Goal: Task Accomplishment & Management: Manage account settings

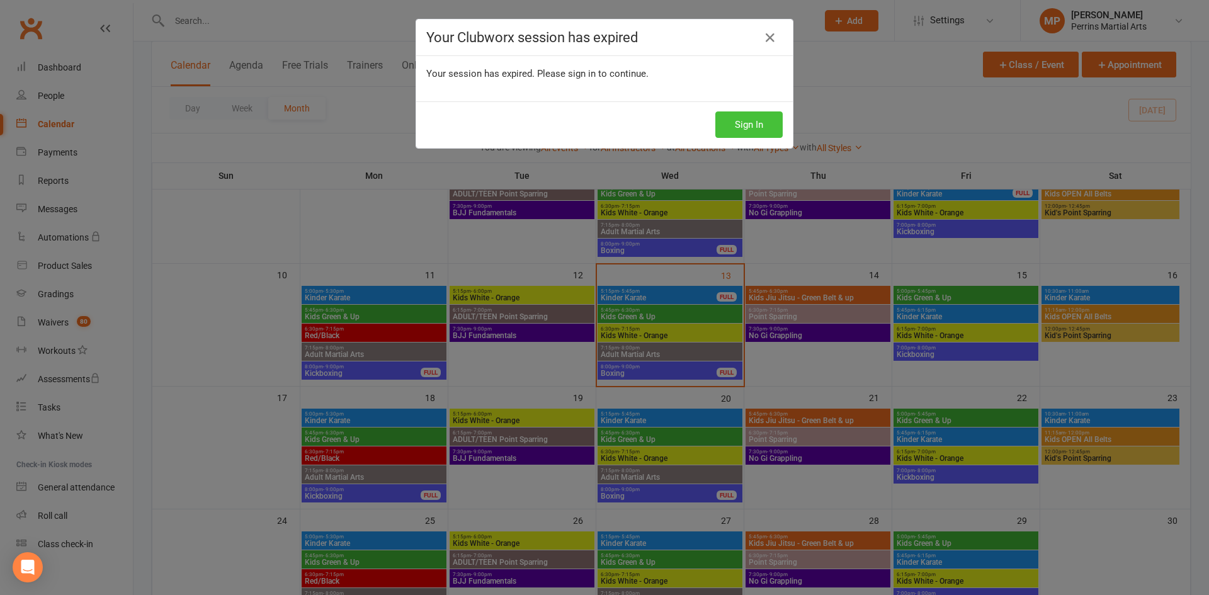
click at [745, 127] on button "Sign In" at bounding box center [748, 124] width 67 height 26
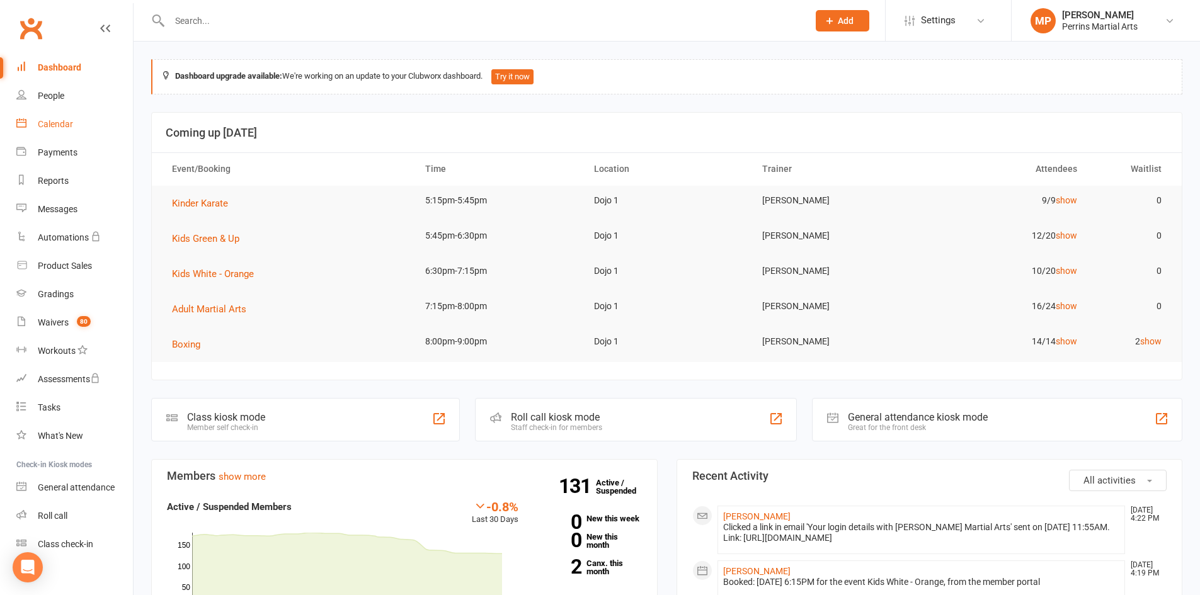
click at [57, 123] on div "Calendar" at bounding box center [55, 124] width 35 height 10
click at [61, 125] on div "Calendar" at bounding box center [55, 124] width 35 height 10
click at [57, 124] on div "Calendar" at bounding box center [55, 124] width 35 height 10
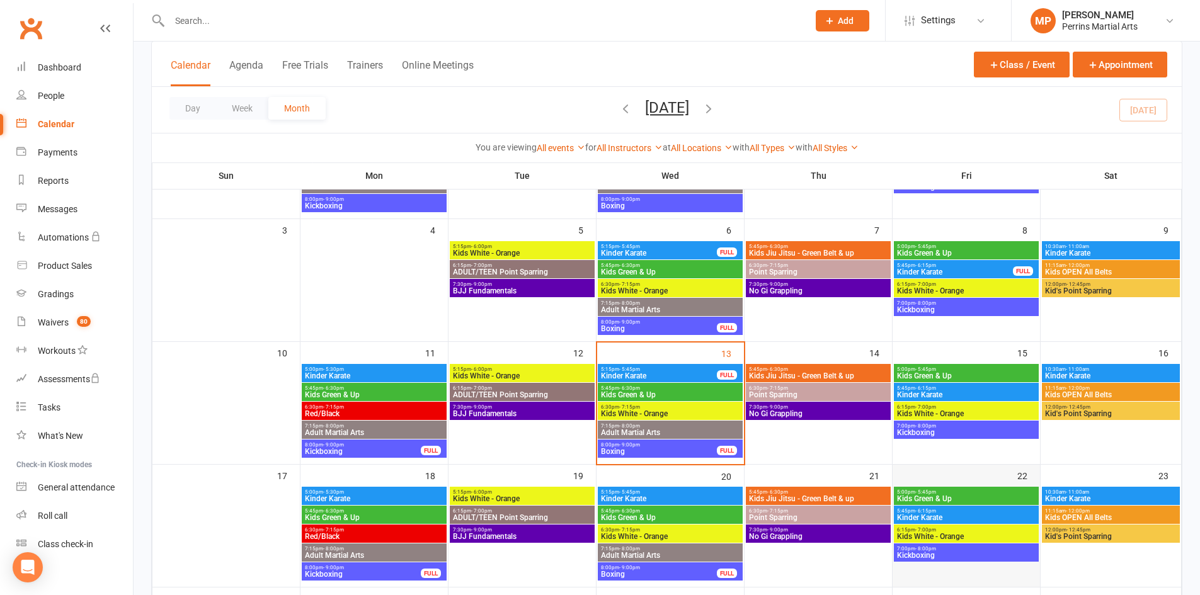
scroll to position [178, 0]
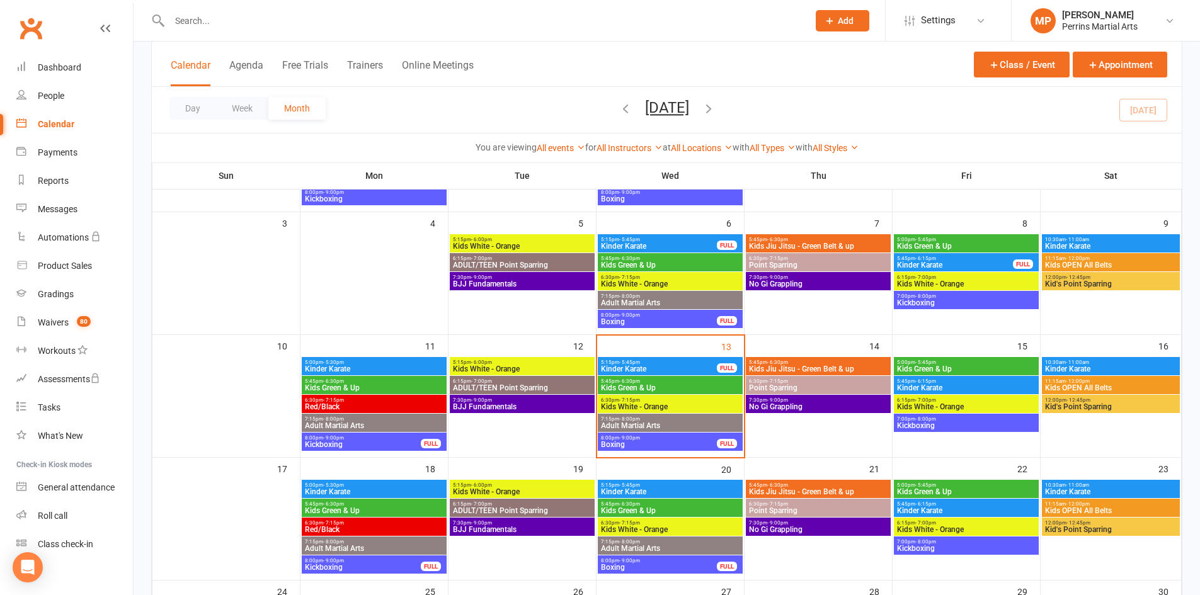
click at [680, 363] on span "5:15pm - 5:45pm" at bounding box center [658, 363] width 117 height 6
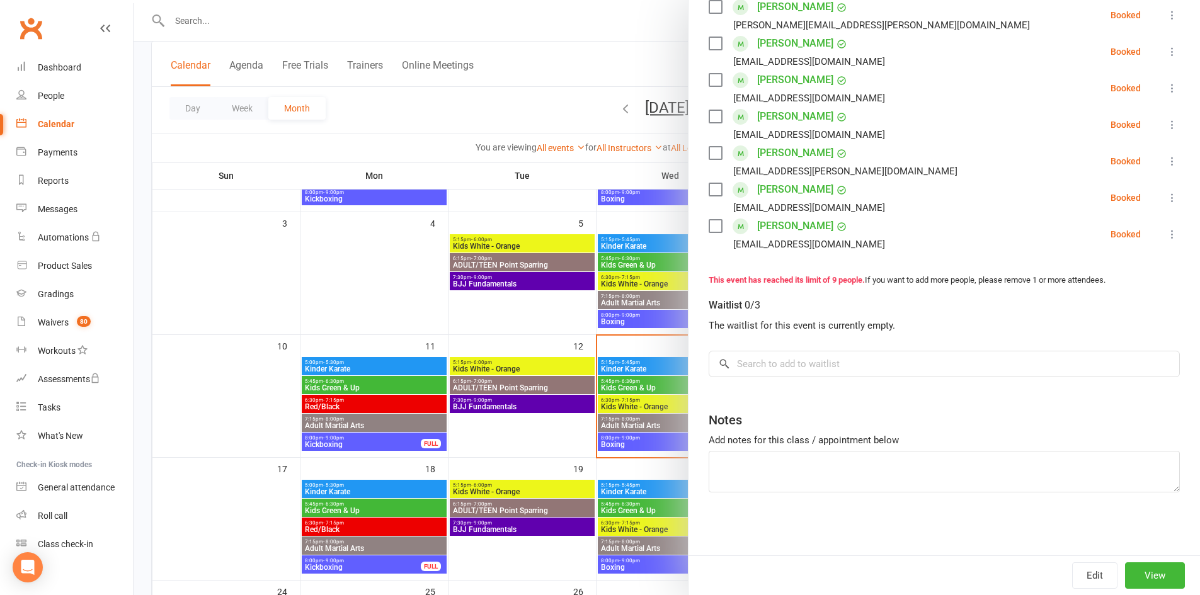
scroll to position [0, 0]
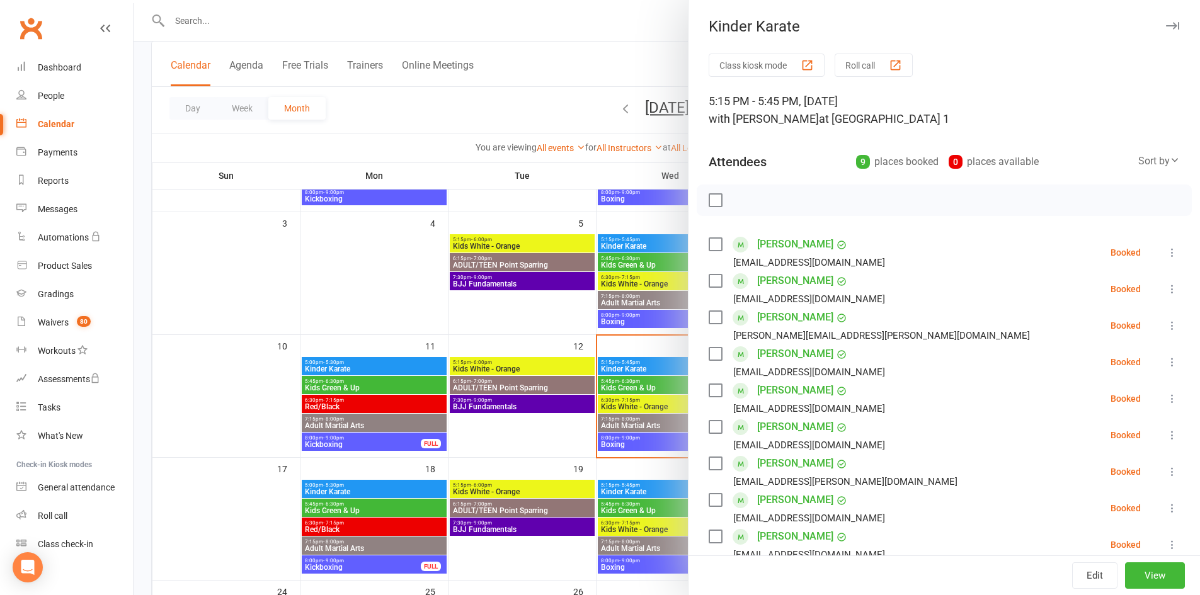
click at [1166, 23] on icon "button" at bounding box center [1172, 26] width 13 height 8
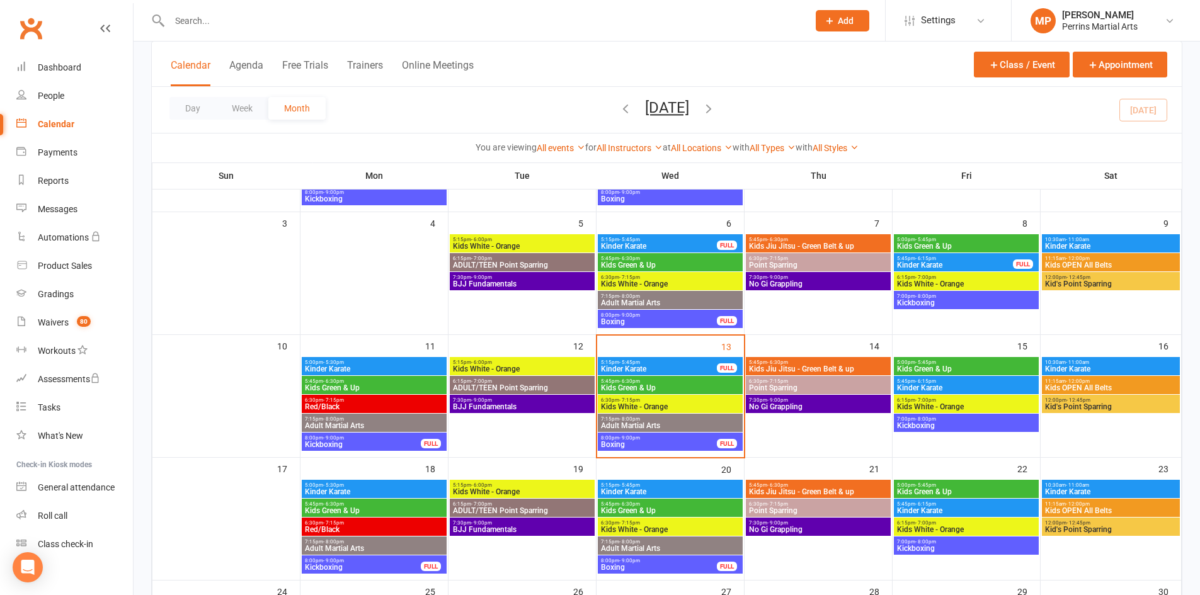
click at [652, 439] on span "8:00pm - 9:00pm" at bounding box center [658, 438] width 117 height 6
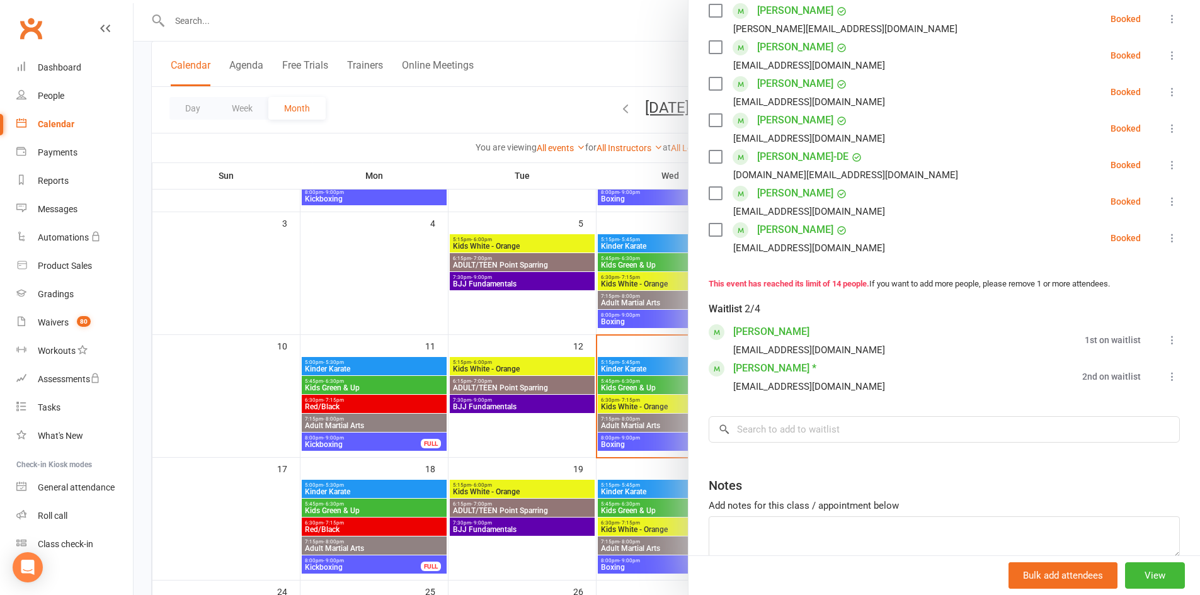
scroll to position [510, 0]
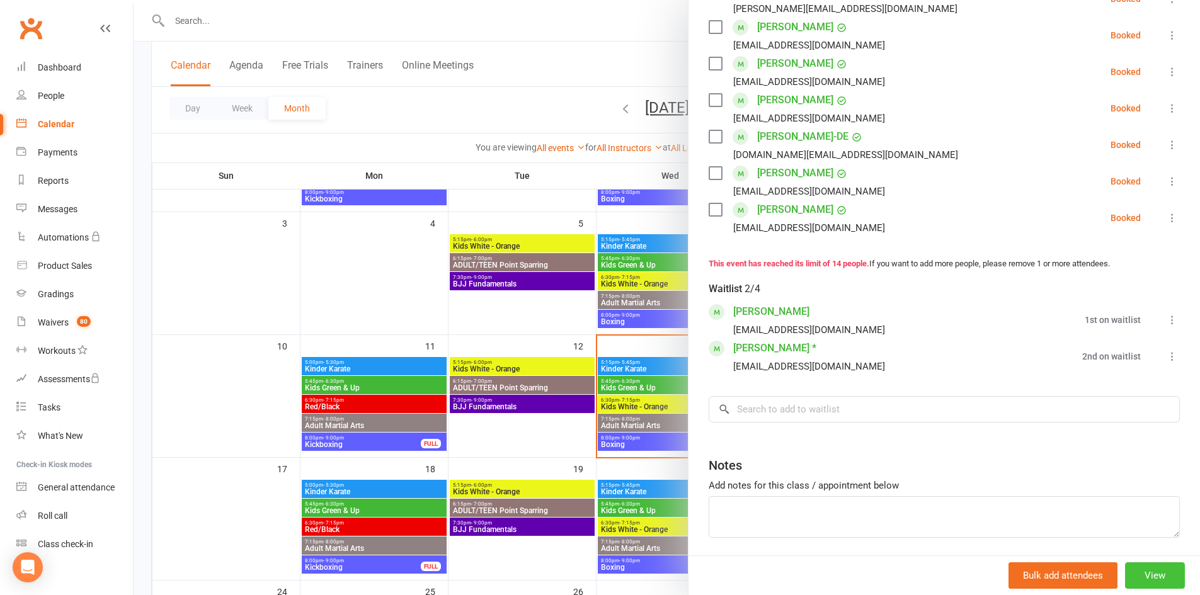
click at [1141, 571] on button "View" at bounding box center [1155, 575] width 60 height 26
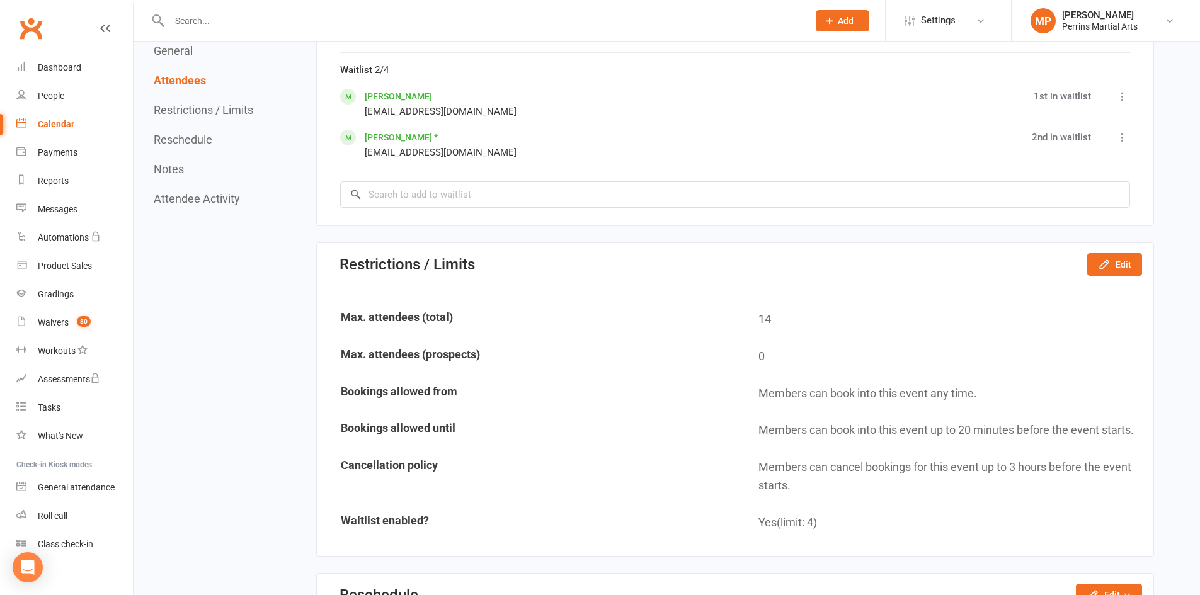
scroll to position [1268, 0]
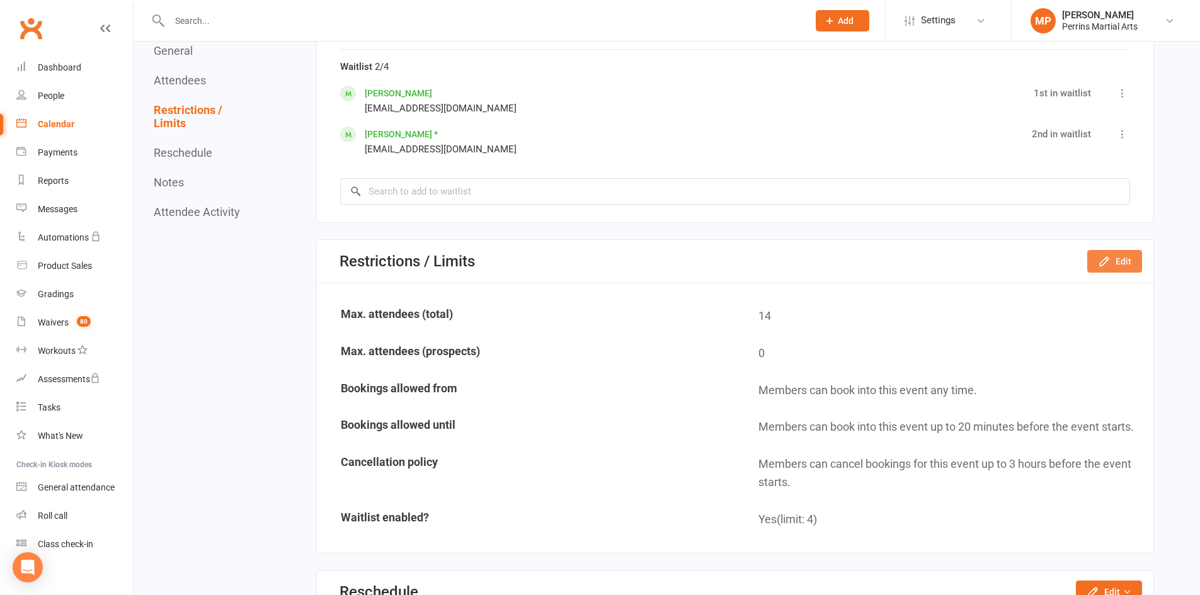
click at [1120, 259] on button "Edit" at bounding box center [1114, 261] width 55 height 23
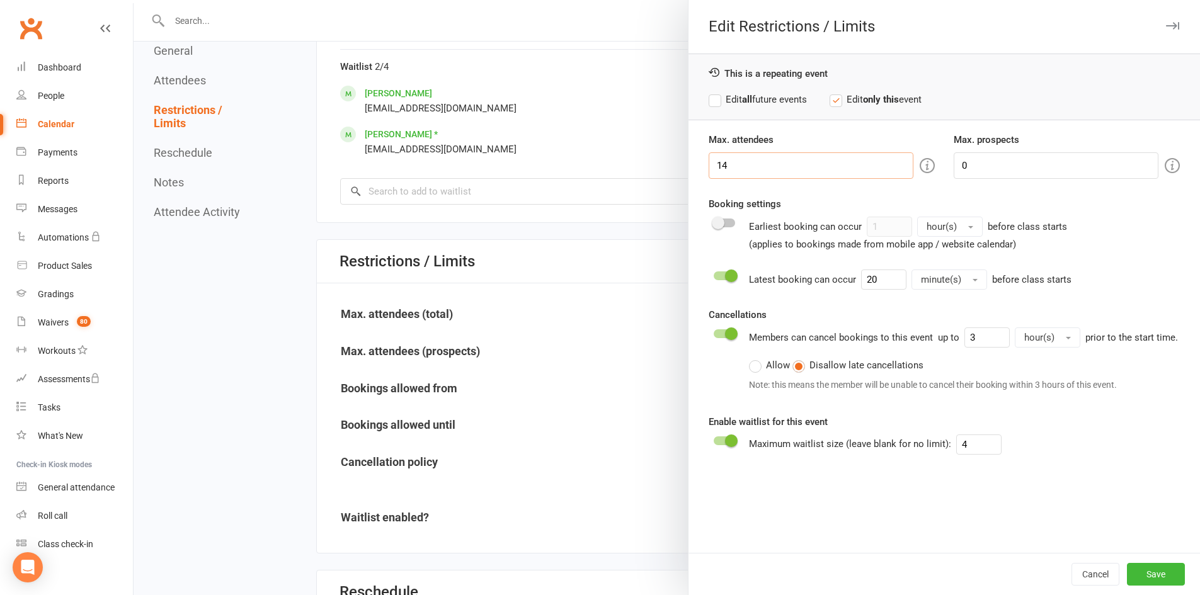
drag, startPoint x: 687, startPoint y: 168, endPoint x: 668, endPoint y: 168, distance: 18.9
click at [668, 0] on div "Edit Restrictions / Limits This is a repeating event Edit all future events Edi…" at bounding box center [667, 0] width 1066 height 0
type input "16"
click at [1144, 571] on button "Save" at bounding box center [1156, 574] width 58 height 23
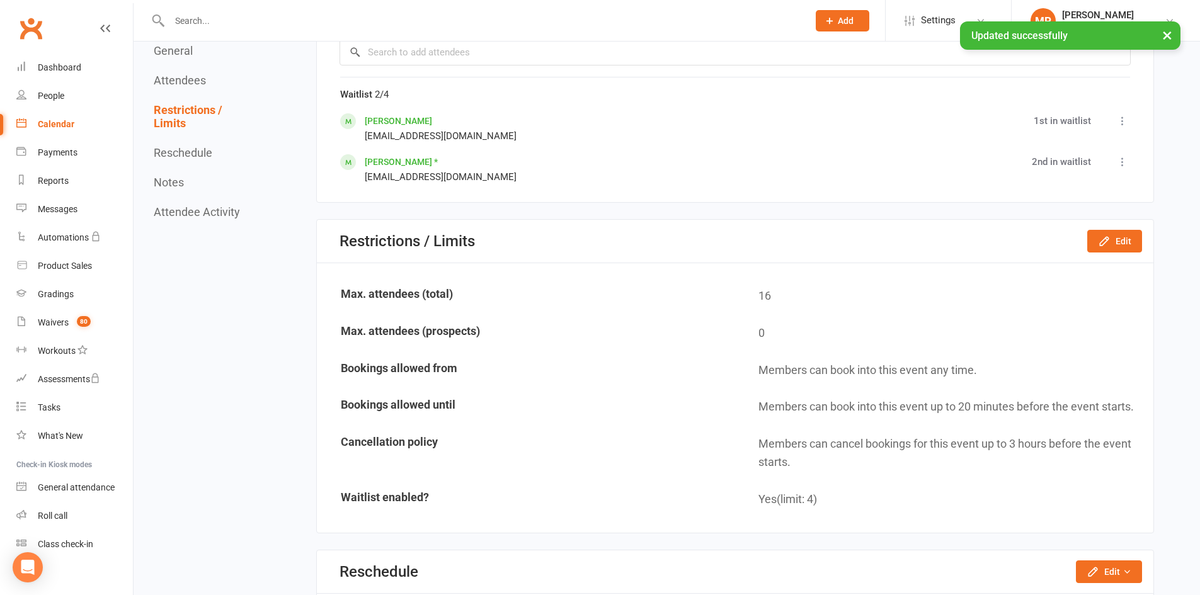
click at [56, 125] on div "Calendar" at bounding box center [56, 124] width 37 height 10
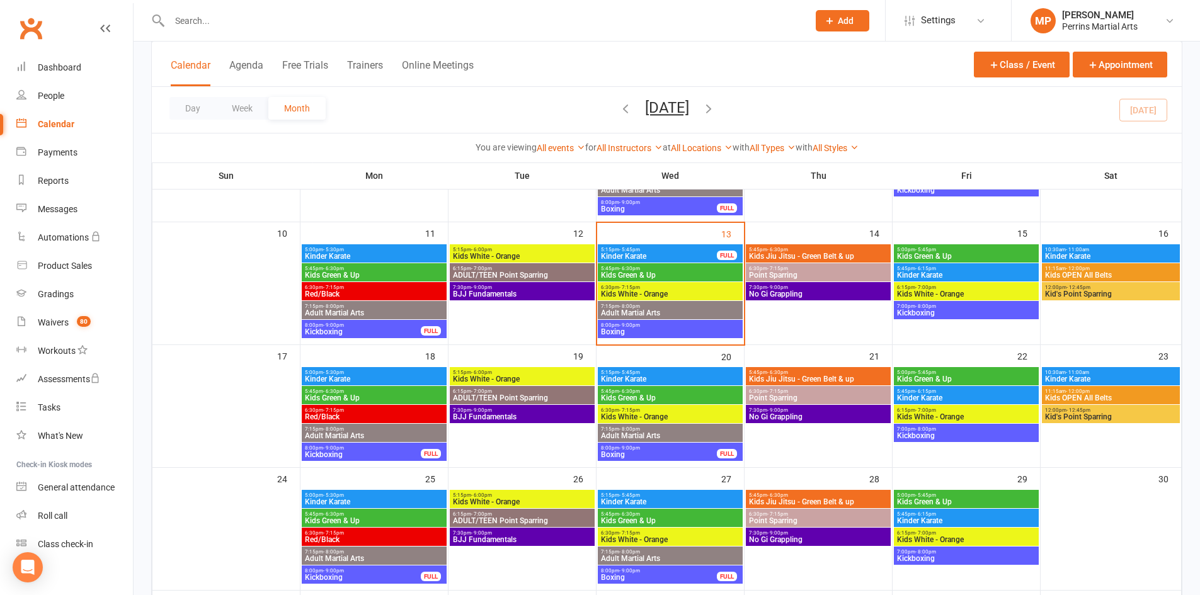
scroll to position [292, 0]
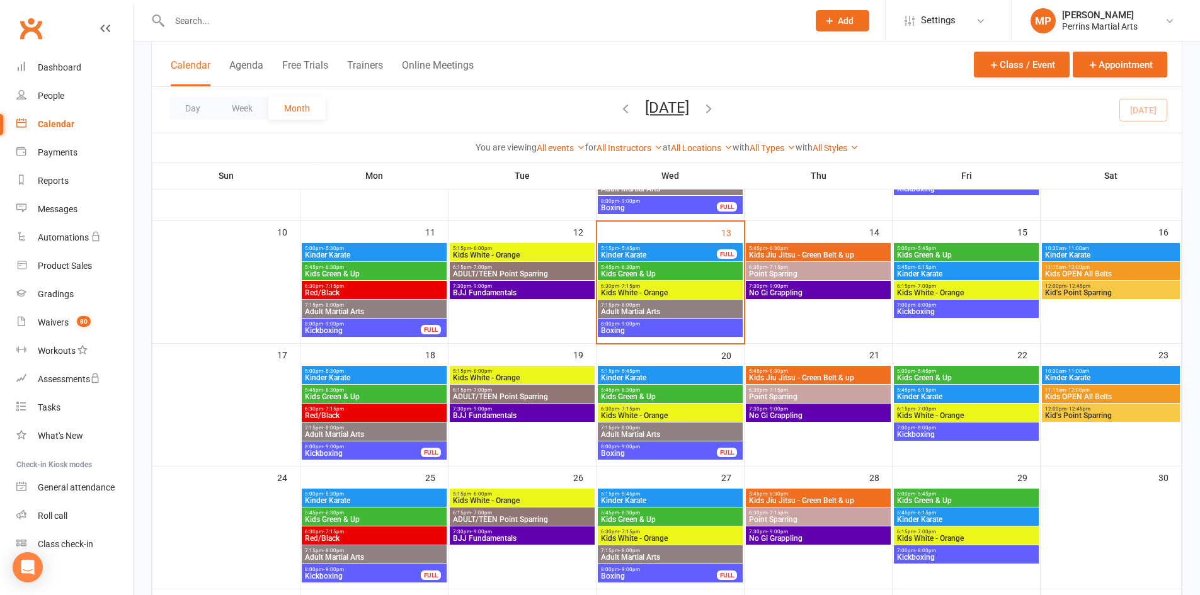
click at [658, 431] on span "Adult Martial Arts" at bounding box center [670, 435] width 140 height 8
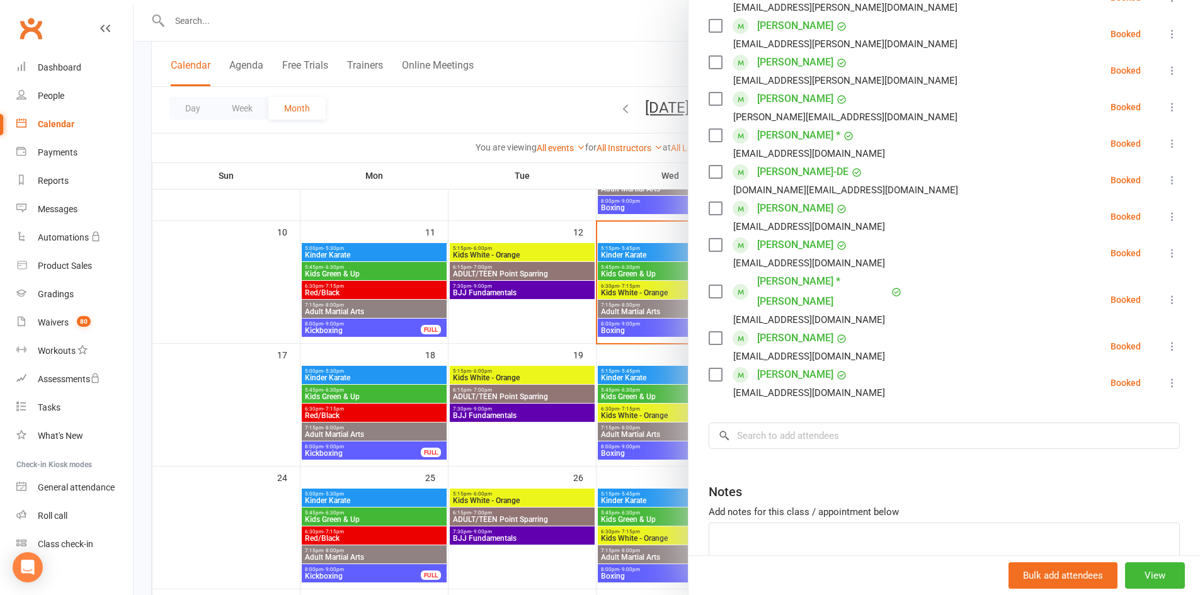
scroll to position [453, 0]
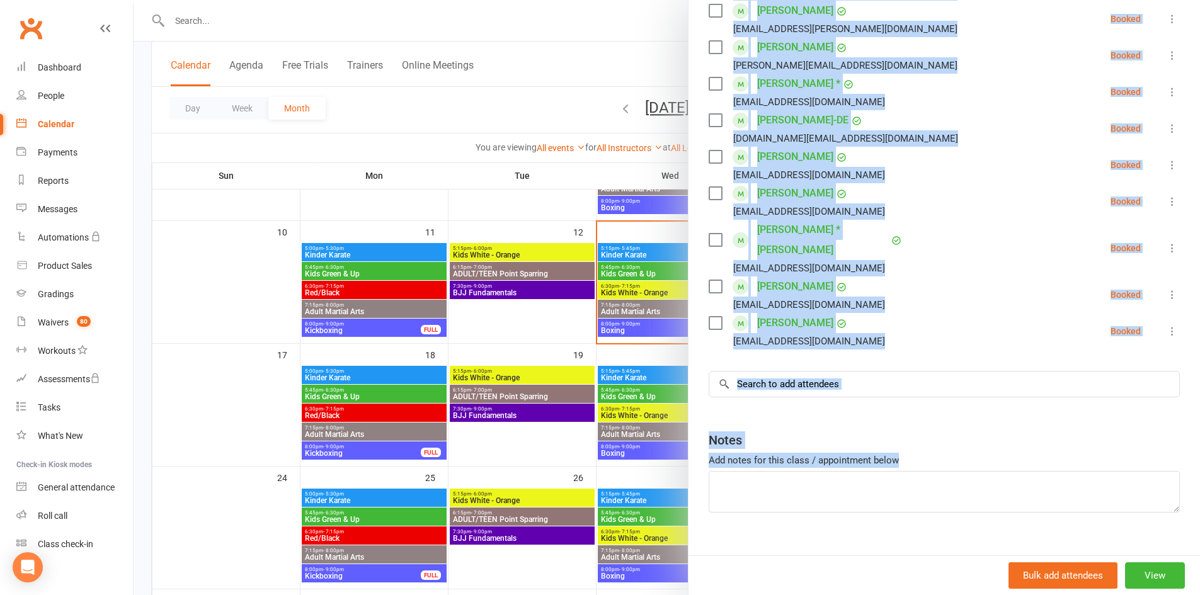
drag, startPoint x: 1180, startPoint y: 502, endPoint x: 1195, endPoint y: 132, distance: 370.6
click at [1195, 132] on div "Adult Martial Arts Class kiosk mode Roll call 7:15 PM - 8:00 PM, [DATE] with [P…" at bounding box center [667, 297] width 1066 height 595
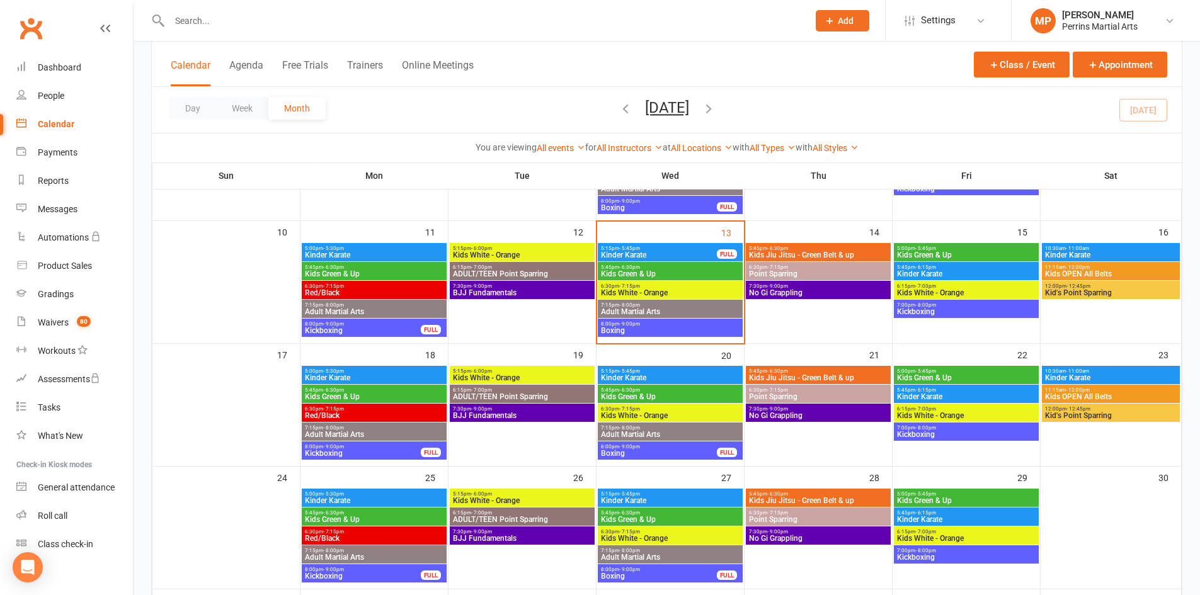
click at [680, 448] on span "8:00pm - 9:00pm" at bounding box center [658, 447] width 117 height 6
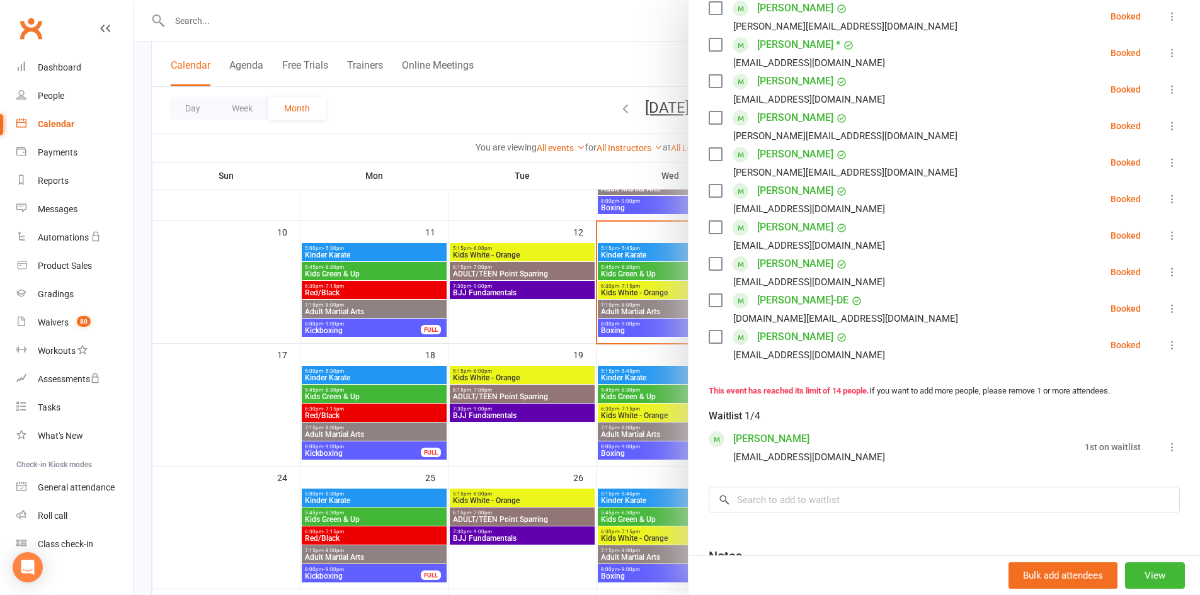
scroll to position [456, 0]
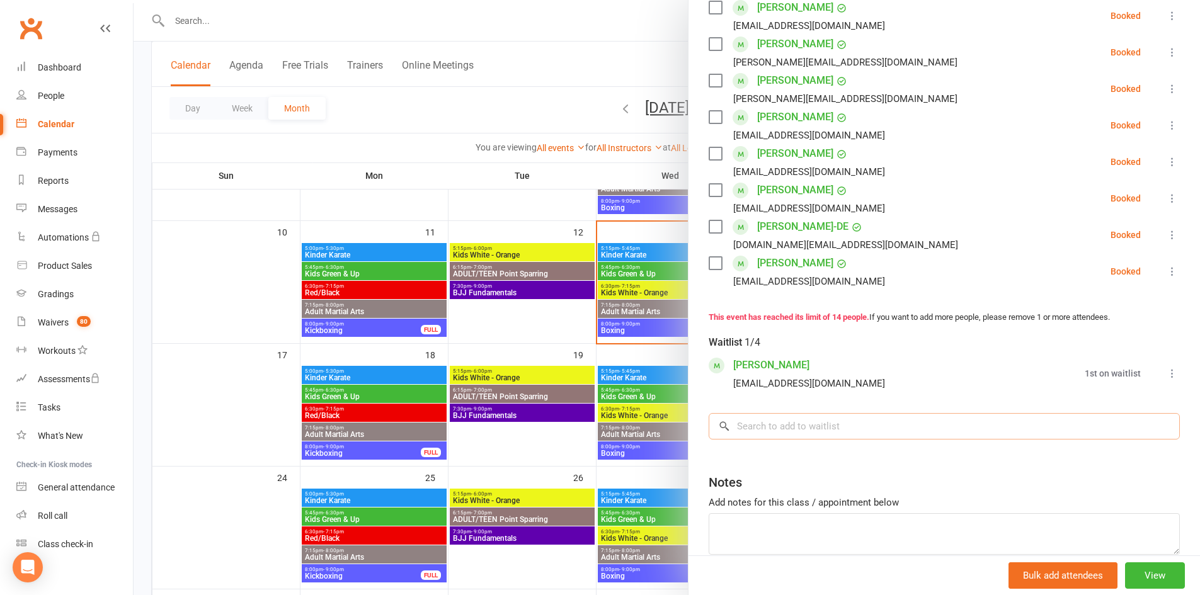
click at [740, 435] on input "search" at bounding box center [944, 426] width 471 height 26
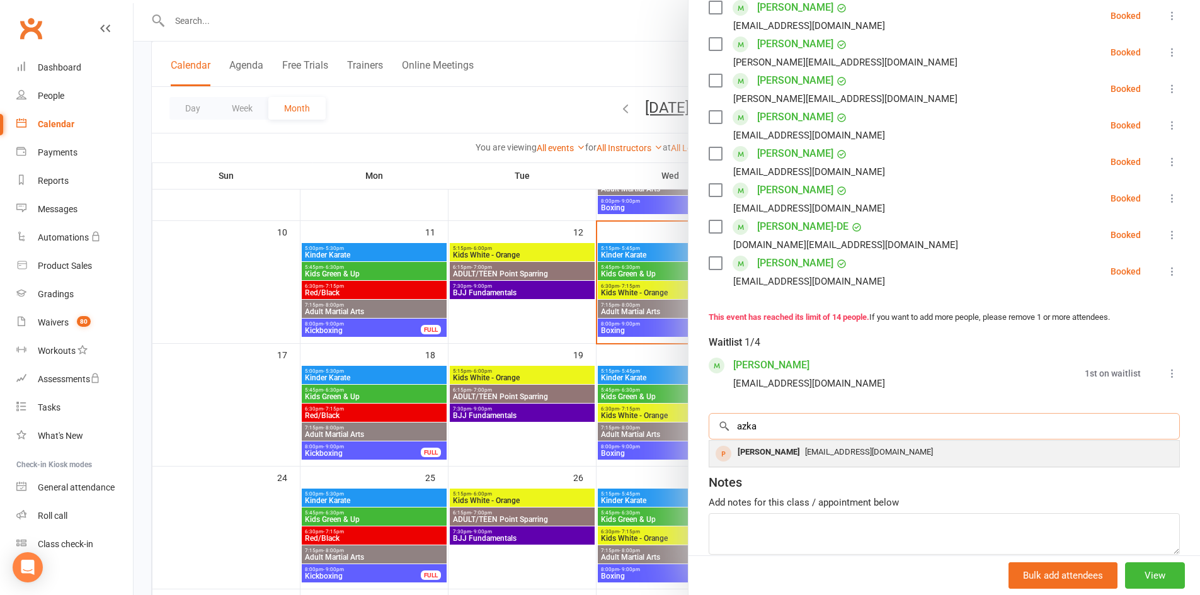
type input "azka"
click at [785, 447] on div "[EMAIL_ADDRESS][DOMAIN_NAME]" at bounding box center [944, 452] width 460 height 18
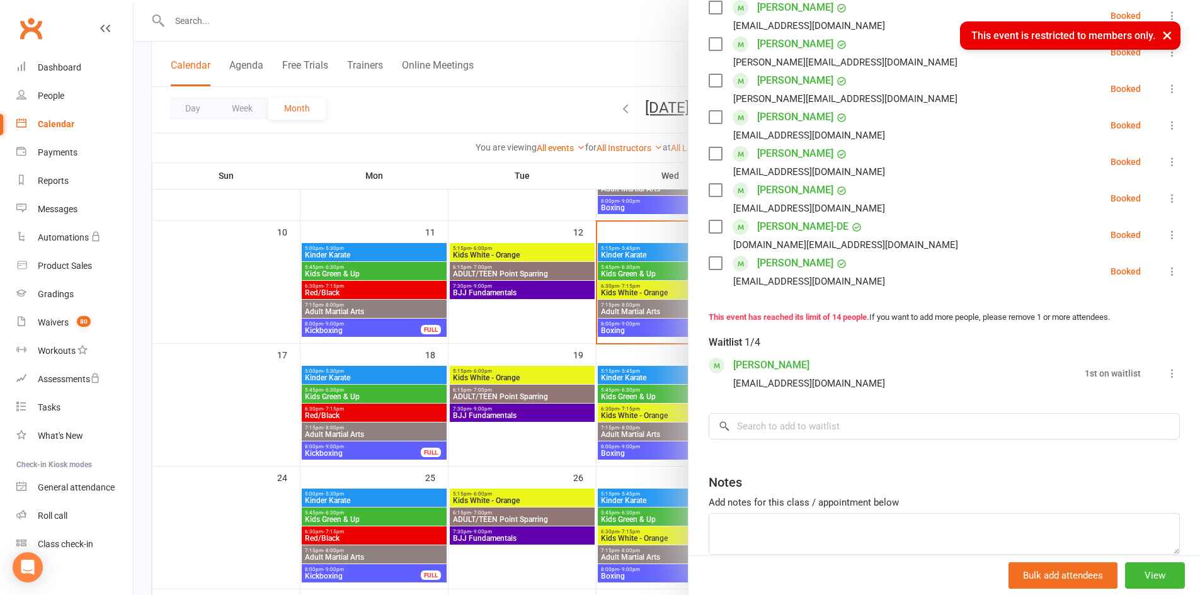
click at [1173, 25] on button "×" at bounding box center [1167, 34] width 23 height 27
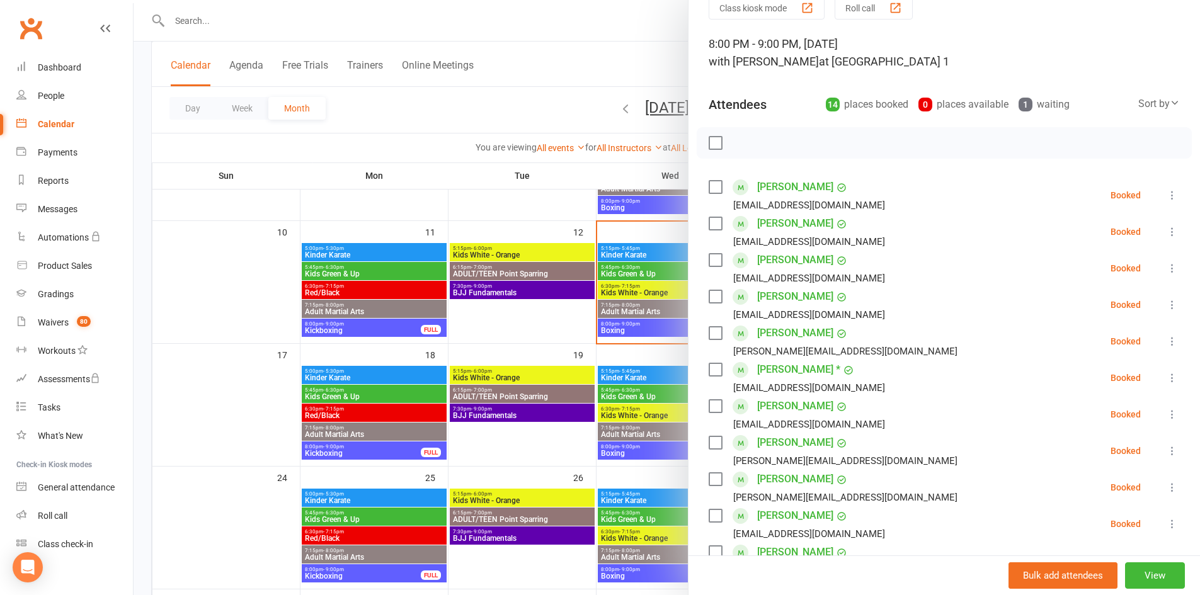
scroll to position [64, 0]
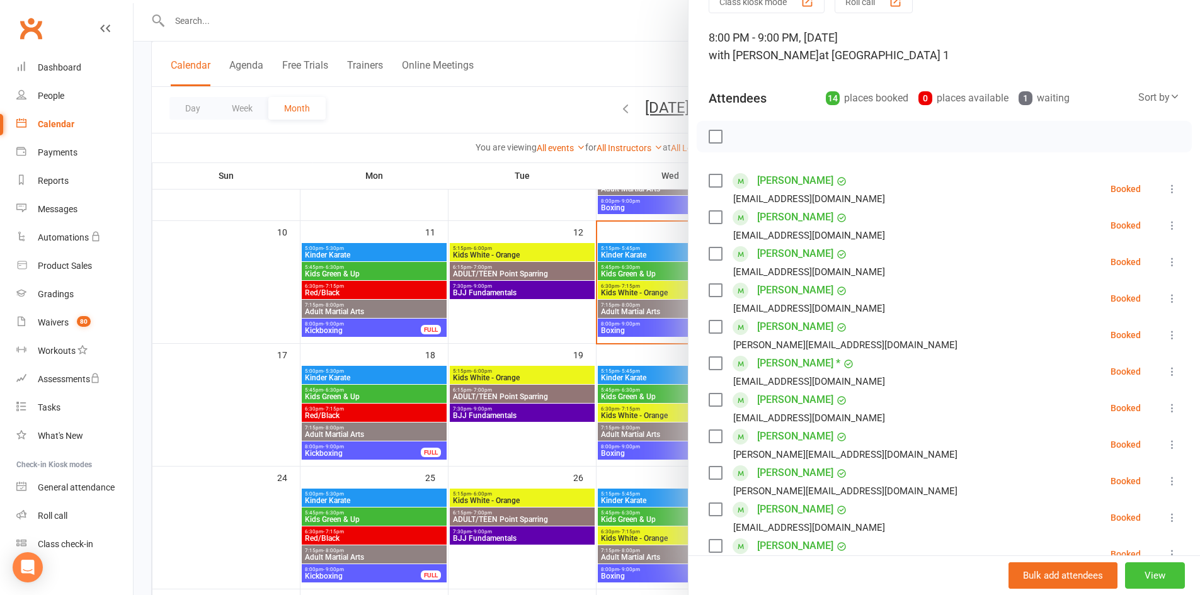
click at [1153, 571] on button "View" at bounding box center [1155, 575] width 60 height 26
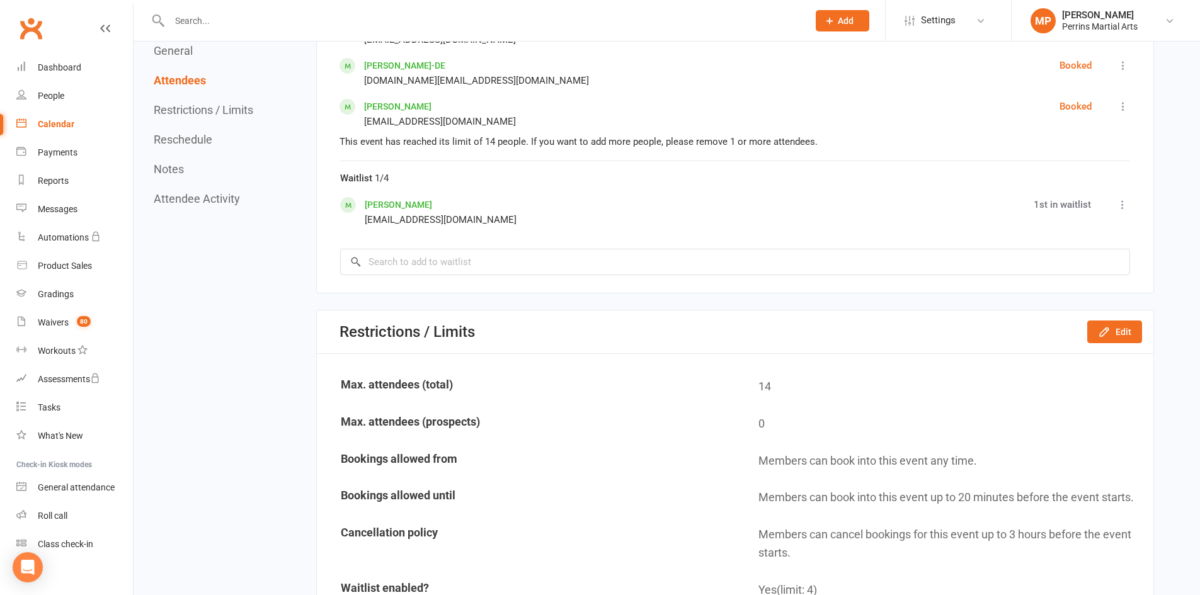
scroll to position [1268, 0]
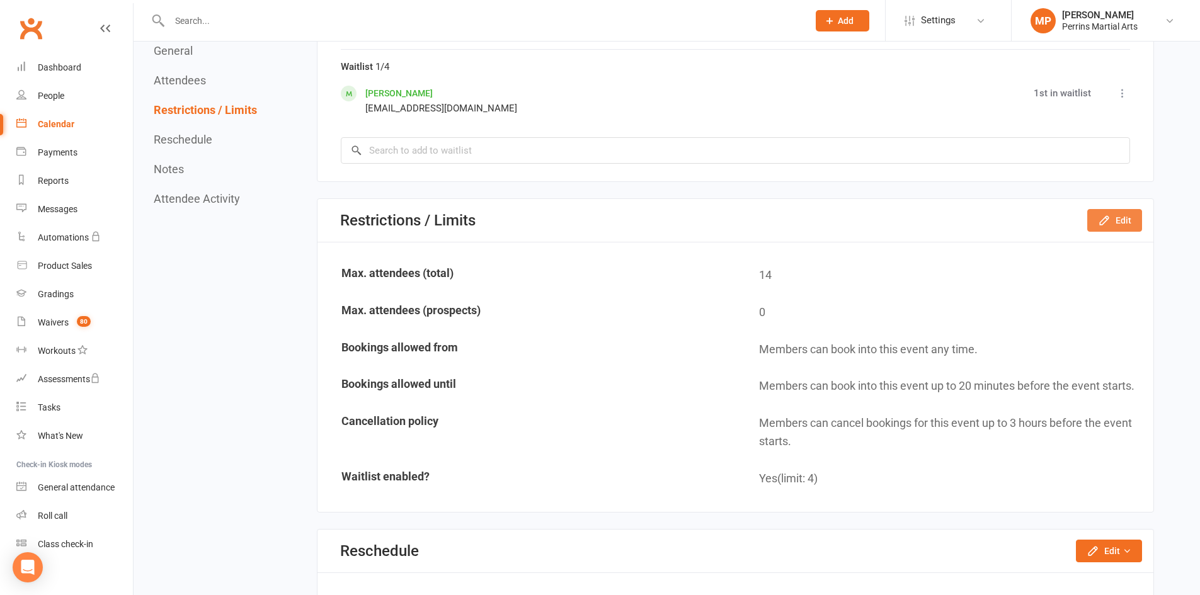
click at [1120, 213] on button "Edit" at bounding box center [1114, 220] width 55 height 23
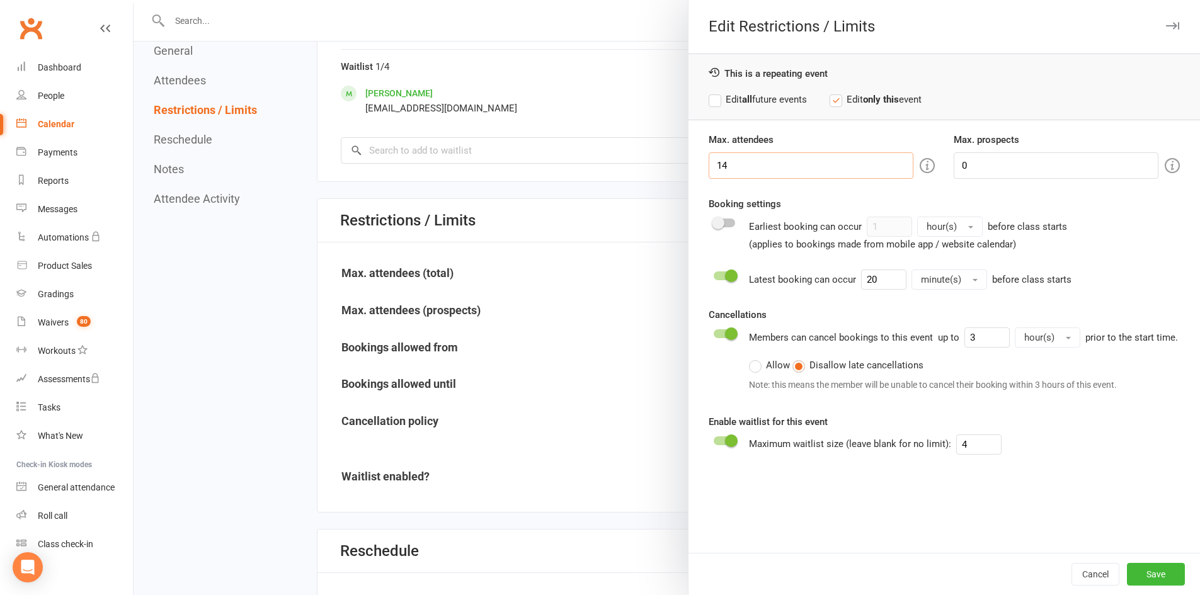
click at [693, 164] on div "Max. attendees 14 Max. prospects 0 Booking settings Earliest booking can occur …" at bounding box center [943, 342] width 511 height 421
type input "15"
click at [1140, 571] on button "Save" at bounding box center [1156, 574] width 58 height 23
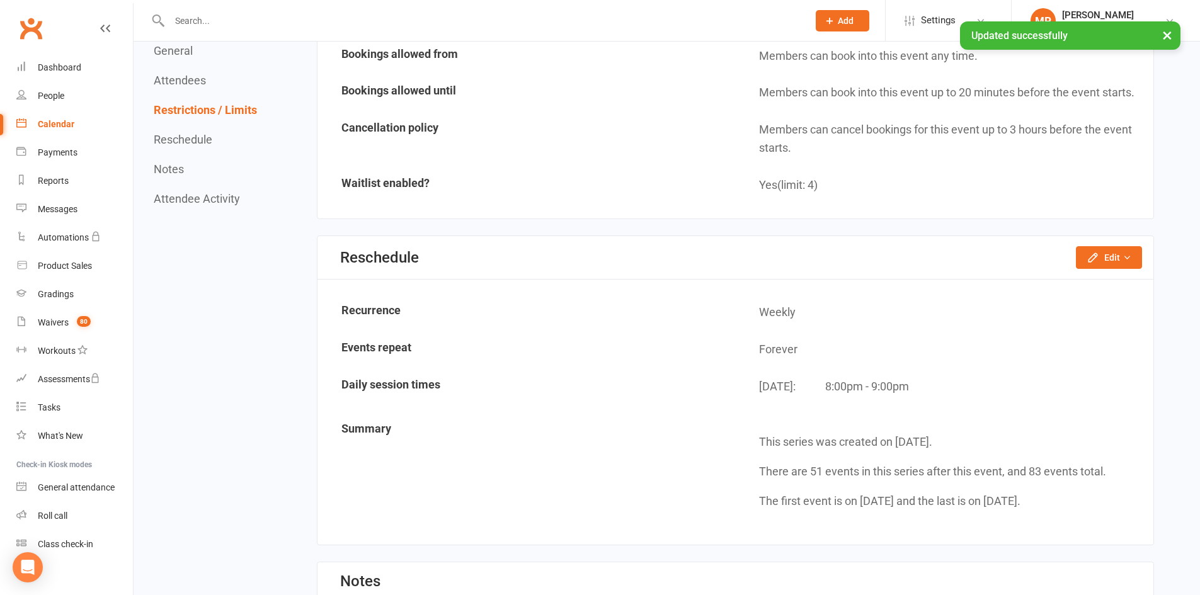
scroll to position [1578, 0]
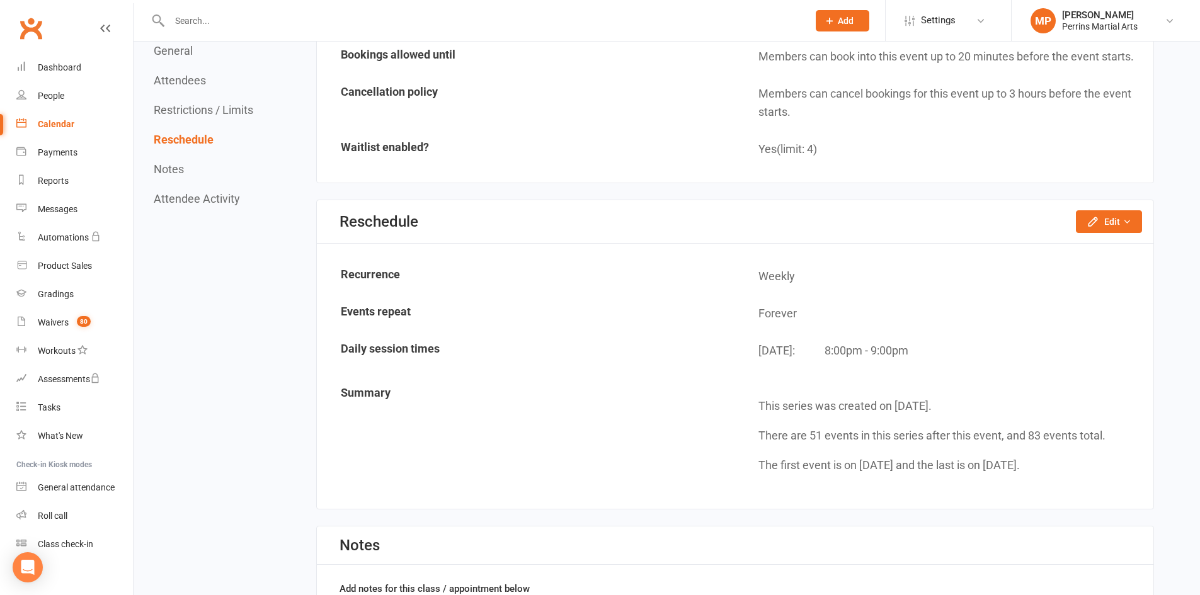
click at [52, 118] on link "Calendar" at bounding box center [74, 124] width 117 height 28
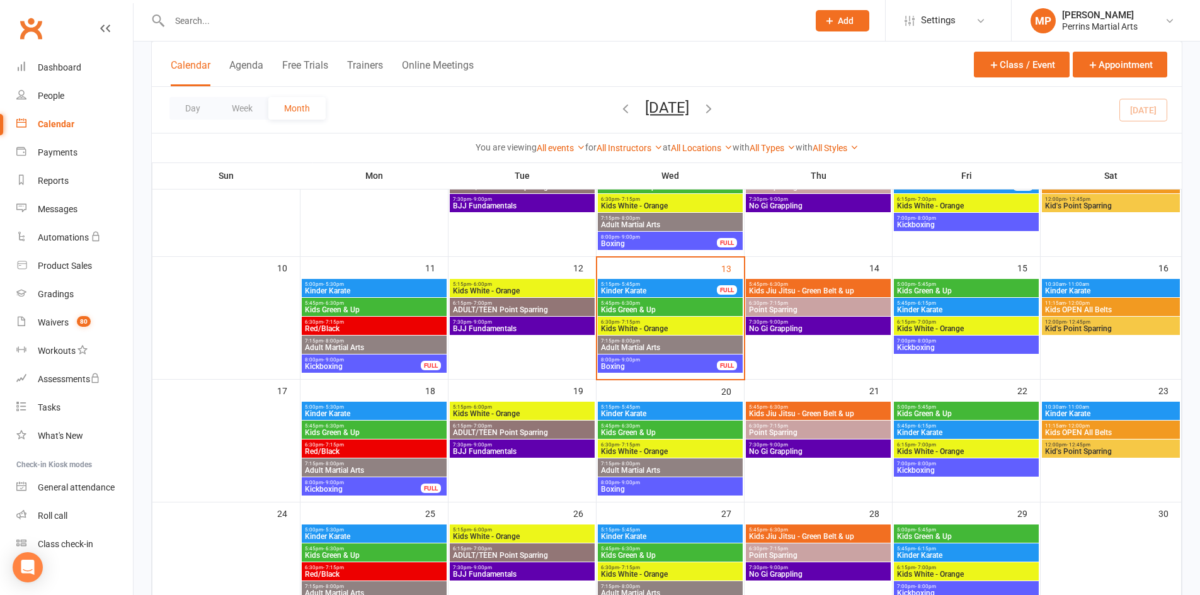
scroll to position [263, 0]
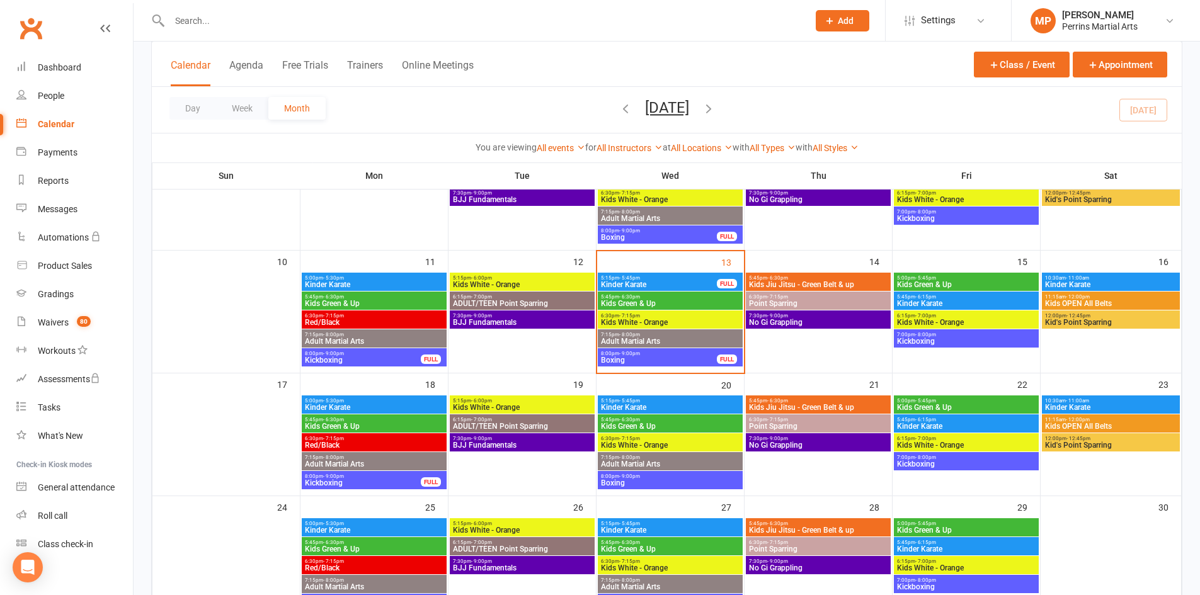
click at [668, 482] on span "Boxing" at bounding box center [670, 483] width 140 height 8
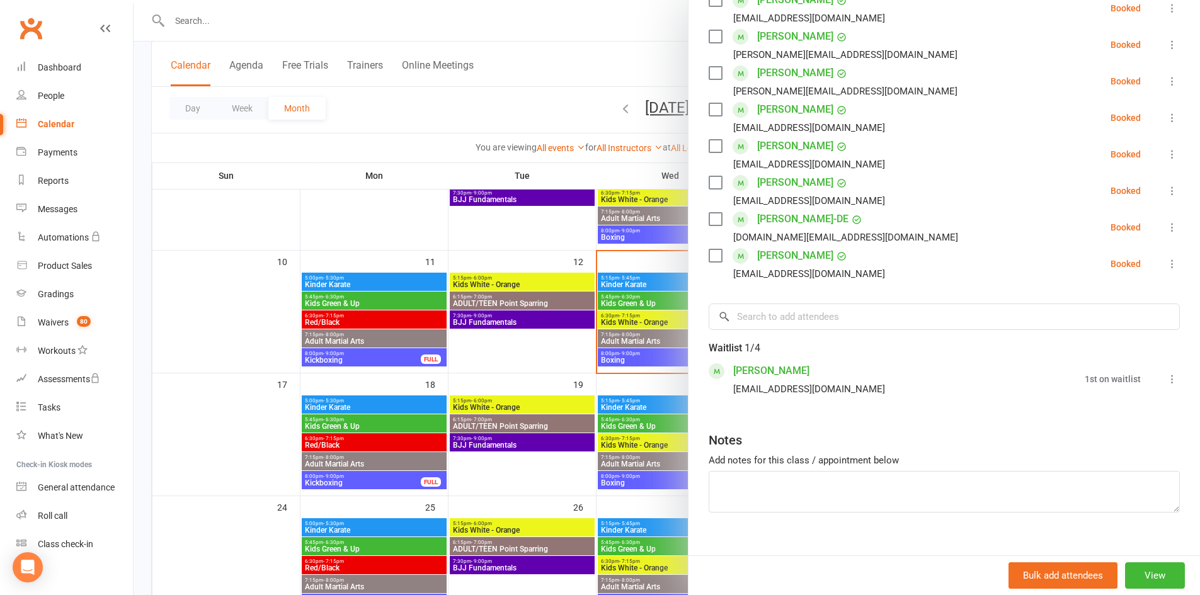
scroll to position [465, 0]
click at [786, 321] on input "search" at bounding box center [944, 315] width 471 height 26
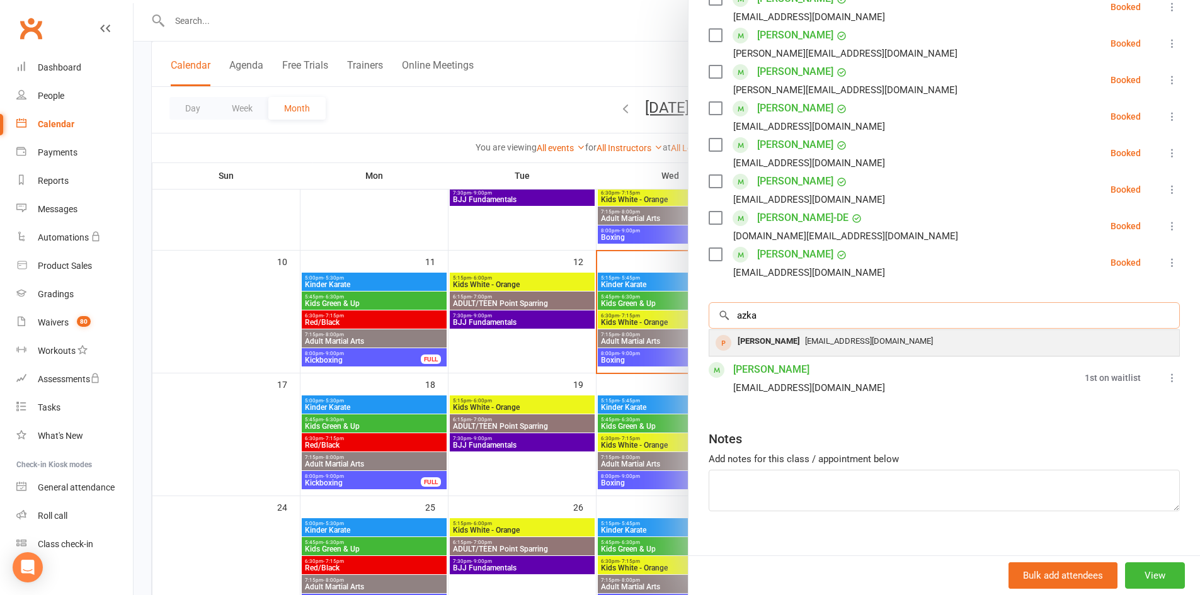
type input "azka"
click at [792, 334] on div "[EMAIL_ADDRESS][DOMAIN_NAME]" at bounding box center [944, 342] width 460 height 18
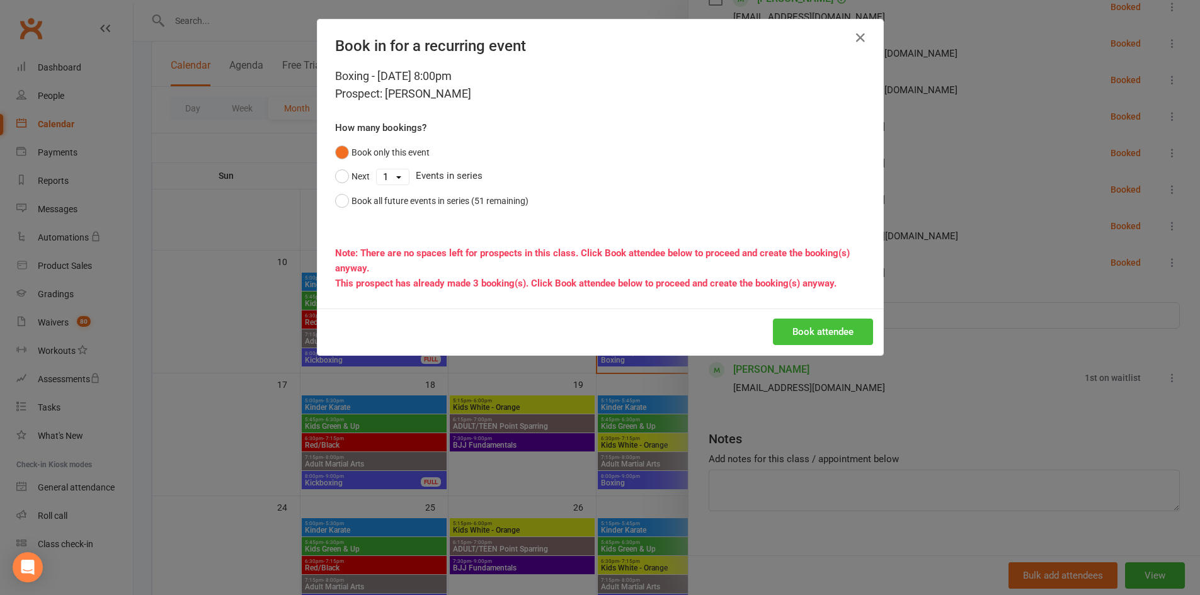
click at [782, 333] on button "Book attendee" at bounding box center [823, 332] width 100 height 26
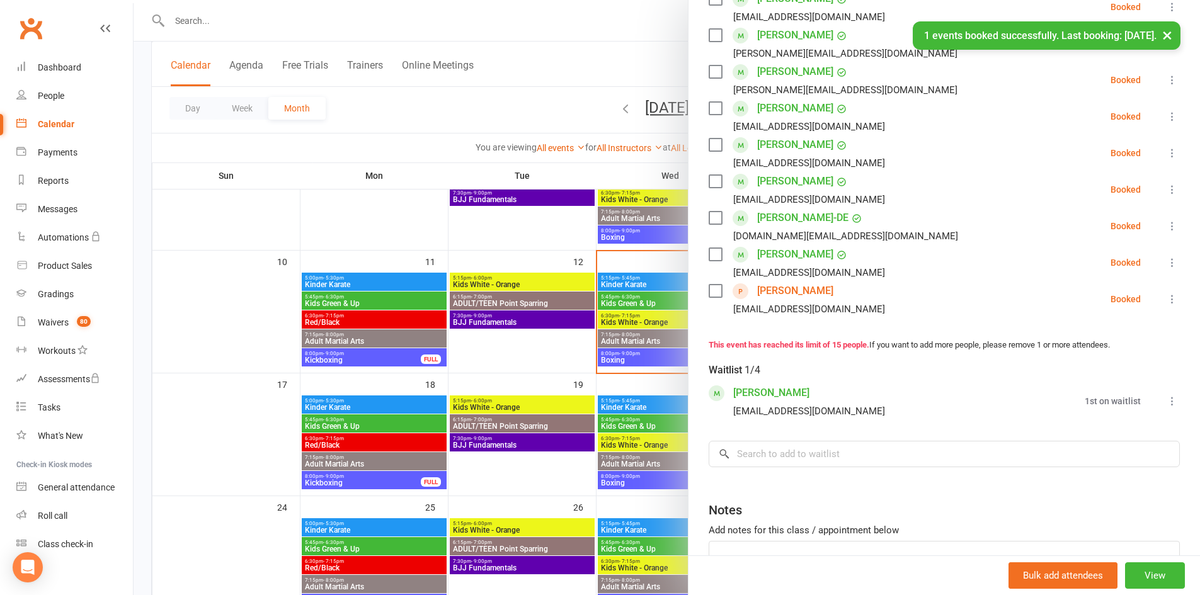
click at [1172, 36] on button "×" at bounding box center [1167, 34] width 23 height 27
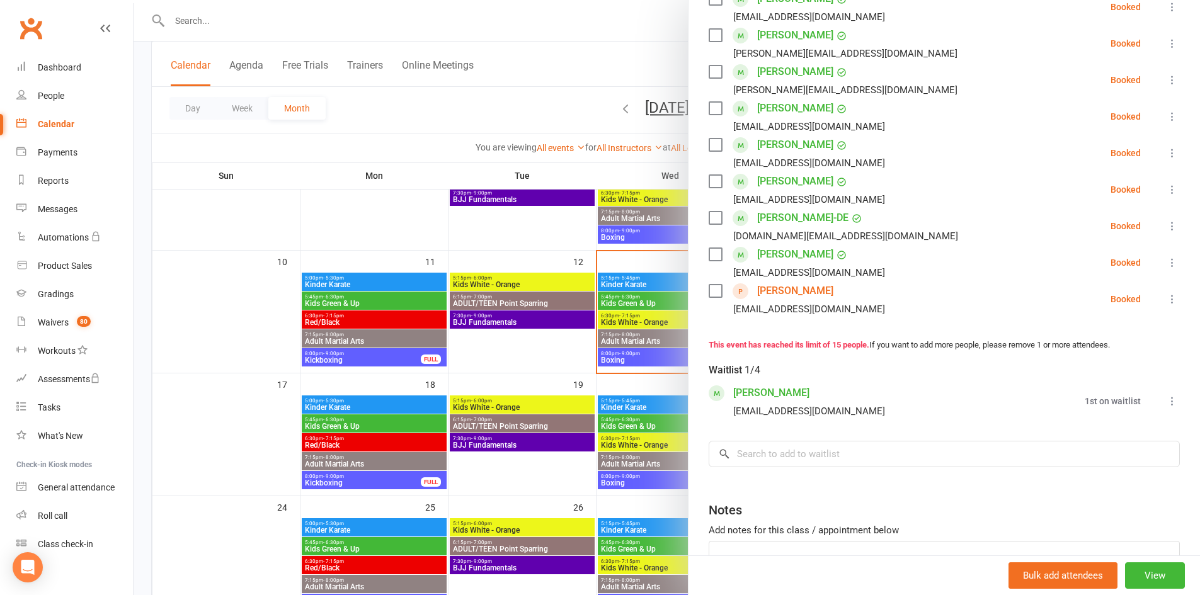
scroll to position [0, 0]
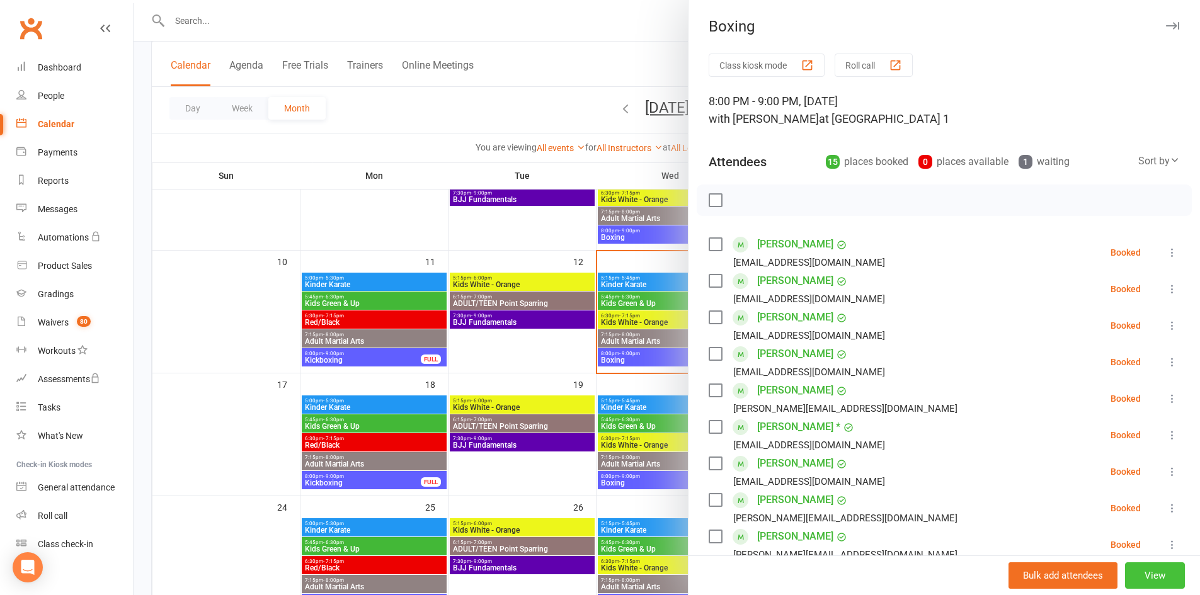
click at [1149, 572] on button "View" at bounding box center [1155, 575] width 60 height 26
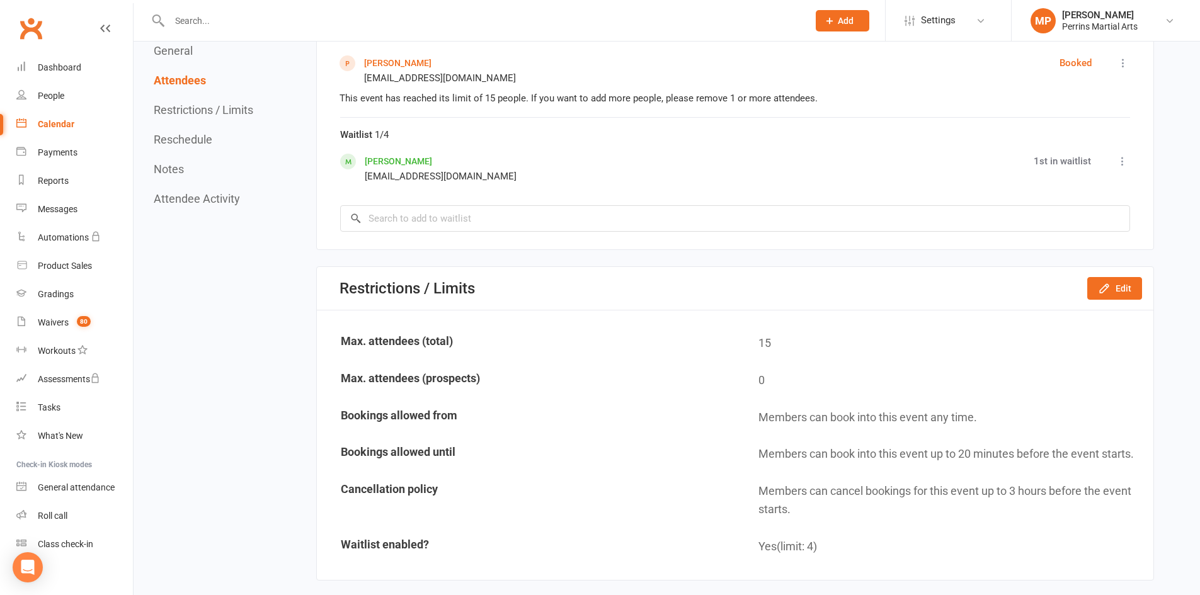
scroll to position [1251, 0]
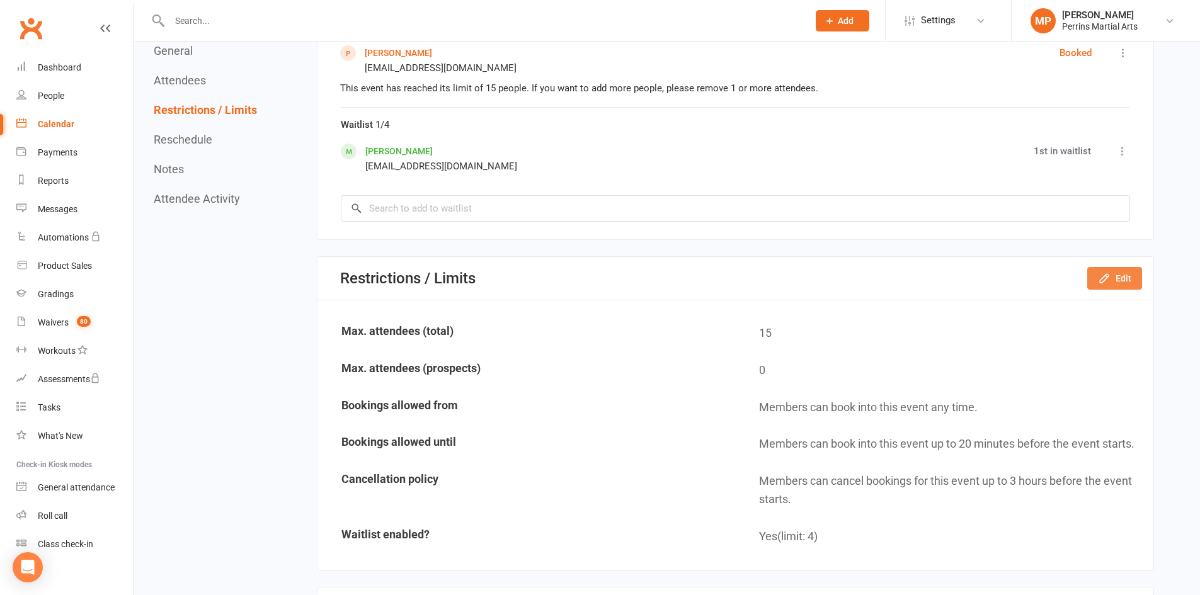
click at [1129, 278] on button "Edit" at bounding box center [1114, 278] width 55 height 23
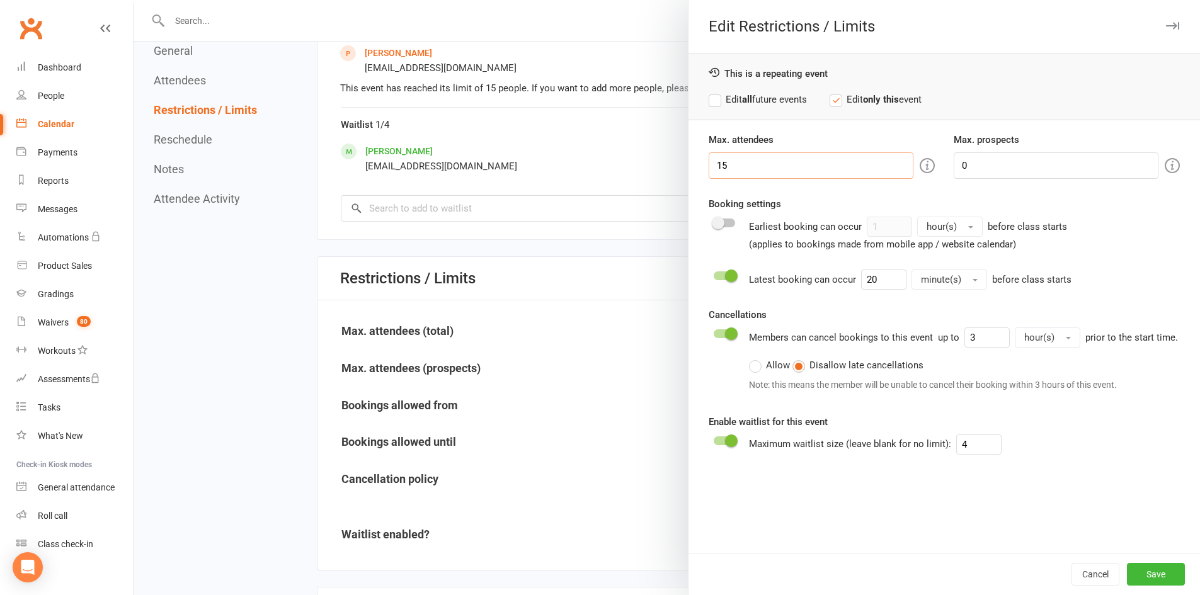
drag, startPoint x: 770, startPoint y: 172, endPoint x: 605, endPoint y: 155, distance: 165.9
click at [605, 0] on div "Edit Restrictions / Limits This is a repeating event Edit all future events Edi…" at bounding box center [667, 0] width 1066 height 0
type input "16"
click at [1142, 572] on button "Save" at bounding box center [1156, 574] width 58 height 23
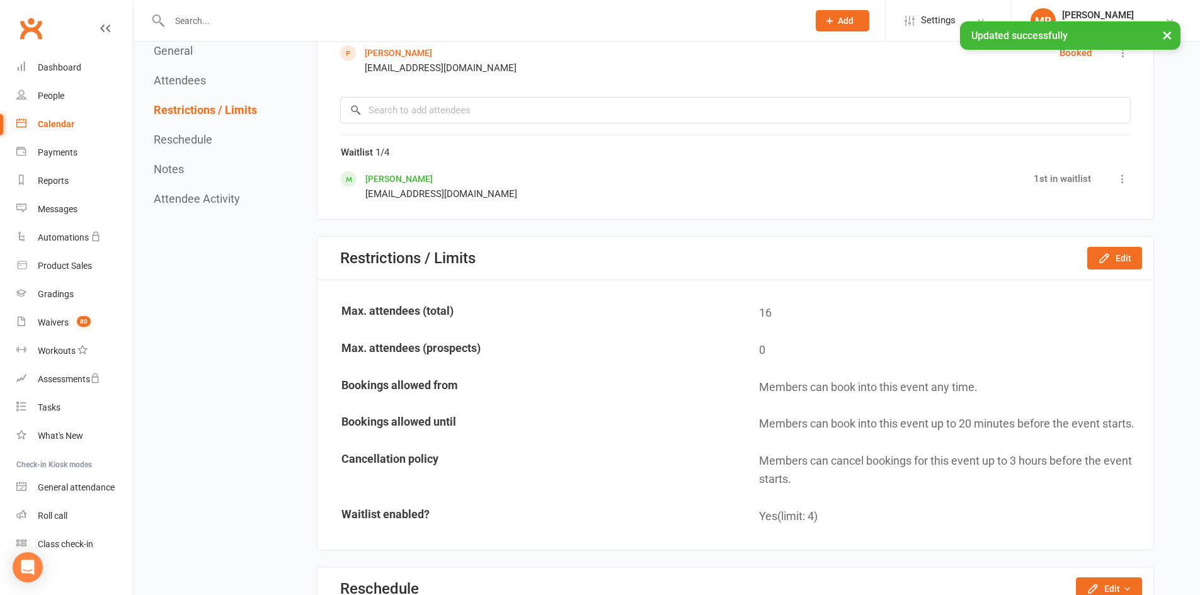
click at [56, 123] on div "Calendar" at bounding box center [56, 124] width 37 height 10
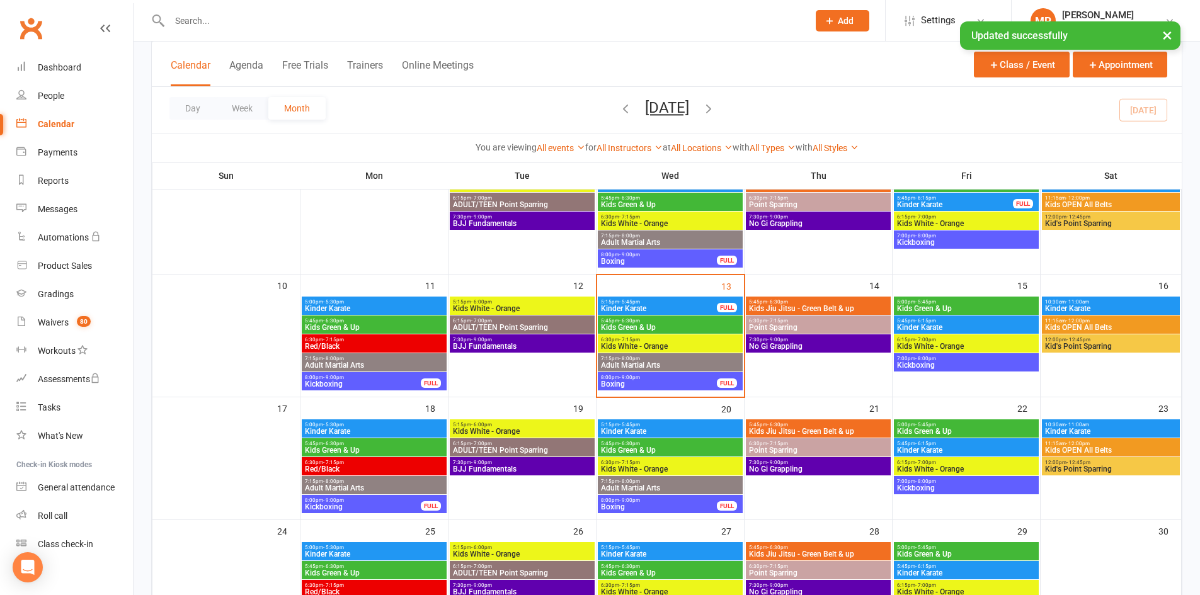
scroll to position [248, 0]
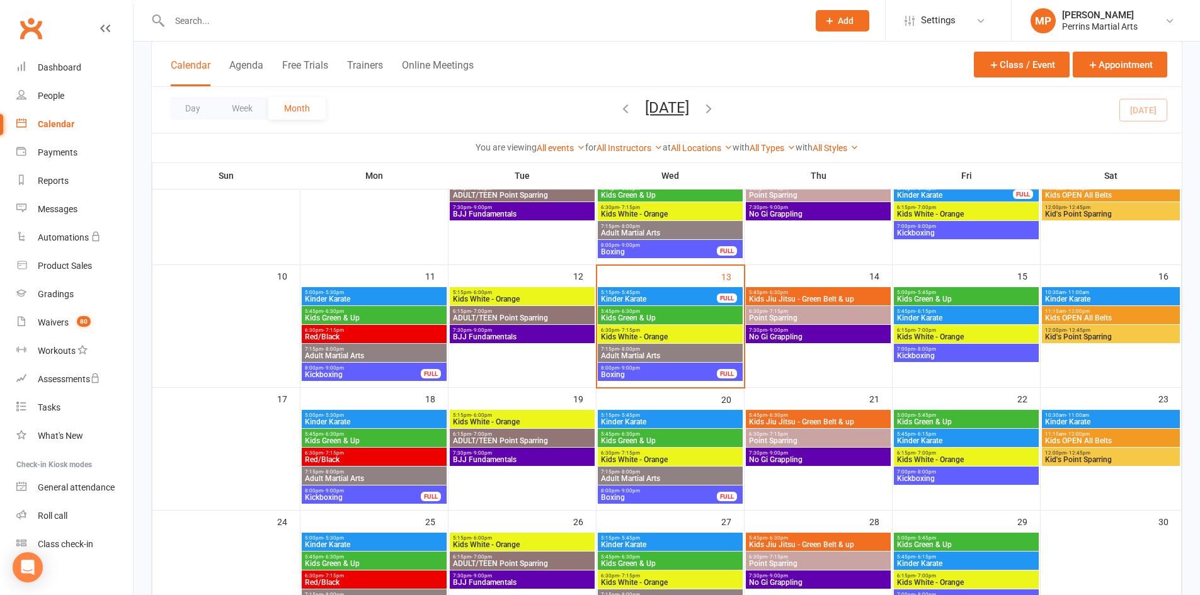
click at [388, 370] on span "8:00pm - 9:00pm" at bounding box center [362, 368] width 117 height 6
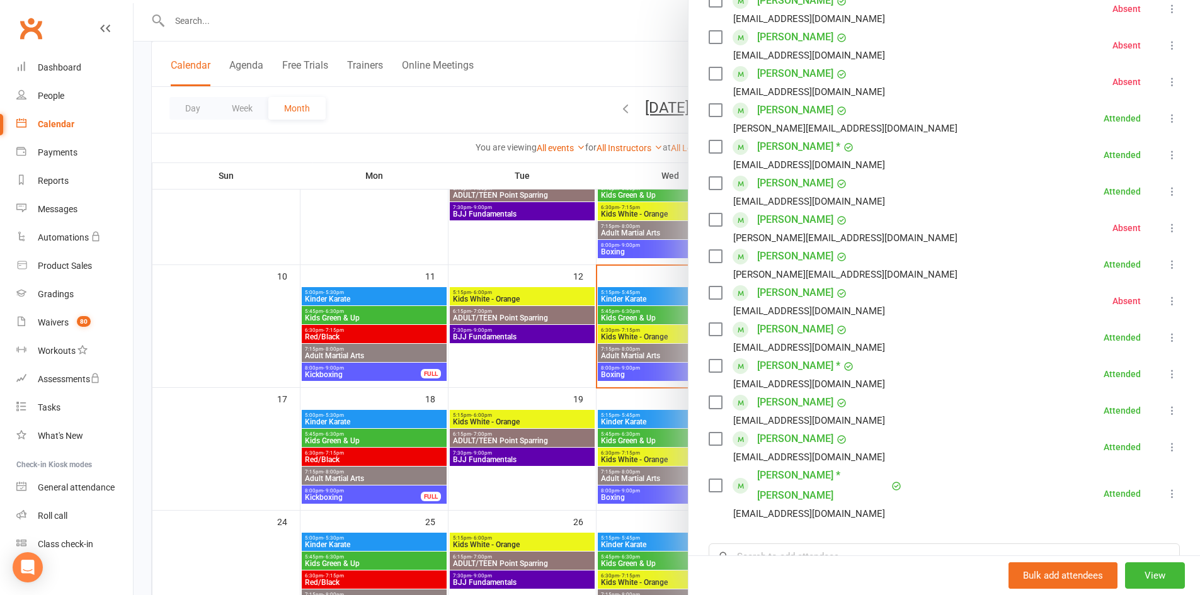
scroll to position [333, 0]
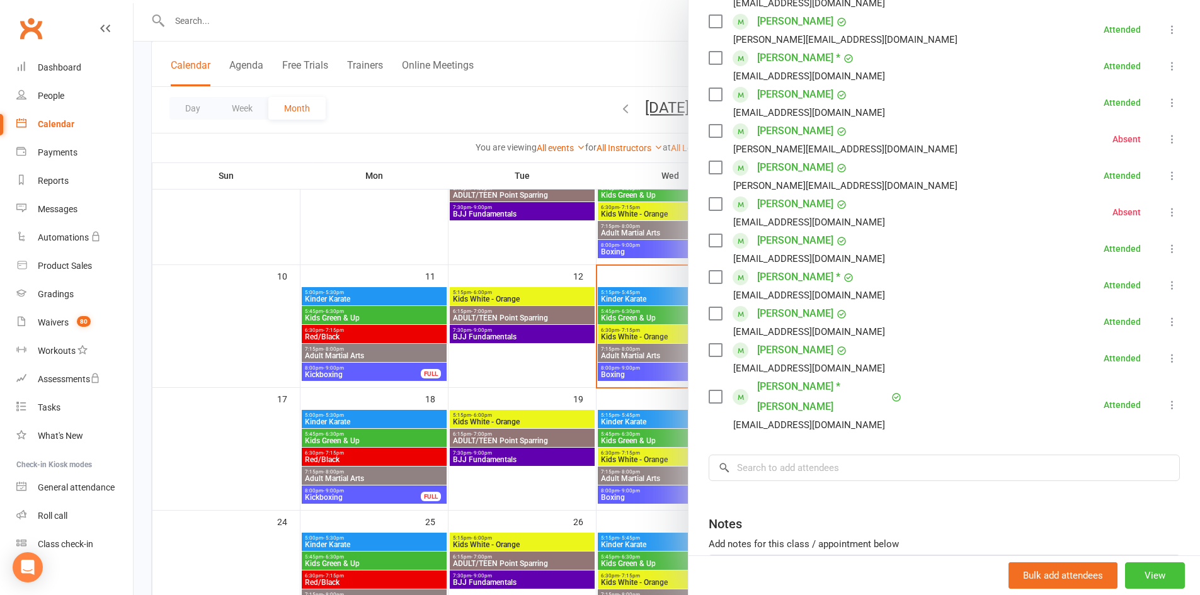
click at [1142, 574] on button "View" at bounding box center [1155, 575] width 60 height 26
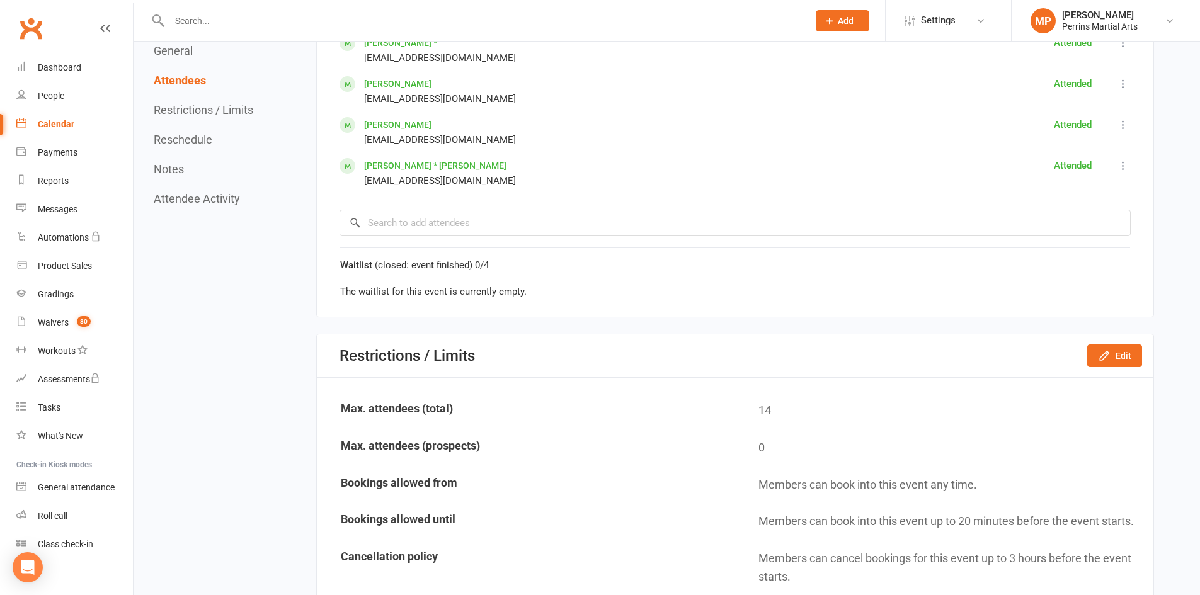
scroll to position [1166, 0]
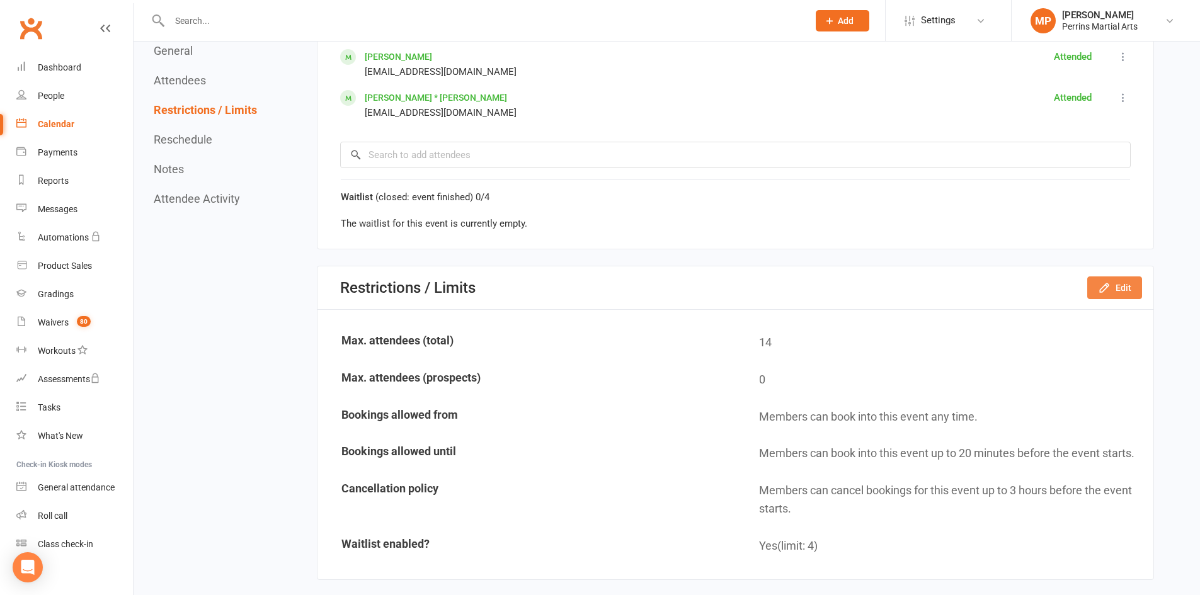
click at [1132, 292] on button "Edit" at bounding box center [1114, 287] width 55 height 23
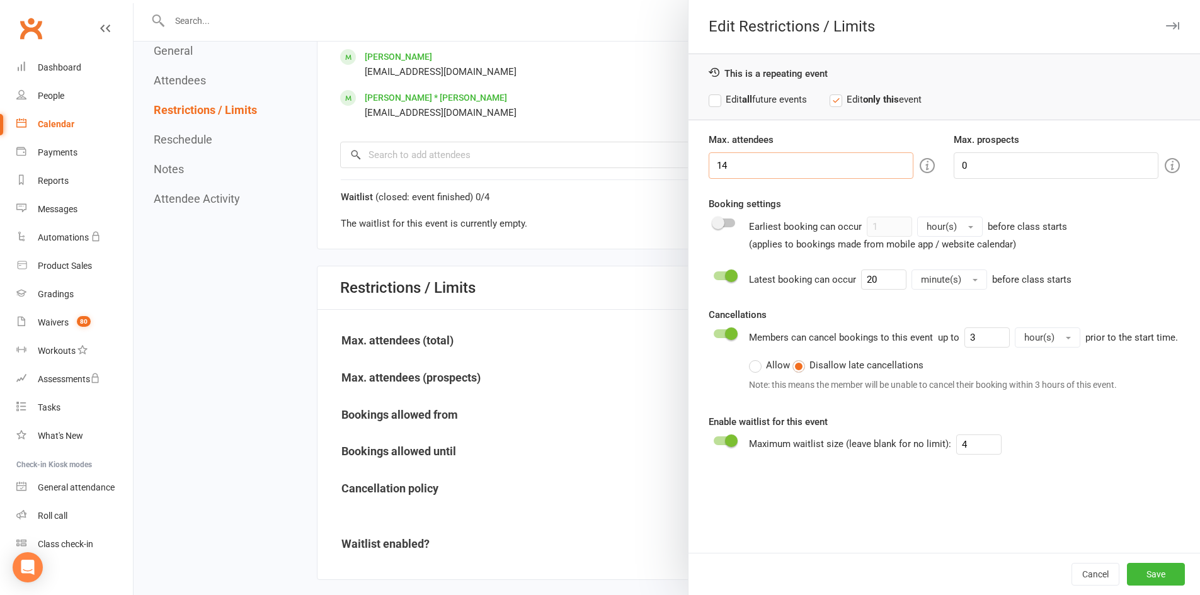
drag, startPoint x: 739, startPoint y: 167, endPoint x: 645, endPoint y: 173, distance: 94.6
click at [663, 0] on div "Edit Restrictions / Limits This is a repeating event Edit all future events Edi…" at bounding box center [667, 0] width 1066 height 0
type input "16"
click at [1146, 578] on button "Save" at bounding box center [1156, 574] width 58 height 23
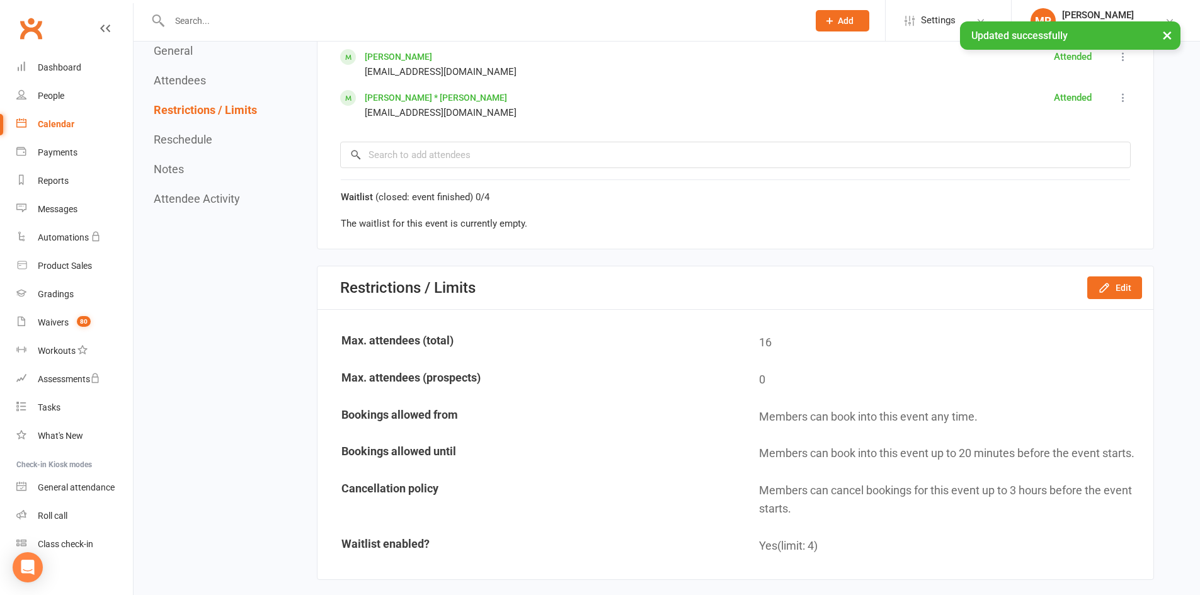
click at [50, 124] on div "Calendar" at bounding box center [56, 124] width 37 height 10
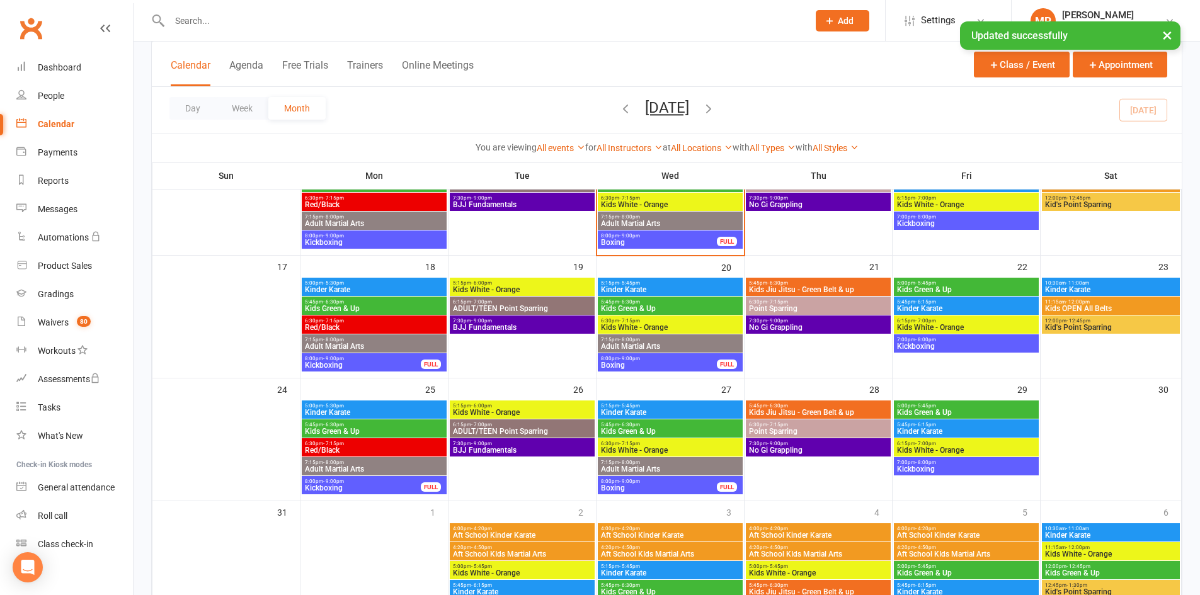
scroll to position [384, 0]
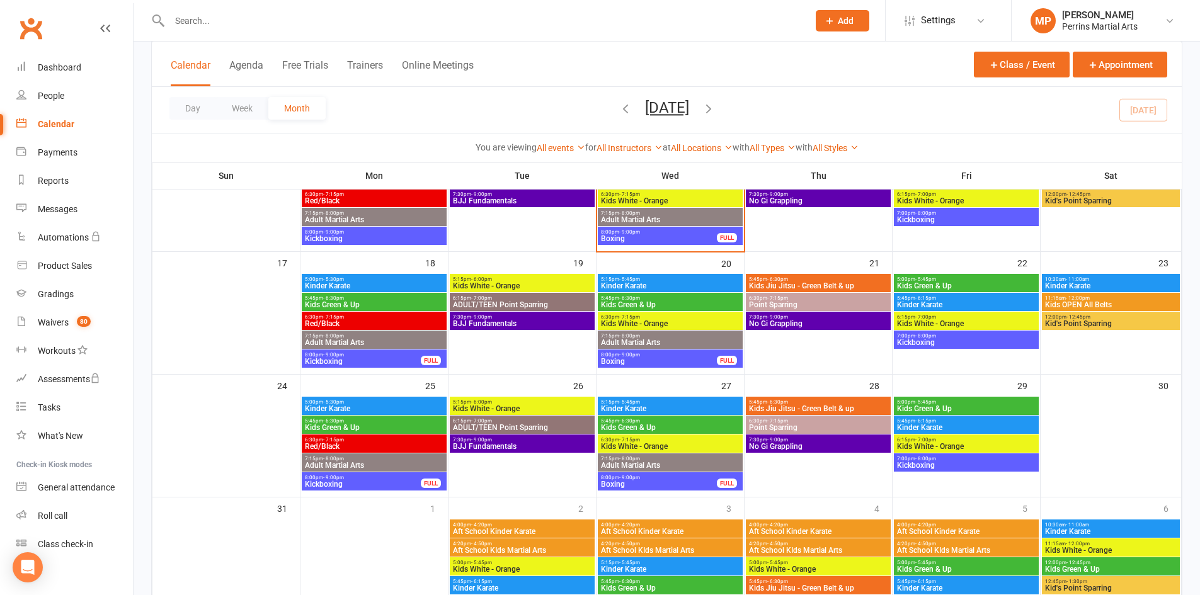
click at [354, 361] on span "Kickboxing" at bounding box center [362, 362] width 117 height 8
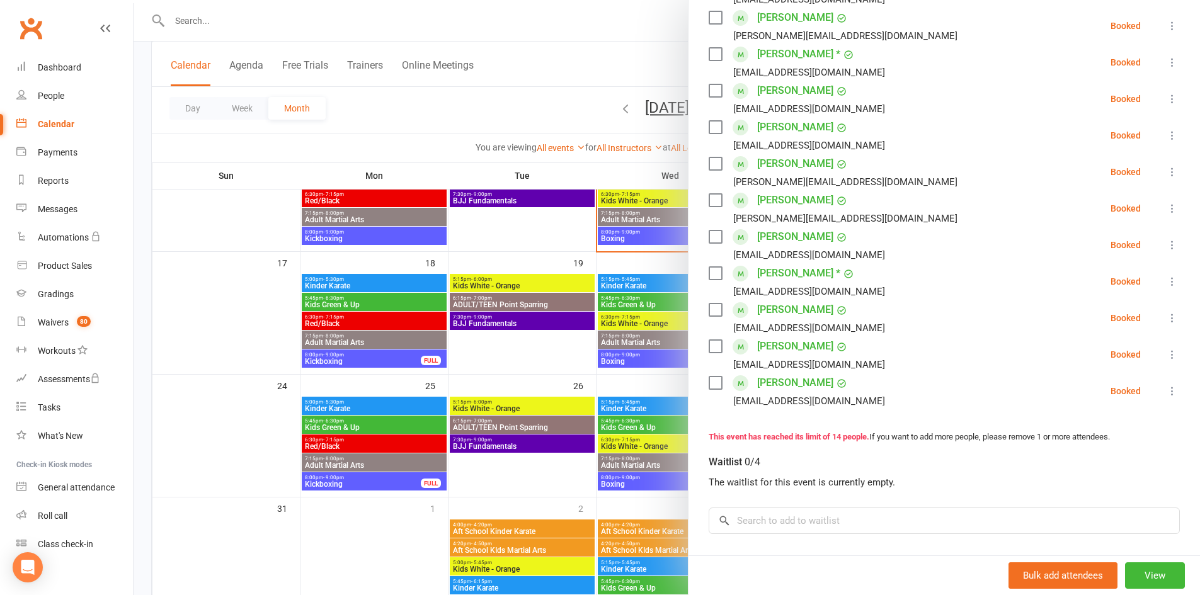
scroll to position [390, 0]
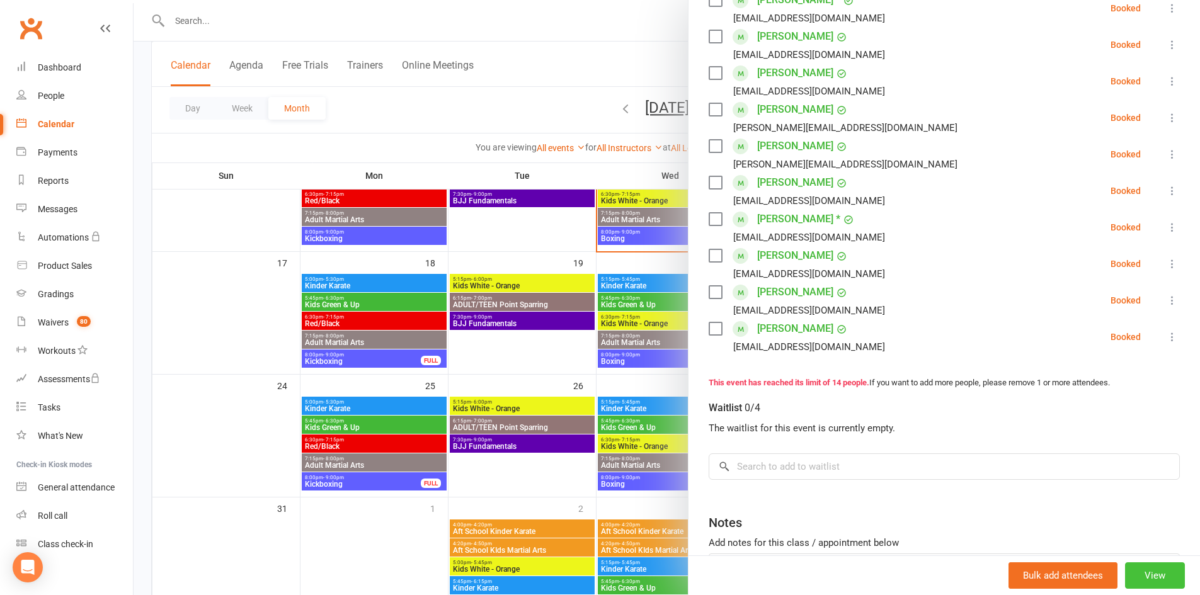
click at [1132, 571] on button "View" at bounding box center [1155, 575] width 60 height 26
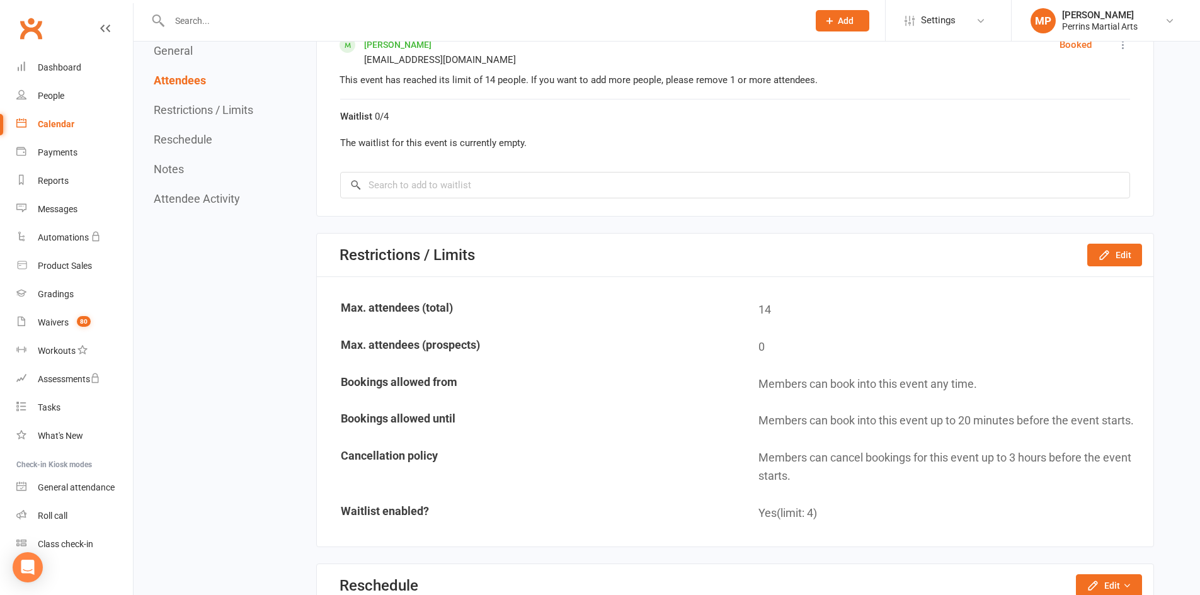
scroll to position [1222, 0]
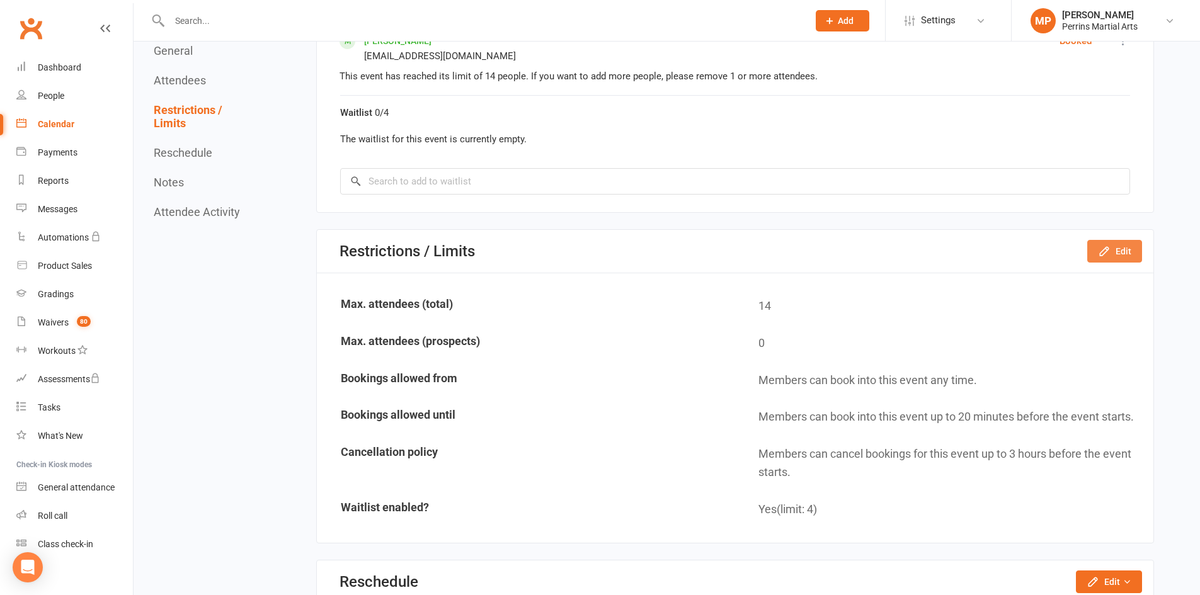
click at [1121, 251] on button "Edit" at bounding box center [1114, 251] width 55 height 23
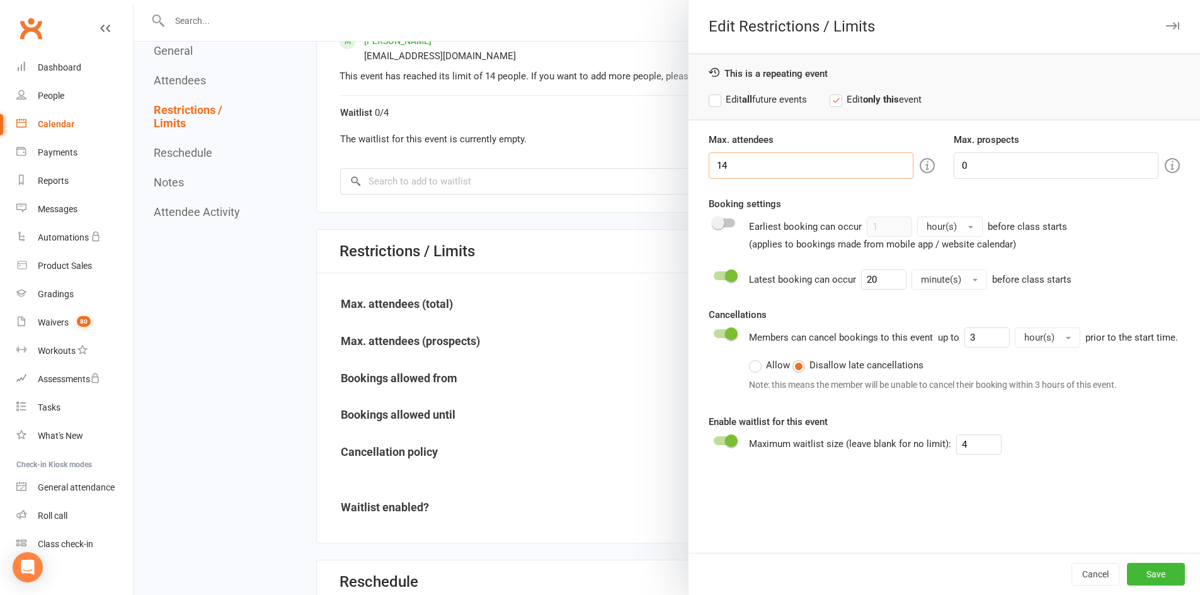
drag, startPoint x: 753, startPoint y: 168, endPoint x: 618, endPoint y: 156, distance: 135.3
click at [645, 0] on div "Edit Restrictions / Limits This is a repeating event Edit all future events Edi…" at bounding box center [667, 0] width 1066 height 0
type input "16"
click at [1137, 572] on button "Save" at bounding box center [1156, 574] width 58 height 23
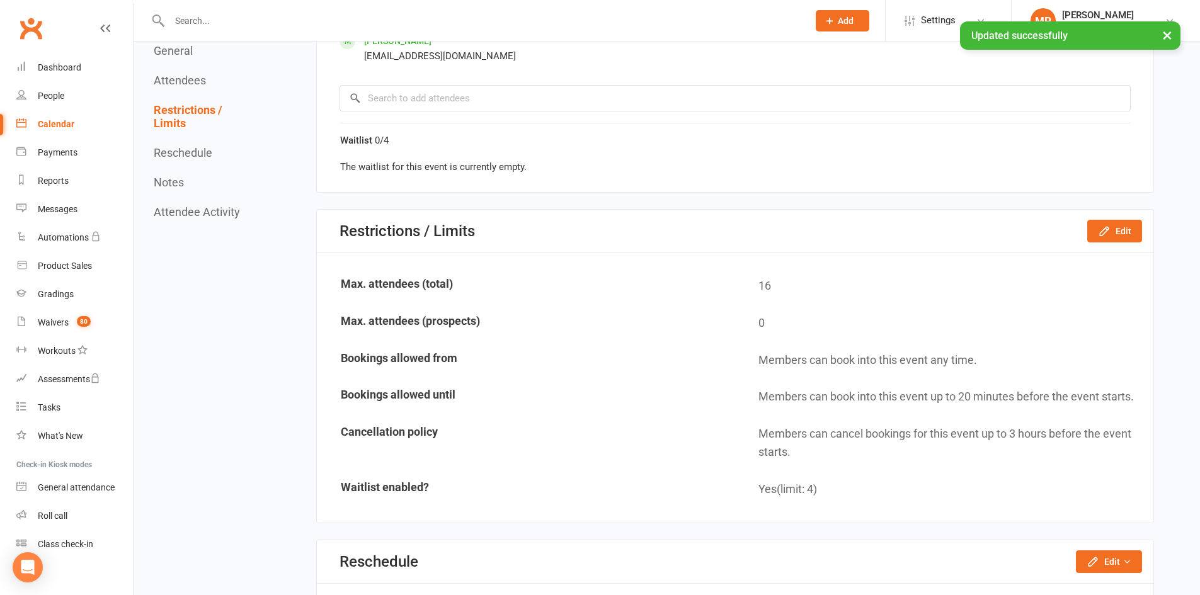
click at [43, 122] on div "Calendar" at bounding box center [56, 124] width 37 height 10
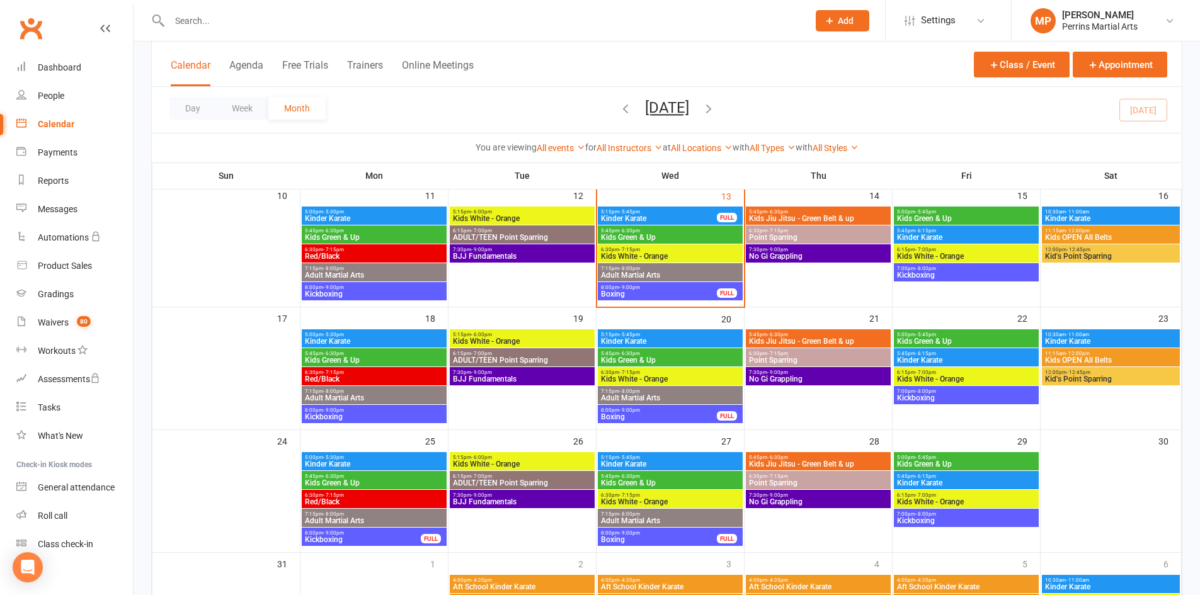
scroll to position [338, 0]
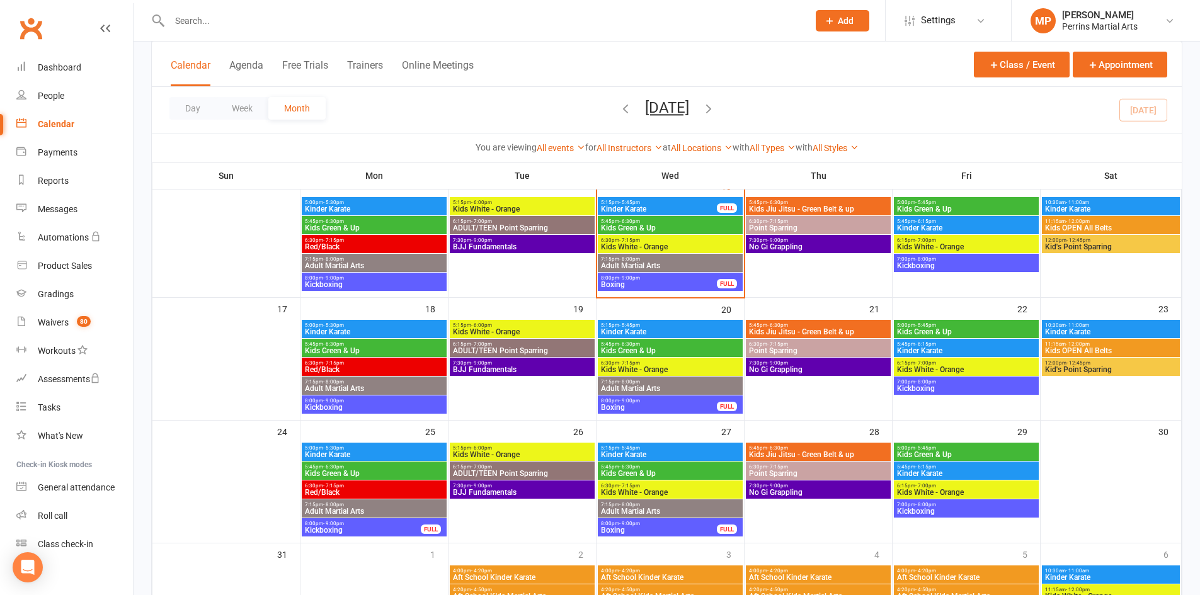
click at [395, 397] on div "8:00pm - 9:00pm Kickboxing" at bounding box center [374, 405] width 145 height 18
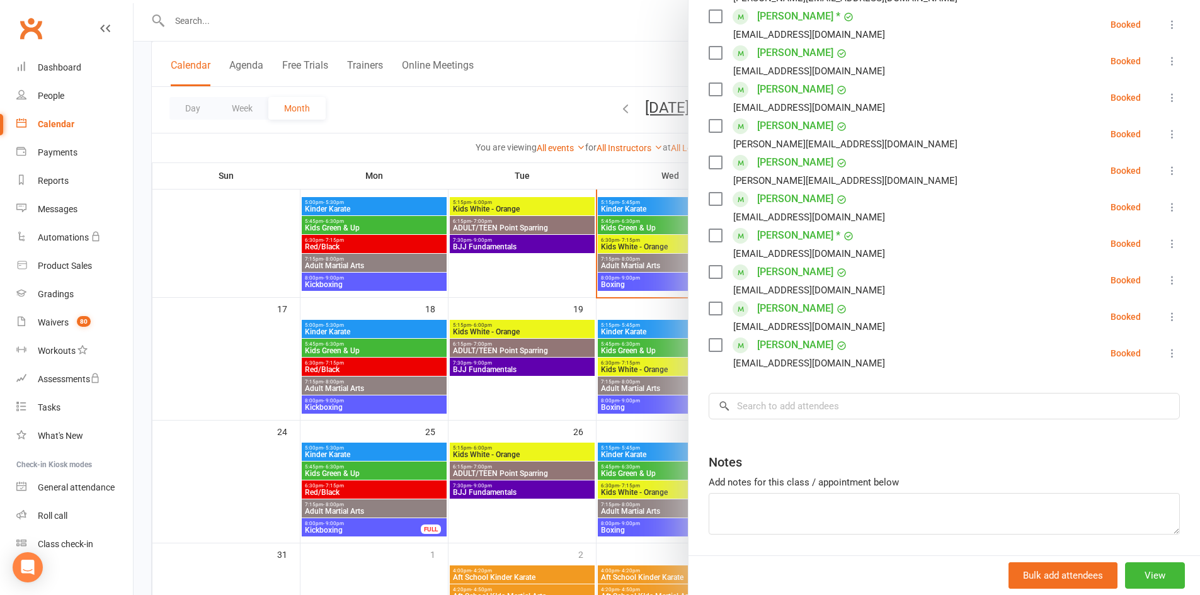
scroll to position [407, 0]
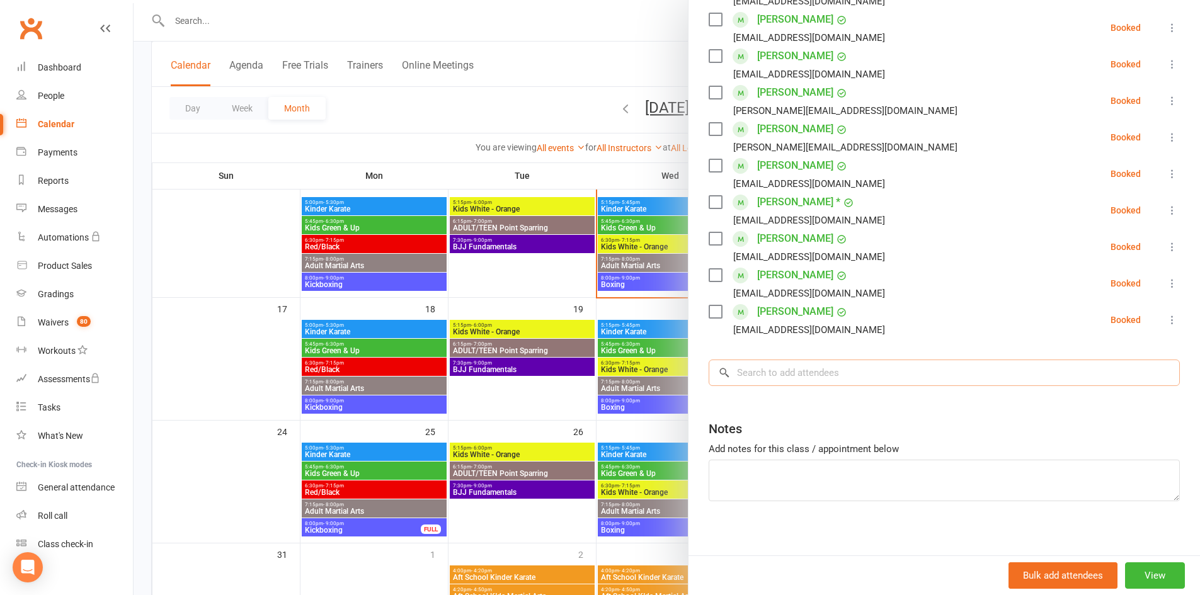
click at [835, 372] on input "search" at bounding box center [944, 373] width 471 height 26
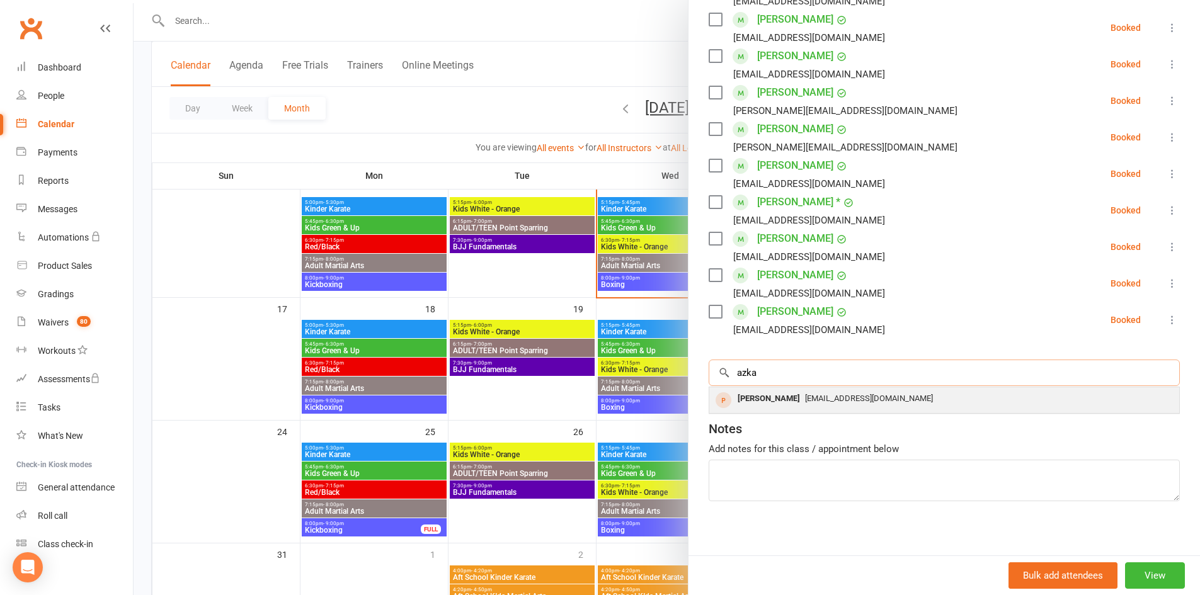
type input "azka"
click at [805, 397] on span "[EMAIL_ADDRESS][DOMAIN_NAME]" at bounding box center [869, 398] width 128 height 9
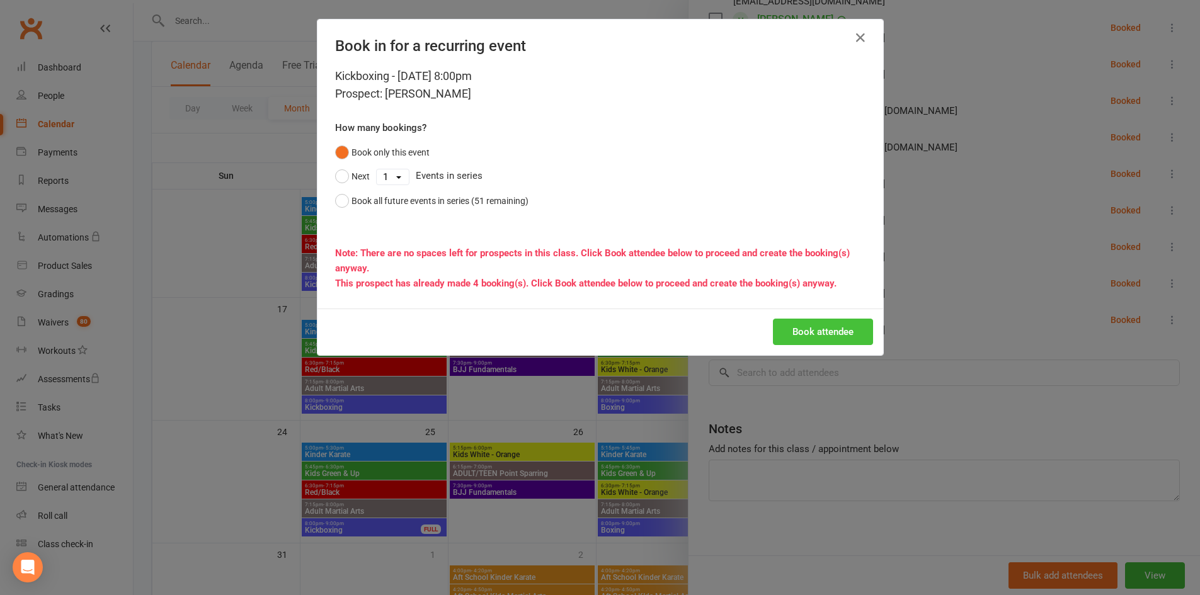
click at [826, 338] on button "Book attendee" at bounding box center [823, 332] width 100 height 26
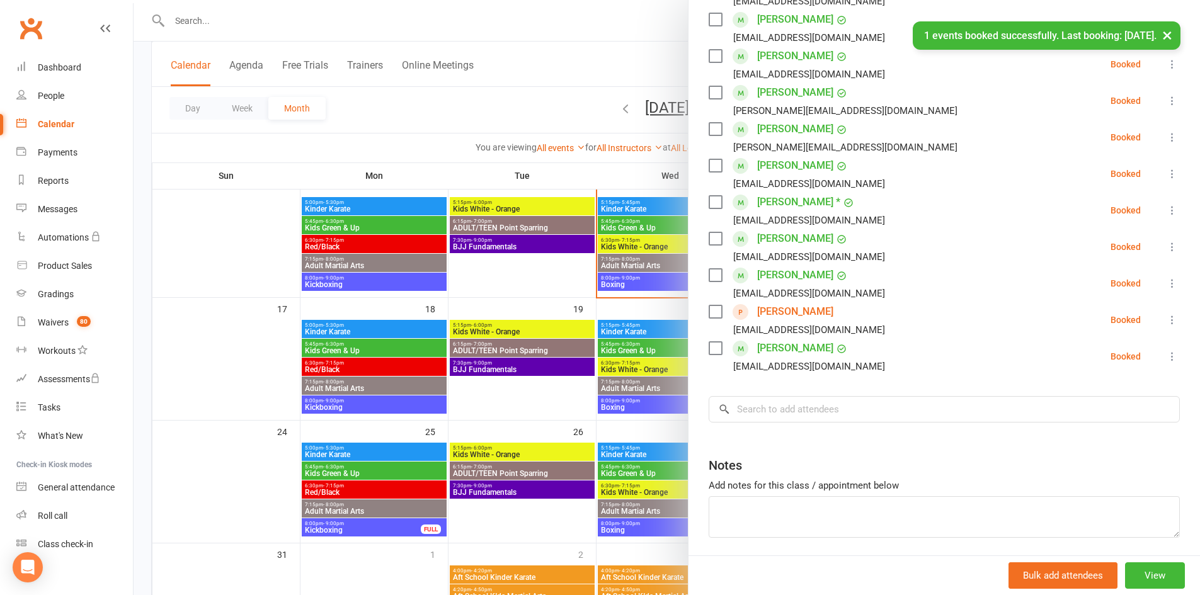
click at [1168, 30] on button "×" at bounding box center [1167, 34] width 23 height 27
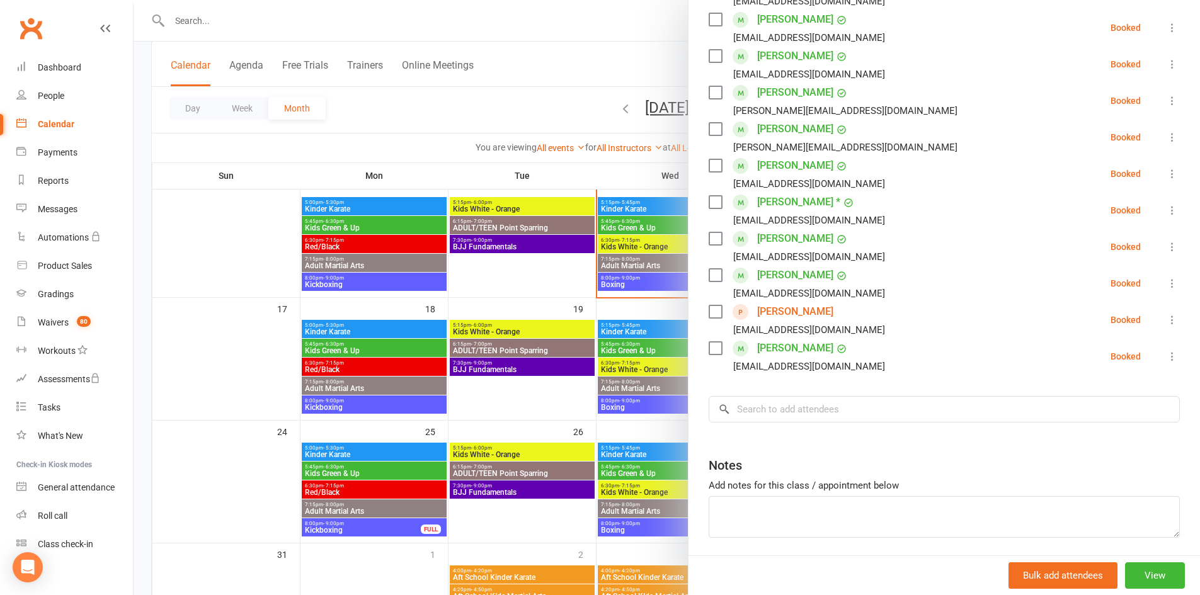
scroll to position [0, 0]
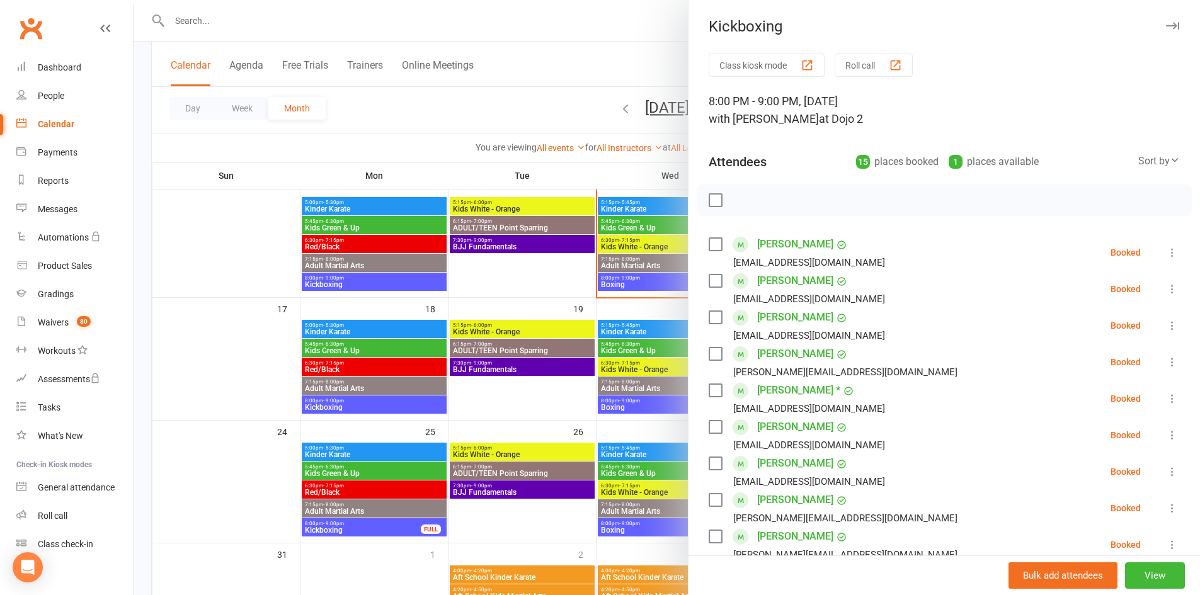
click at [1166, 25] on icon "button" at bounding box center [1172, 26] width 13 height 8
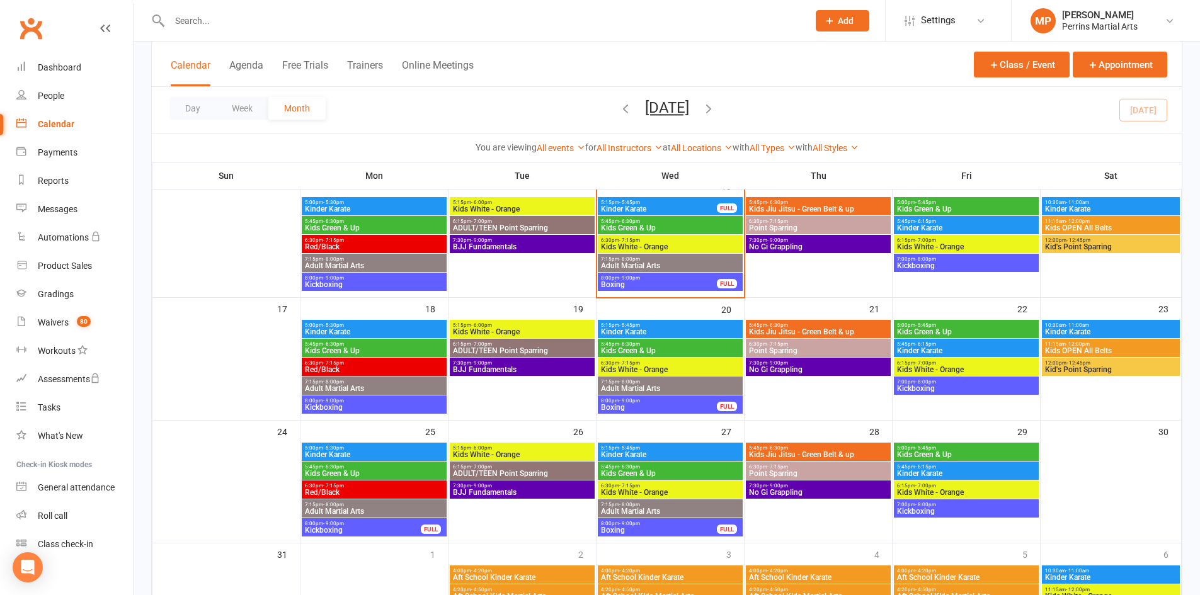
click at [963, 265] on span "Kickboxing" at bounding box center [966, 266] width 140 height 8
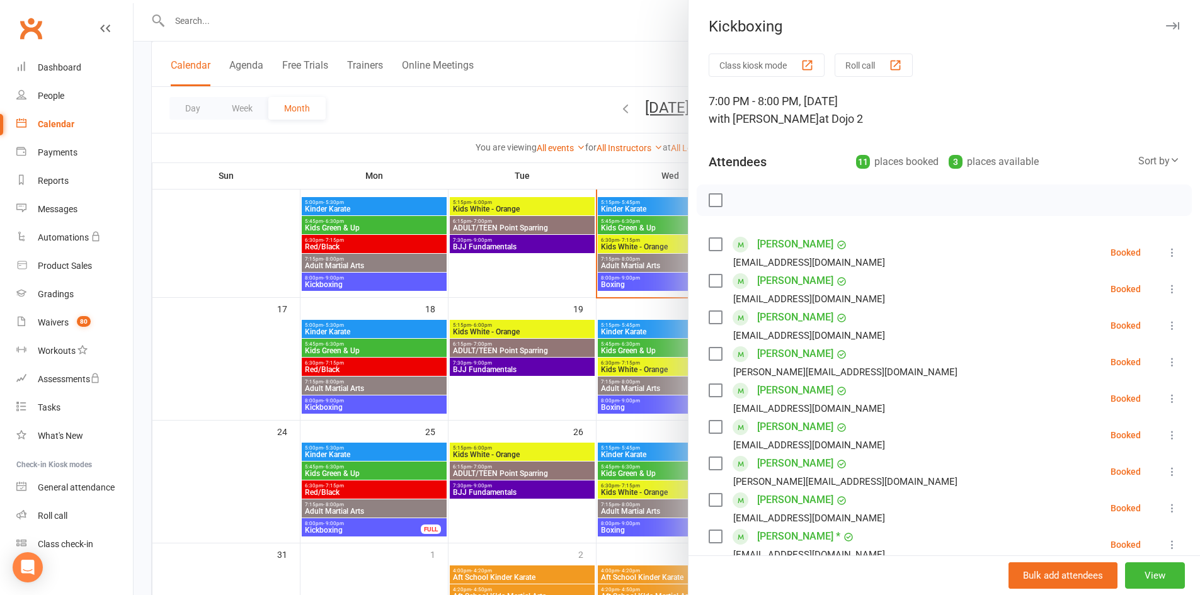
click at [1166, 23] on icon "button" at bounding box center [1172, 26] width 13 height 8
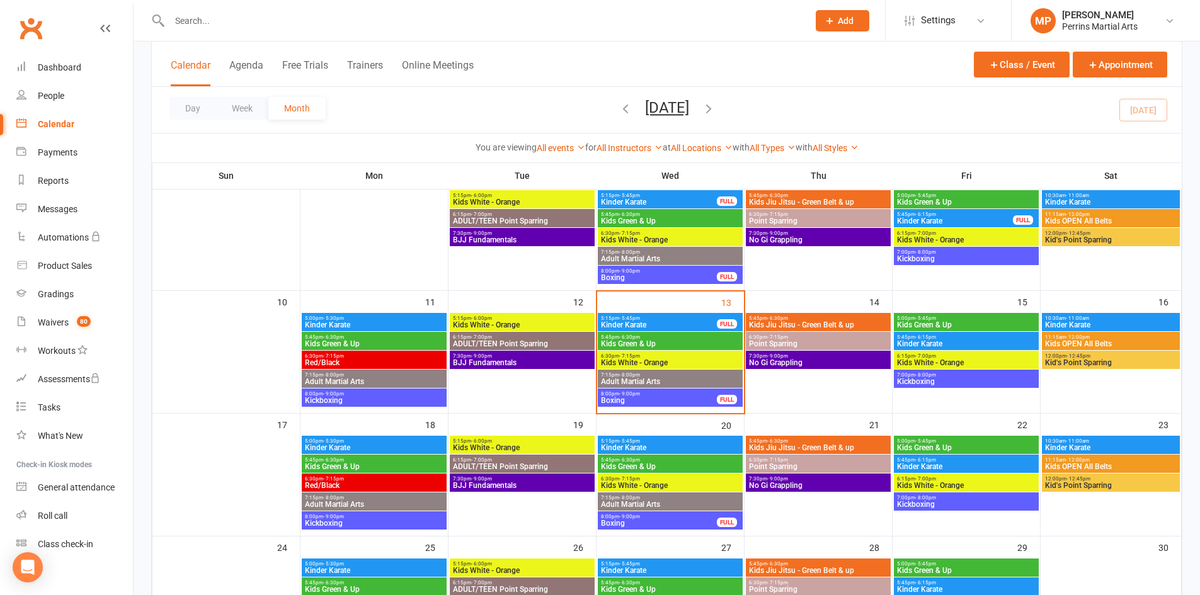
scroll to position [272, 0]
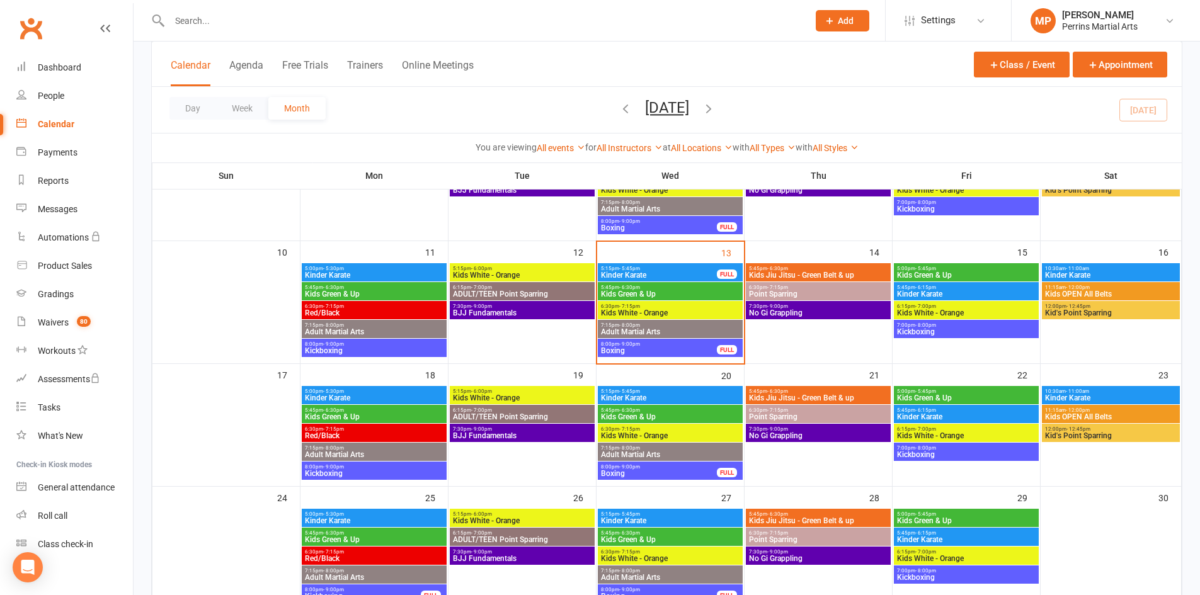
click at [1120, 273] on span "Kinder Karate" at bounding box center [1110, 275] width 133 height 8
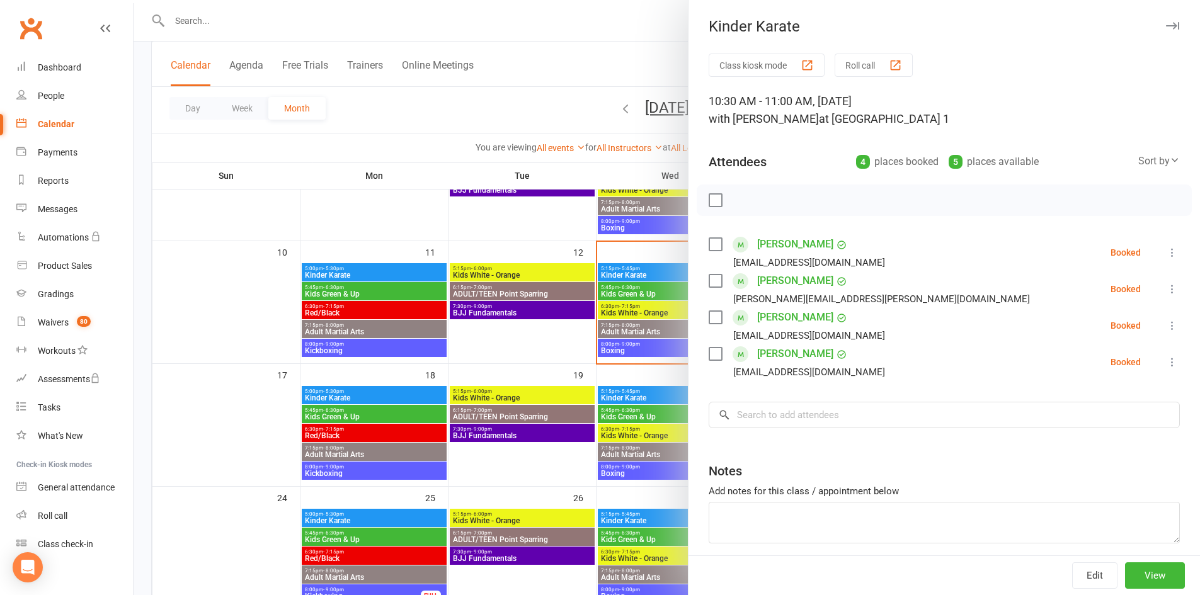
click at [1166, 29] on icon "button" at bounding box center [1172, 26] width 13 height 8
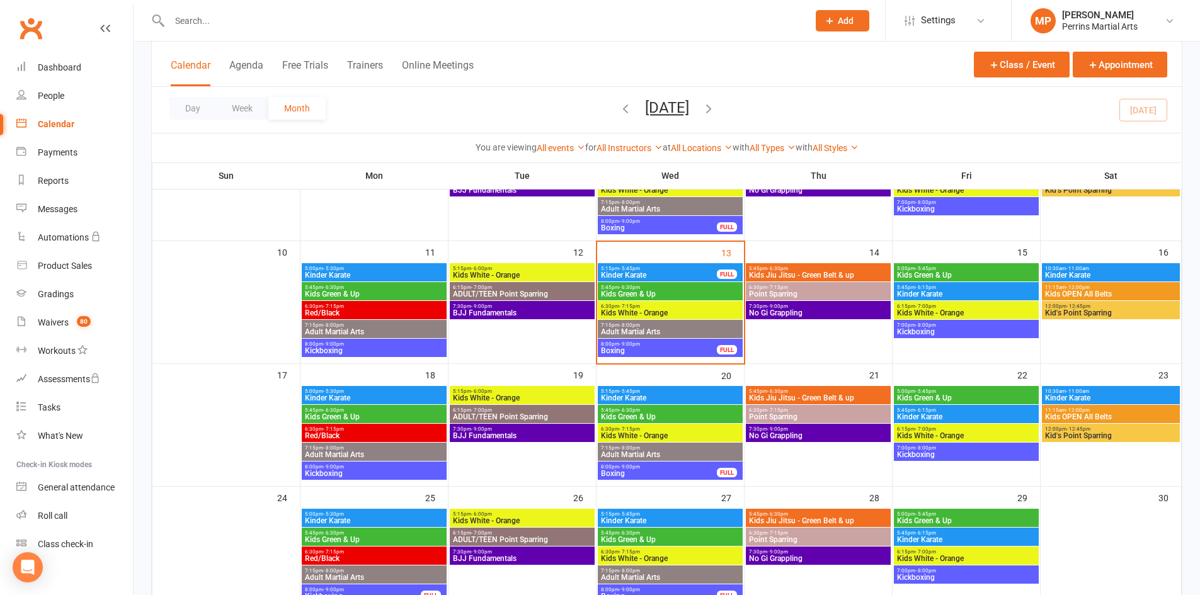
click at [991, 287] on span "5:45pm - 6:15pm" at bounding box center [966, 288] width 140 height 6
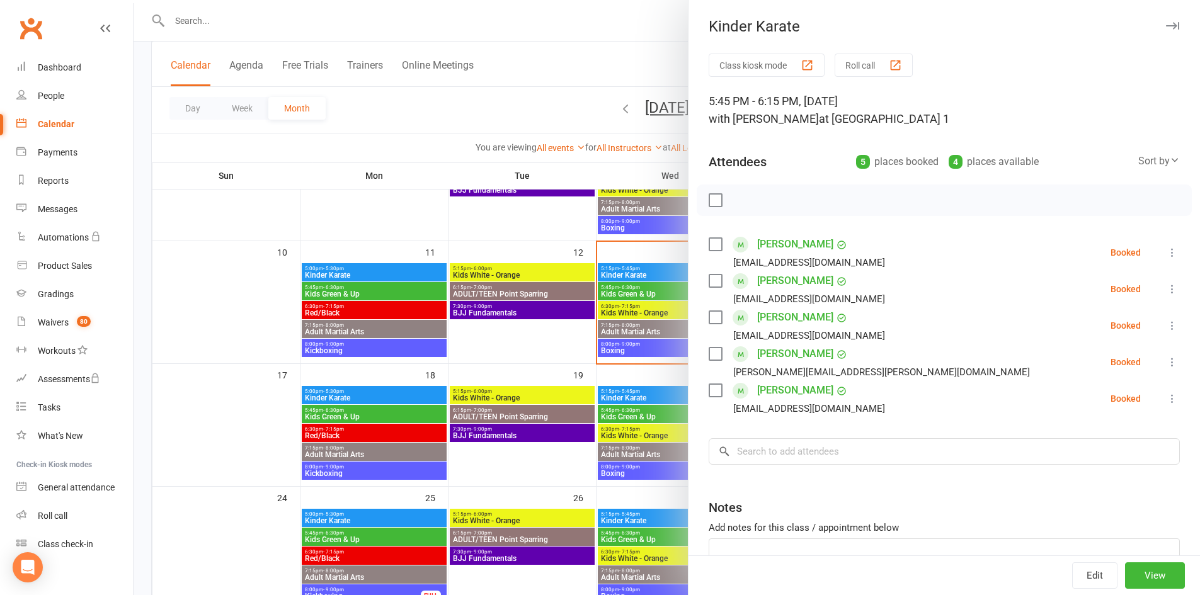
click at [1164, 21] on button "button" at bounding box center [1171, 25] width 15 height 15
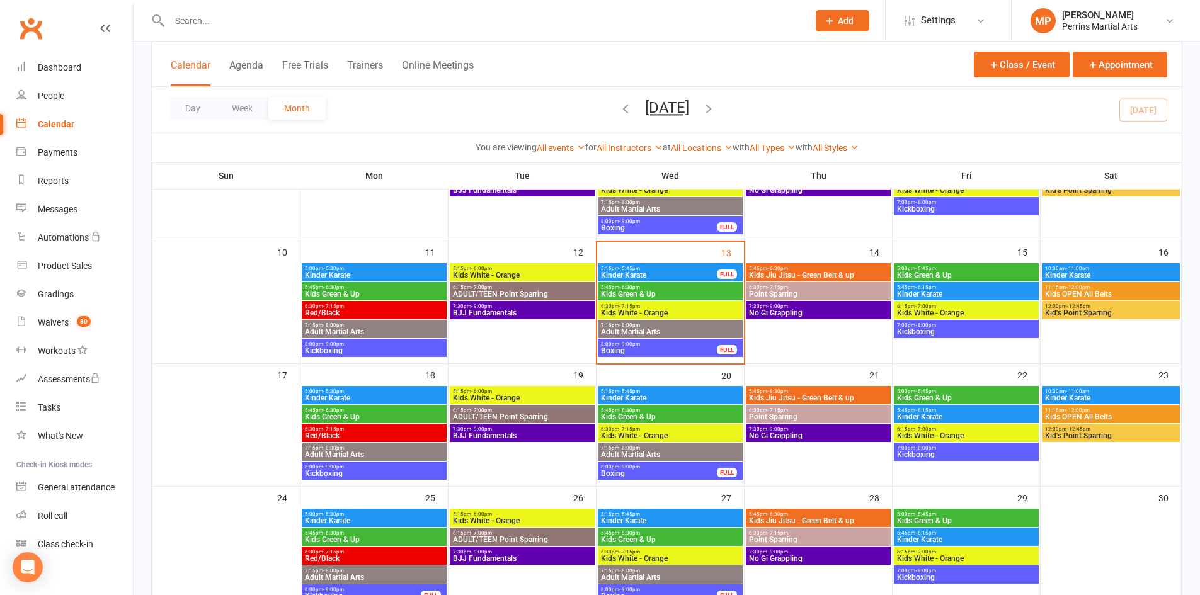
click at [1130, 271] on span "Kinder Karate" at bounding box center [1110, 275] width 133 height 8
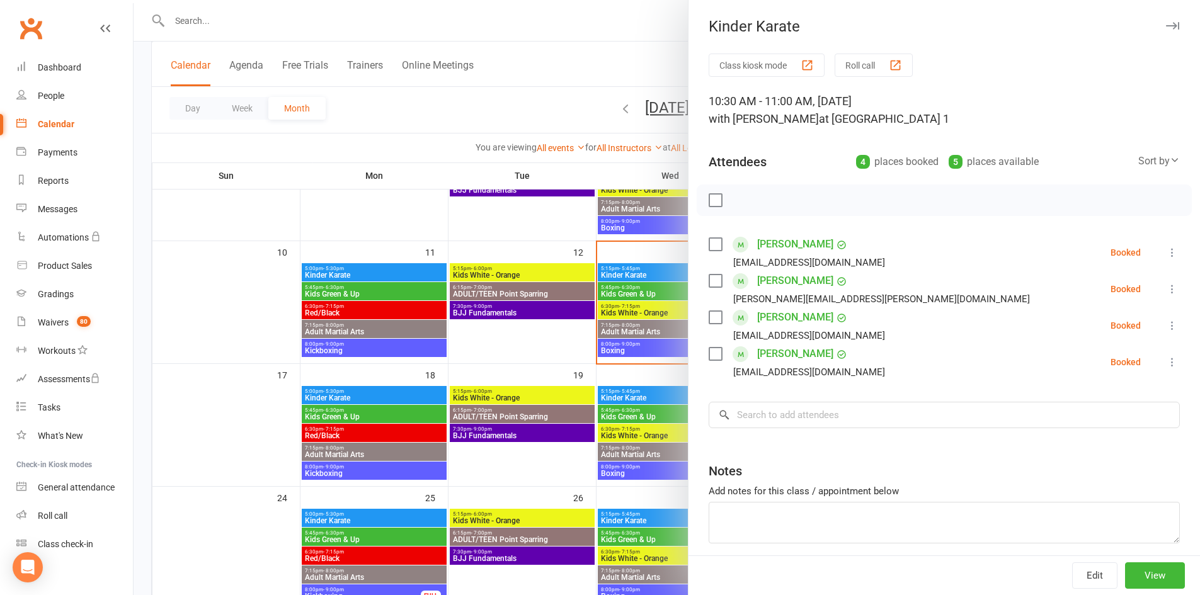
click at [1166, 28] on icon "button" at bounding box center [1172, 26] width 13 height 8
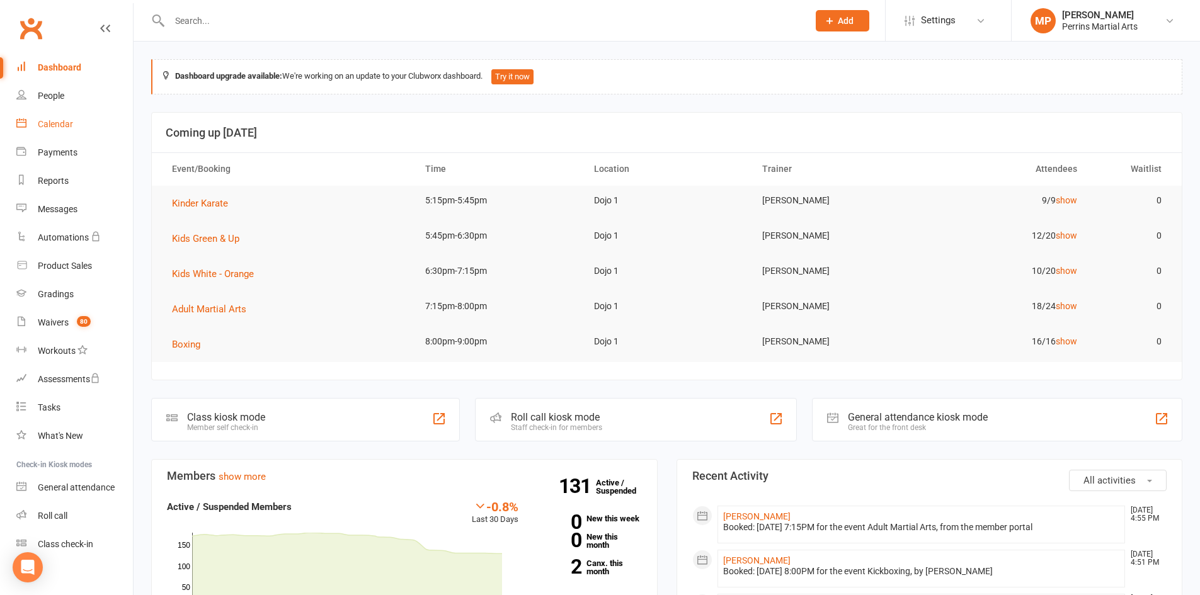
click at [52, 123] on div "Calendar" at bounding box center [55, 124] width 35 height 10
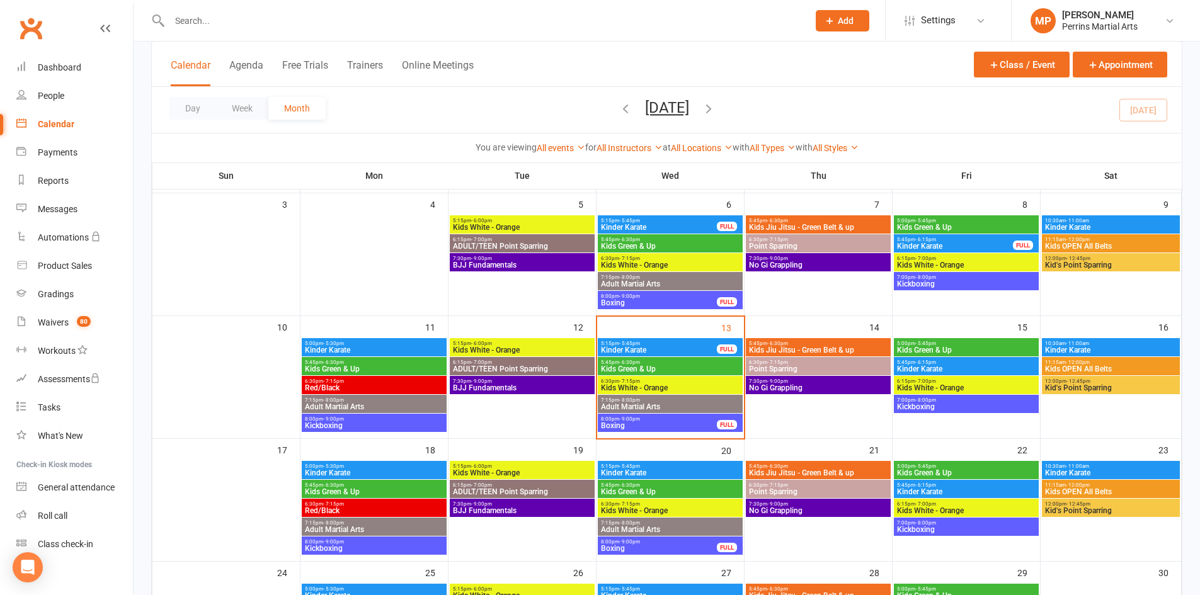
scroll to position [206, 0]
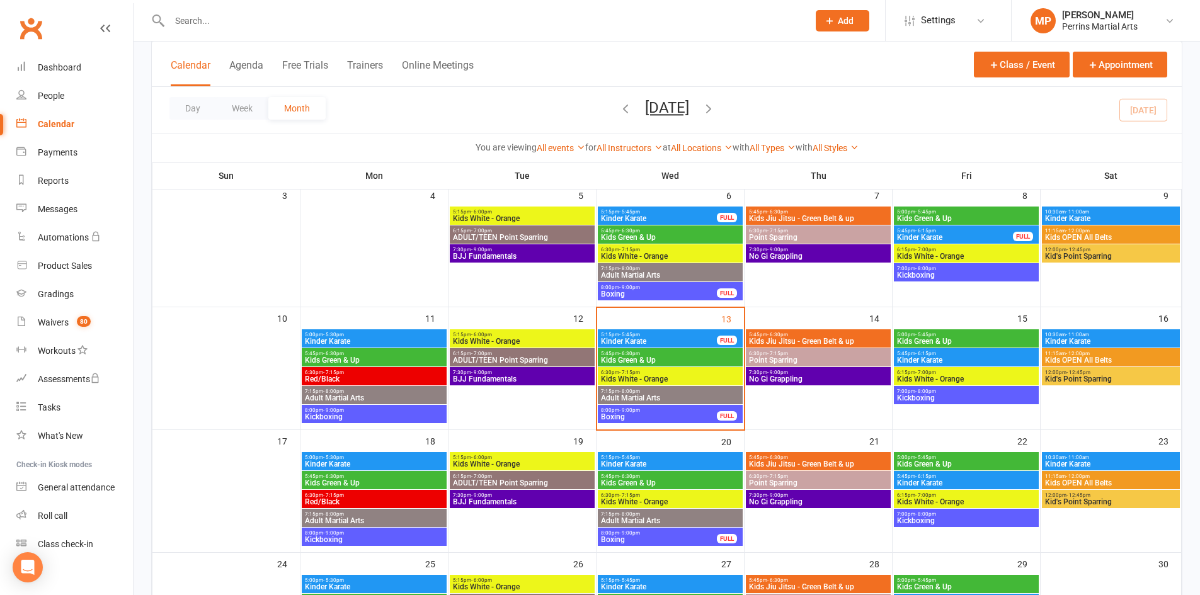
click at [684, 338] on span "Kinder Karate" at bounding box center [658, 342] width 117 height 8
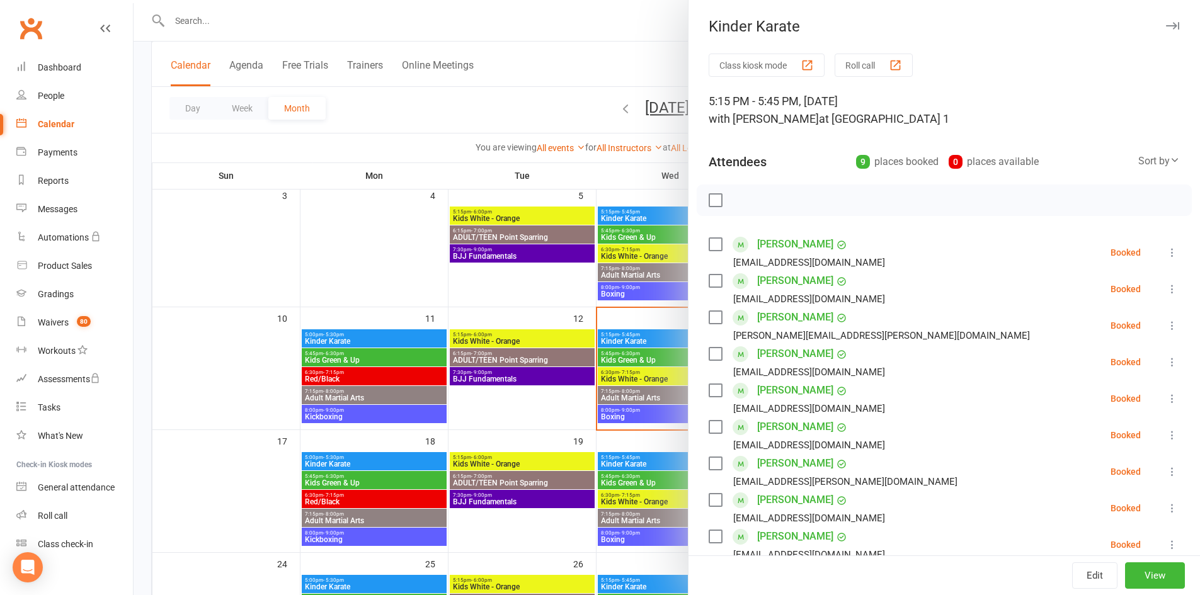
click at [1166, 506] on icon at bounding box center [1172, 508] width 13 height 13
click at [1110, 581] on link "Check in" at bounding box center [1116, 583] width 125 height 25
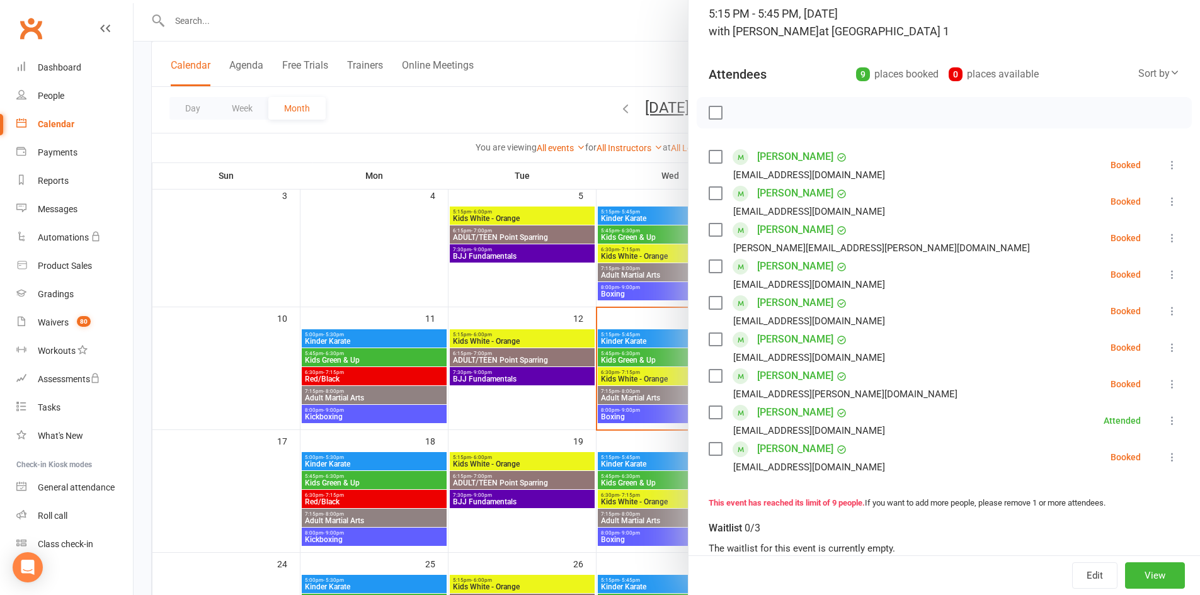
scroll to position [89, 0]
click at [1166, 161] on icon at bounding box center [1172, 163] width 13 height 13
click at [1110, 241] on link "Check in" at bounding box center [1116, 238] width 125 height 25
click at [1166, 344] on icon at bounding box center [1172, 346] width 13 height 13
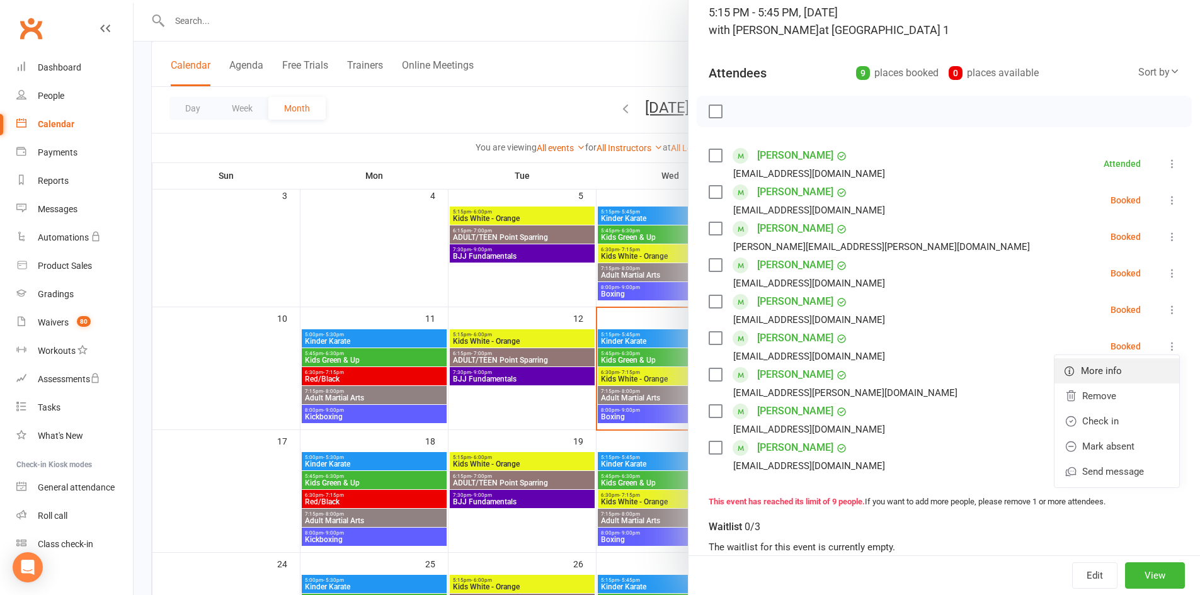
click at [1102, 369] on link "More info" at bounding box center [1116, 370] width 125 height 25
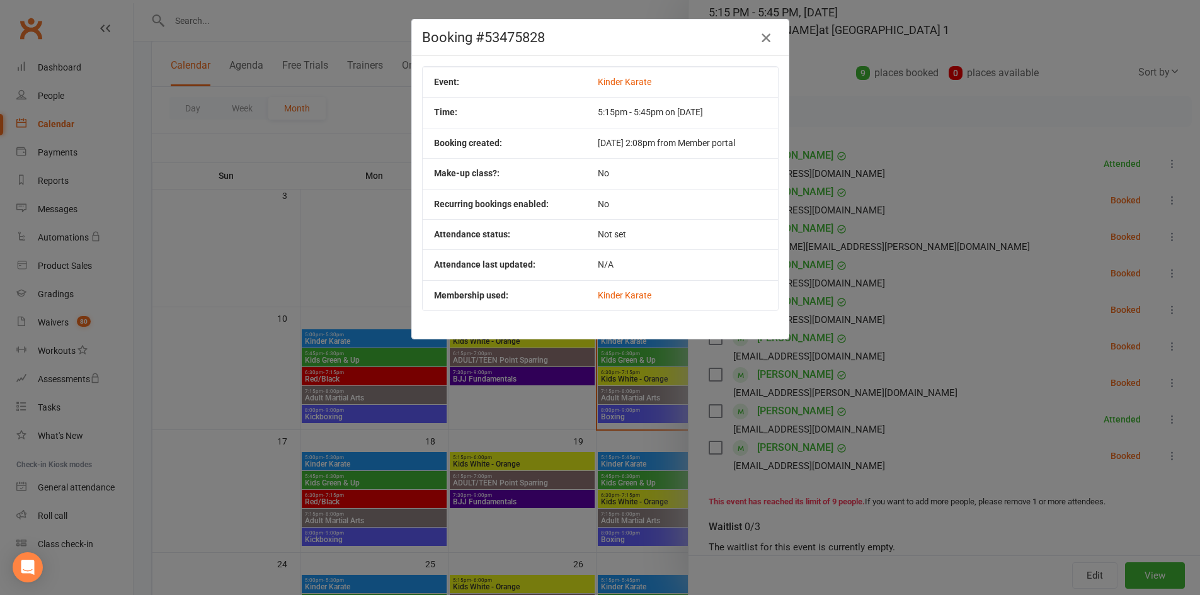
click at [758, 40] on icon "button" at bounding box center [765, 37] width 15 height 15
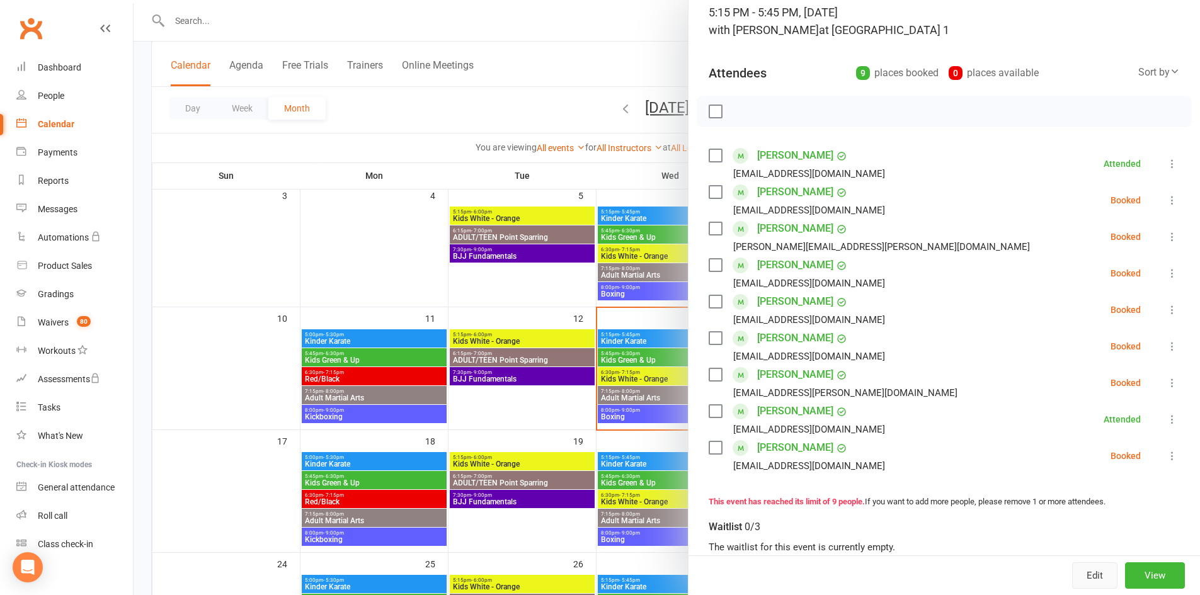
click at [1076, 579] on button "Edit" at bounding box center [1094, 575] width 45 height 26
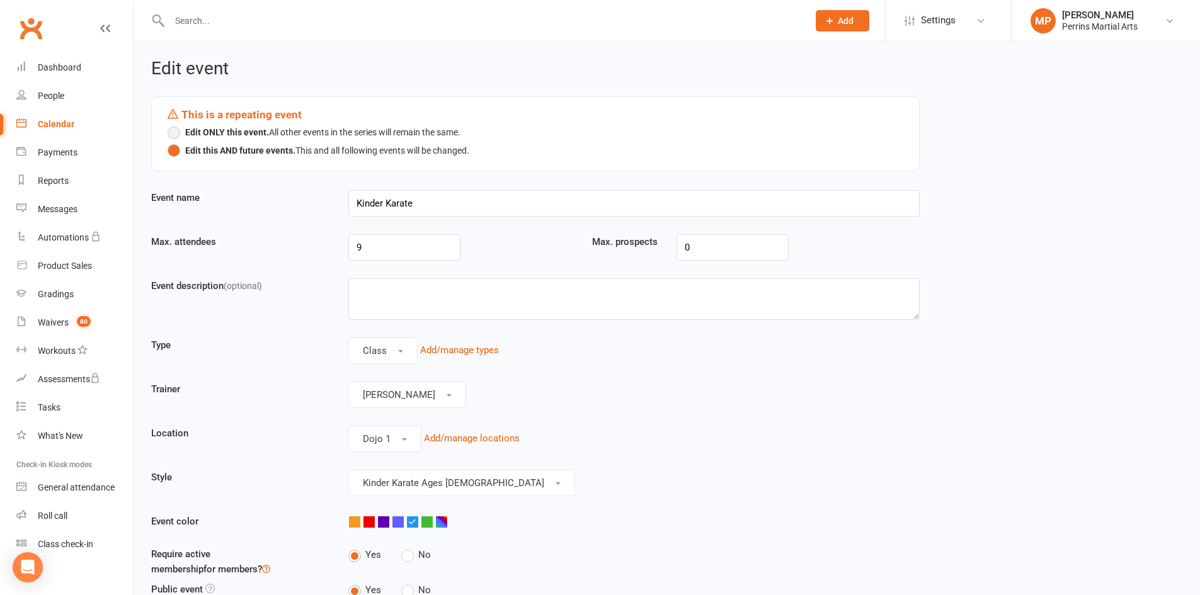
click at [178, 136] on button "Edit ONLY this event. All other events in the series will remain the same." at bounding box center [314, 132] width 293 height 18
drag, startPoint x: 386, startPoint y: 246, endPoint x: 334, endPoint y: 248, distance: 51.7
click at [334, 248] on div "Max. attendees 9 Max. prospects 0" at bounding box center [535, 256] width 787 height 44
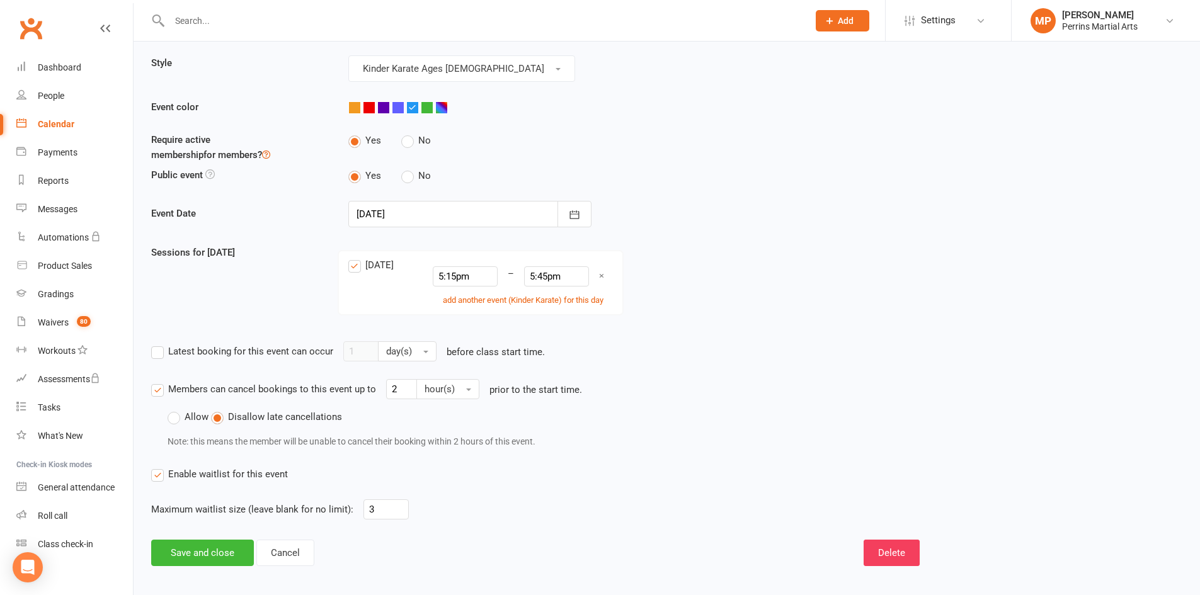
scroll to position [441, 0]
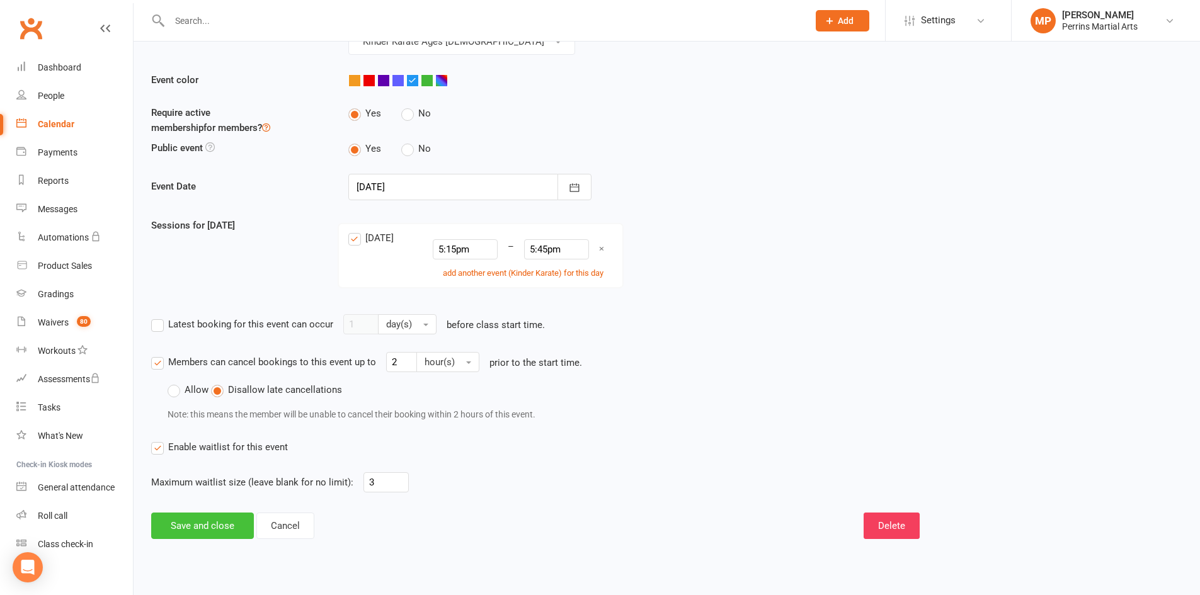
type input "10"
click at [215, 518] on button "Save and close" at bounding box center [202, 526] width 103 height 26
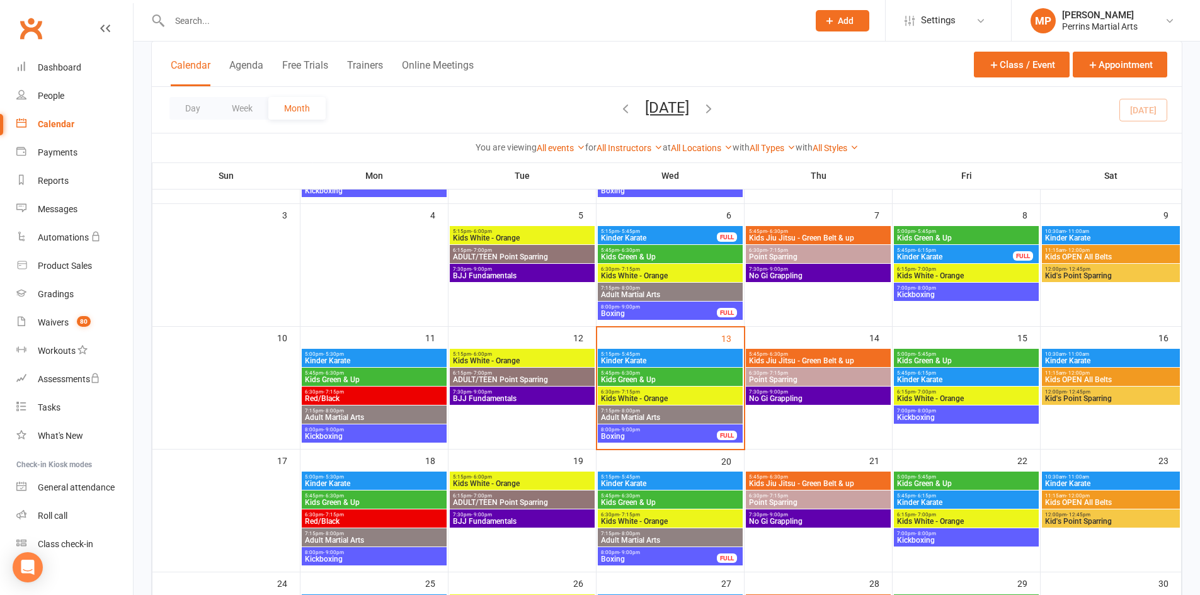
scroll to position [198, 0]
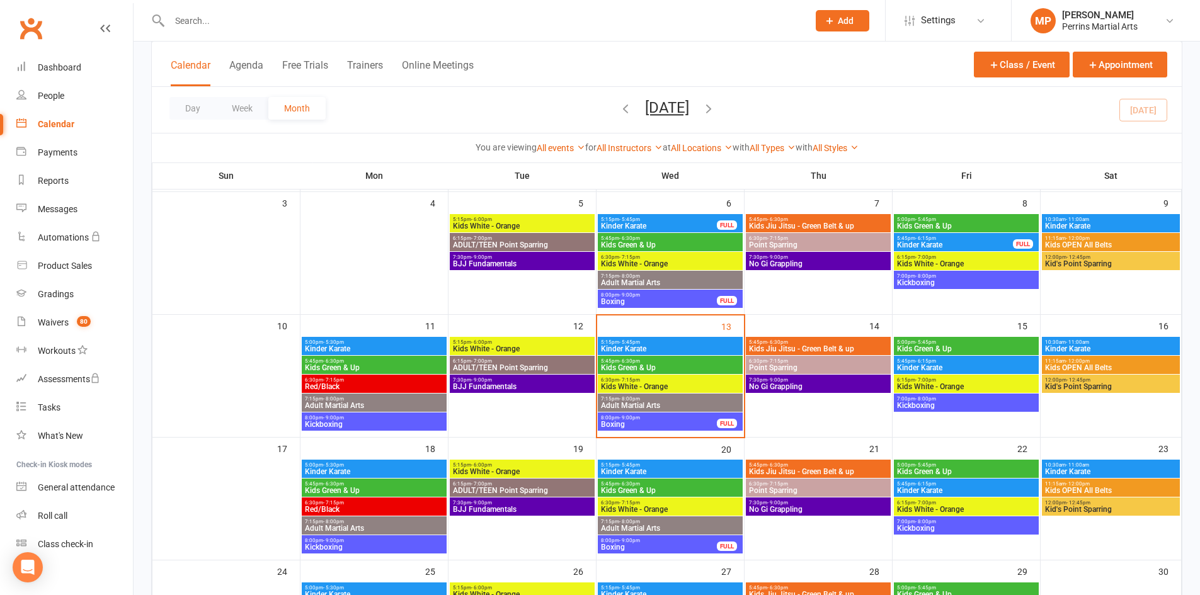
click at [390, 350] on span "Kinder Karate" at bounding box center [374, 349] width 140 height 8
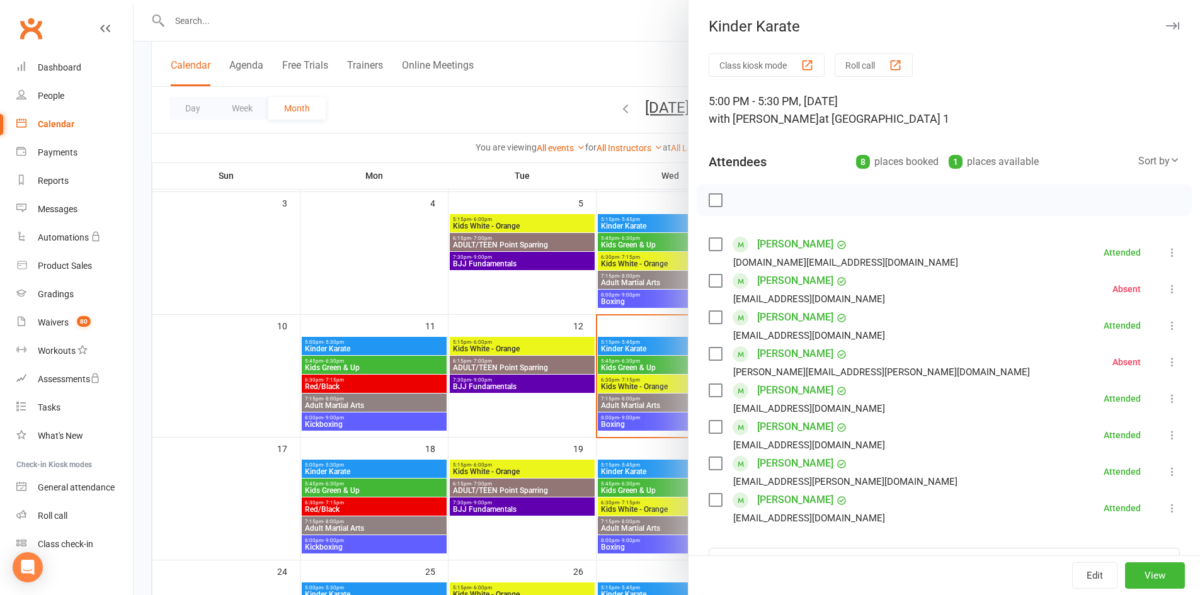
click at [810, 244] on link "[PERSON_NAME]" at bounding box center [795, 244] width 76 height 20
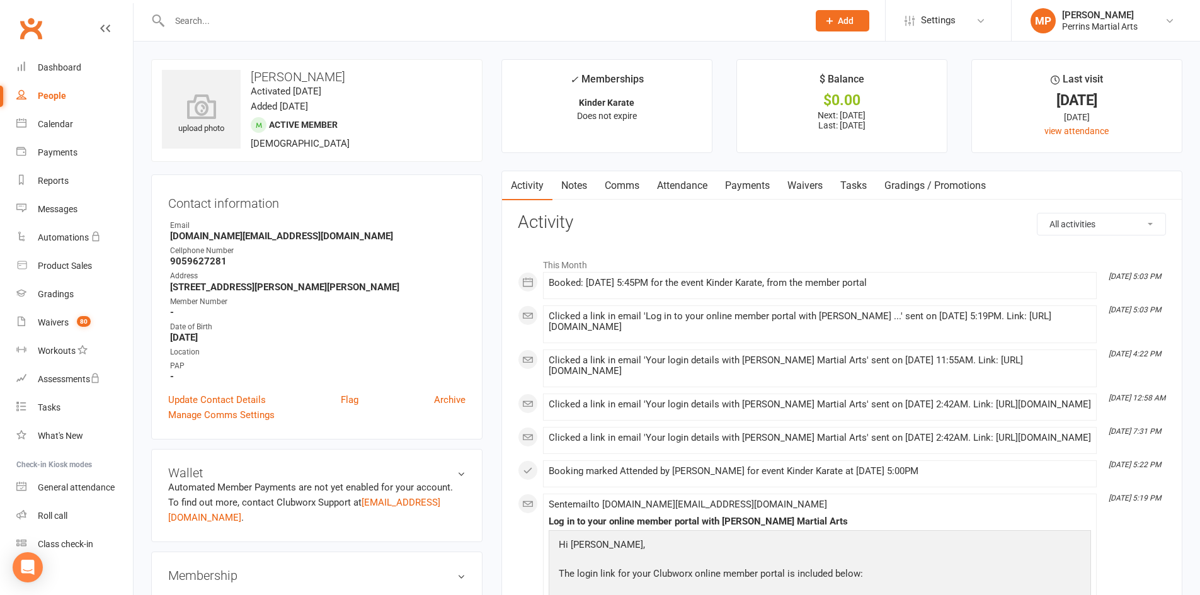
scroll to position [137, 0]
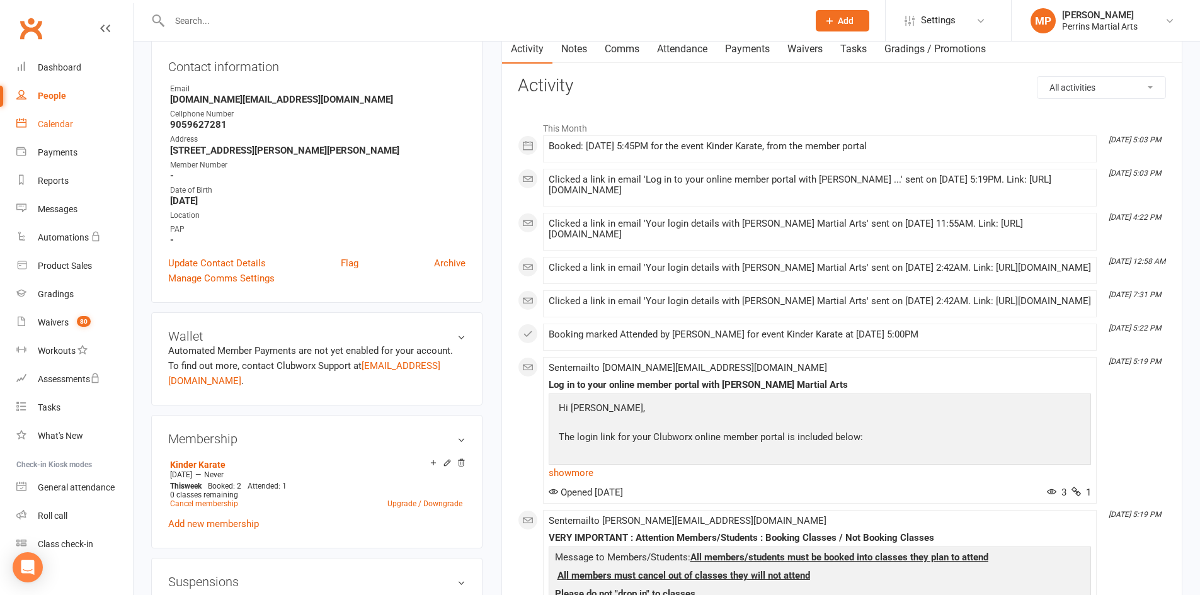
click at [54, 120] on div "Calendar" at bounding box center [55, 124] width 35 height 10
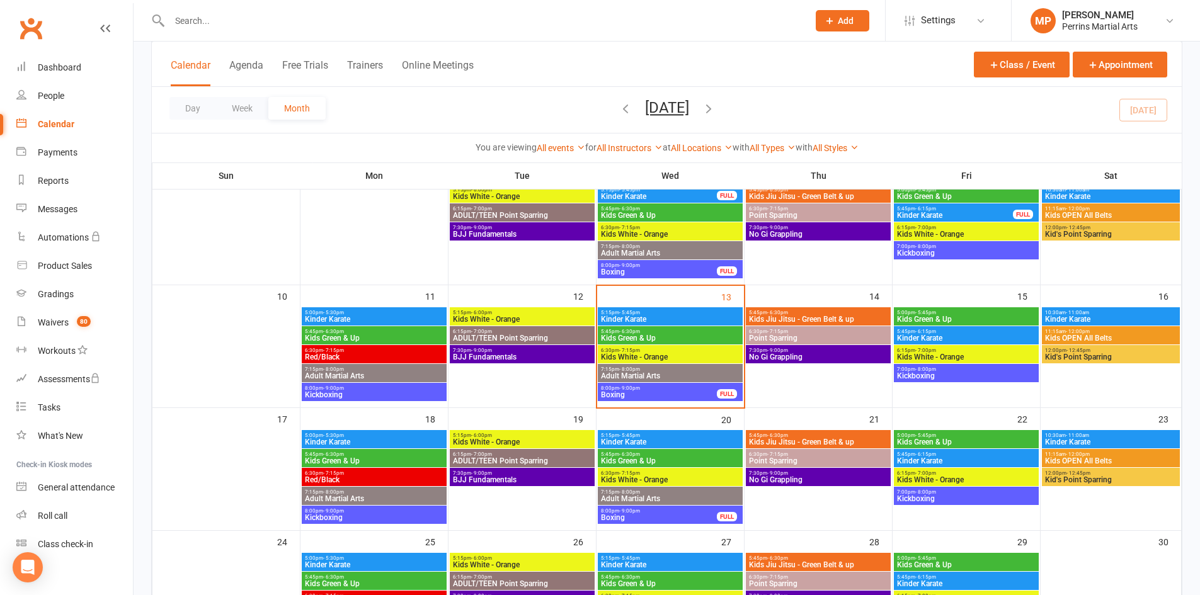
scroll to position [235, 0]
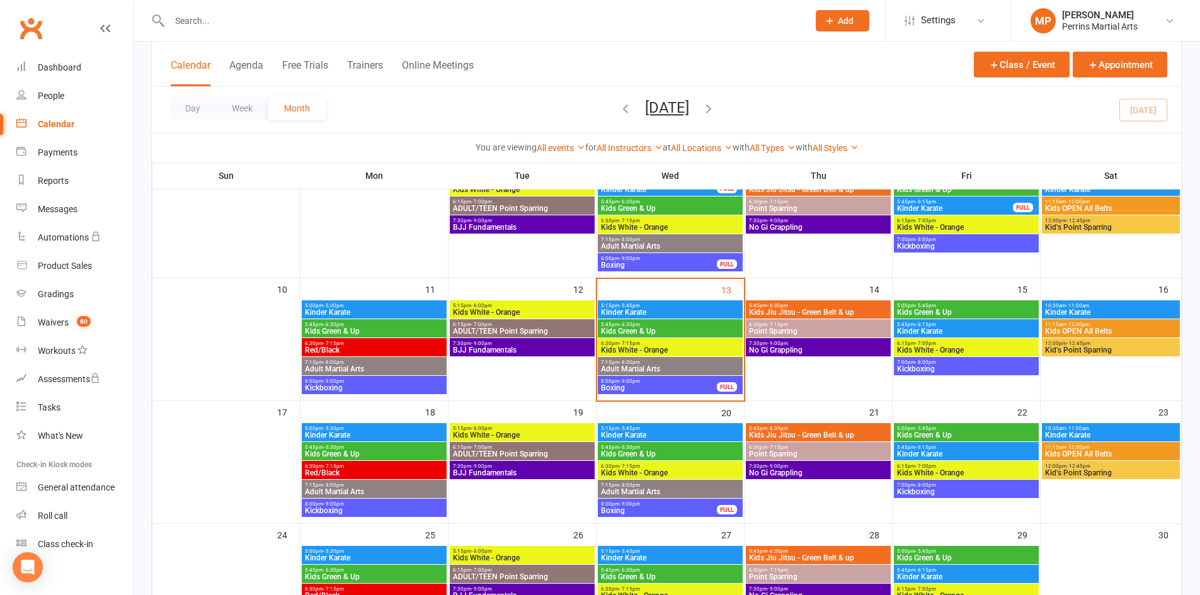
click at [678, 309] on span "Kinder Karate" at bounding box center [670, 313] width 140 height 8
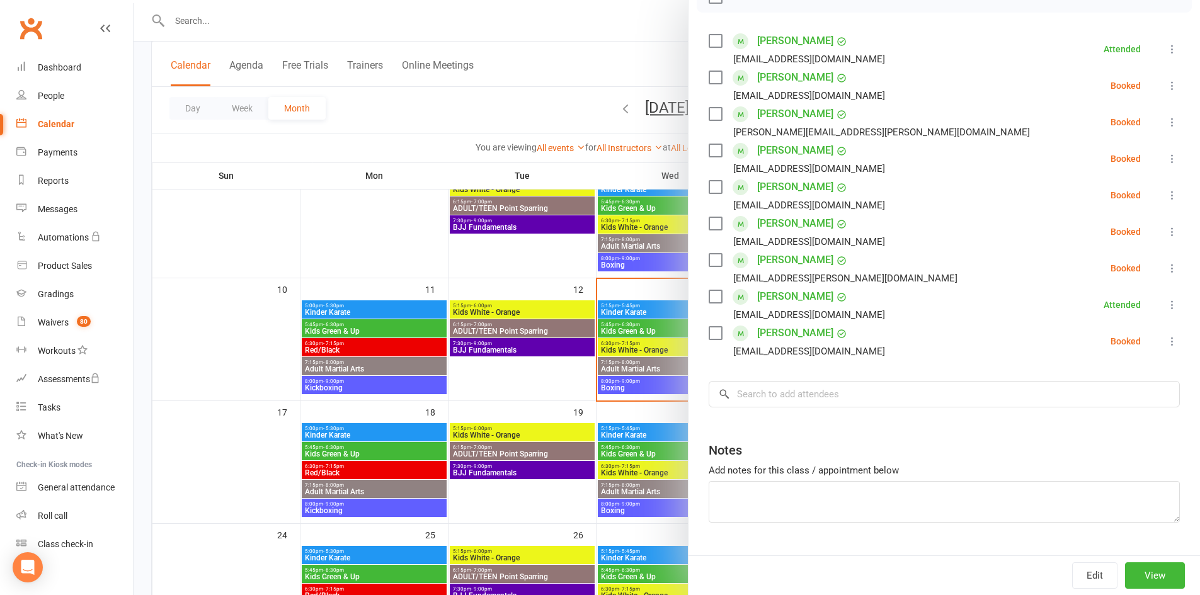
scroll to position [207, 0]
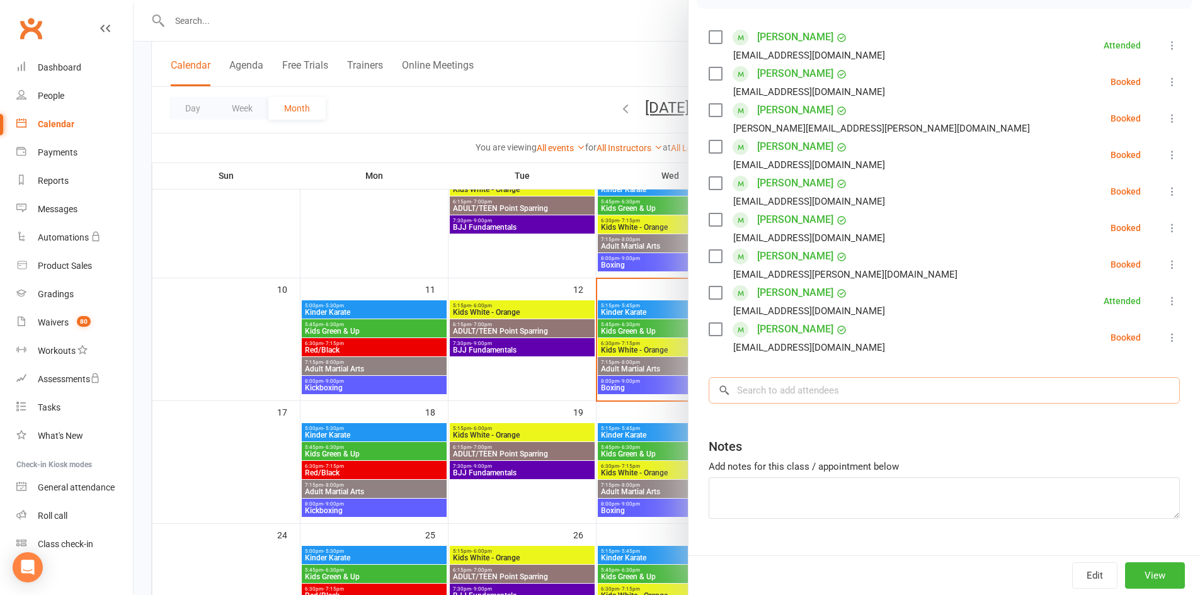
click at [758, 397] on input "search" at bounding box center [944, 390] width 471 height 26
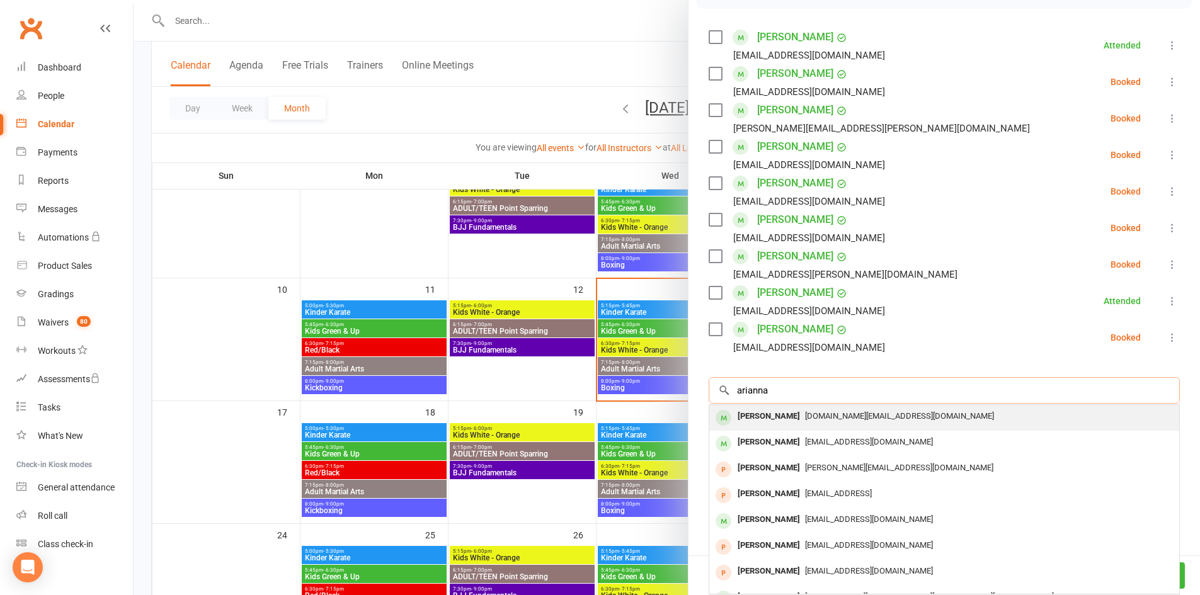
type input "arianna"
click at [777, 411] on div "[PERSON_NAME]" at bounding box center [768, 416] width 72 height 18
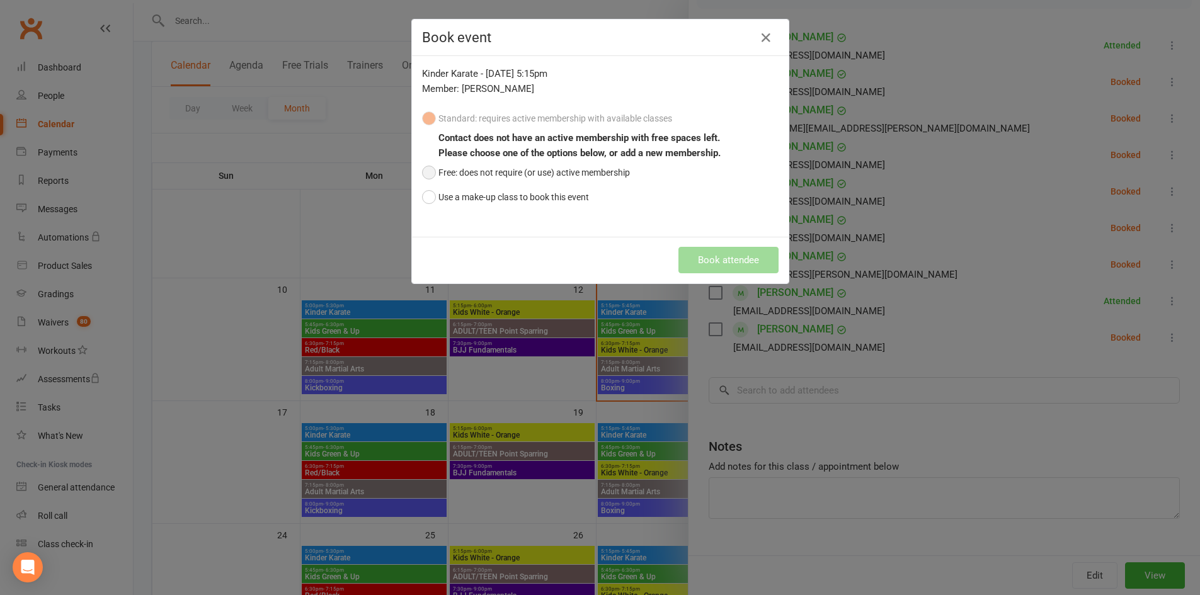
click at [424, 172] on button "Free: does not require (or use) active membership" at bounding box center [526, 173] width 208 height 24
click at [721, 252] on button "Book attendee" at bounding box center [728, 260] width 100 height 26
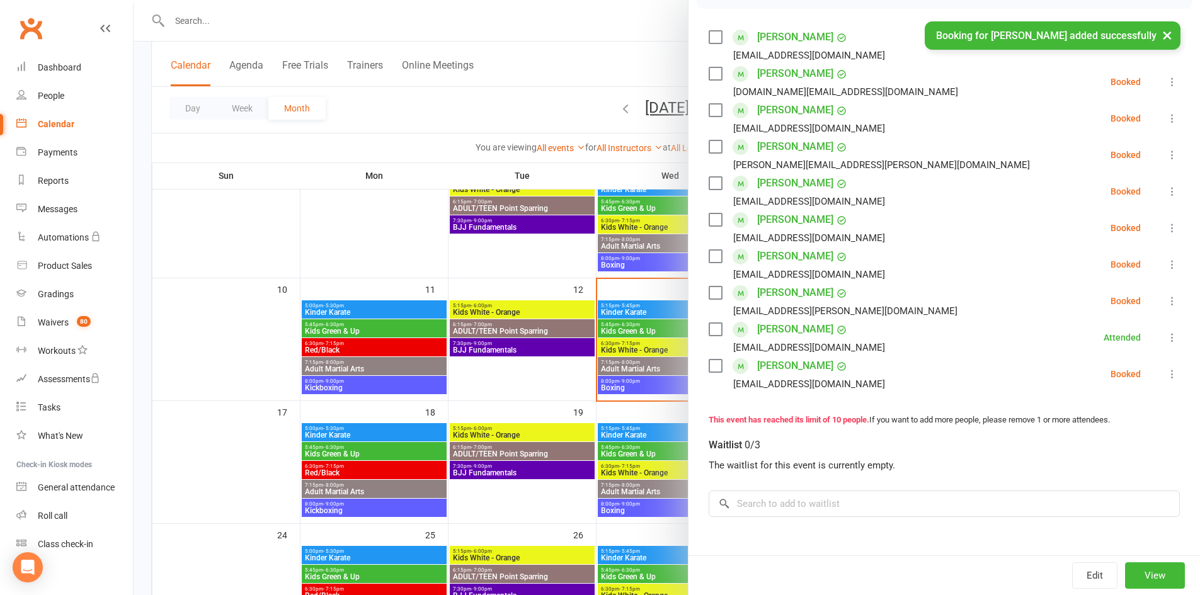
click at [1166, 35] on button "×" at bounding box center [1167, 34] width 23 height 27
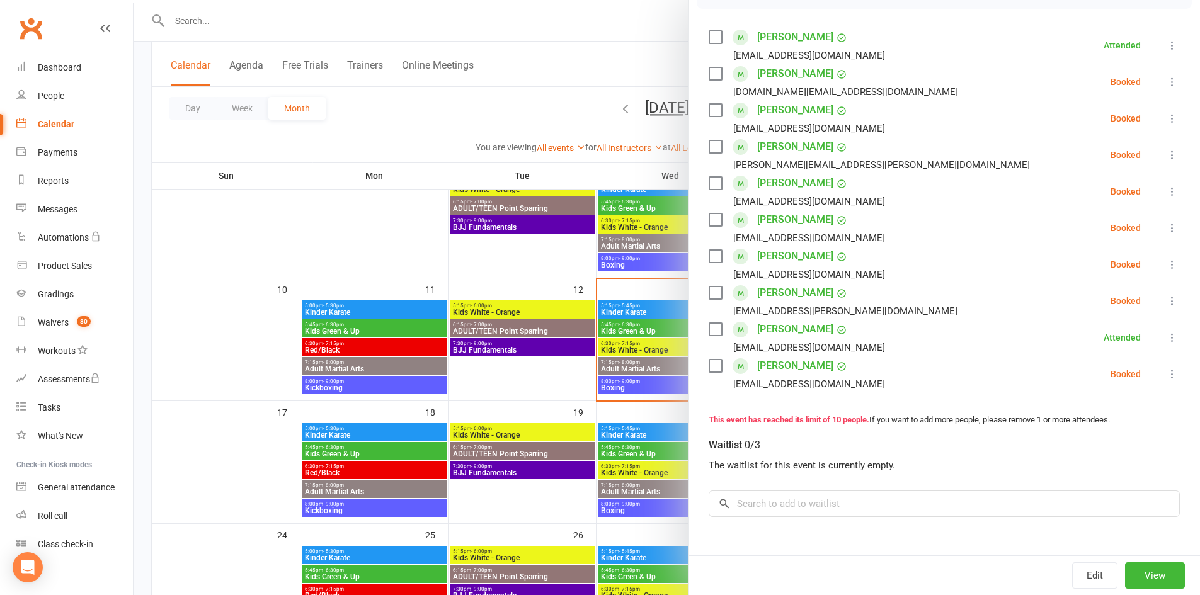
scroll to position [0, 0]
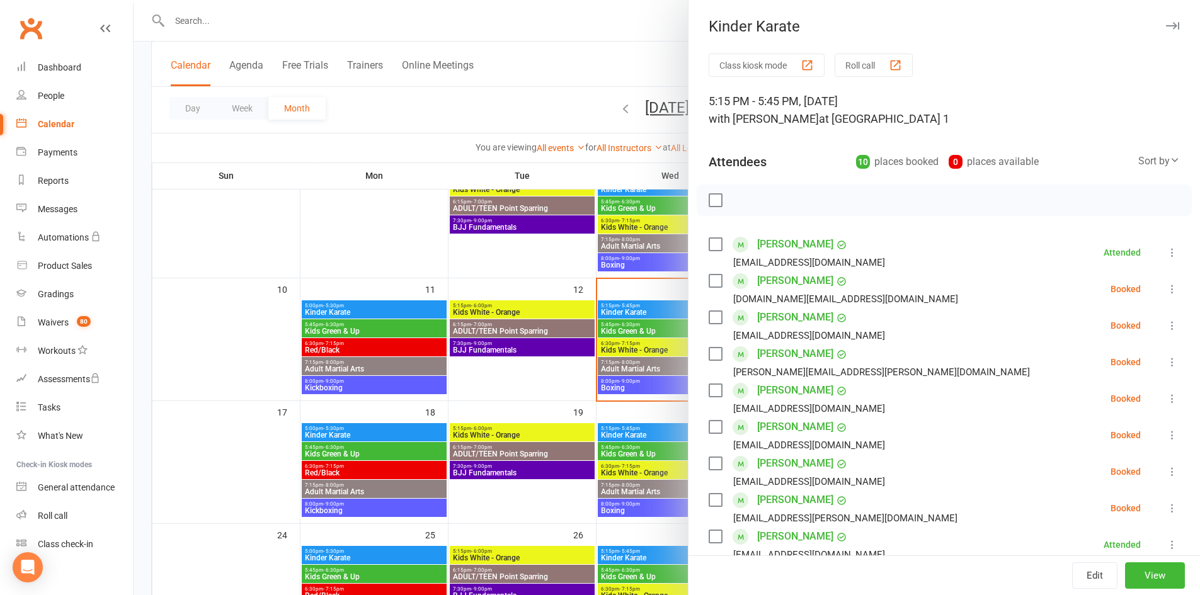
click at [1166, 290] on icon at bounding box center [1172, 289] width 13 height 13
click at [1089, 364] on link "Check in" at bounding box center [1116, 363] width 125 height 25
click at [1166, 25] on icon "button" at bounding box center [1172, 26] width 13 height 8
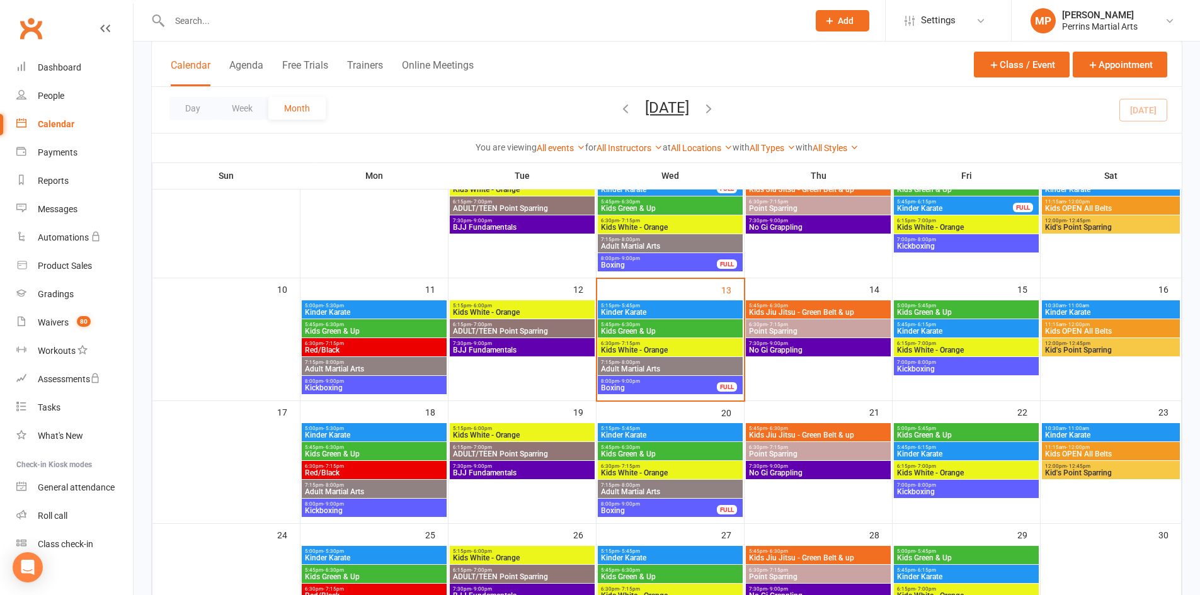
click at [1118, 310] on span "Kinder Karate" at bounding box center [1110, 313] width 133 height 8
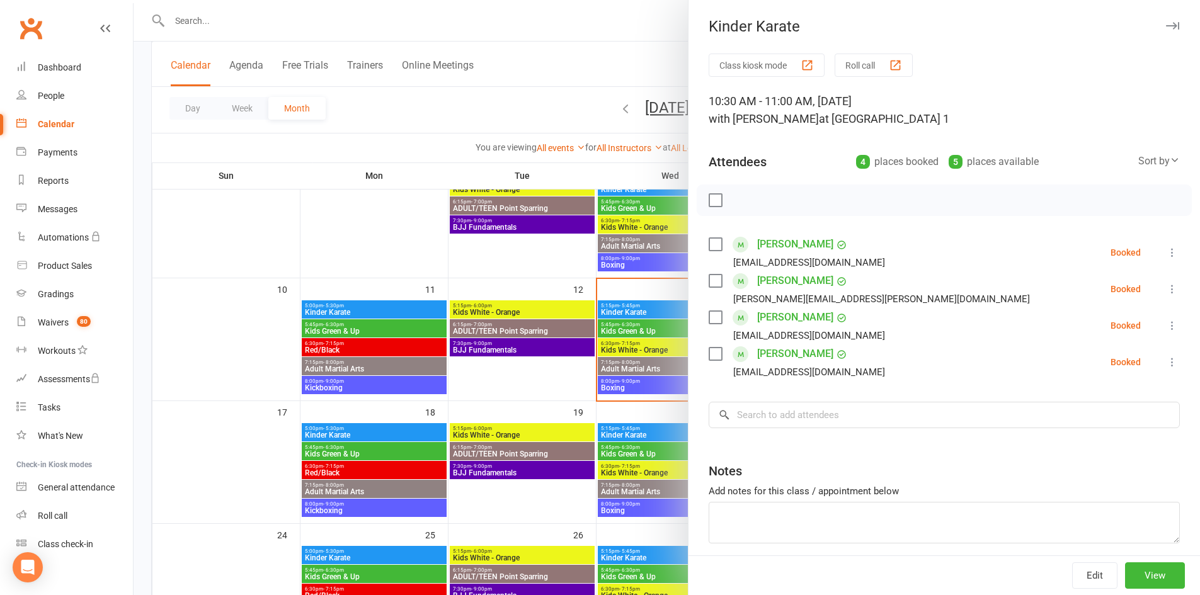
click at [1166, 25] on icon "button" at bounding box center [1172, 26] width 13 height 8
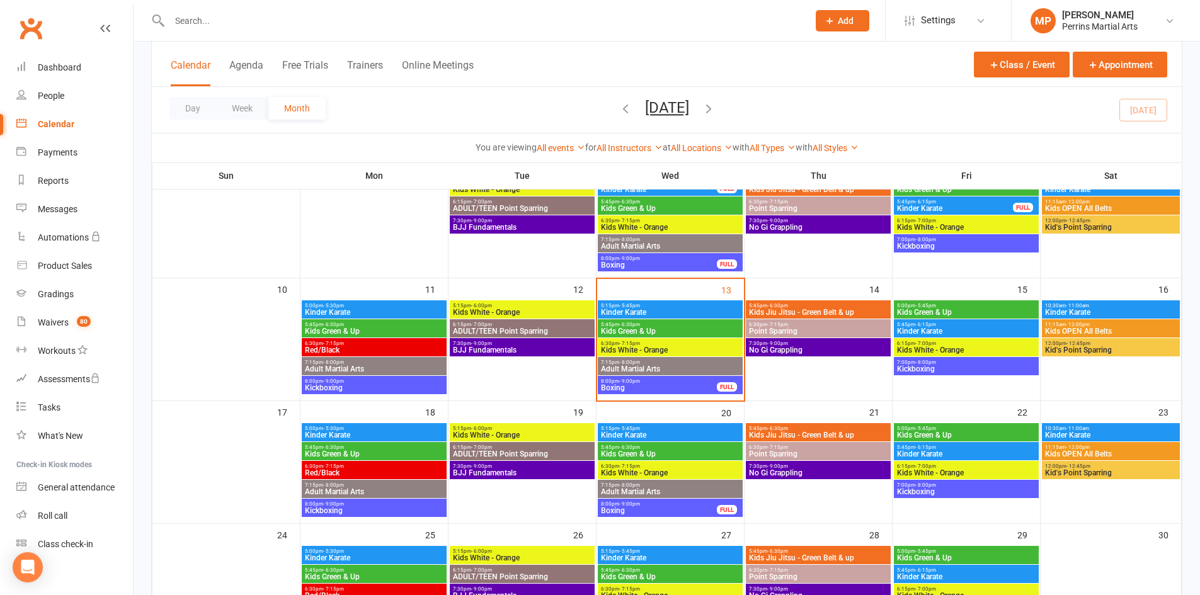
click at [974, 324] on span "5:45pm - 6:15pm" at bounding box center [966, 325] width 140 height 6
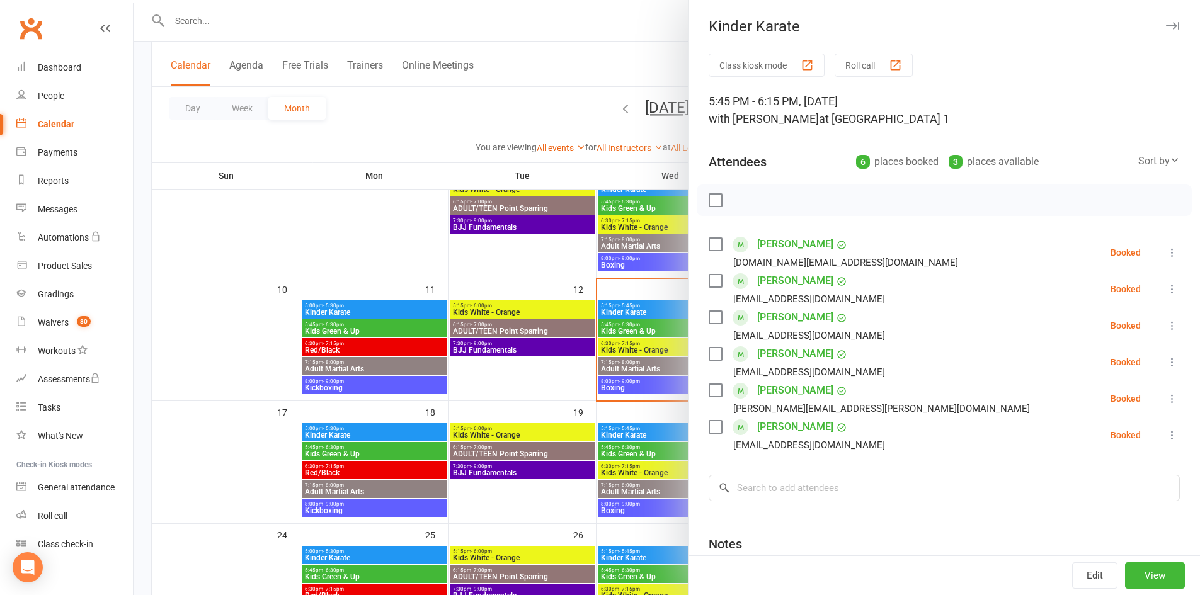
click at [1166, 25] on icon "button" at bounding box center [1172, 26] width 13 height 8
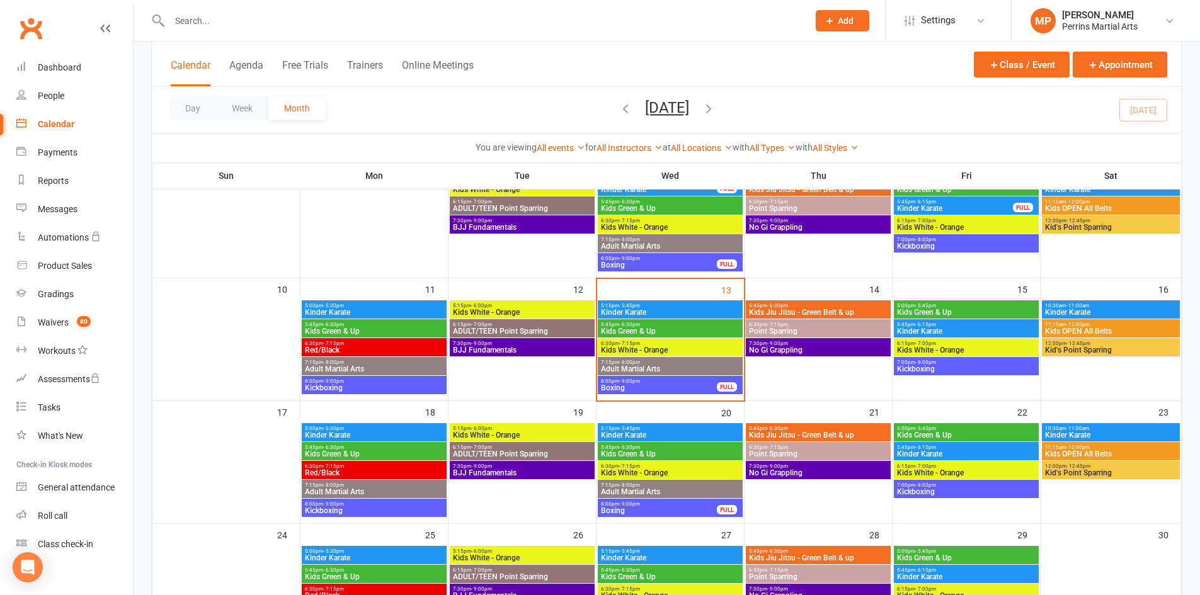
click at [676, 311] on span "Kinder Karate" at bounding box center [670, 313] width 140 height 8
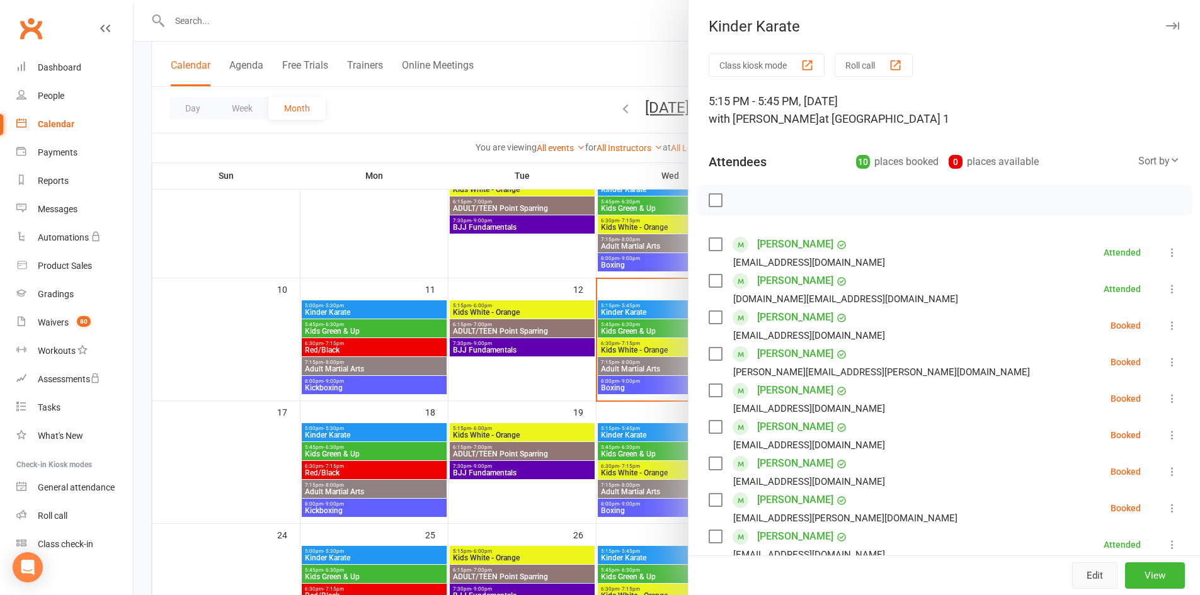
click at [1075, 578] on button "Edit" at bounding box center [1094, 575] width 45 height 26
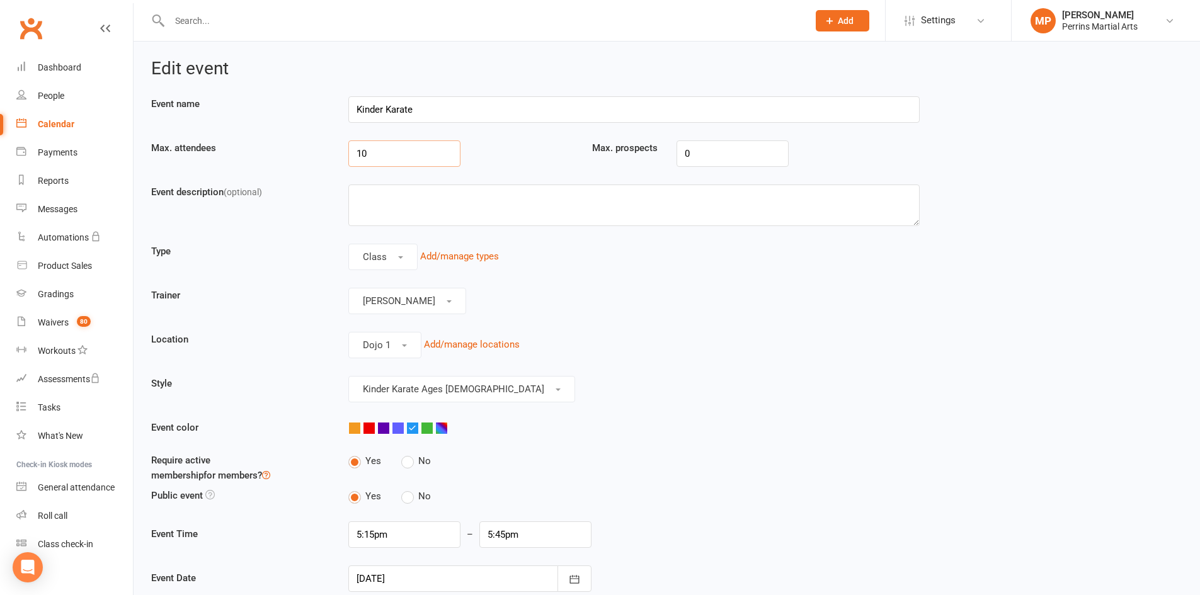
drag, startPoint x: 391, startPoint y: 148, endPoint x: 328, endPoint y: 151, distance: 63.1
click at [328, 151] on div "Max. attendees 10 Max. prospects 0" at bounding box center [535, 162] width 787 height 44
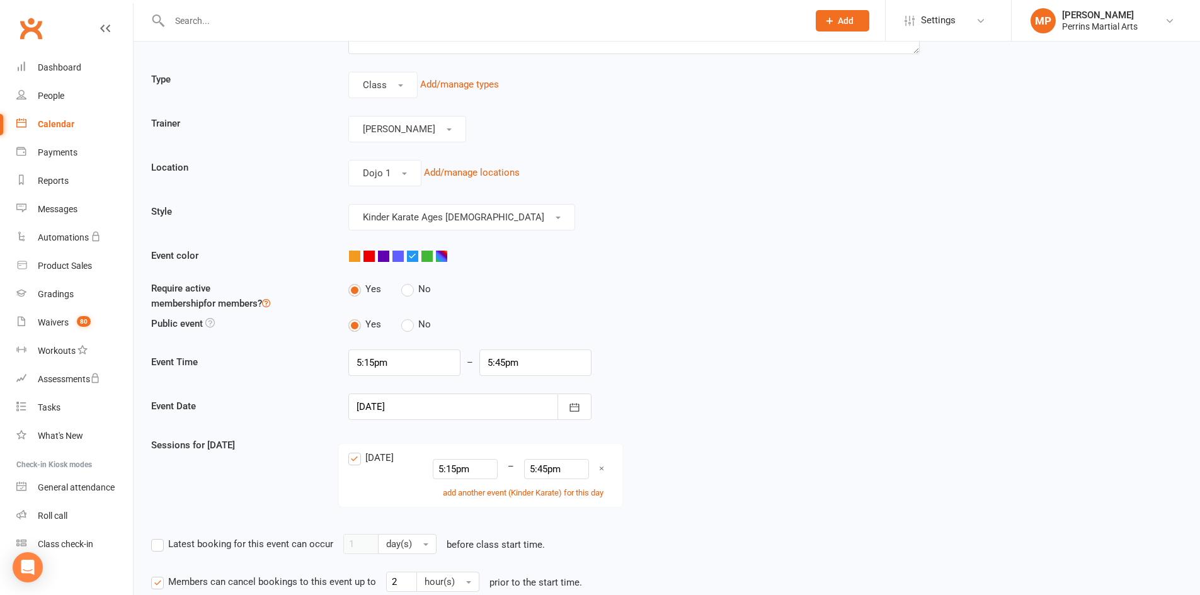
scroll to position [391, 0]
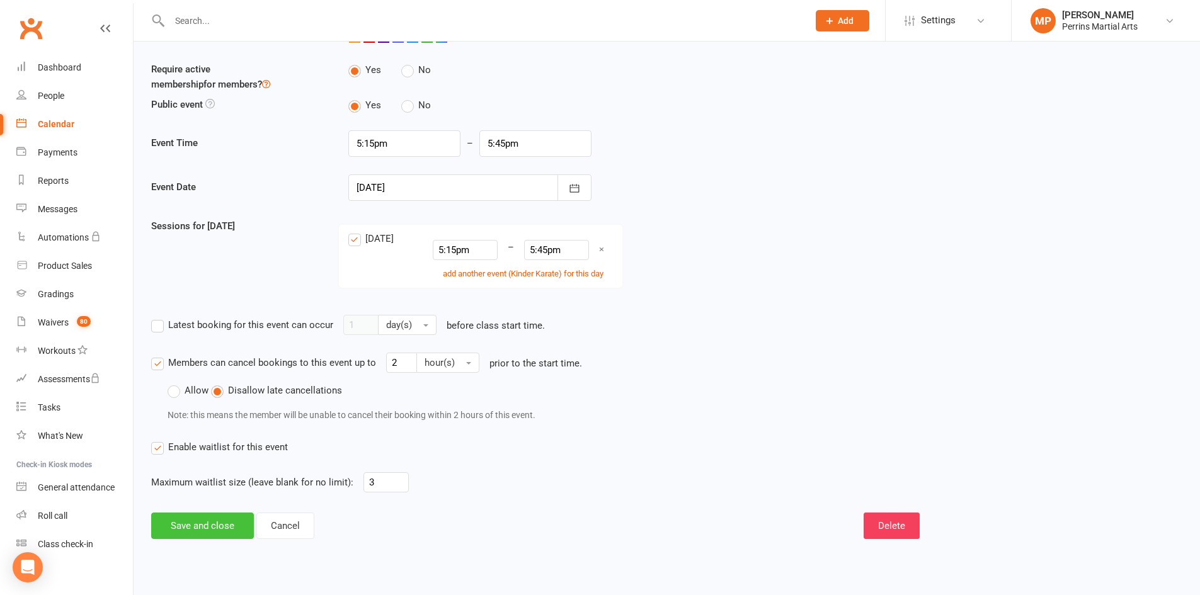
type input "09"
click at [207, 519] on button "Save and close" at bounding box center [202, 526] width 103 height 26
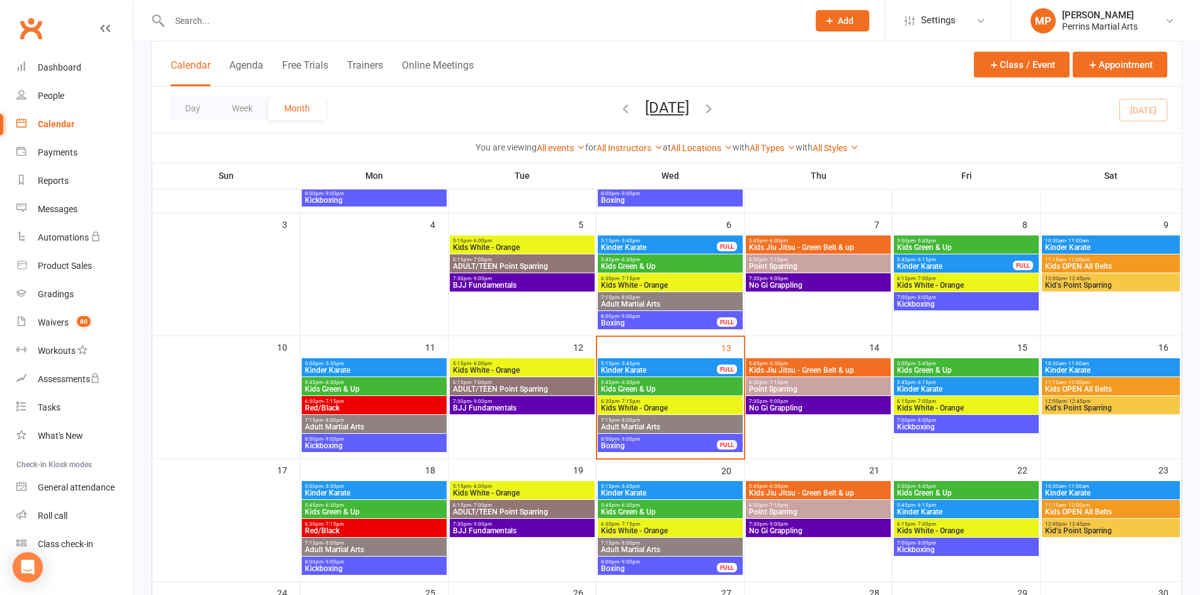
scroll to position [183, 0]
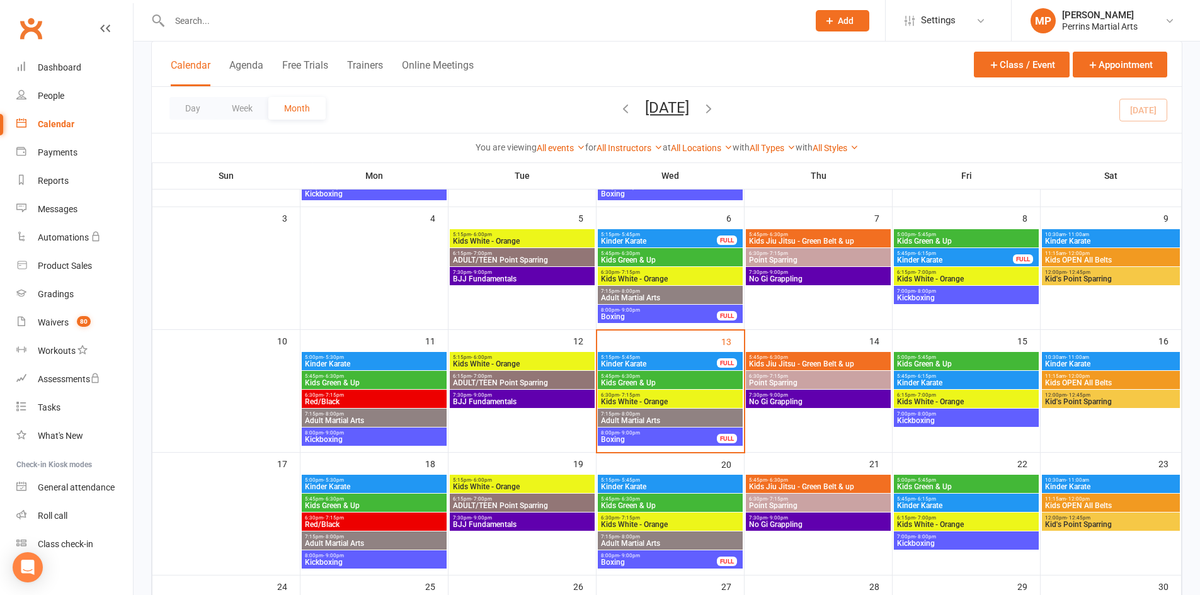
click at [661, 360] on span "5:15pm - 5:45pm" at bounding box center [658, 358] width 117 height 6
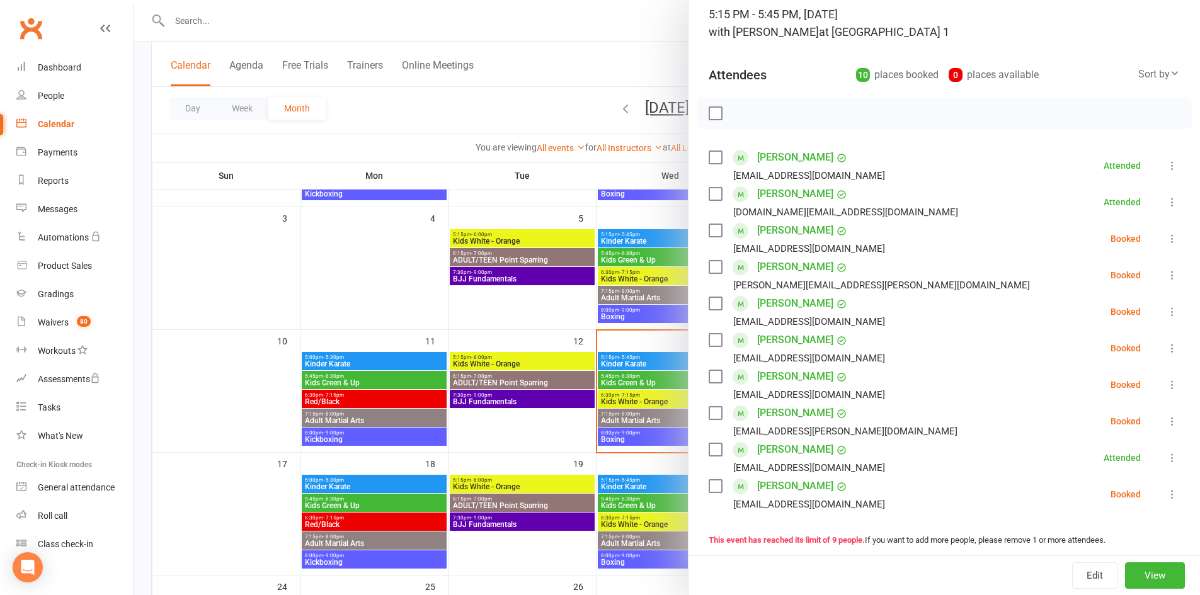
scroll to position [95, 0]
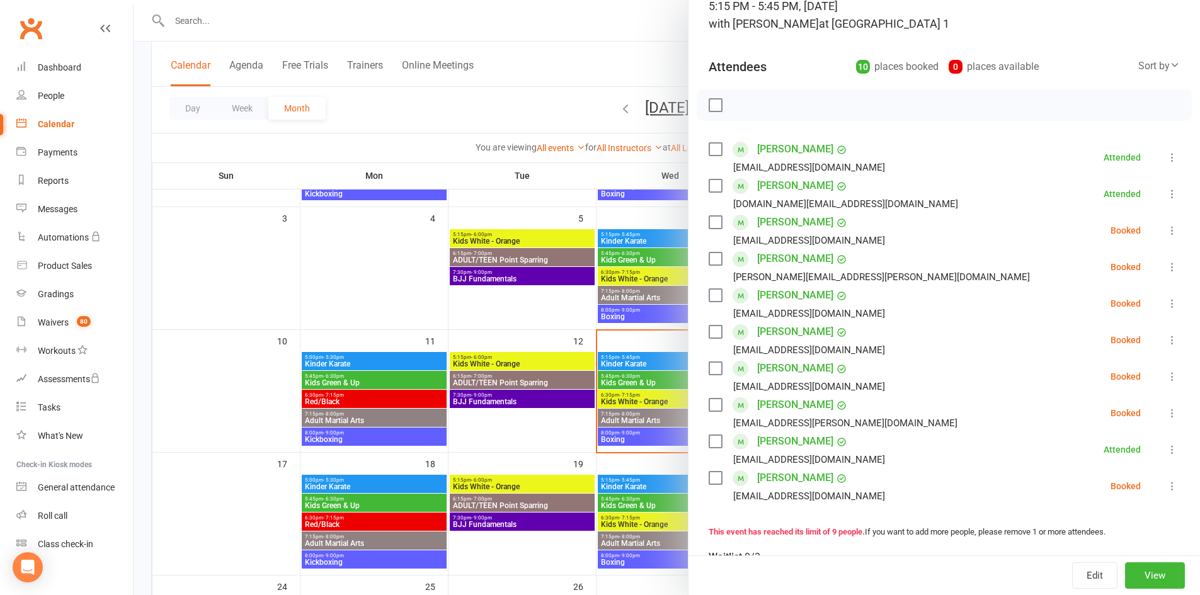
click at [1166, 263] on icon at bounding box center [1172, 267] width 13 height 13
click at [1108, 337] on link "Check in" at bounding box center [1116, 341] width 125 height 25
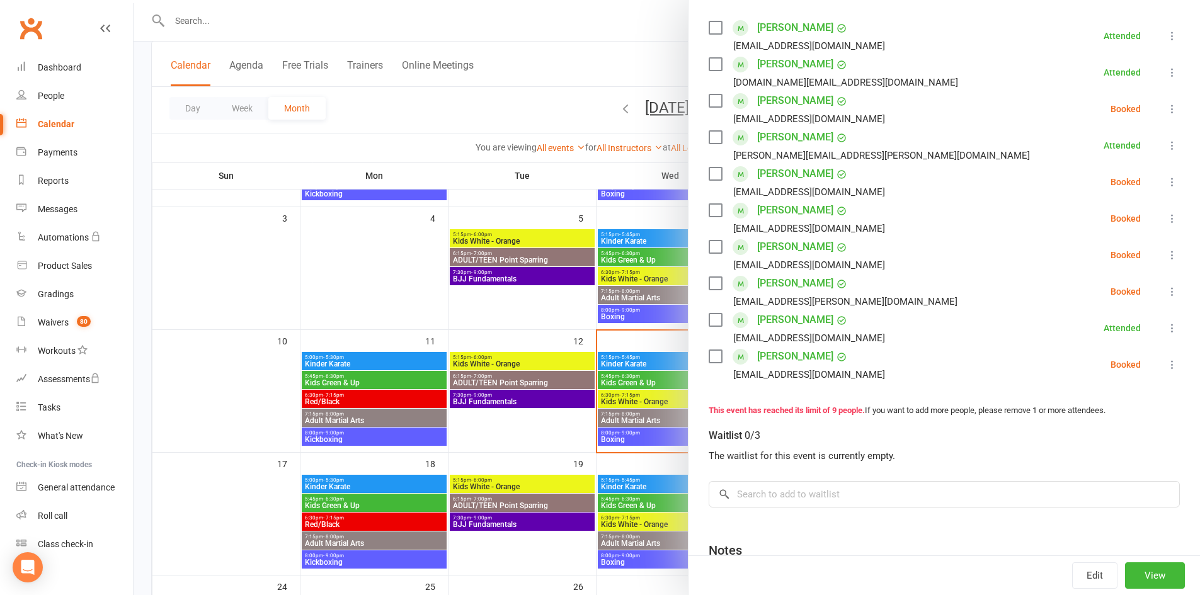
scroll to position [217, 0]
click at [1166, 249] on icon at bounding box center [1172, 254] width 13 height 13
click at [1137, 330] on link "Check in" at bounding box center [1116, 329] width 125 height 25
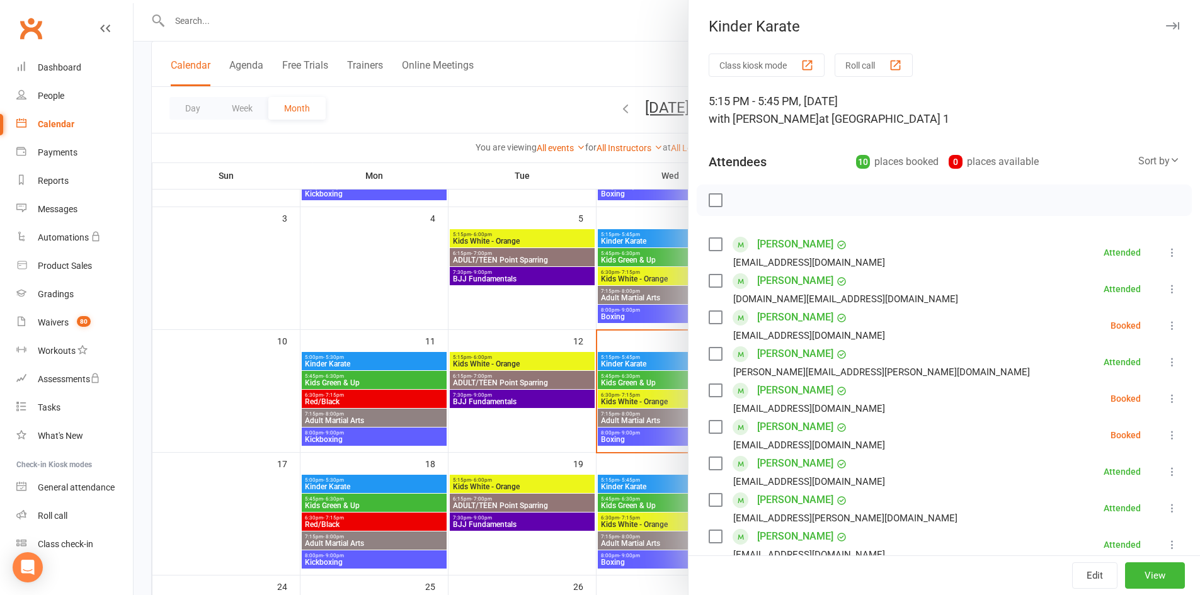
click at [1166, 23] on icon "button" at bounding box center [1172, 26] width 13 height 8
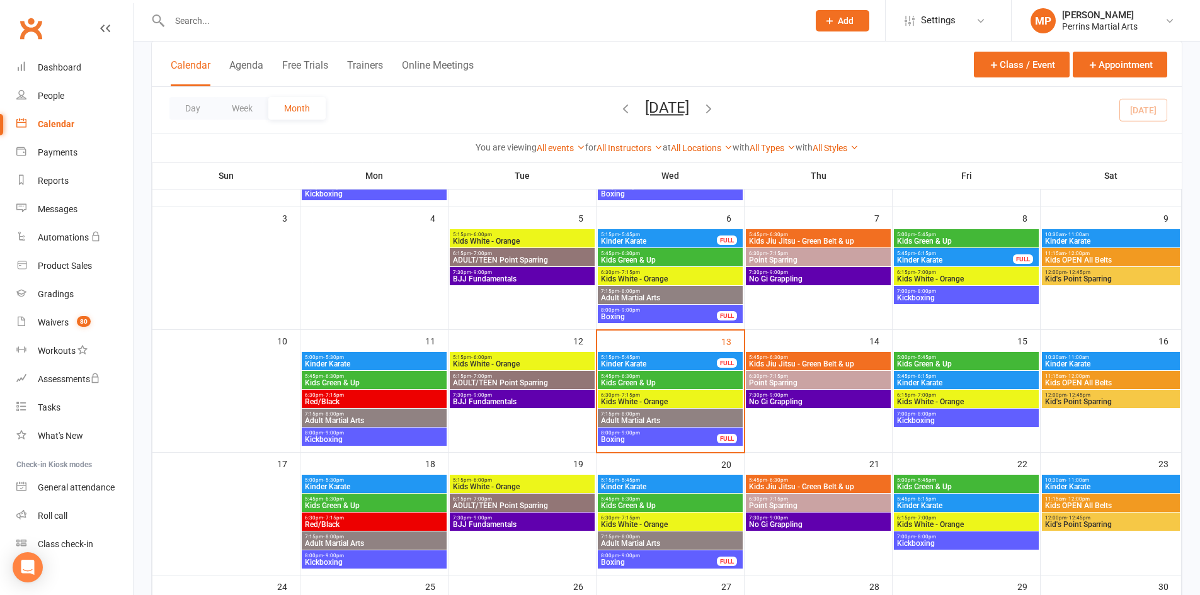
click at [670, 376] on span "5:45pm - 6:30pm" at bounding box center [670, 376] width 140 height 6
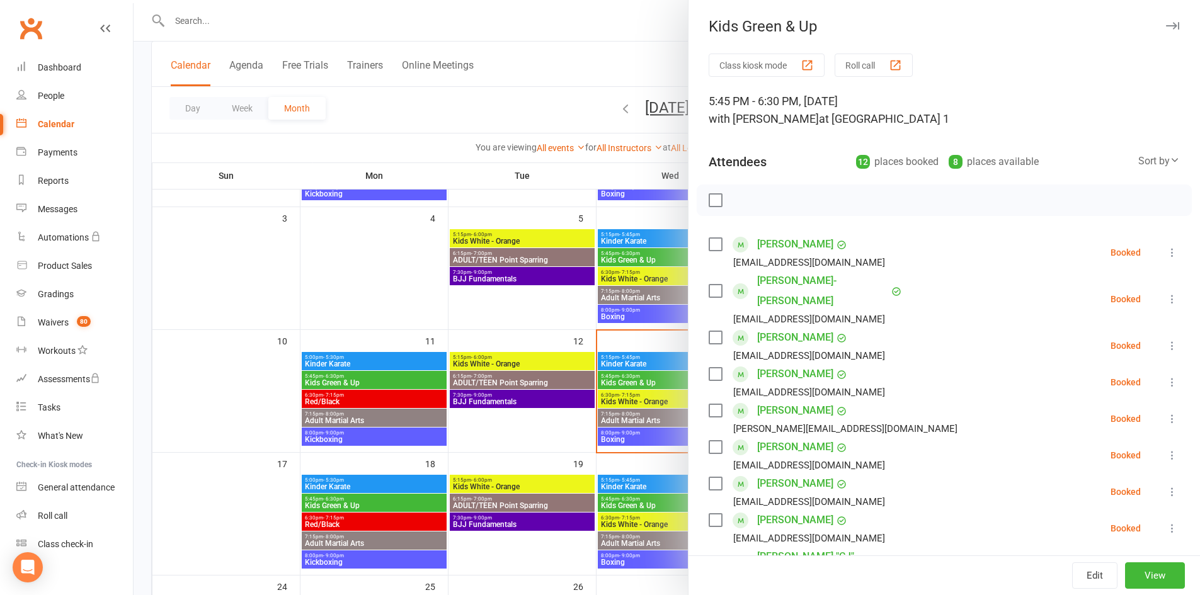
click at [1166, 29] on icon "button" at bounding box center [1172, 26] width 13 height 8
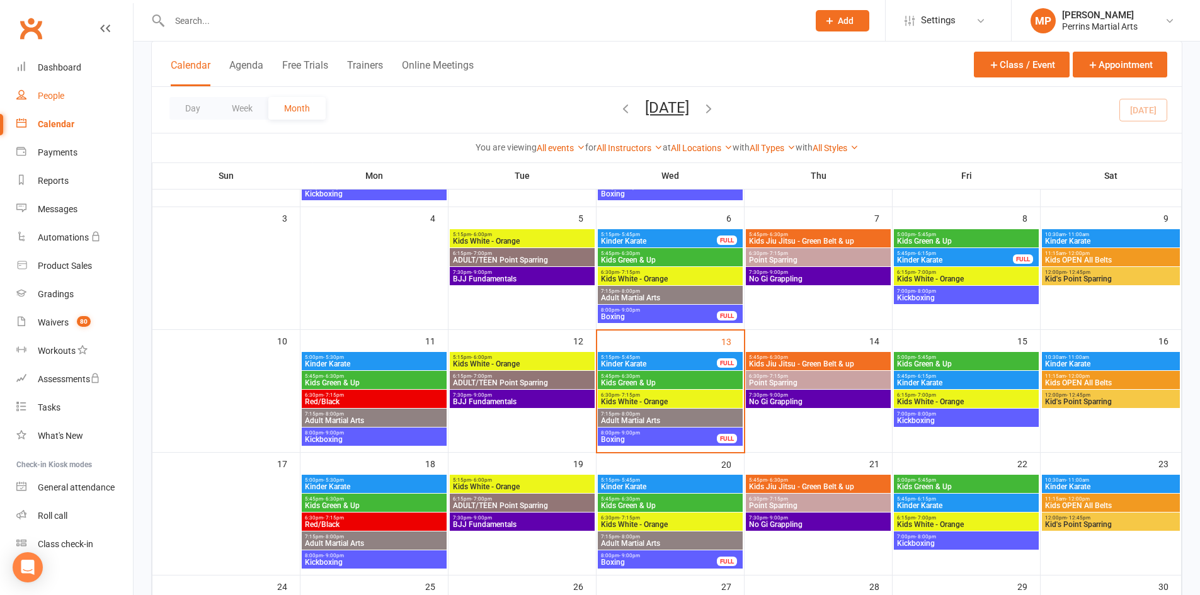
click at [43, 98] on div "People" at bounding box center [51, 96] width 26 height 10
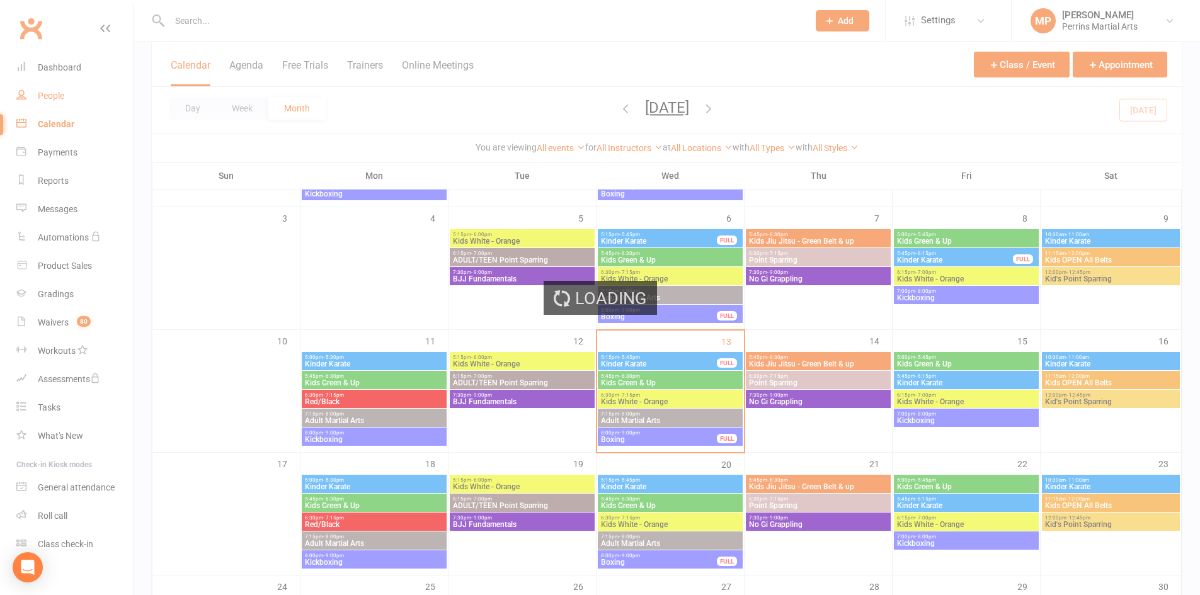
select select "100"
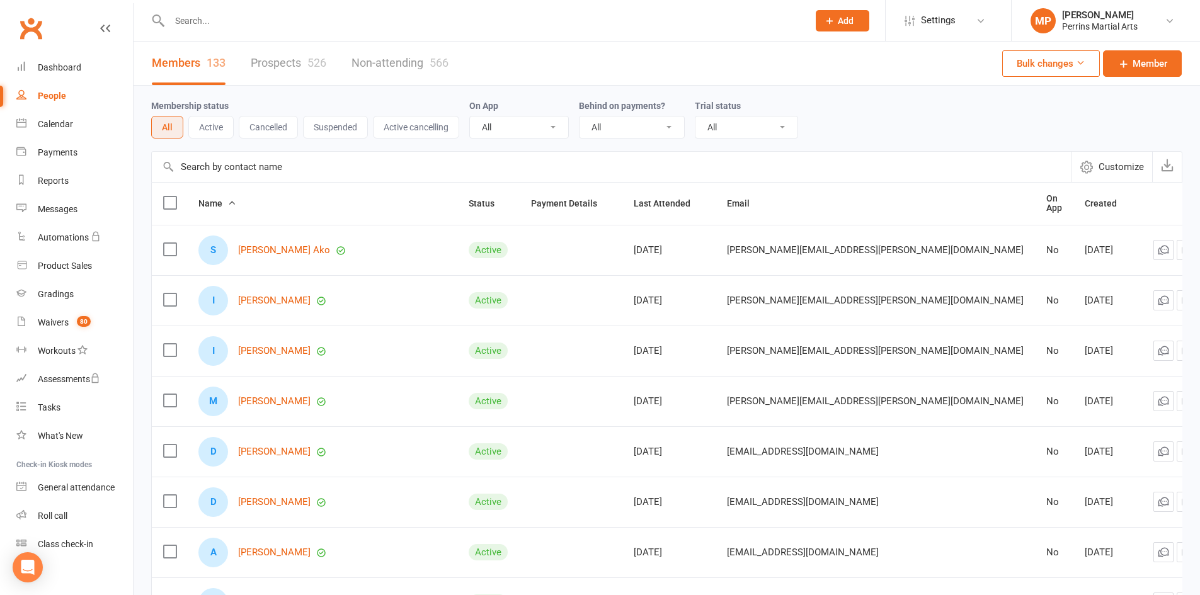
click at [405, 62] on link "Non-attending 566" at bounding box center [399, 63] width 97 height 43
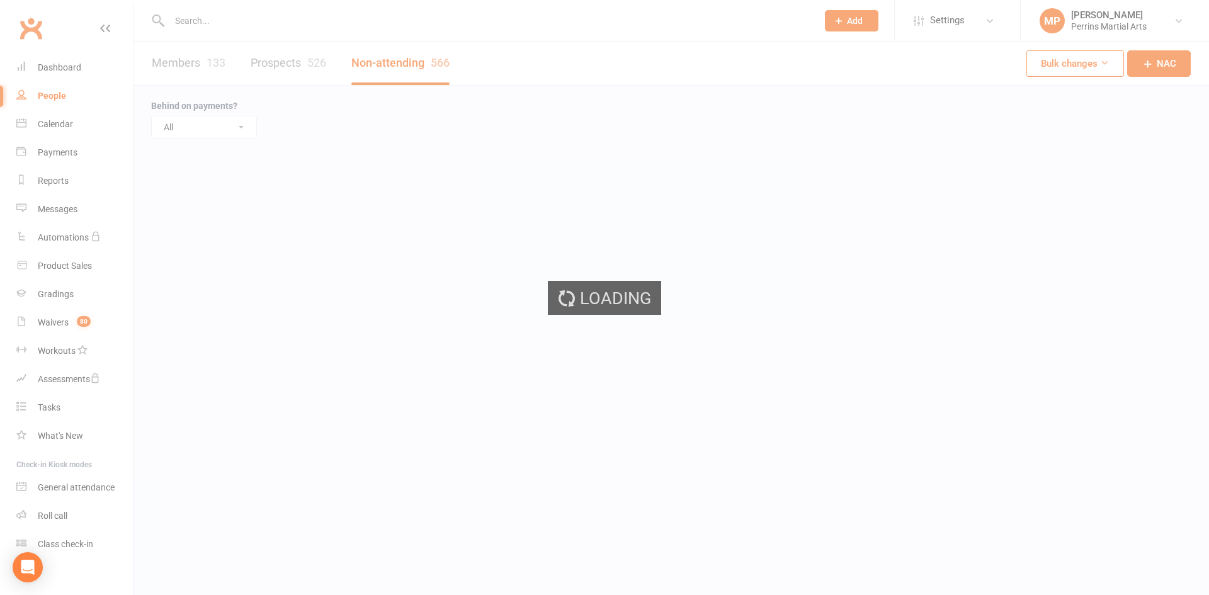
select select "50"
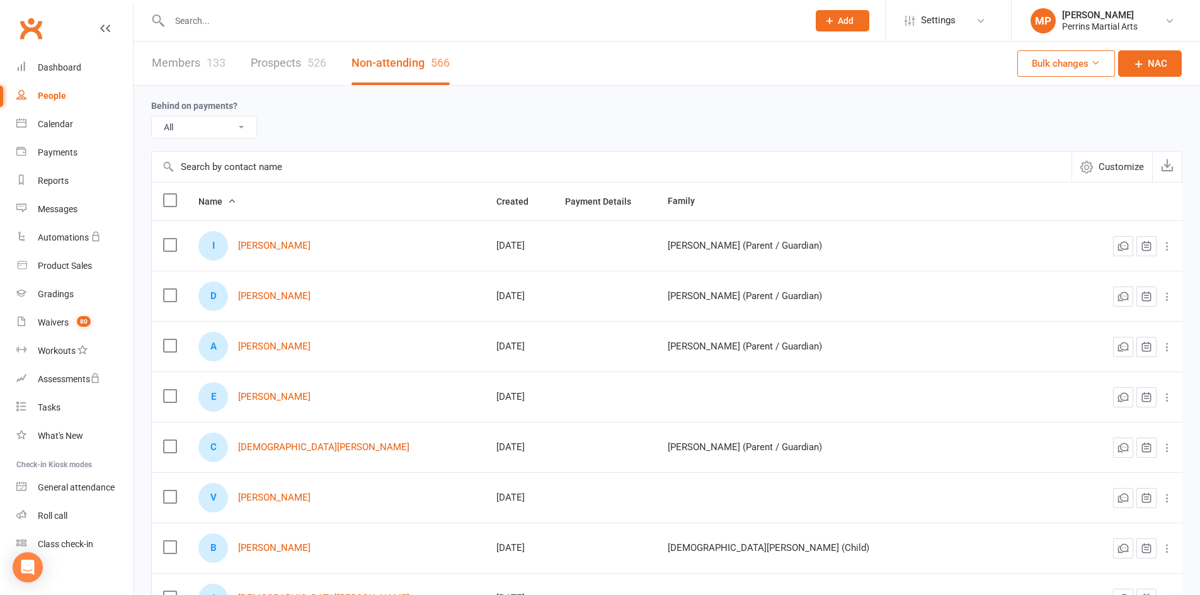
click at [253, 167] on input "text" at bounding box center [611, 167] width 919 height 30
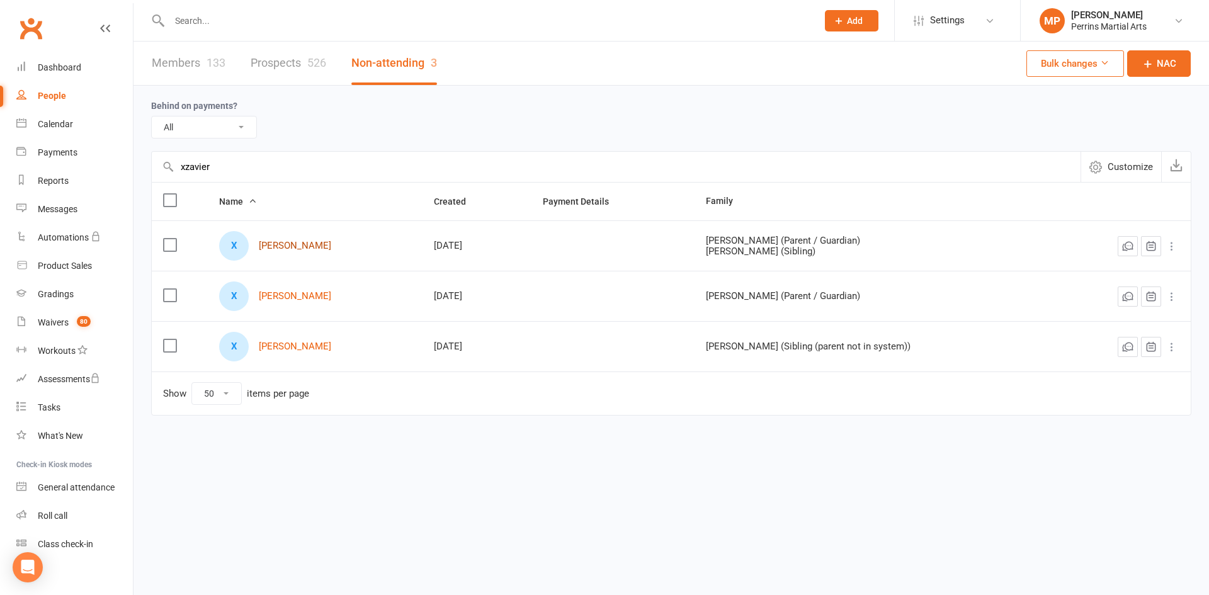
type input "xzavier"
click at [298, 249] on link "Xzavier Baumbach" at bounding box center [295, 246] width 72 height 11
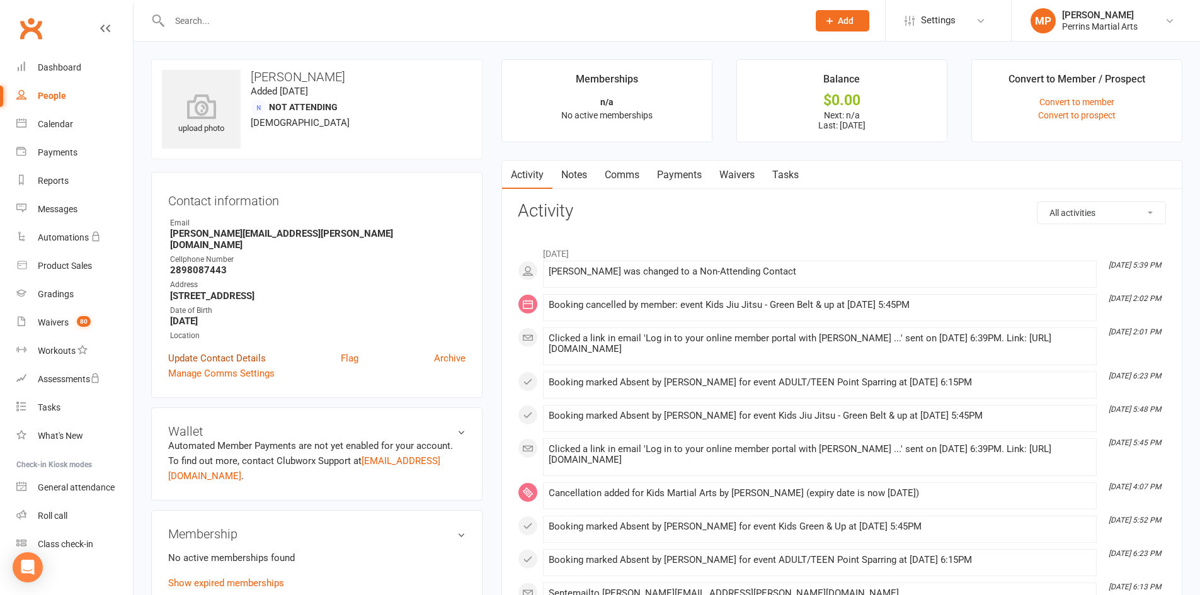
click at [213, 351] on link "Update Contact Details" at bounding box center [217, 358] width 98 height 15
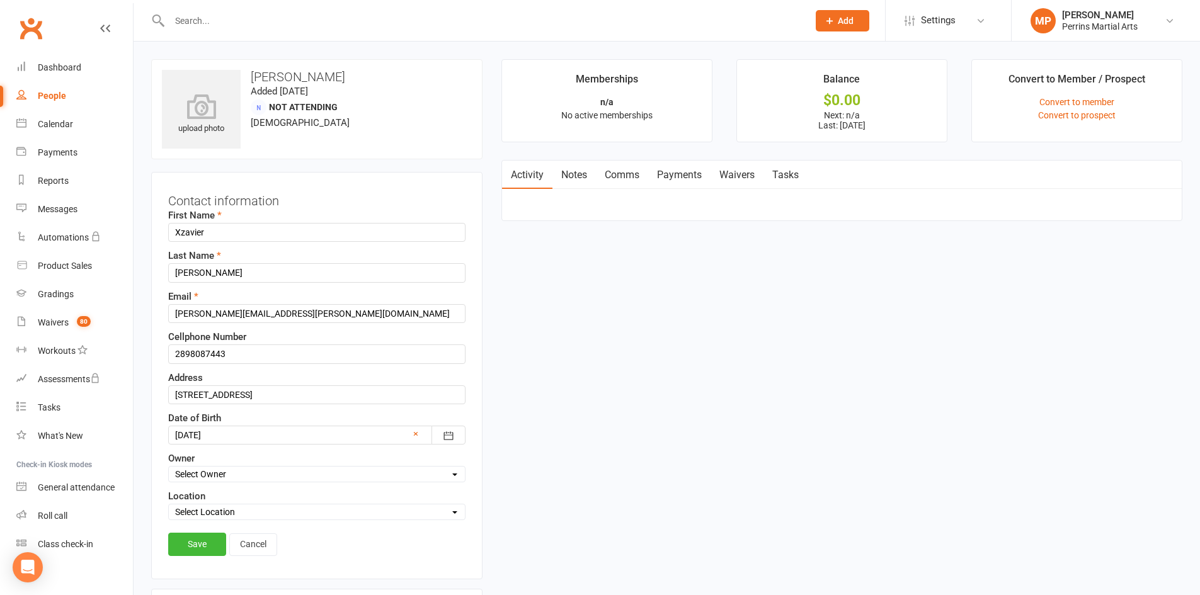
scroll to position [59, 0]
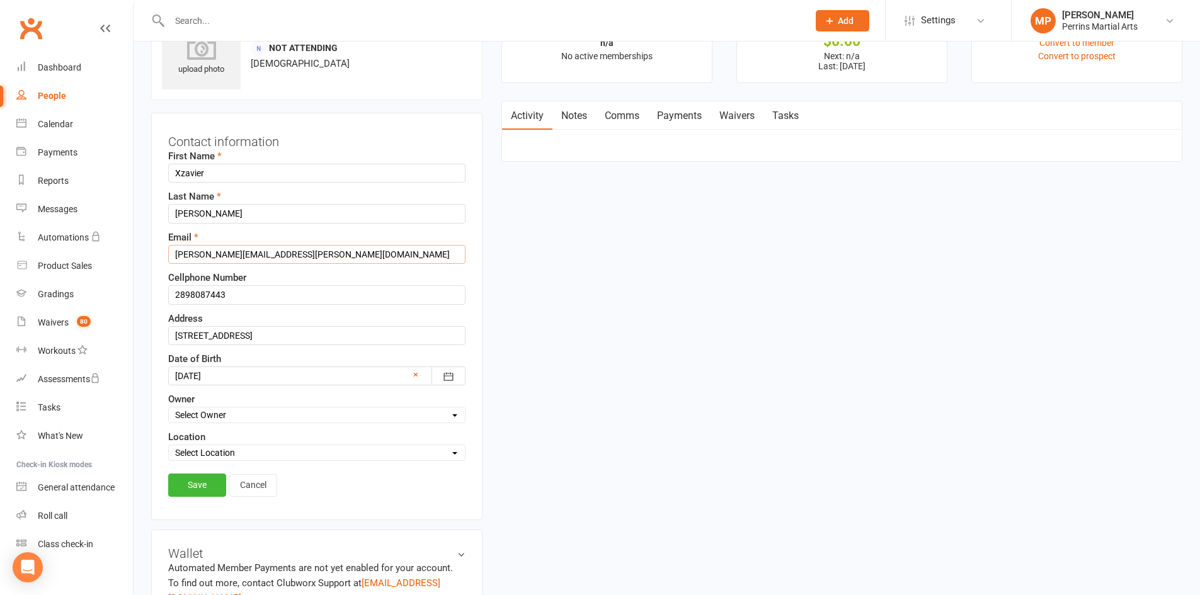
drag, startPoint x: 242, startPoint y: 254, endPoint x: 172, endPoint y: 253, distance: 69.9
click at [172, 253] on input "shaun.baumbach@gmail.com" at bounding box center [316, 254] width 297 height 19
type input "xman11010@gmail.com"
click at [447, 412] on select "Select Owner Matt Perrins Matt Perrins" at bounding box center [317, 415] width 296 height 14
select select "0"
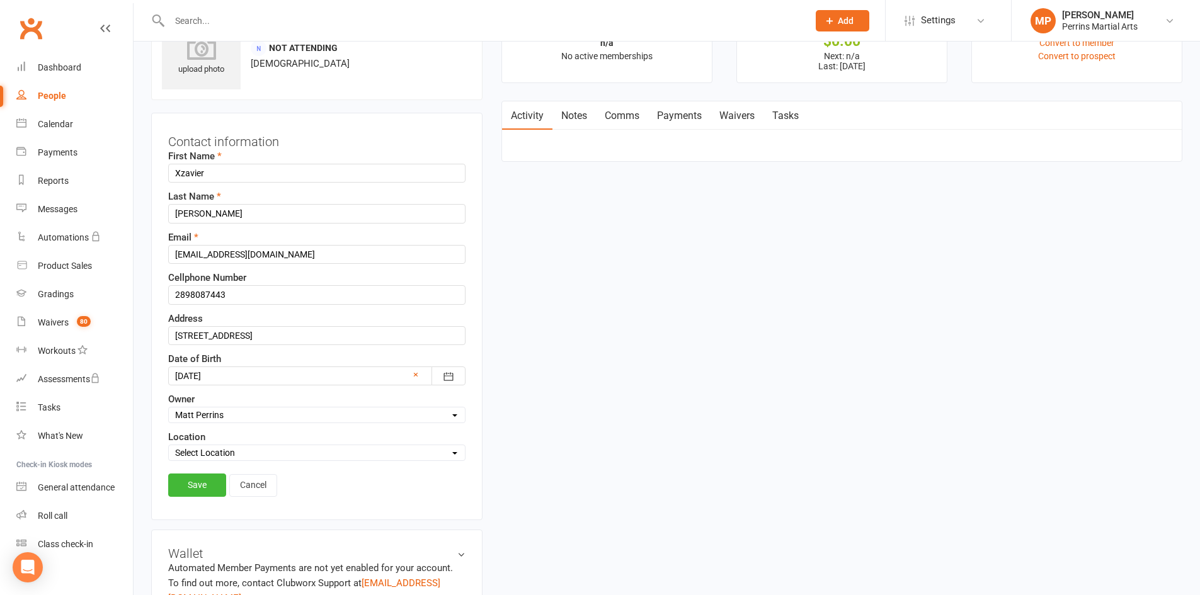
click at [169, 409] on select "Select Owner Matt Perrins Matt Perrins" at bounding box center [317, 415] width 296 height 14
click at [443, 448] on select "Select Location Dojo 1 Dojo 2" at bounding box center [317, 453] width 296 height 14
select select "0"
click at [169, 447] on select "Select Location Dojo 1 Dojo 2" at bounding box center [317, 453] width 296 height 14
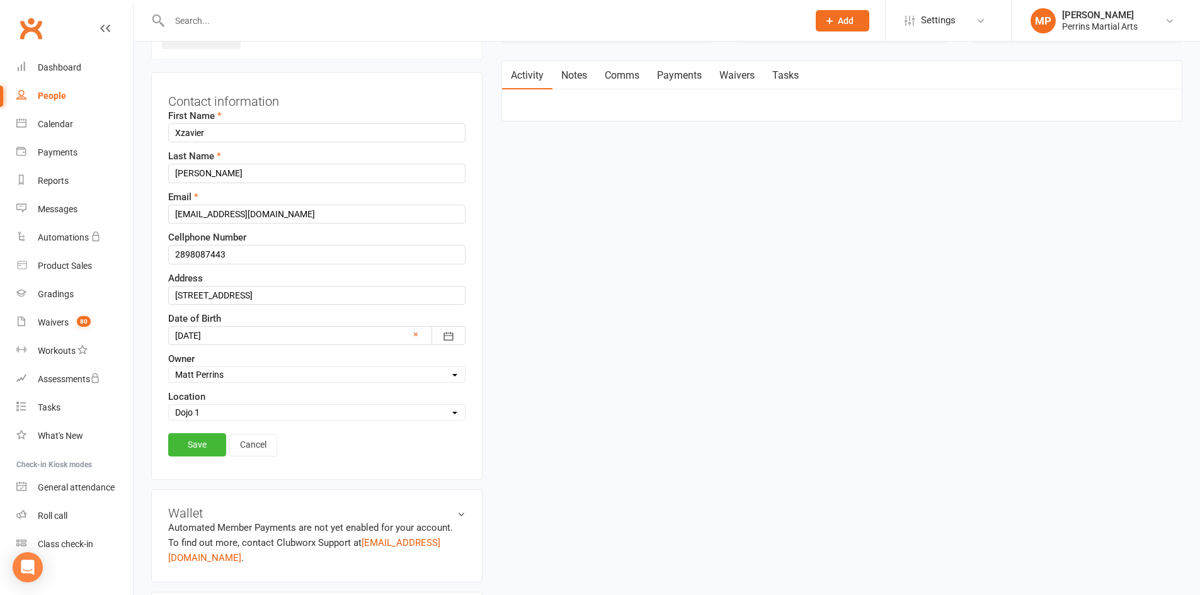
scroll to position [215, 0]
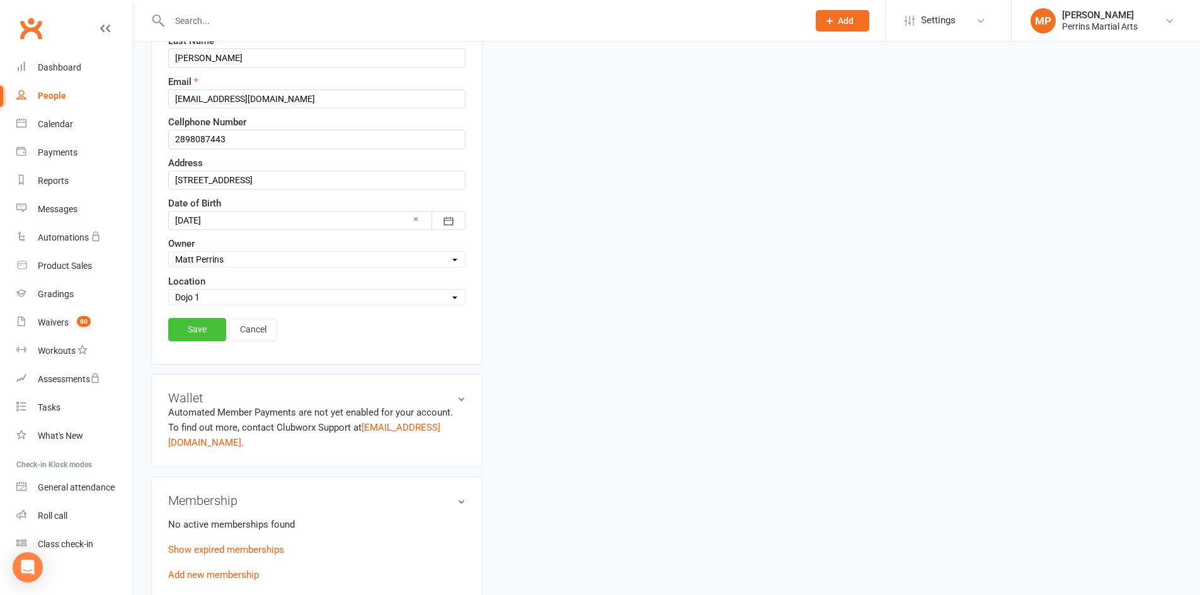
click at [190, 325] on link "Save" at bounding box center [197, 329] width 58 height 23
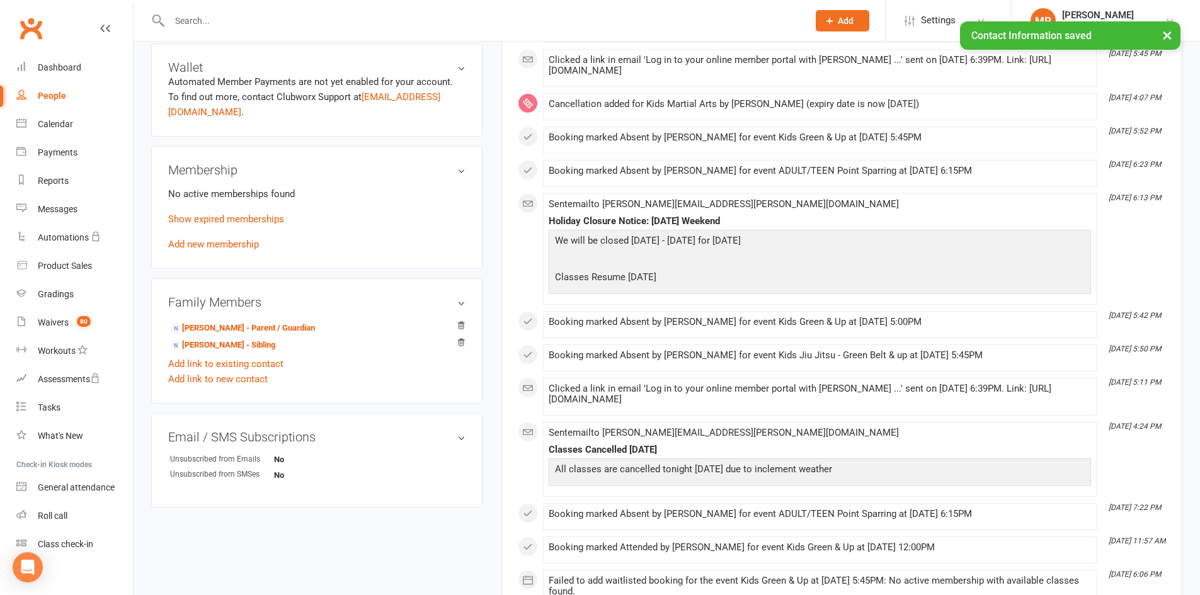
scroll to position [394, 0]
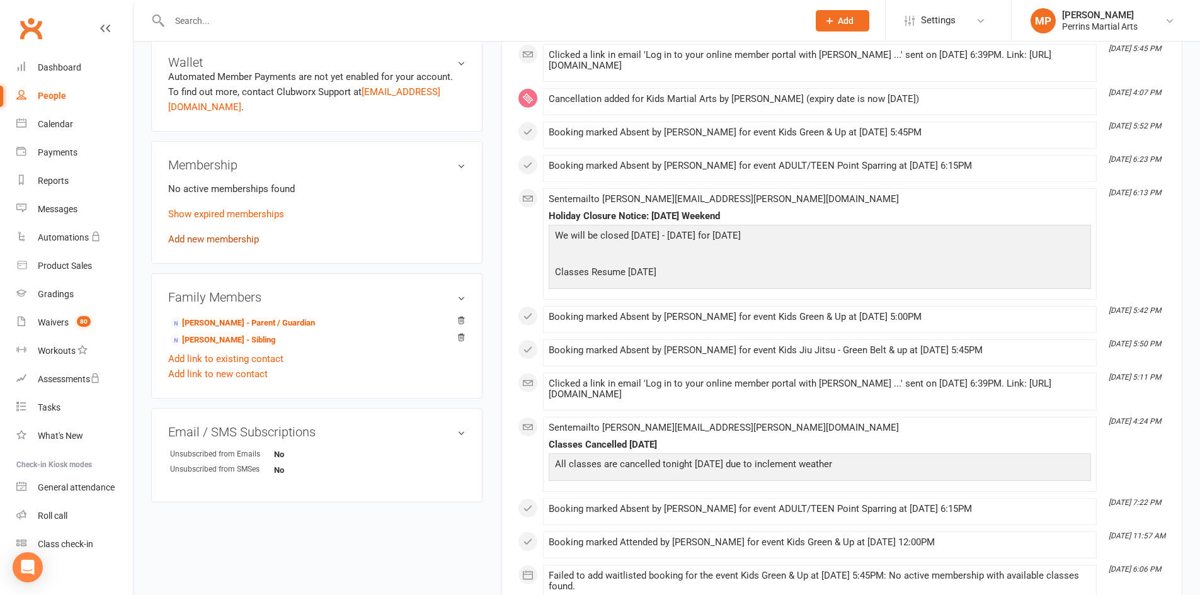
click at [236, 234] on link "Add new membership" at bounding box center [213, 239] width 91 height 11
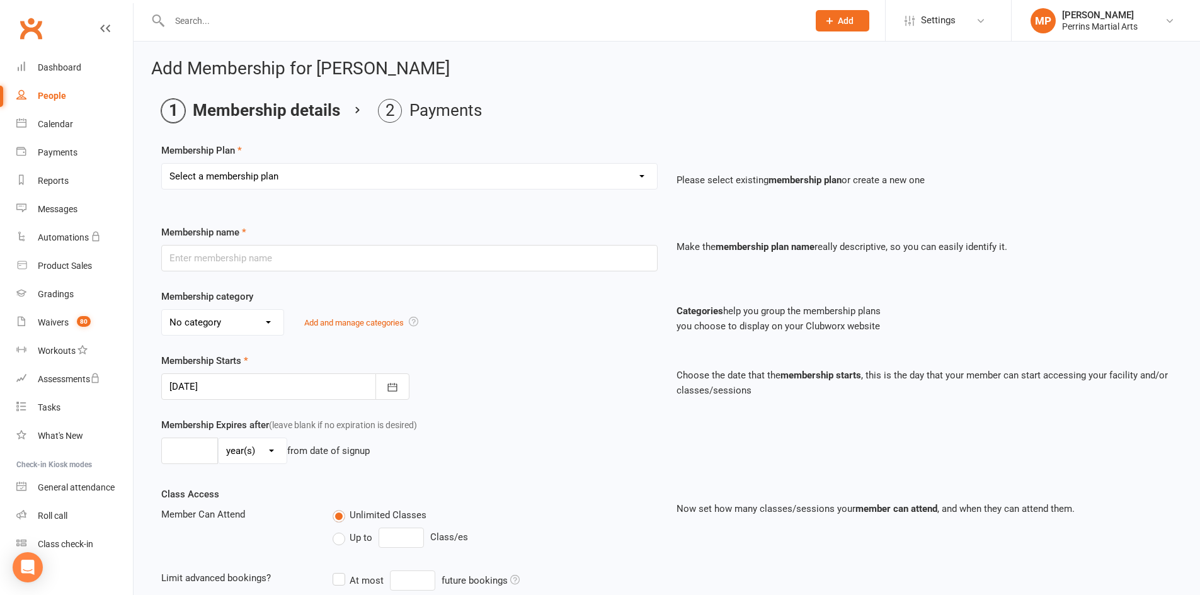
click at [636, 174] on select "Select a membership plan Create new Membership Plan Brazilian Jiu Jitsu Kinder …" at bounding box center [409, 176] width 495 height 25
select select "5"
click at [162, 164] on select "Select a membership plan Create new Membership Plan Brazilian Jiu Jitsu Kinder …" at bounding box center [409, 176] width 495 height 25
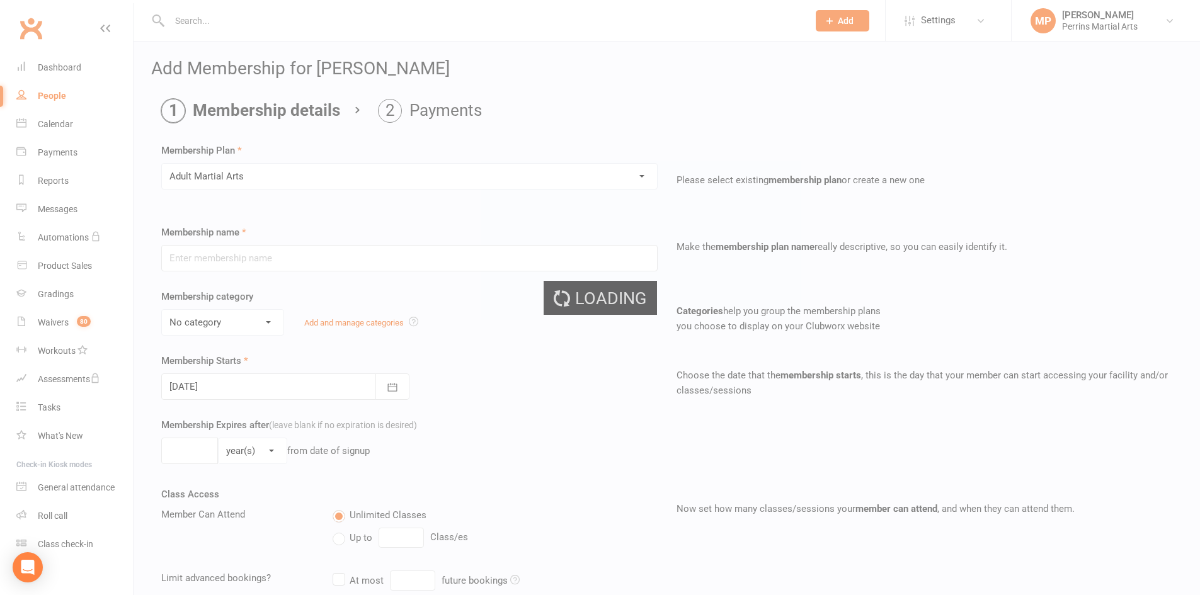
type input "Adult Martial Arts"
select select "0"
type input "0"
type input "3"
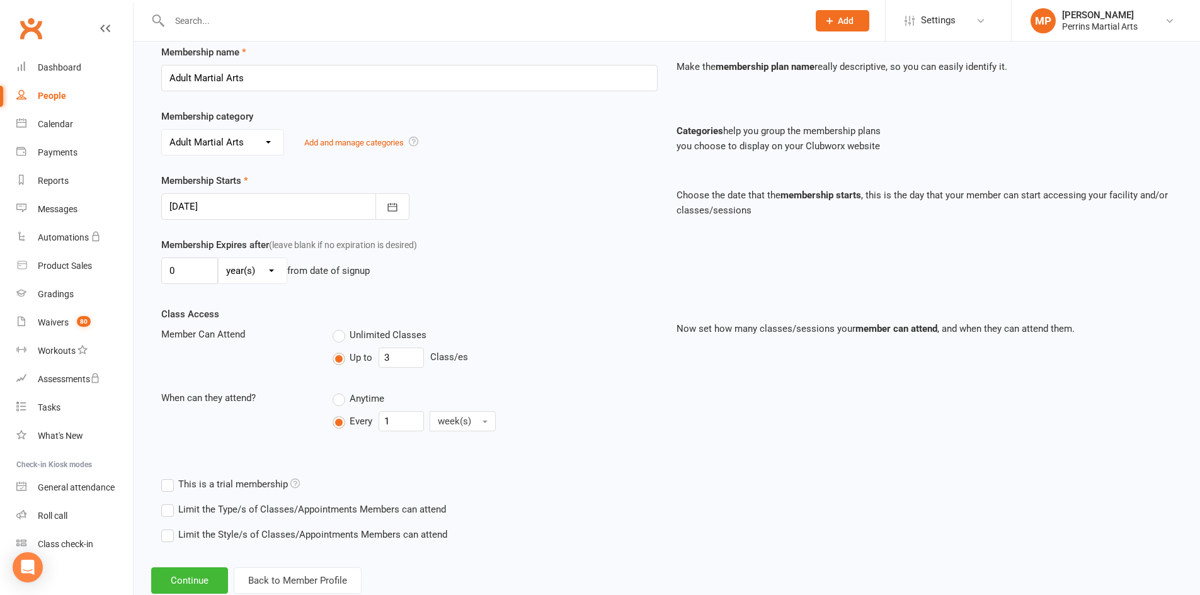
scroll to position [215, 0]
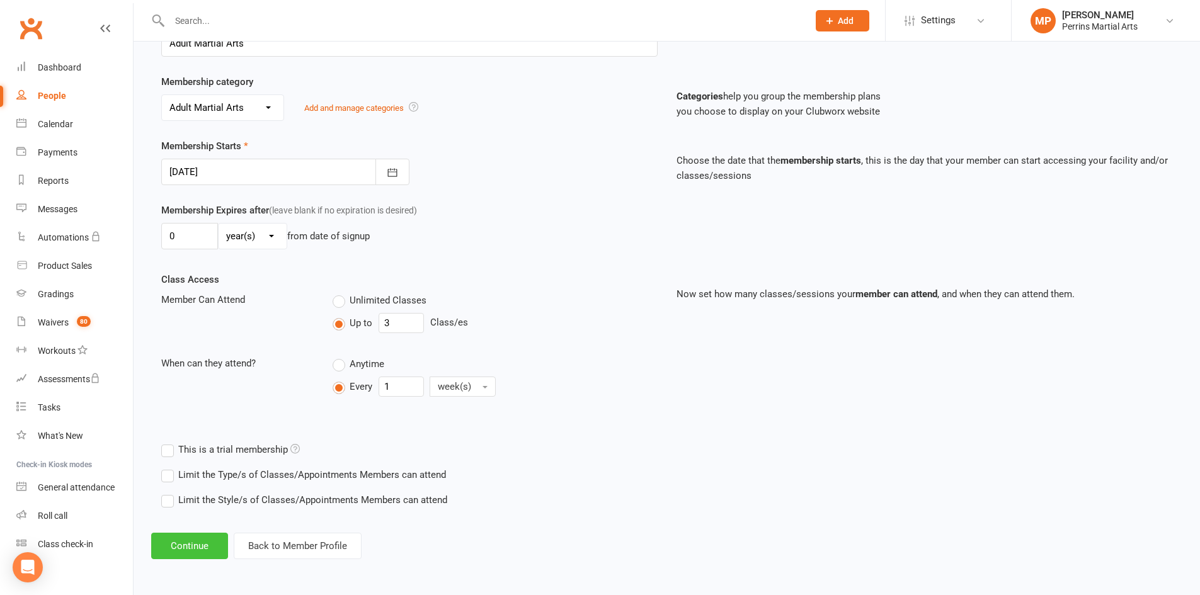
click at [192, 538] on button "Continue" at bounding box center [189, 546] width 77 height 26
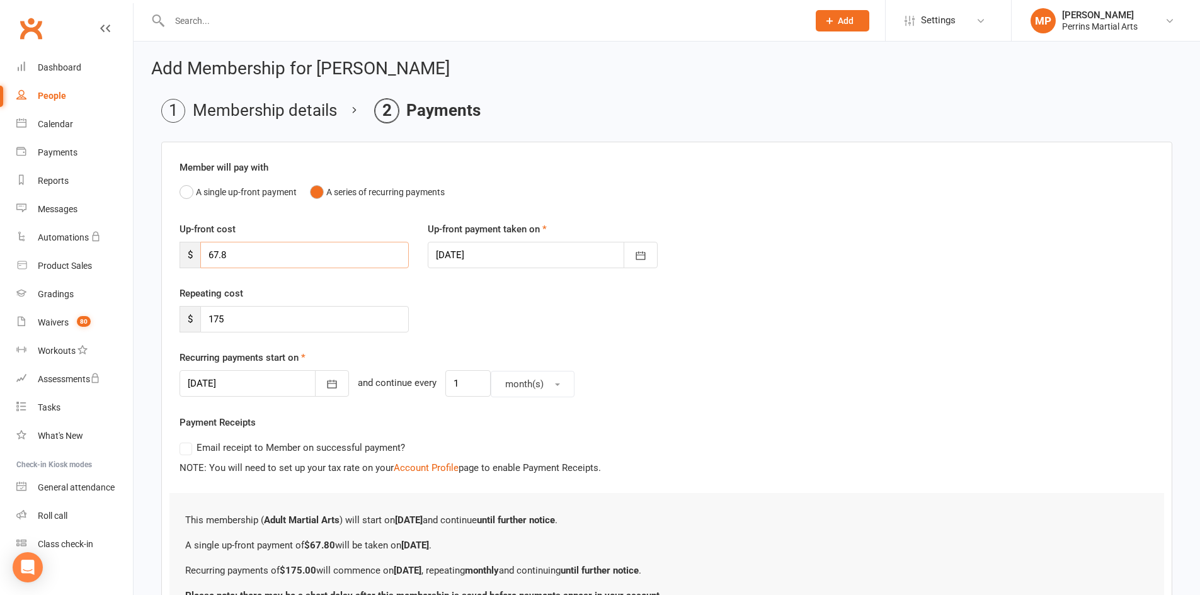
drag, startPoint x: 217, startPoint y: 255, endPoint x: 134, endPoint y: 243, distance: 83.4
click at [140, 250] on div "Add Membership for Xzavier Baumbach Membership details Payments Member will pay…" at bounding box center [667, 370] width 1066 height 657
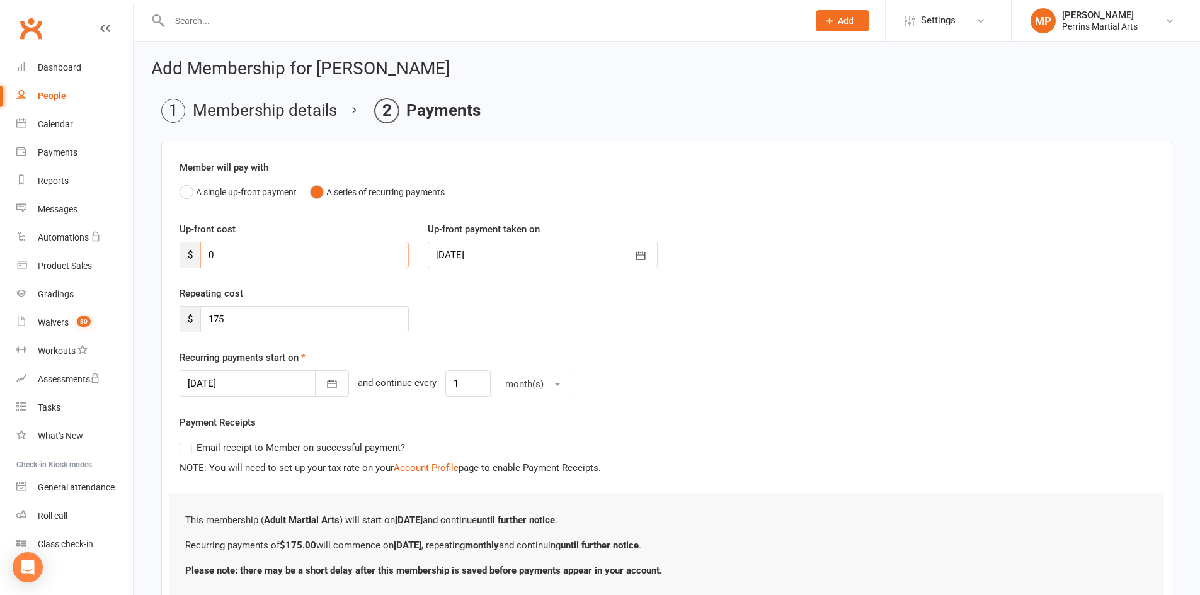
type input "0"
click at [230, 318] on input "175" at bounding box center [304, 319] width 208 height 26
type input "175.00"
click at [326, 384] on icon "button" at bounding box center [332, 384] width 13 height 13
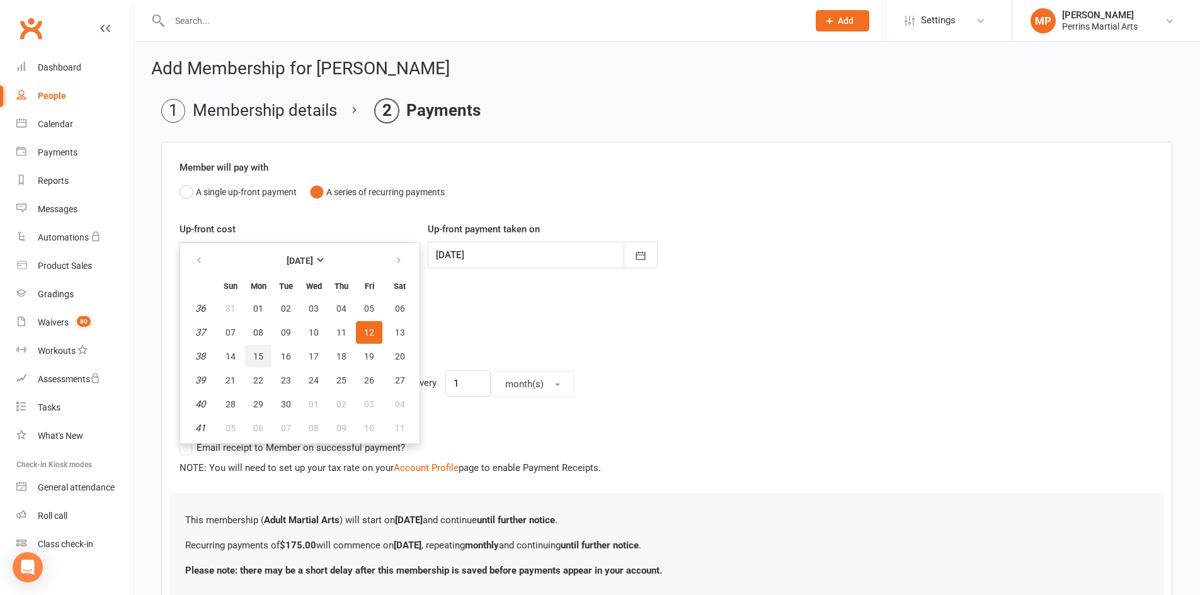
click at [256, 357] on span "15" at bounding box center [258, 356] width 10 height 10
type input "15 Sep 2025"
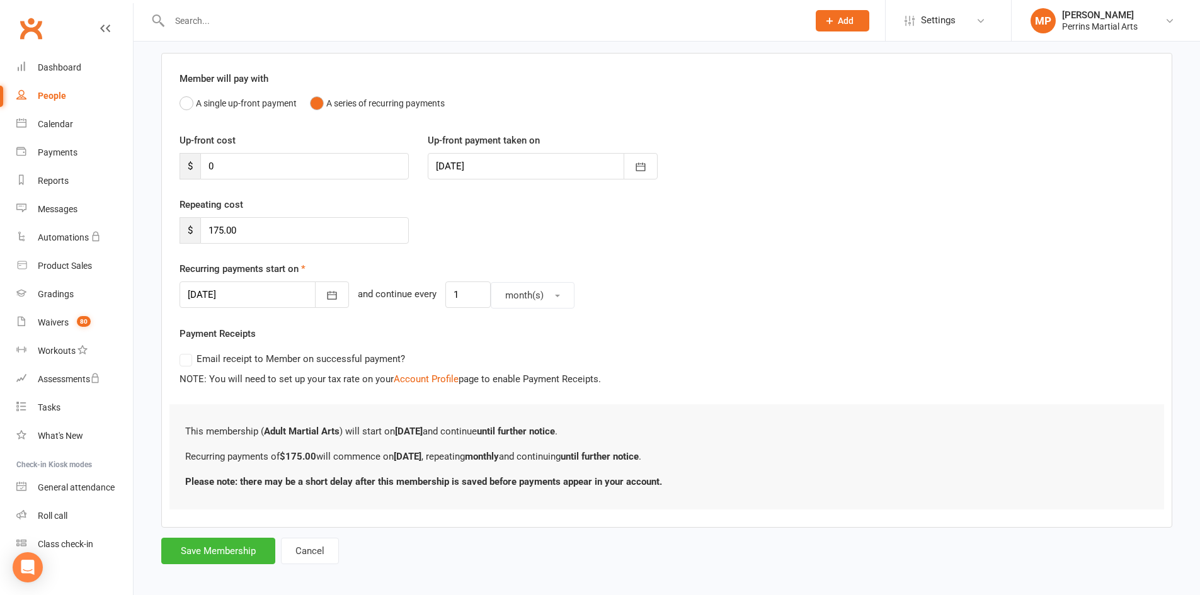
scroll to position [96, 0]
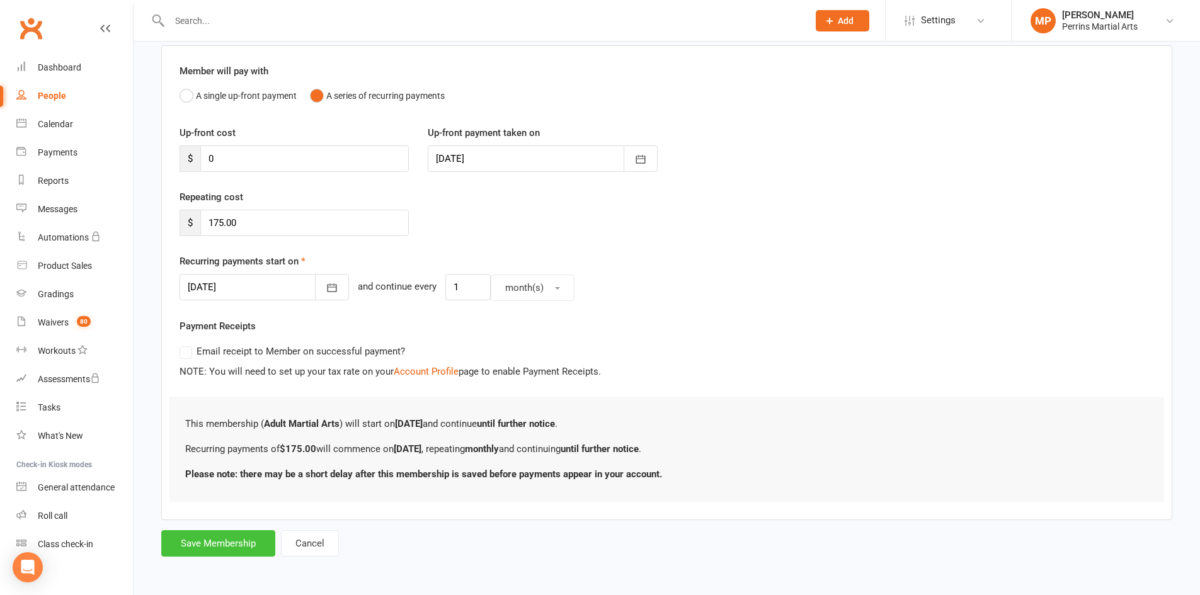
click at [256, 542] on button "Save Membership" at bounding box center [218, 543] width 114 height 26
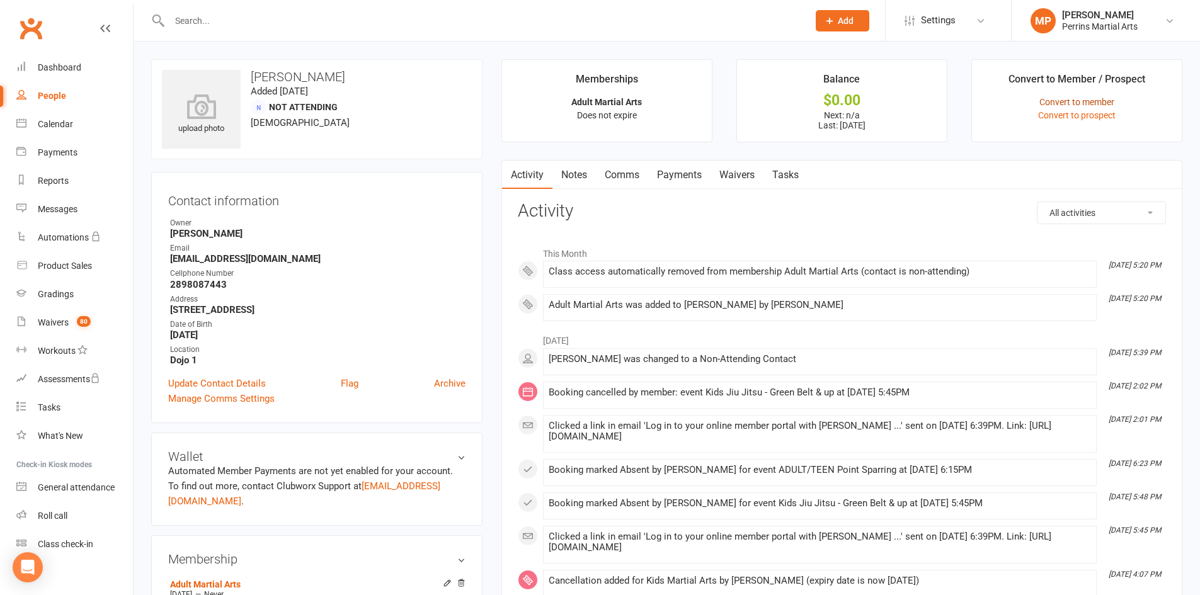
click at [1095, 98] on link "Convert to member" at bounding box center [1076, 102] width 75 height 10
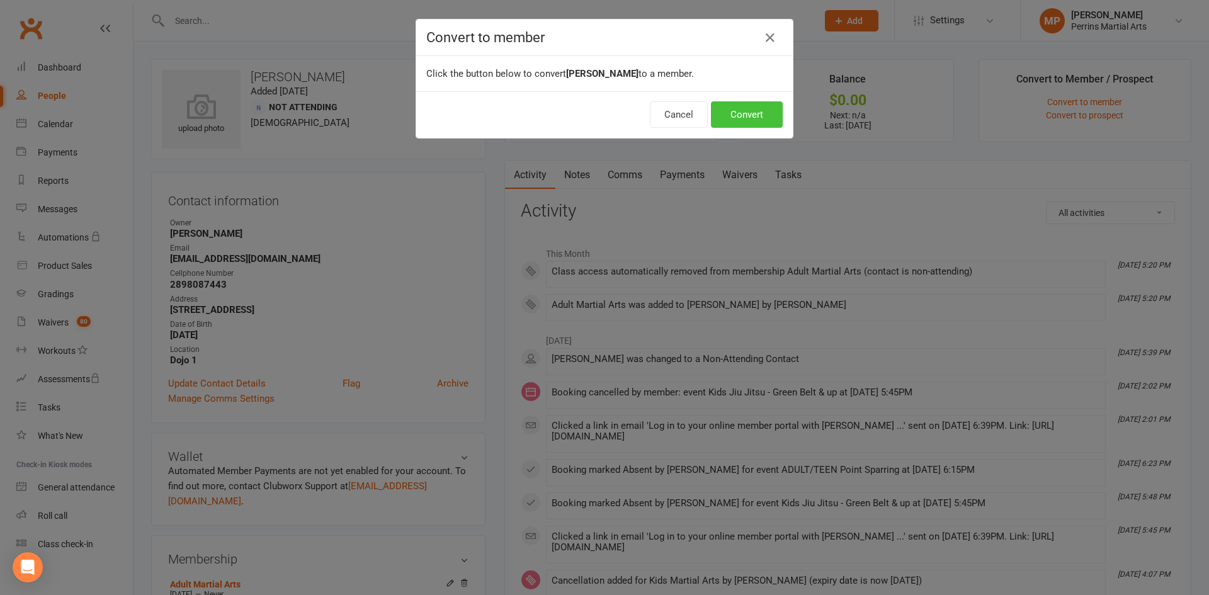
click at [753, 118] on button "Convert" at bounding box center [747, 114] width 72 height 26
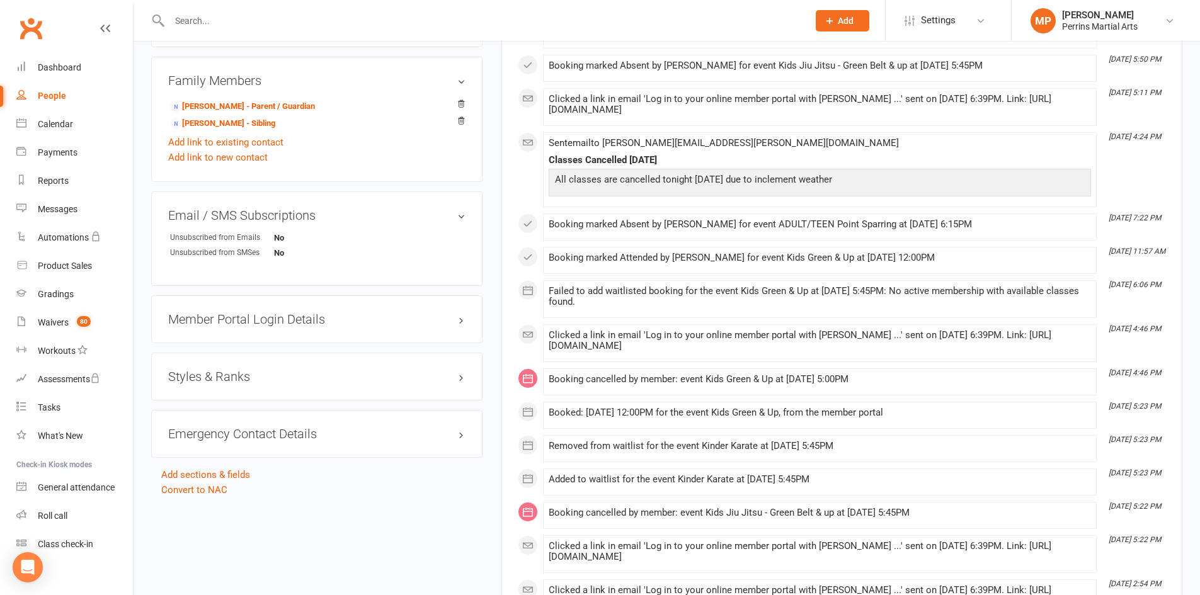
scroll to position [816, 0]
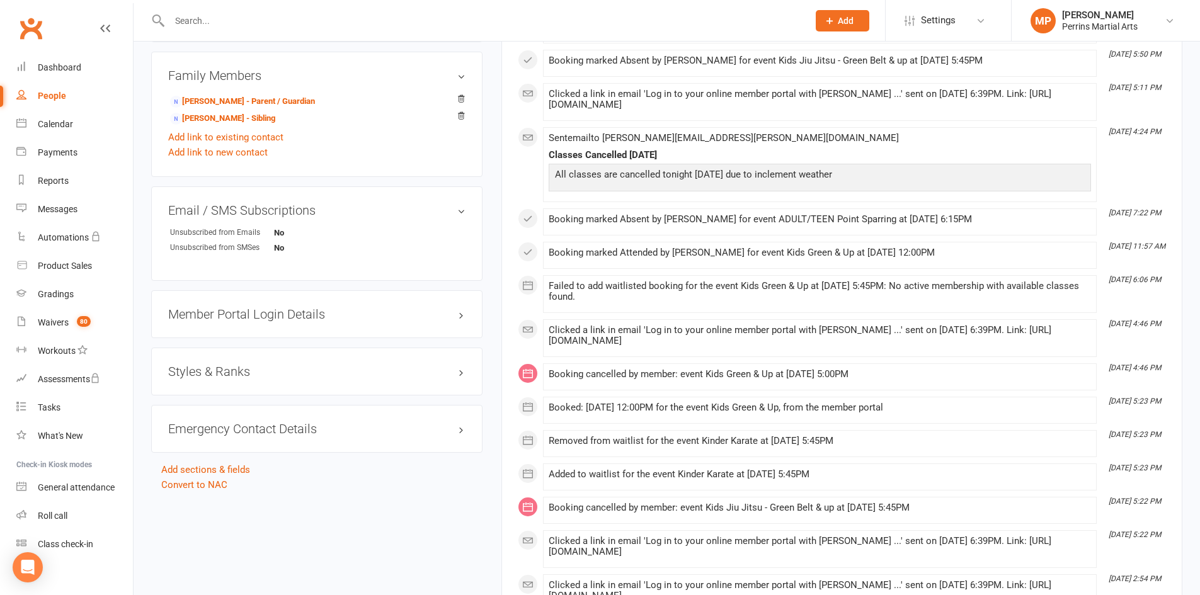
click at [243, 307] on h3 "Member Portal Login Details" at bounding box center [316, 314] width 297 height 14
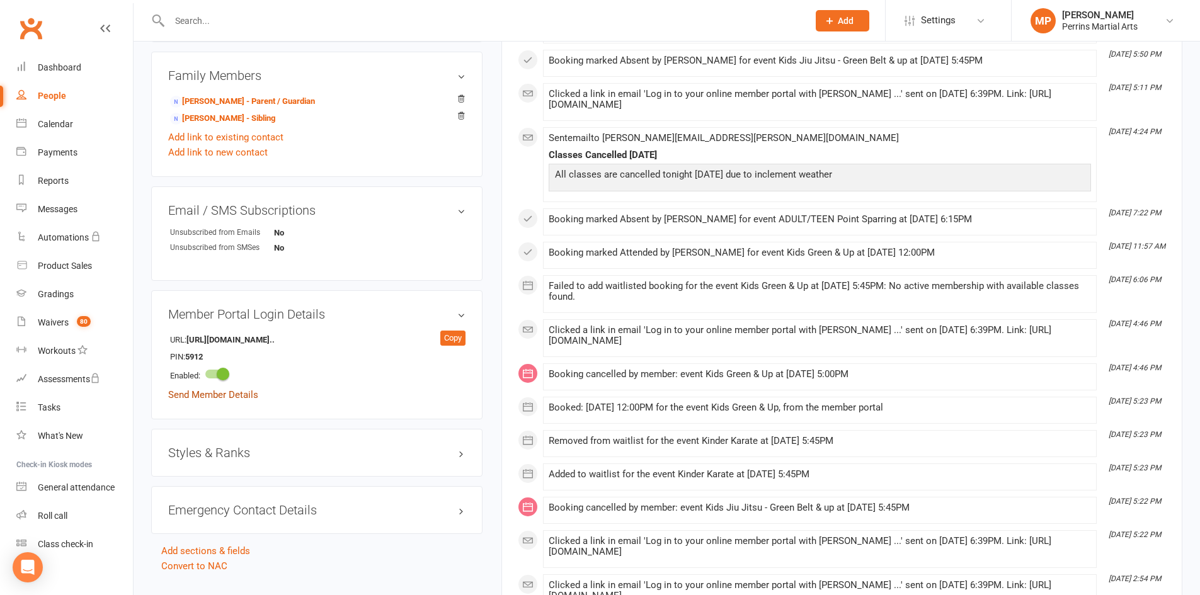
click at [204, 389] on link "Send Member Details" at bounding box center [213, 394] width 90 height 11
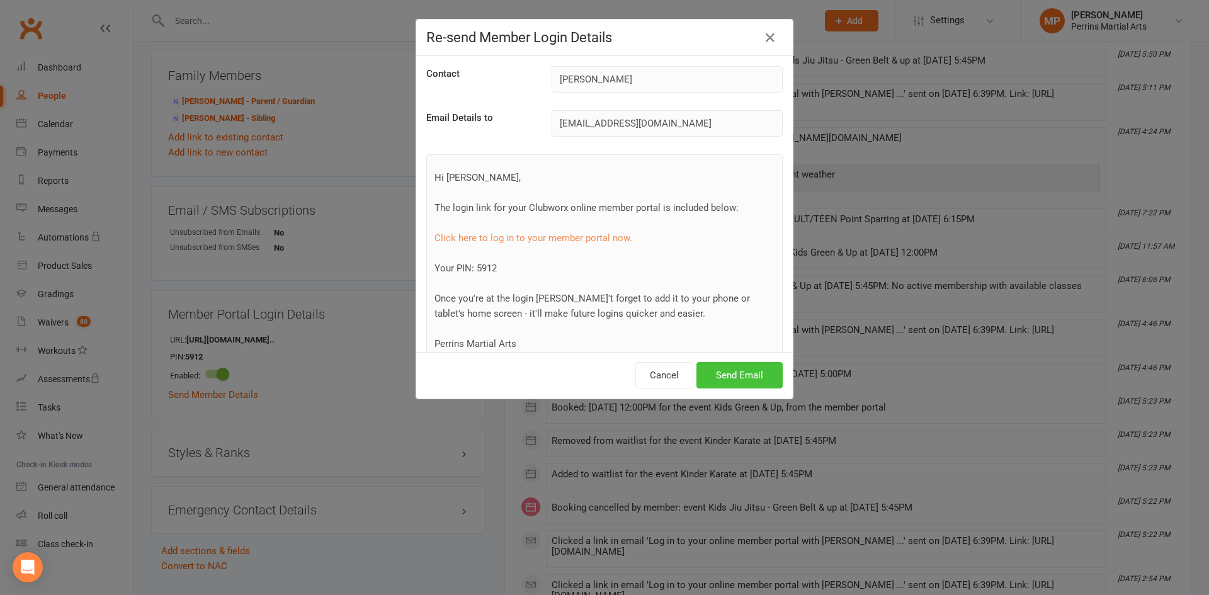
click at [740, 377] on button "Send Email" at bounding box center [740, 375] width 86 height 26
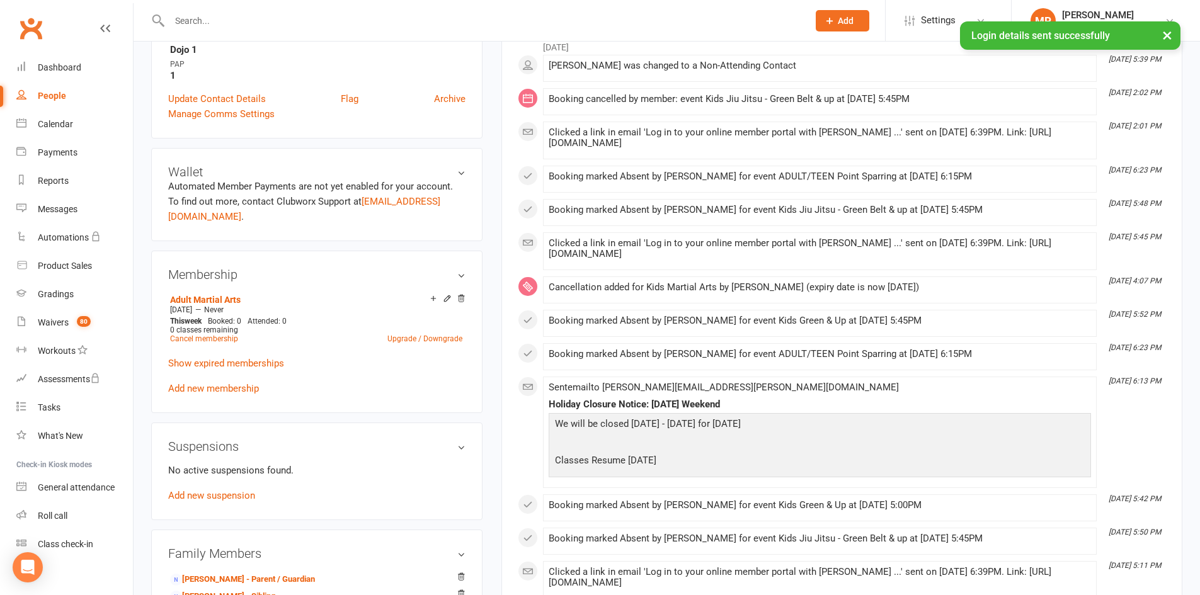
scroll to position [320, 0]
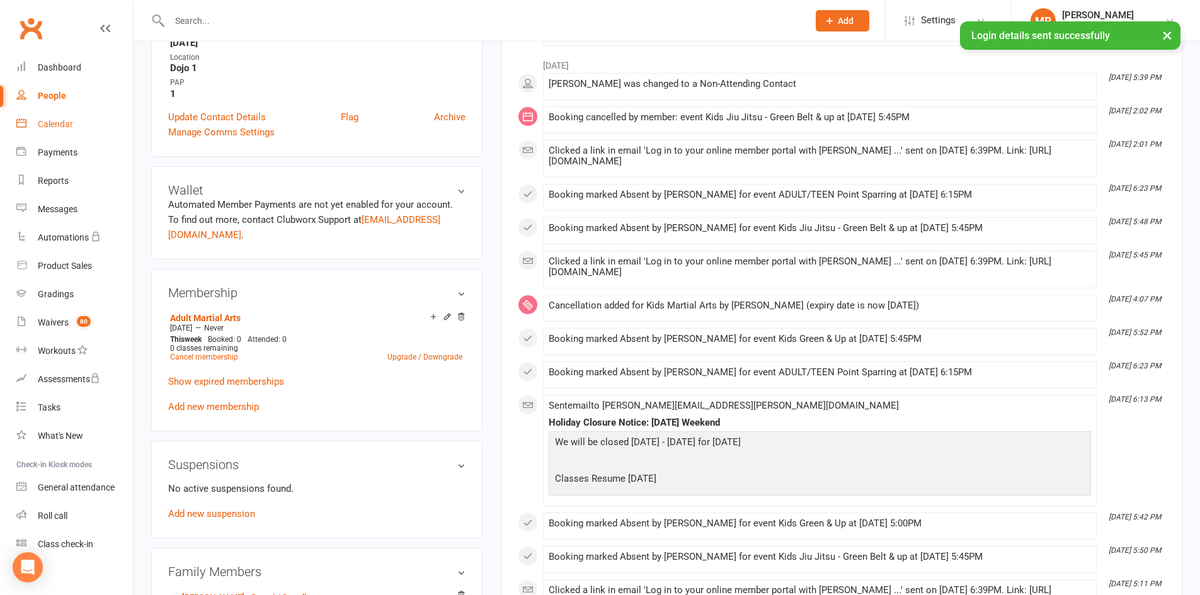
click at [50, 123] on div "Calendar" at bounding box center [55, 124] width 35 height 10
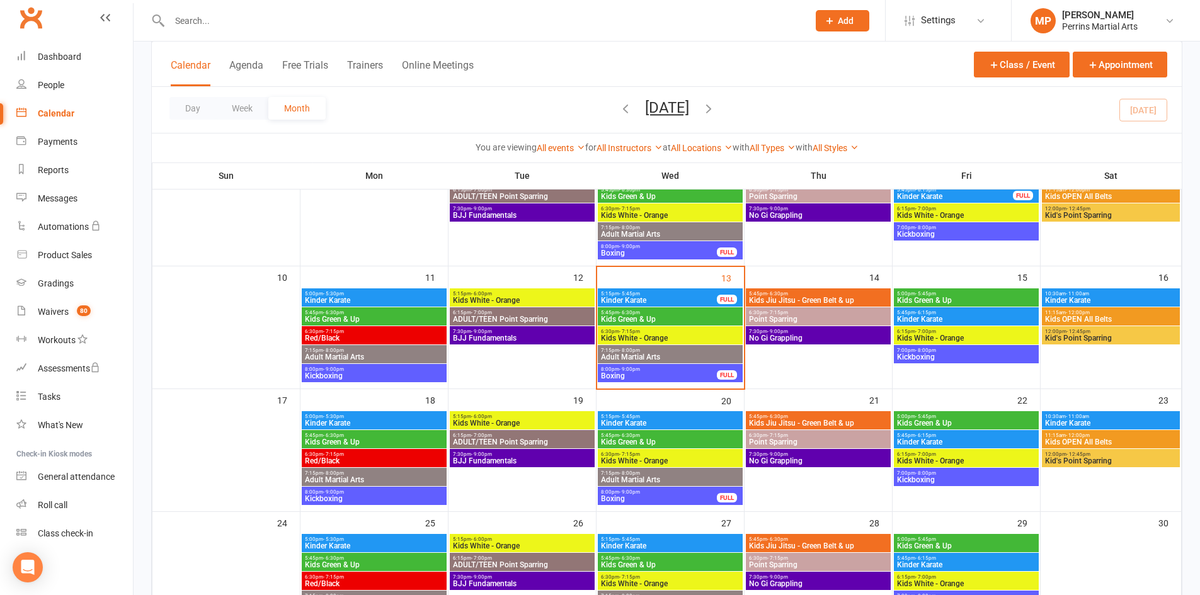
scroll to position [246, 0]
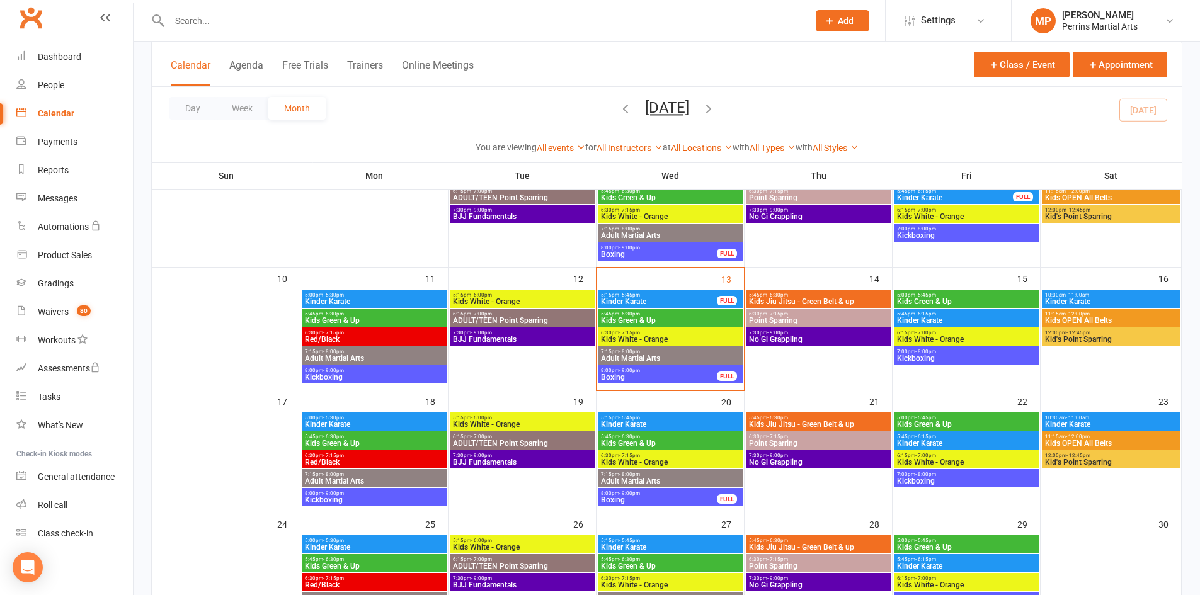
click at [700, 297] on span "5:15pm - 5:45pm" at bounding box center [658, 295] width 117 height 6
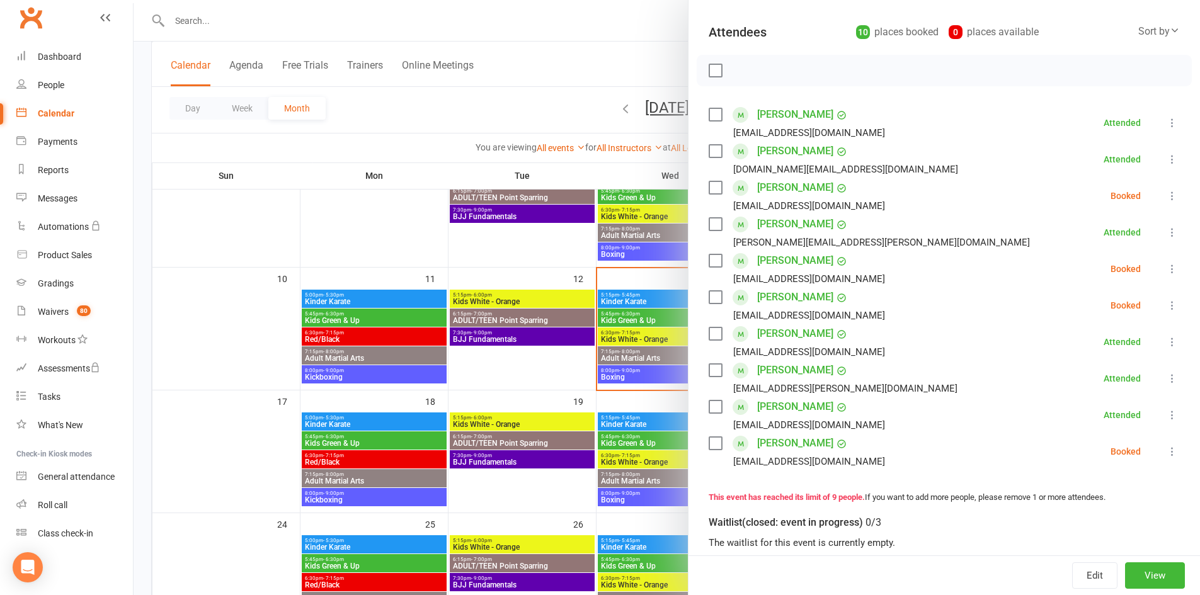
scroll to position [130, 0]
click at [1166, 305] on icon at bounding box center [1172, 305] width 13 height 13
click at [1088, 382] on link "Check in" at bounding box center [1116, 379] width 125 height 25
click at [1166, 448] on icon at bounding box center [1172, 451] width 13 height 13
click at [1118, 523] on link "Check in" at bounding box center [1116, 525] width 125 height 25
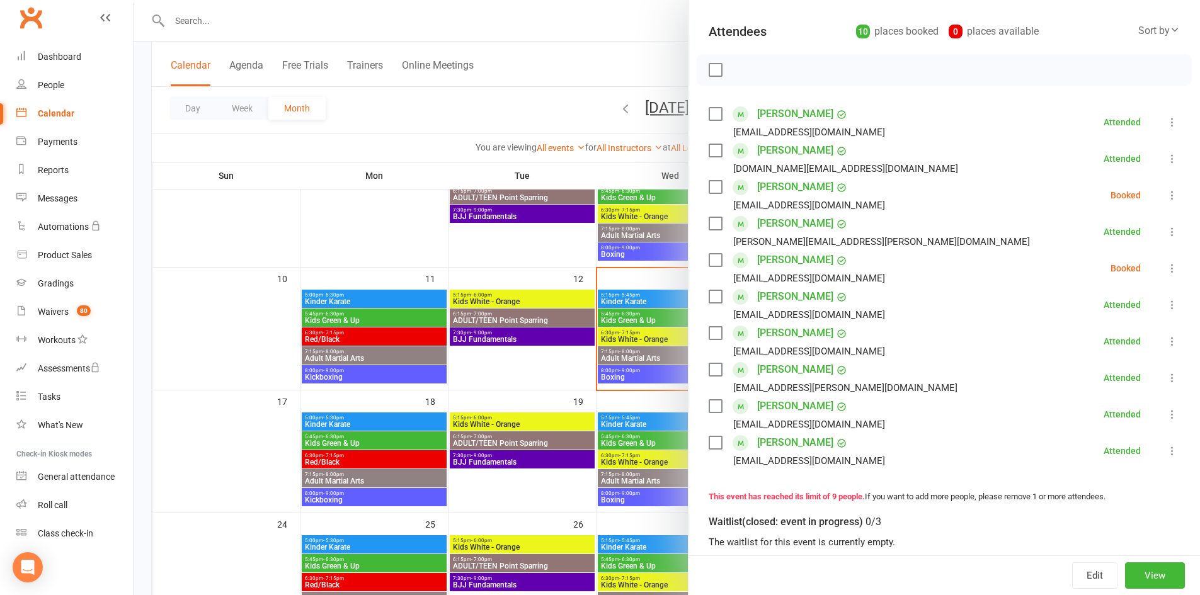
click at [1166, 195] on icon at bounding box center [1172, 195] width 13 height 13
click at [1090, 266] on link "Check in" at bounding box center [1116, 270] width 125 height 25
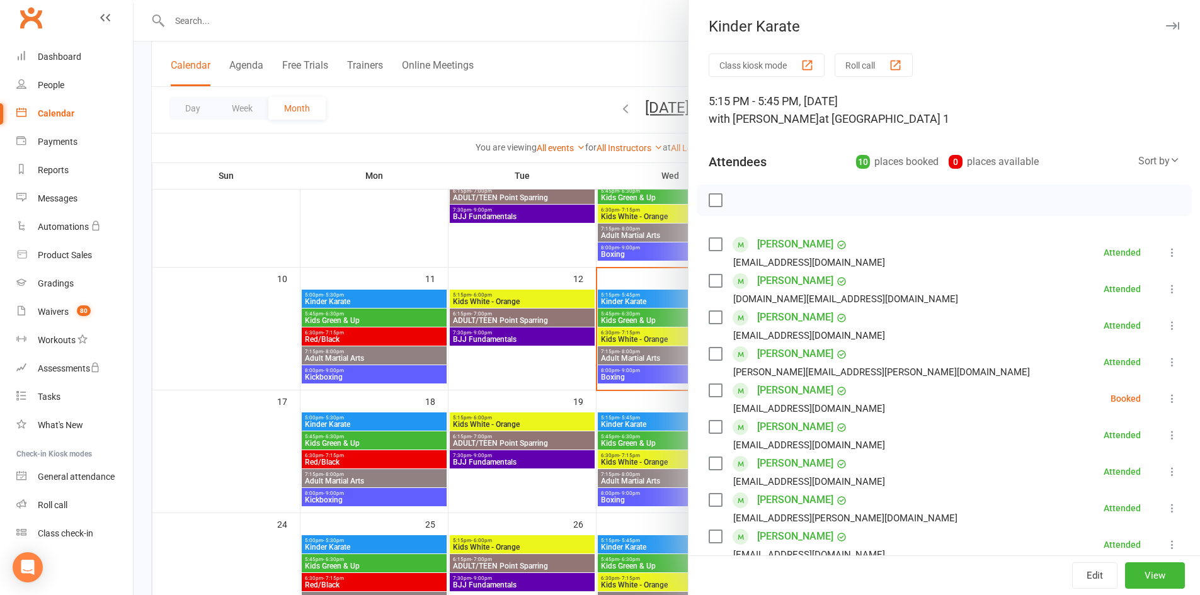
click at [1166, 22] on icon "button" at bounding box center [1172, 26] width 13 height 8
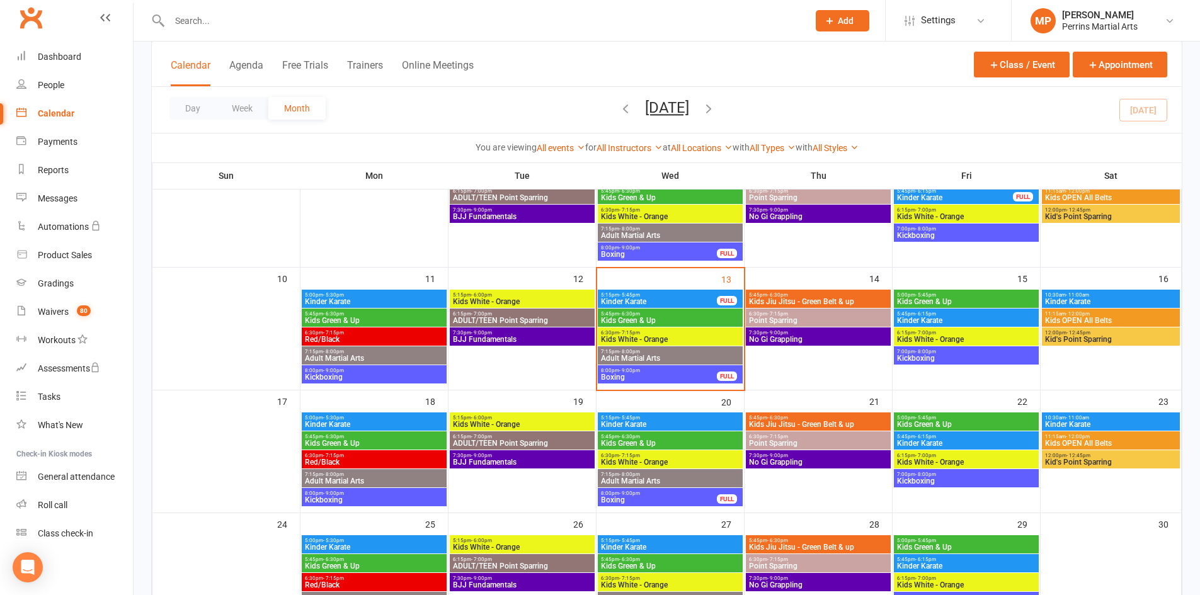
click at [1010, 321] on span "Kinder Karate" at bounding box center [966, 321] width 140 height 8
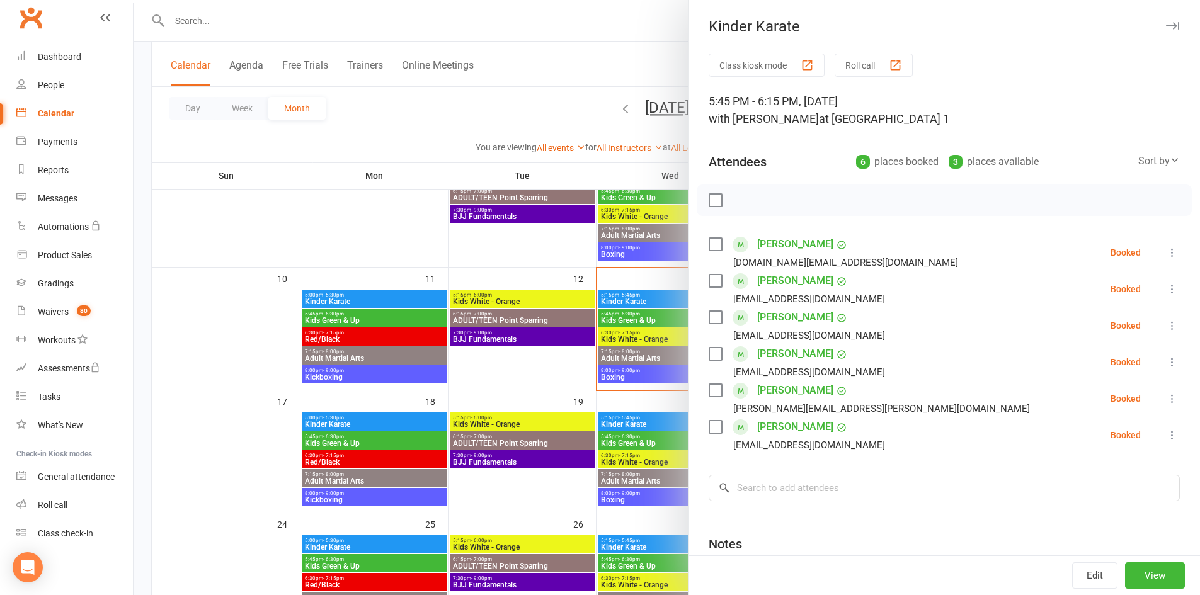
click at [1164, 20] on button "button" at bounding box center [1171, 25] width 15 height 15
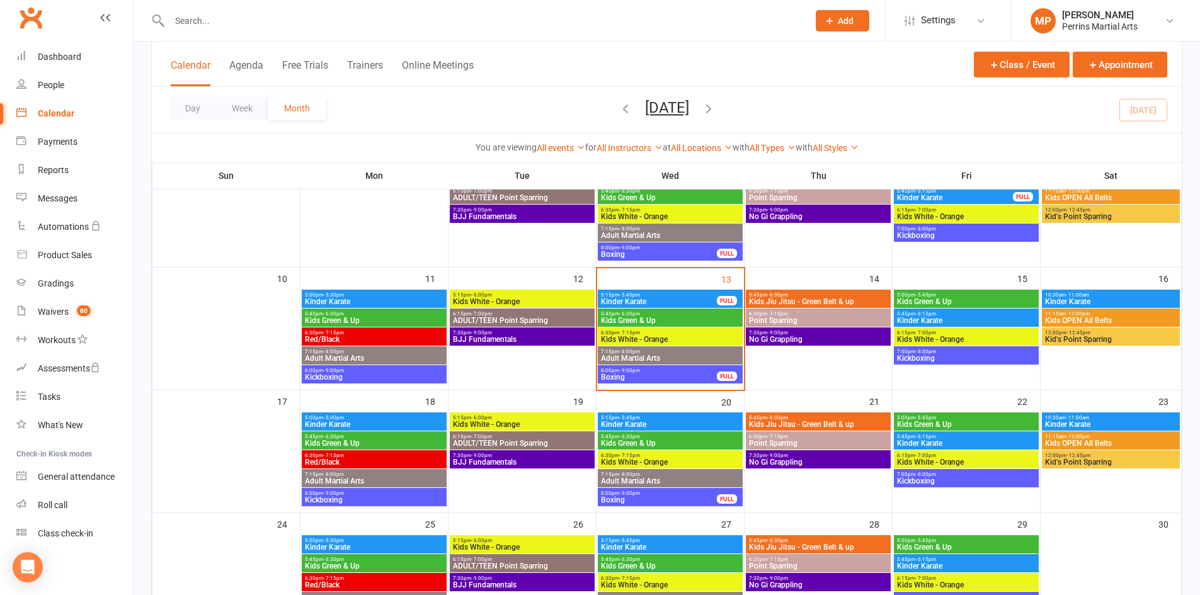
click at [1145, 300] on span "Kinder Karate" at bounding box center [1110, 302] width 133 height 8
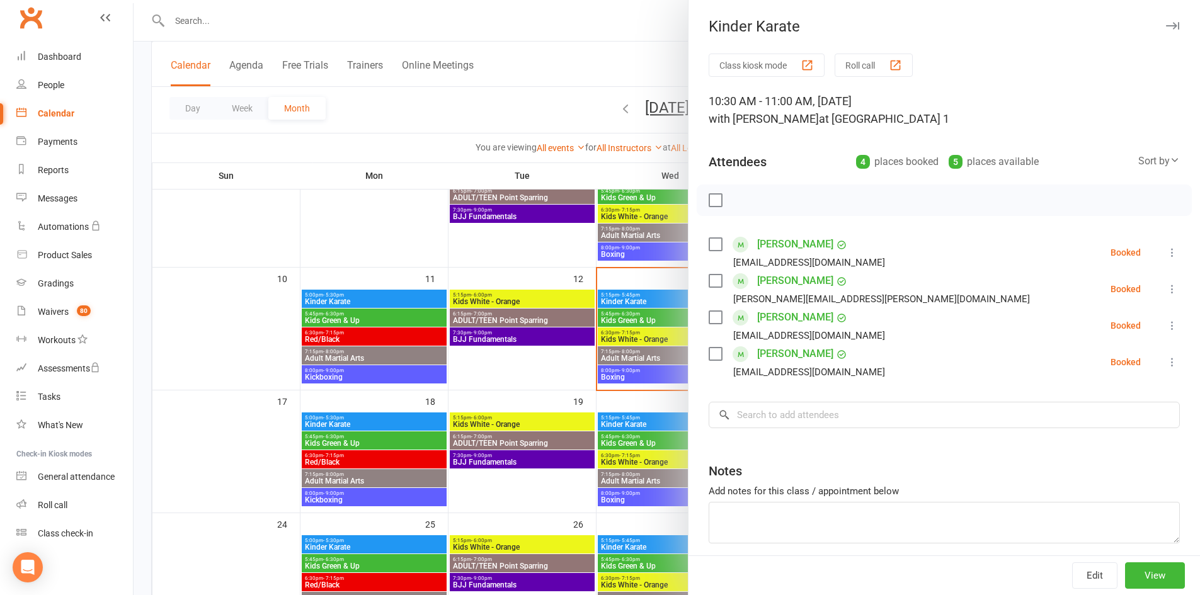
click at [1166, 23] on icon "button" at bounding box center [1172, 26] width 13 height 8
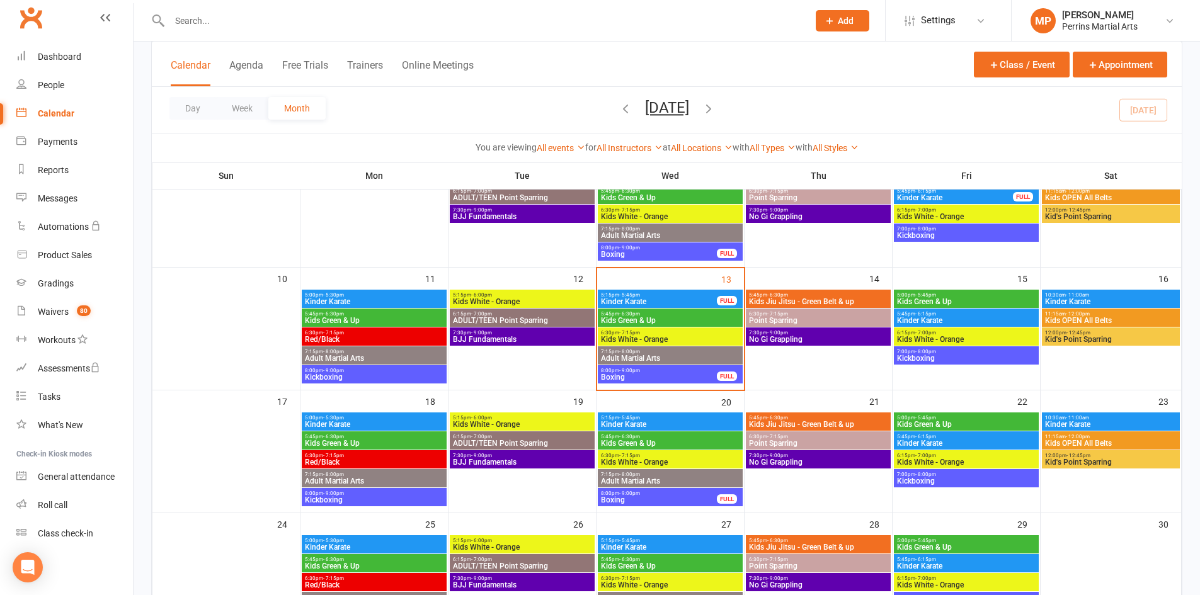
click at [367, 419] on span "5:00pm - 5:30pm" at bounding box center [374, 418] width 140 height 6
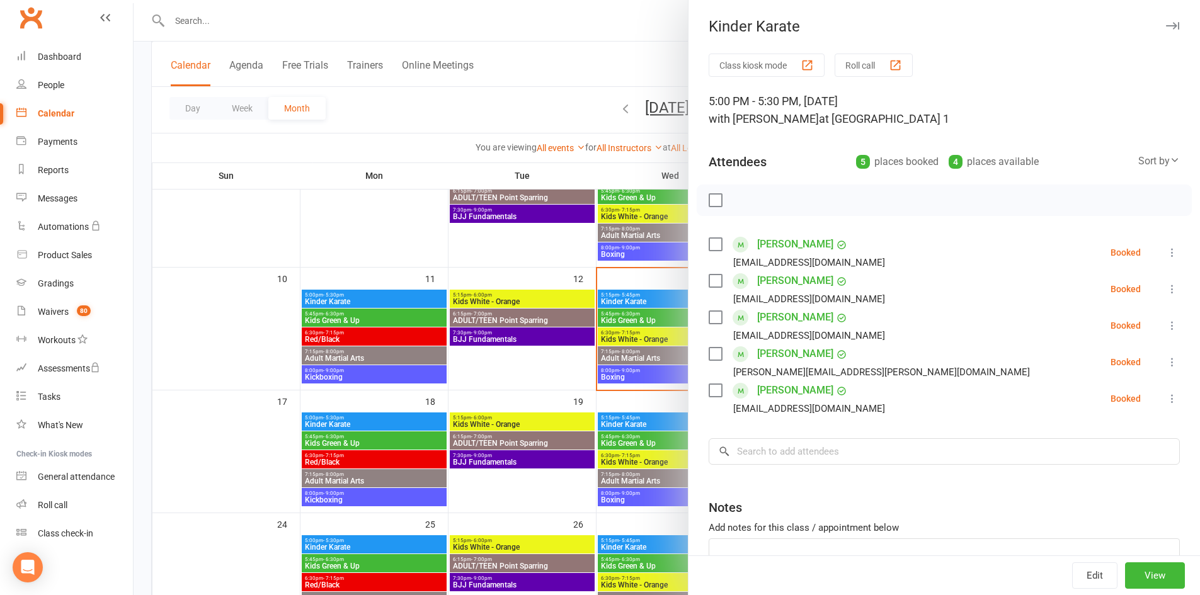
click at [1164, 19] on button "button" at bounding box center [1171, 25] width 15 height 15
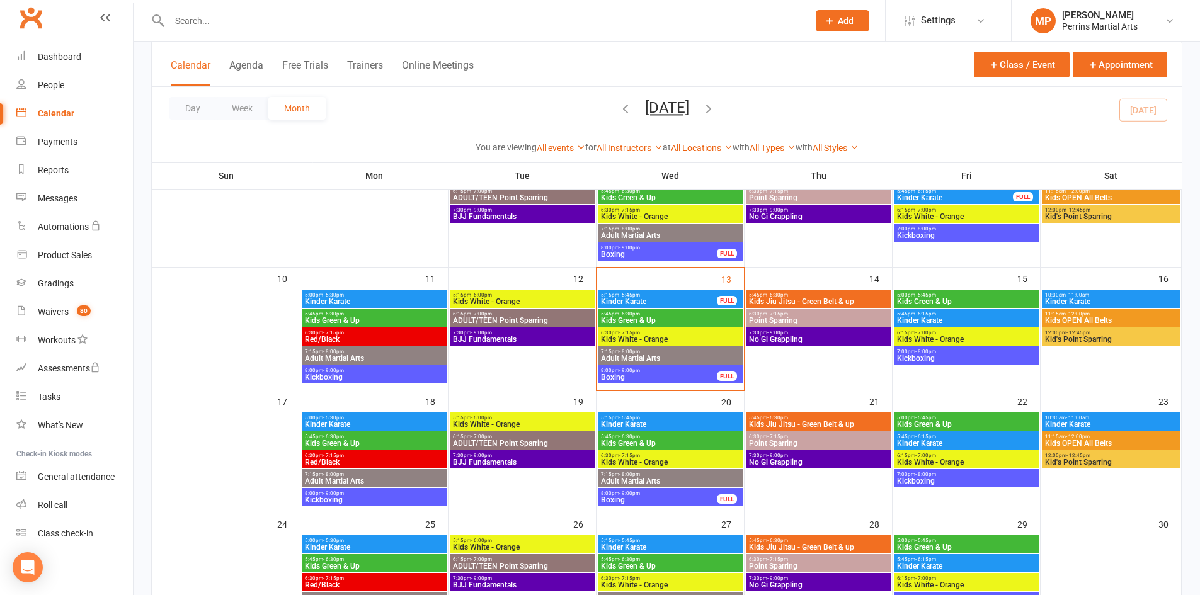
click at [661, 297] on span "5:15pm - 5:45pm" at bounding box center [658, 295] width 117 height 6
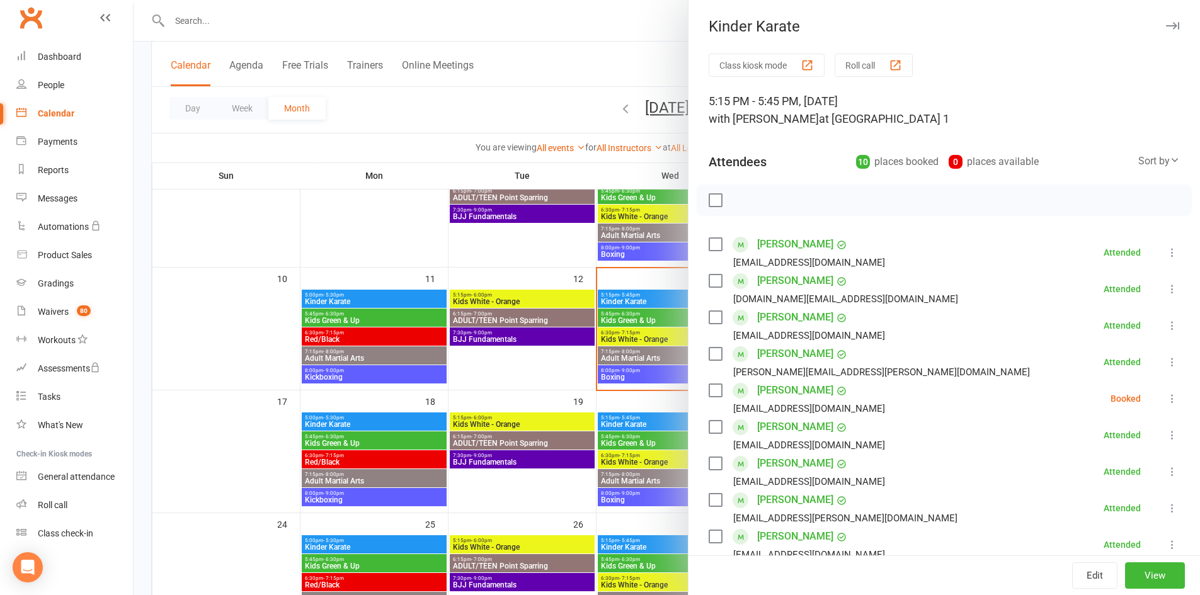
click at [809, 279] on link "[PERSON_NAME]" at bounding box center [795, 281] width 76 height 20
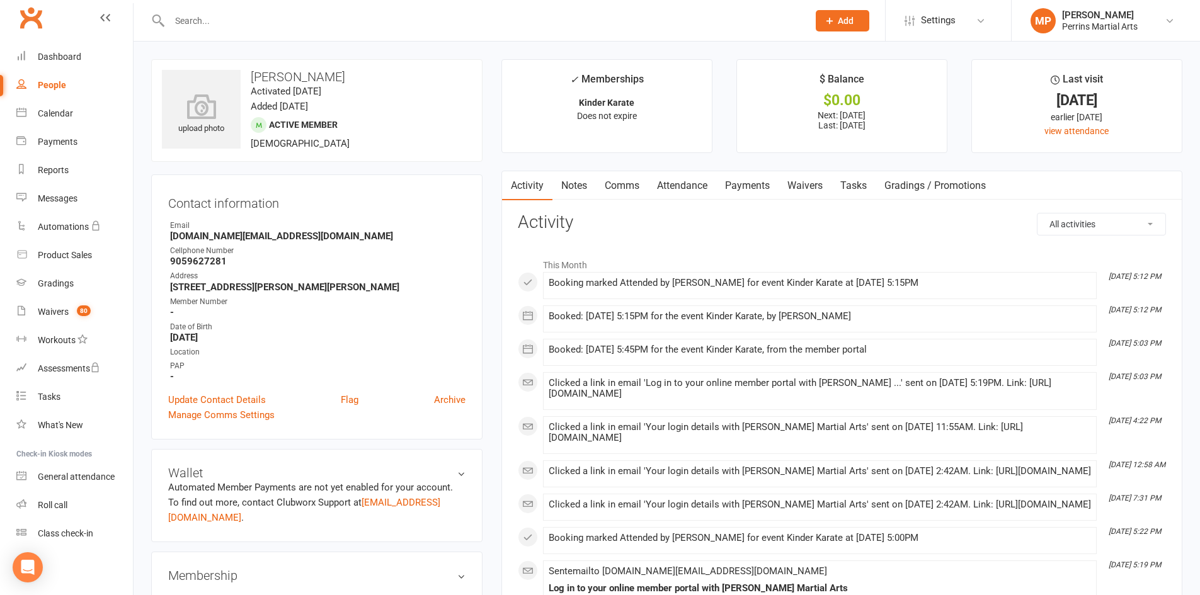
click at [627, 183] on link "Comms" at bounding box center [622, 185] width 52 height 29
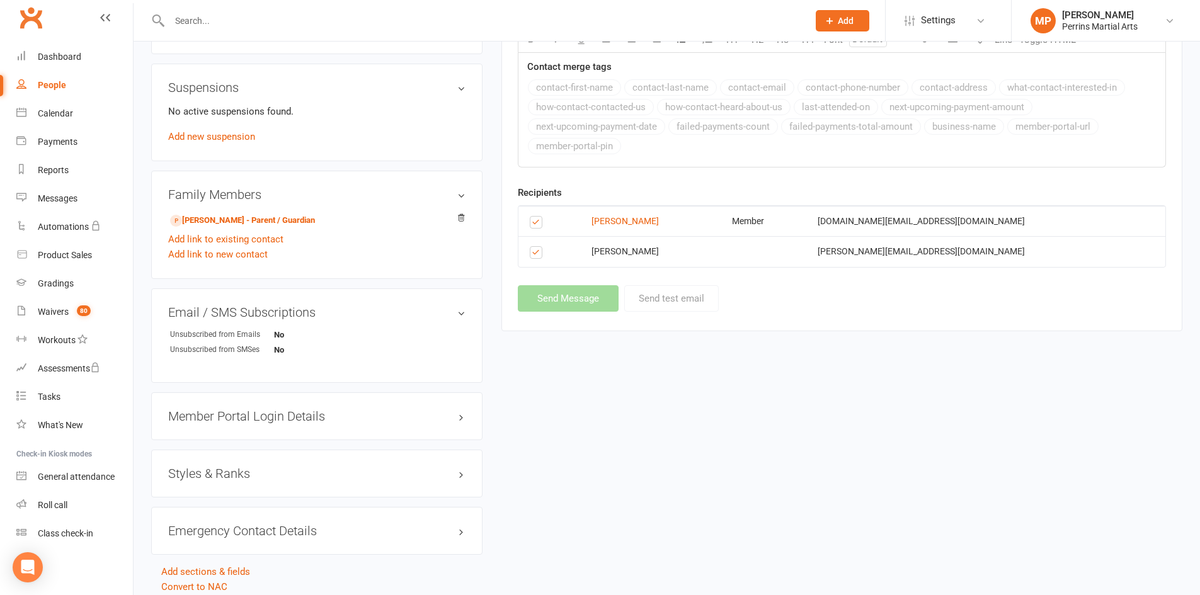
scroll to position [629, 0]
click at [537, 257] on label at bounding box center [538, 257] width 17 height 0
click at [537, 249] on input "checkbox" at bounding box center [534, 249] width 8 height 0
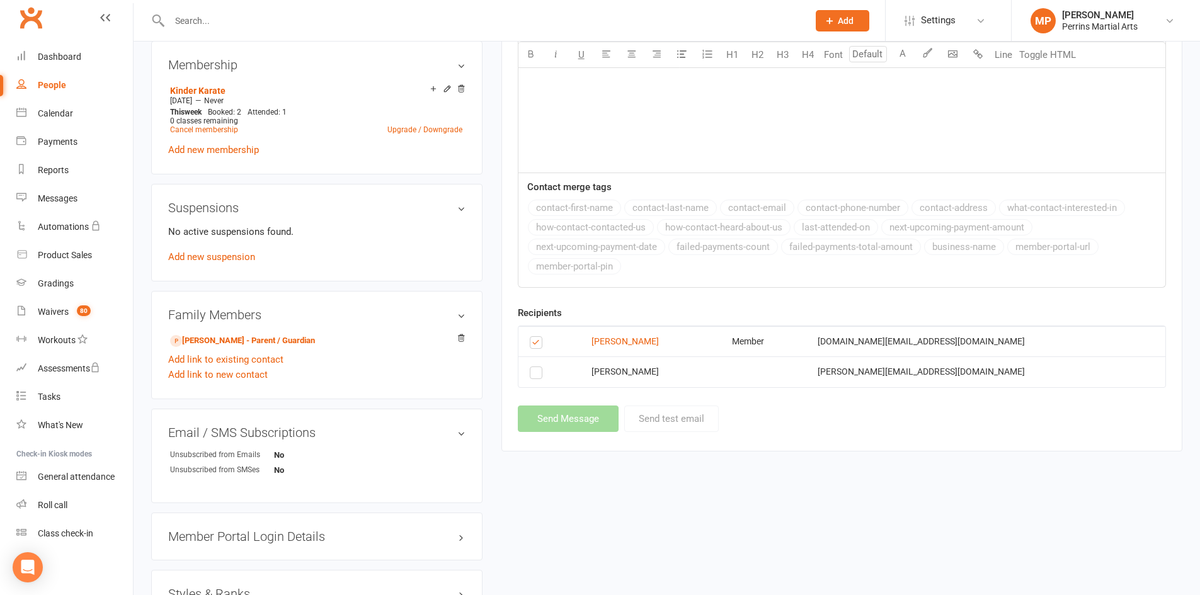
scroll to position [515, 0]
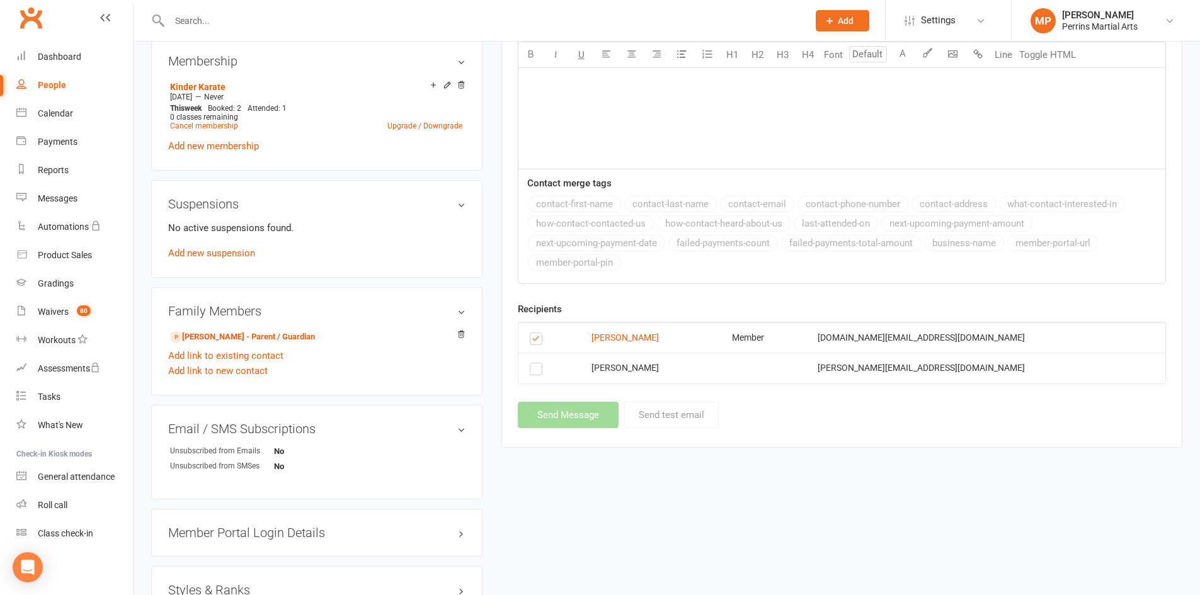
click at [872, 491] on div "upload photo Arianna Centofanti Activated 21 March, 2023 Added 27 February, 202…" at bounding box center [667, 128] width 1050 height 1166
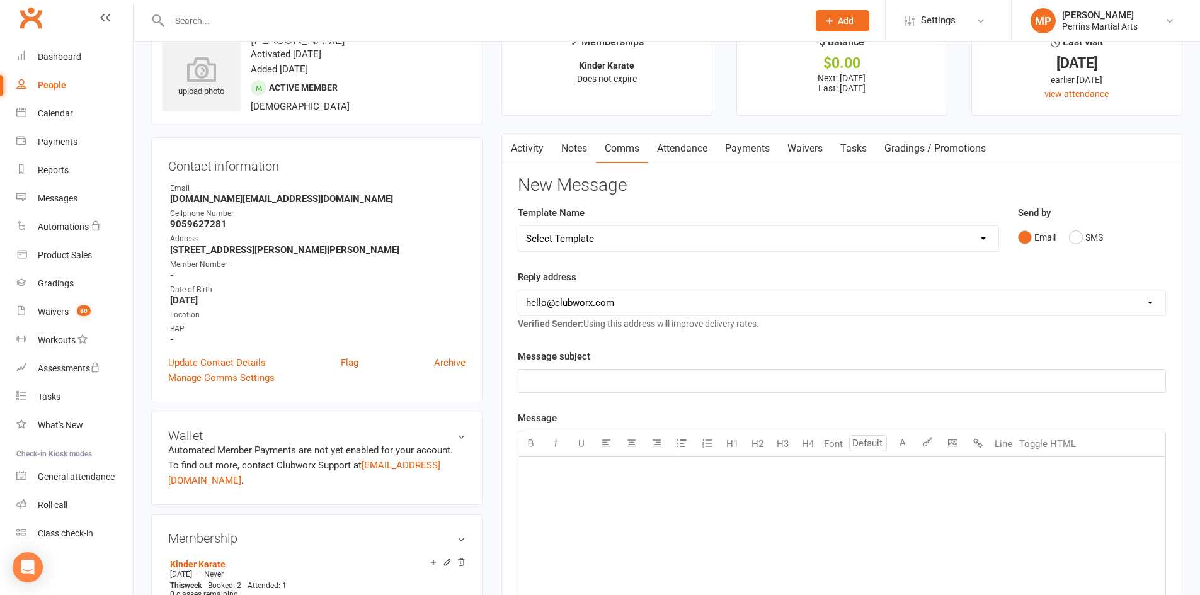
scroll to position [0, 0]
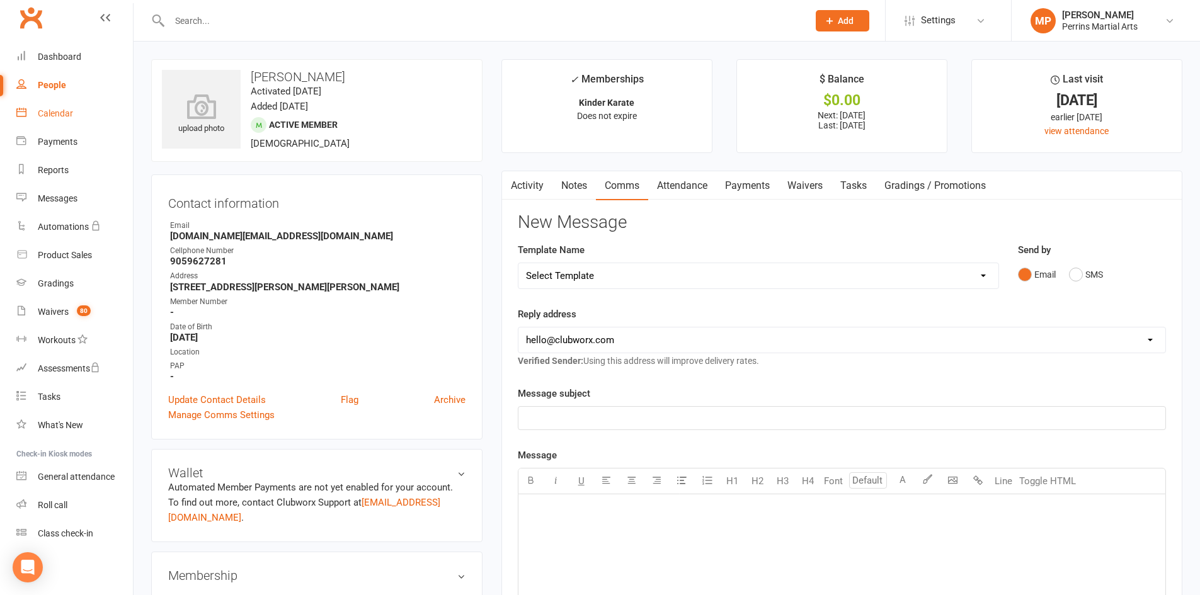
click at [60, 110] on div "Calendar" at bounding box center [55, 113] width 35 height 10
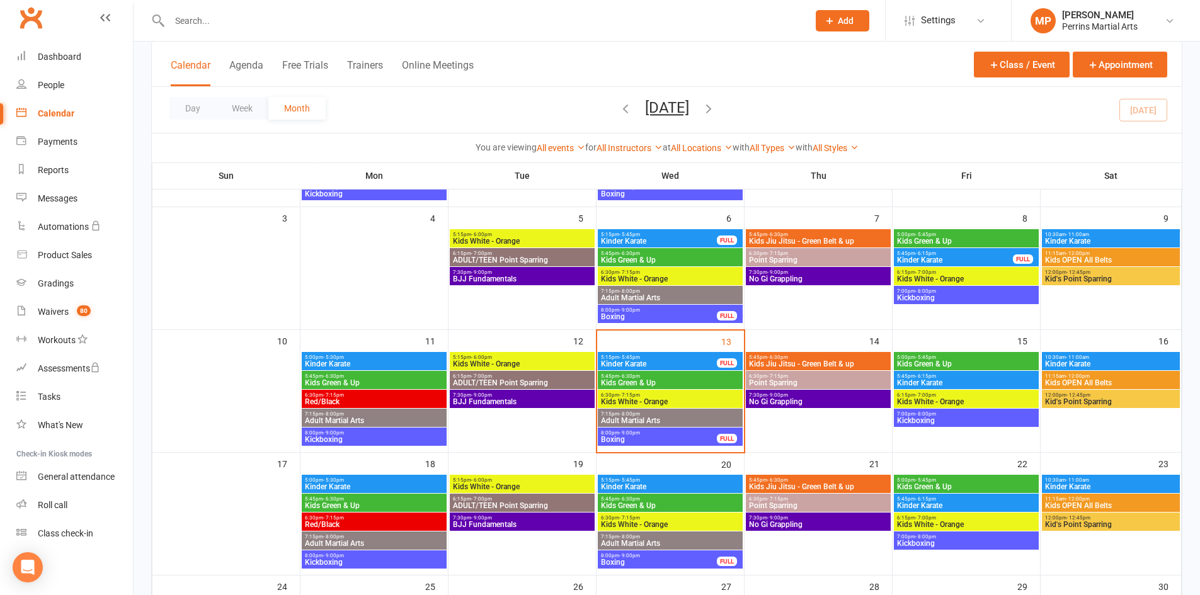
scroll to position [203, 0]
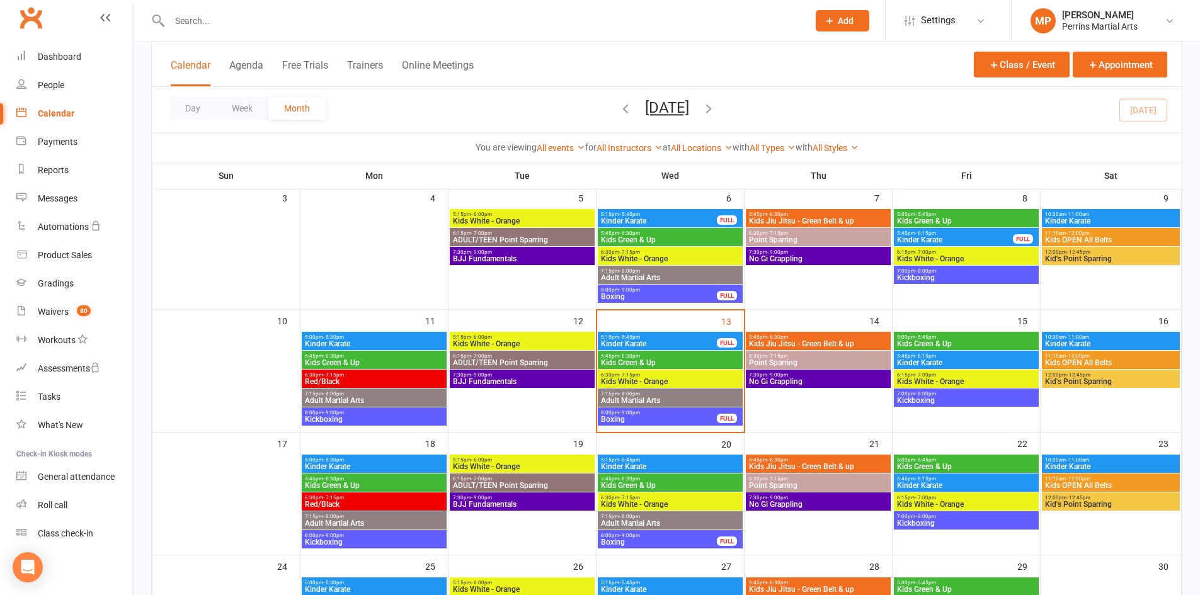
click at [695, 469] on span "Kinder Karate" at bounding box center [670, 467] width 140 height 8
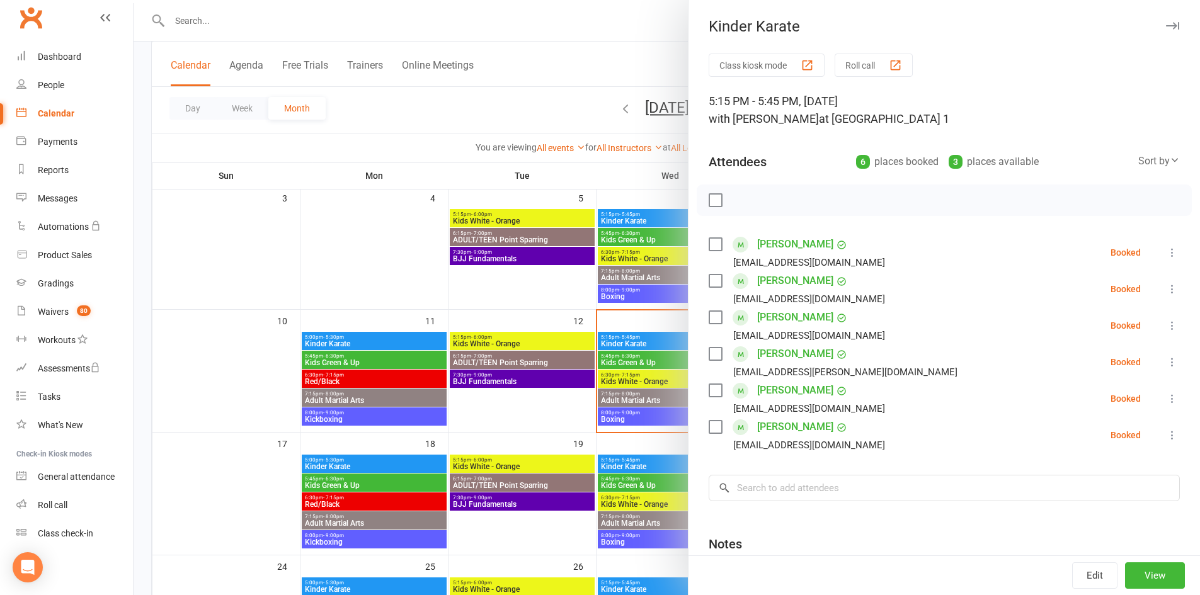
click at [1166, 24] on icon "button" at bounding box center [1172, 26] width 13 height 8
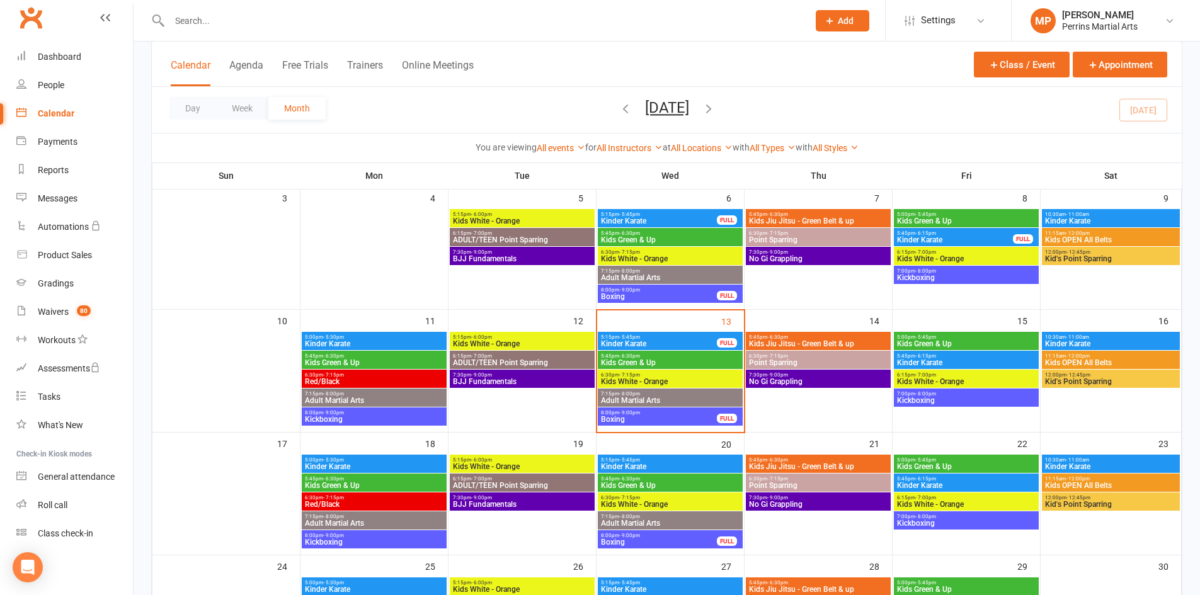
click at [406, 464] on span "Kinder Karate" at bounding box center [374, 467] width 140 height 8
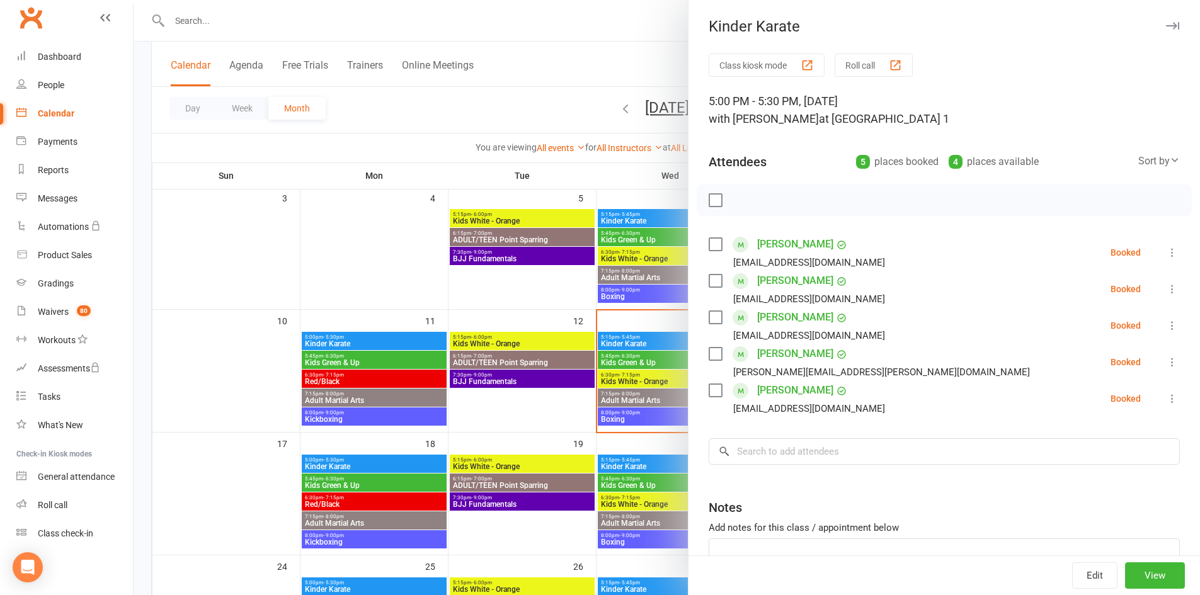
click at [1166, 24] on icon "button" at bounding box center [1172, 26] width 13 height 8
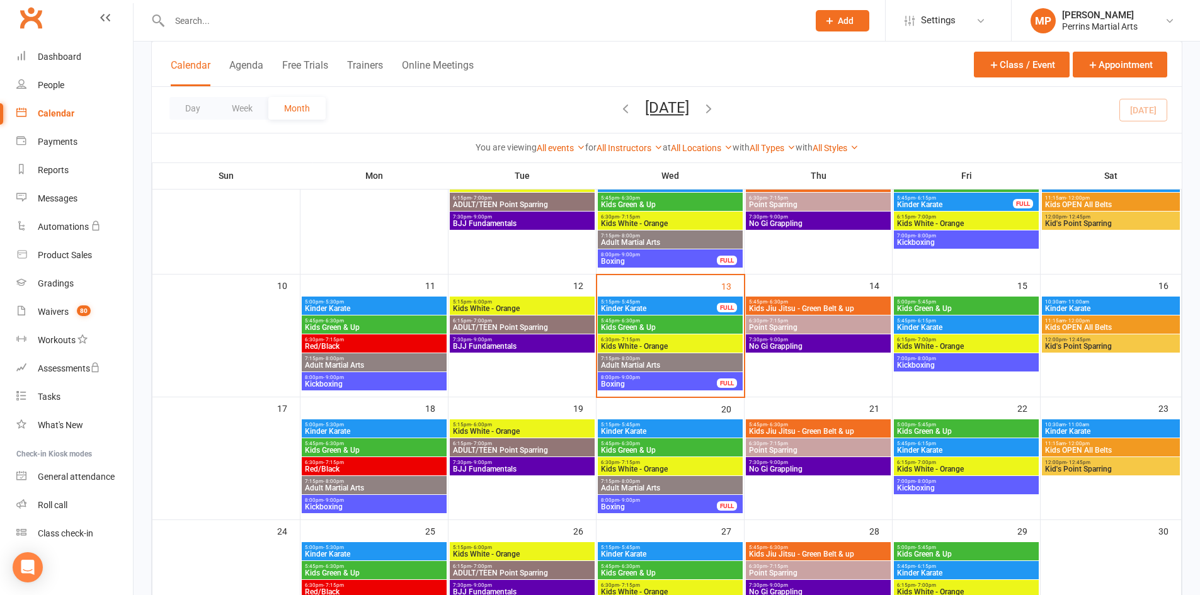
scroll to position [255, 0]
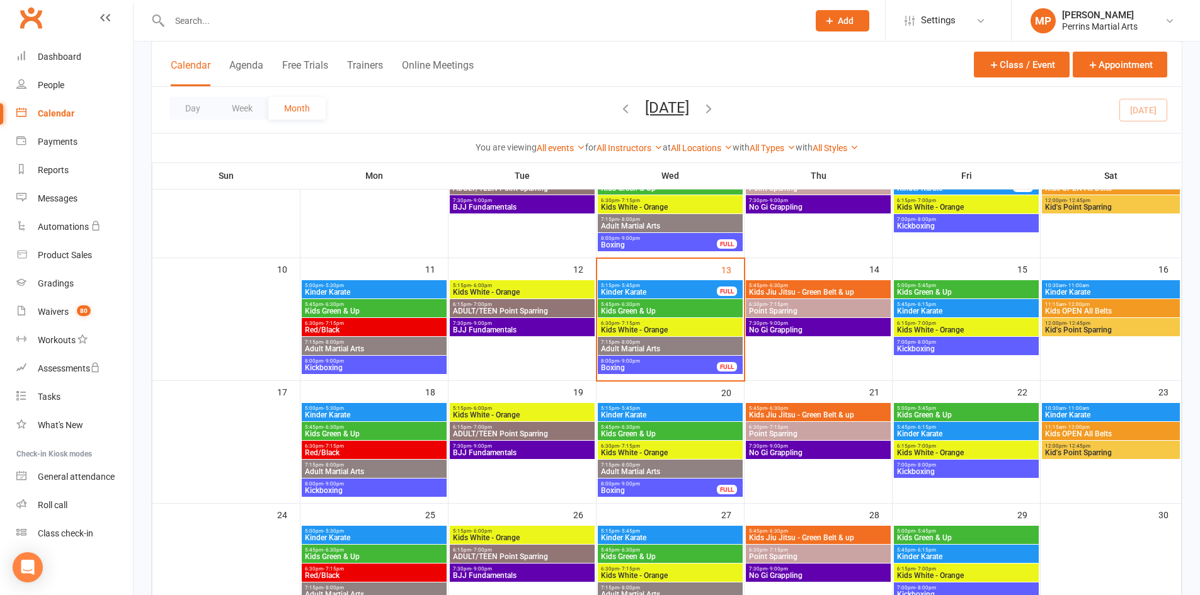
click at [396, 490] on span "Kickboxing" at bounding box center [374, 491] width 140 height 8
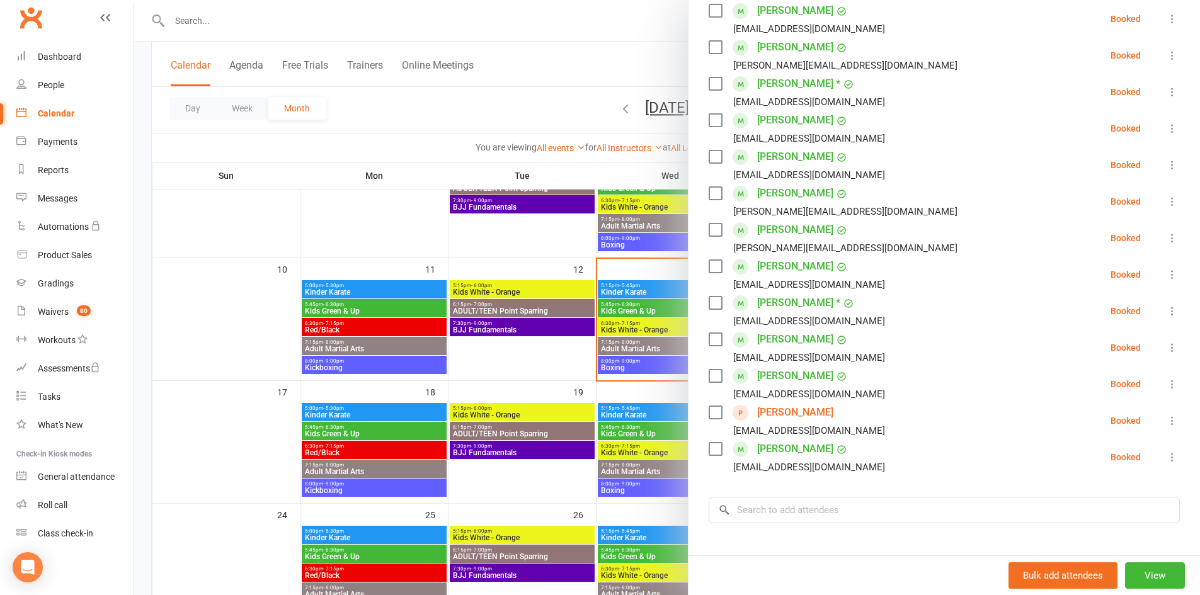
scroll to position [310, 0]
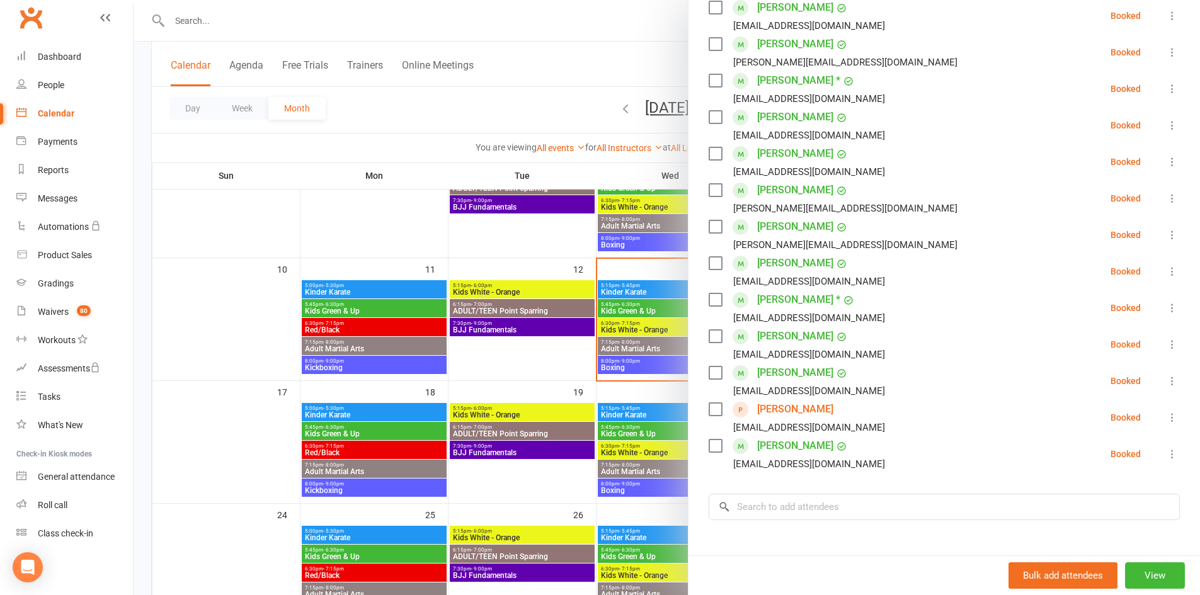
click at [797, 406] on link "[PERSON_NAME]" at bounding box center [795, 409] width 76 height 20
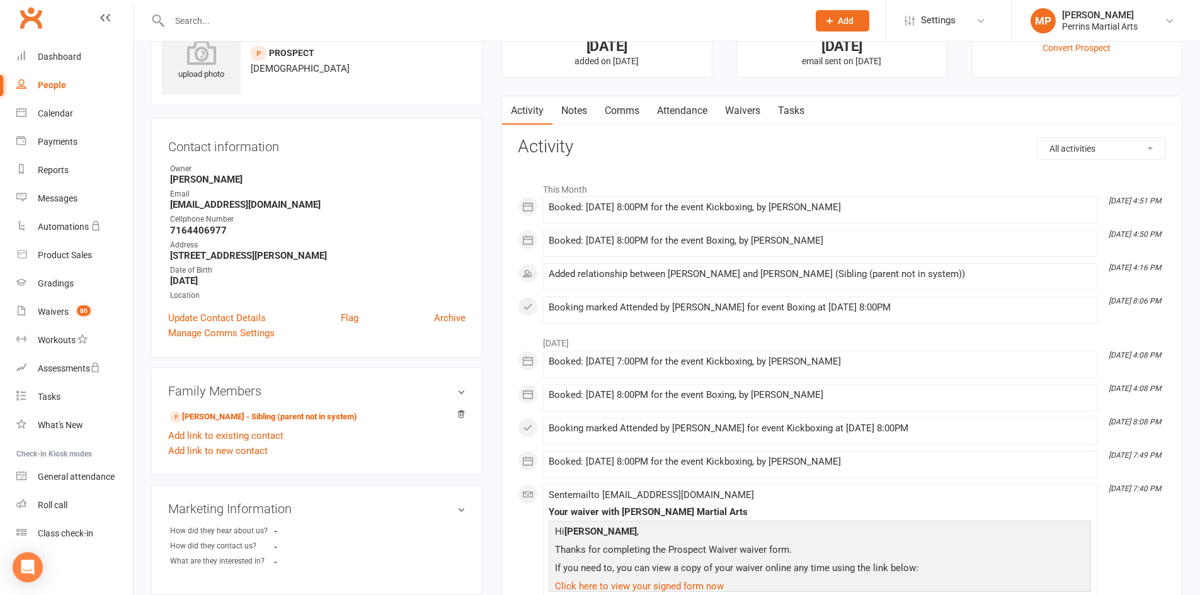
scroll to position [42, 0]
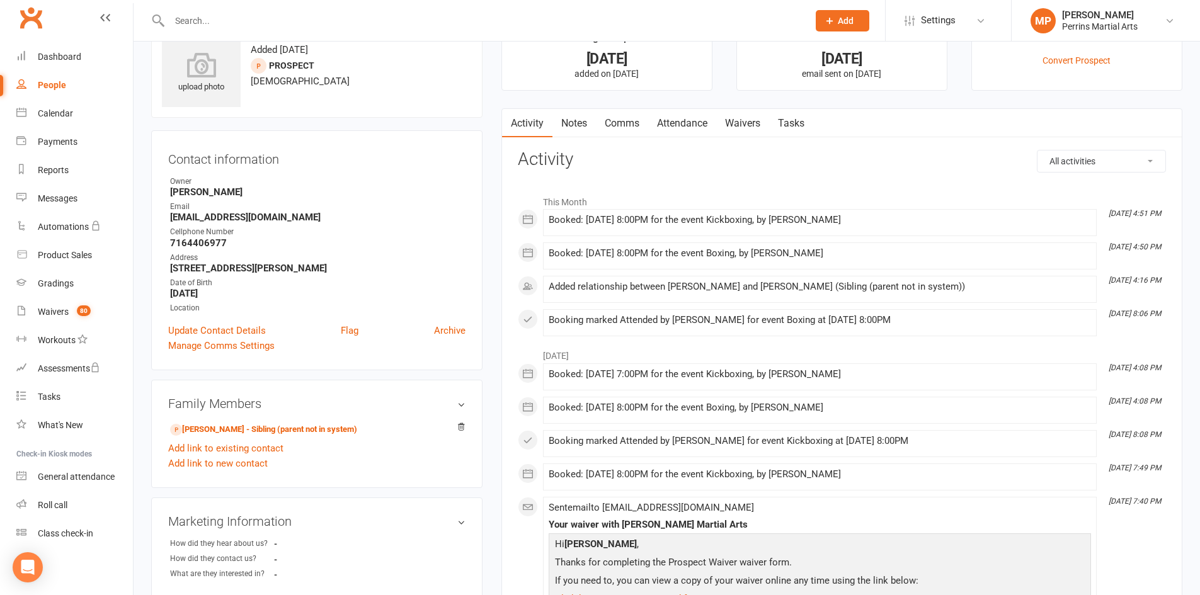
click at [59, 82] on div "People" at bounding box center [52, 85] width 28 height 10
select select "50"
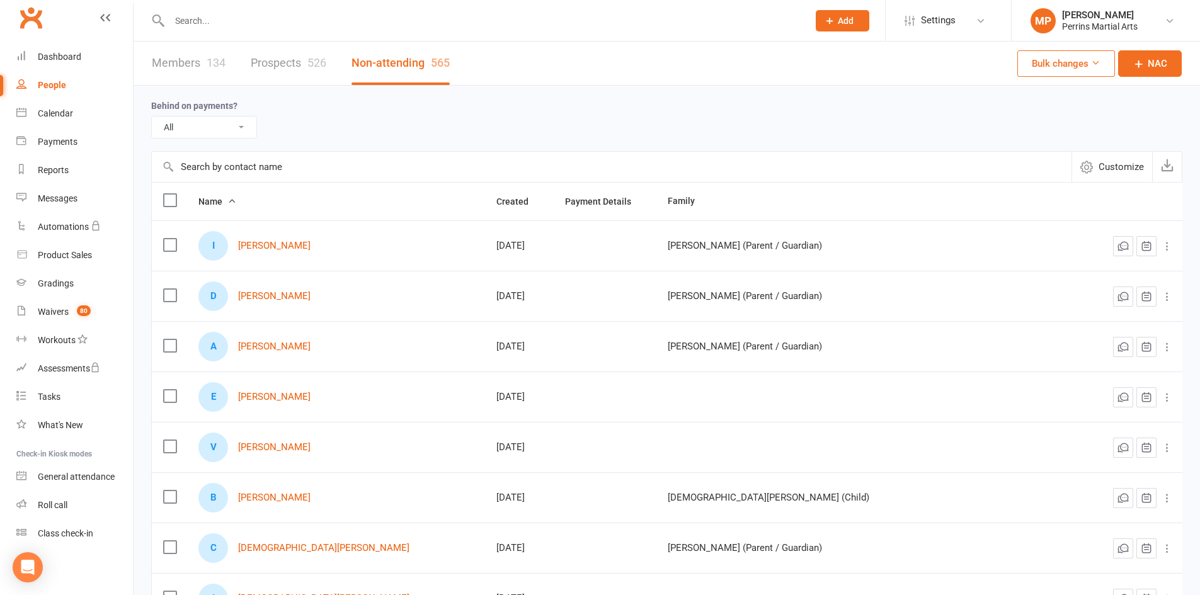
click at [190, 59] on link "Members 134" at bounding box center [189, 63] width 74 height 43
select select "100"
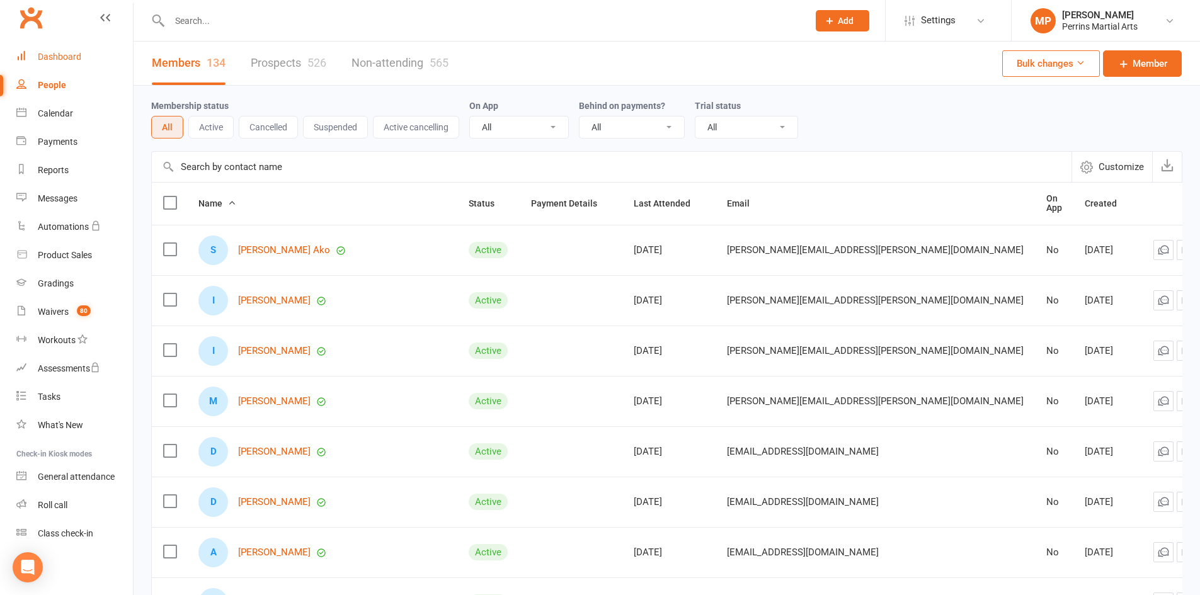
click at [61, 57] on div "Dashboard" at bounding box center [59, 57] width 43 height 10
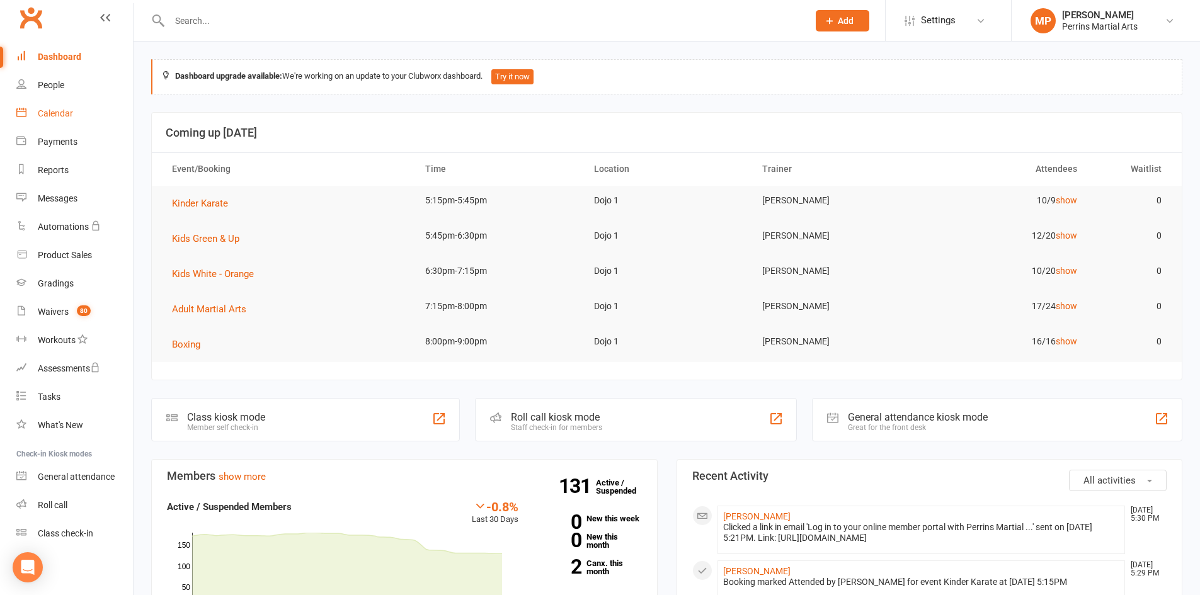
click at [51, 113] on div "Calendar" at bounding box center [55, 113] width 35 height 10
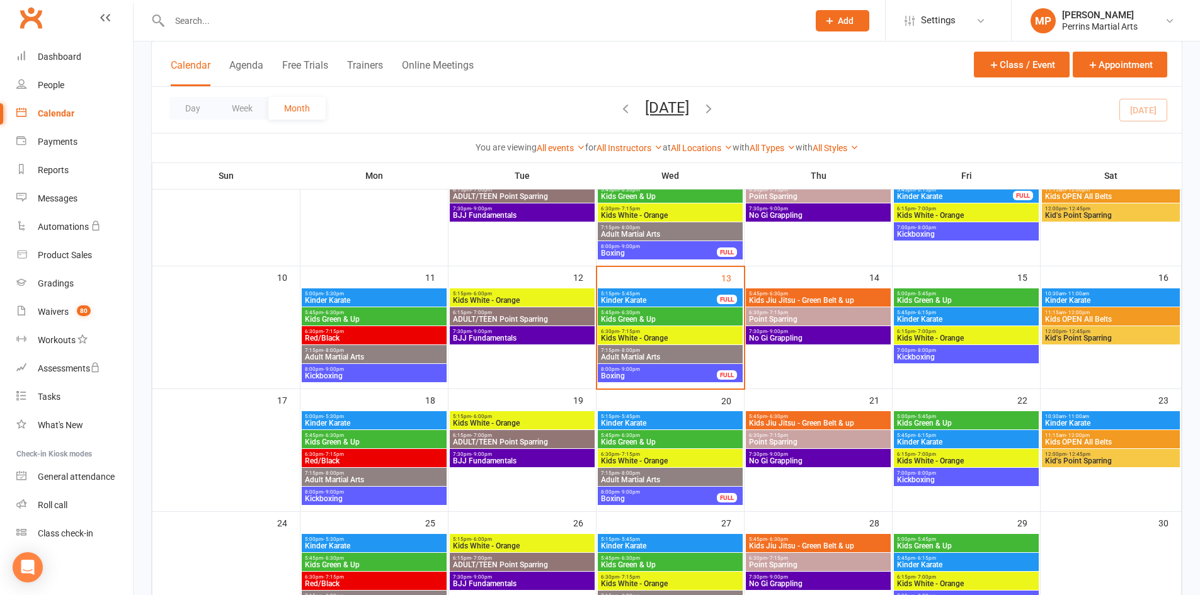
scroll to position [267, 0]
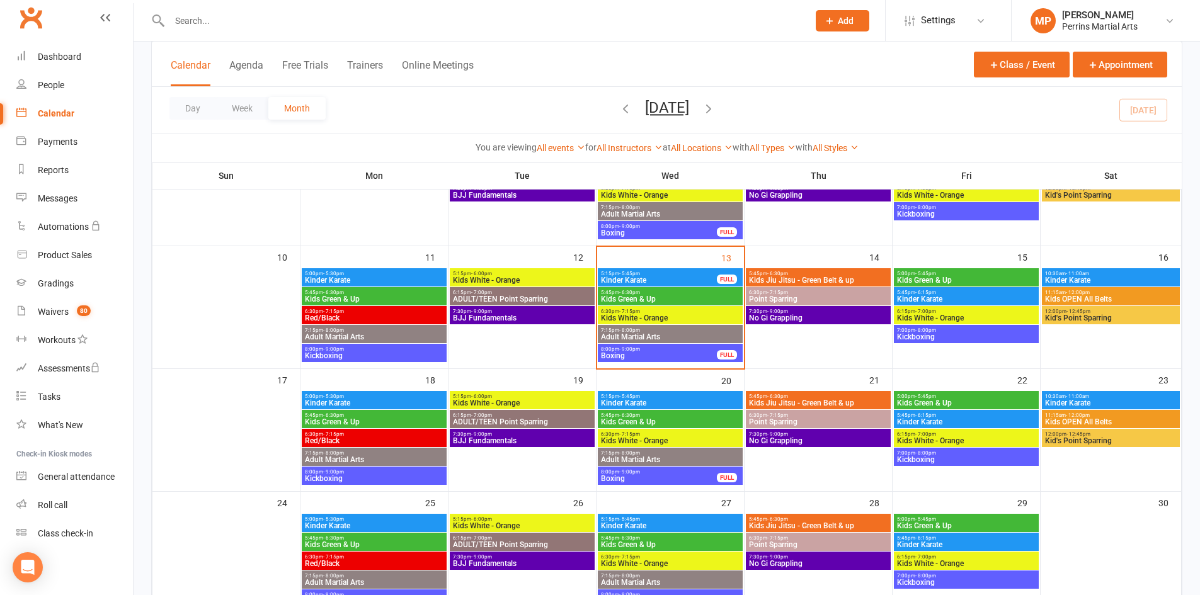
click at [680, 294] on span "5:45pm - 6:30pm" at bounding box center [670, 293] width 140 height 6
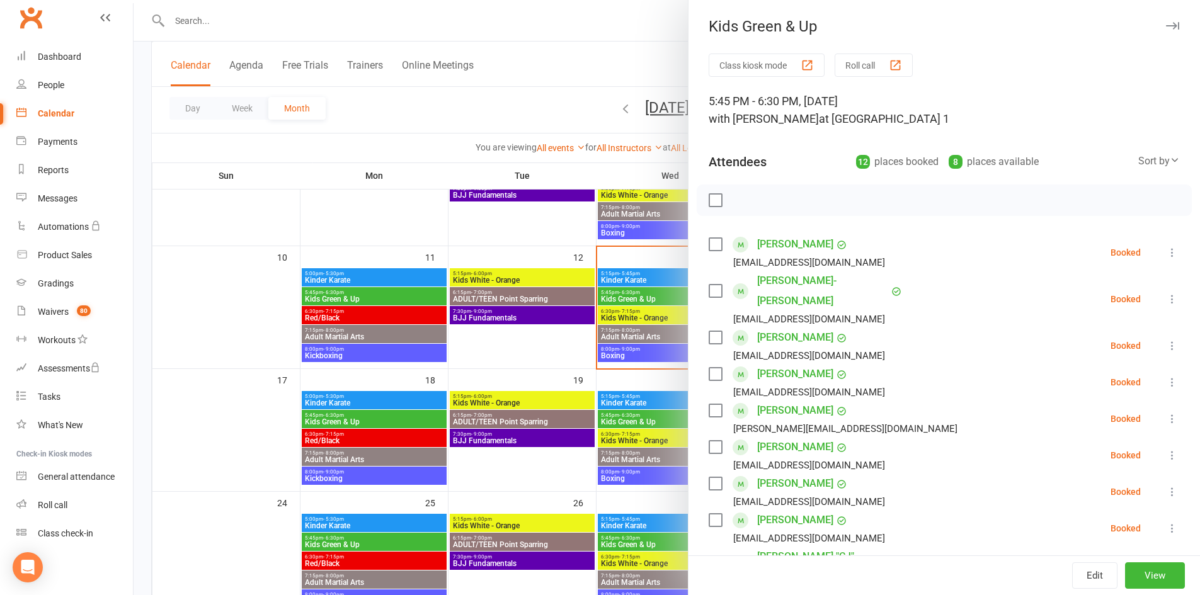
click at [1166, 29] on icon "button" at bounding box center [1172, 26] width 13 height 8
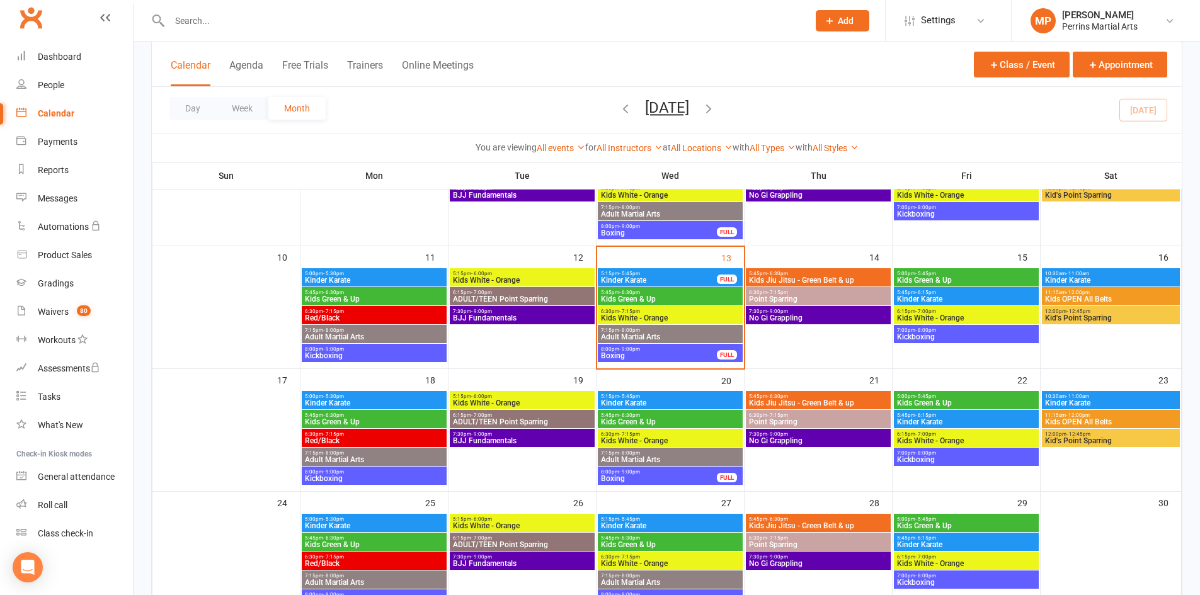
click at [971, 299] on span "Kinder Karate" at bounding box center [966, 299] width 140 height 8
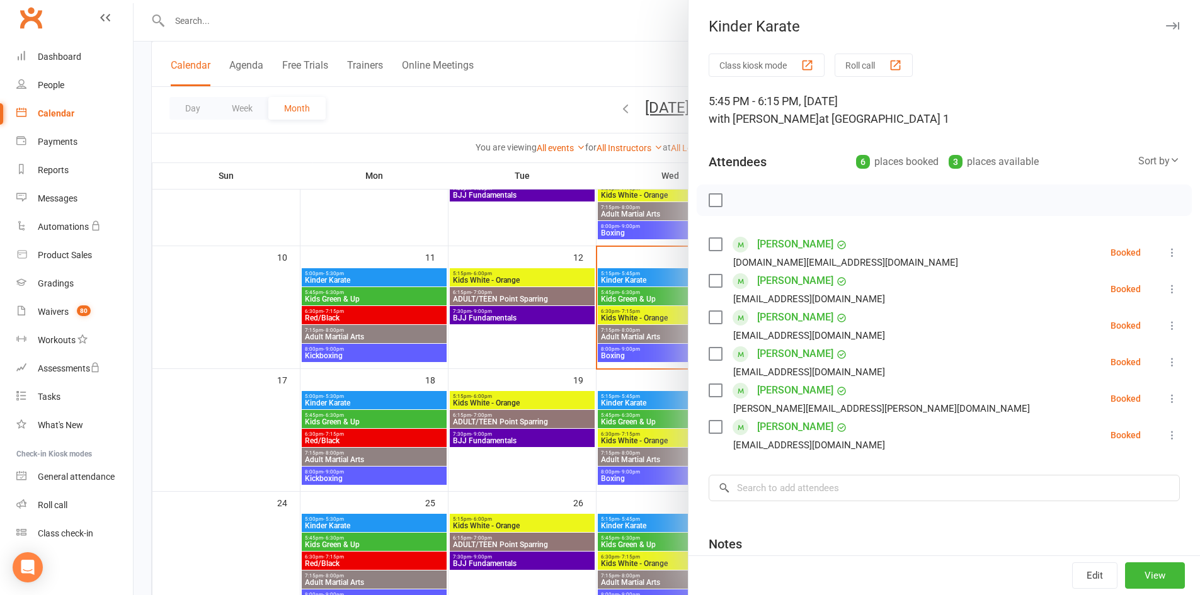
click at [1166, 26] on icon "button" at bounding box center [1172, 26] width 13 height 8
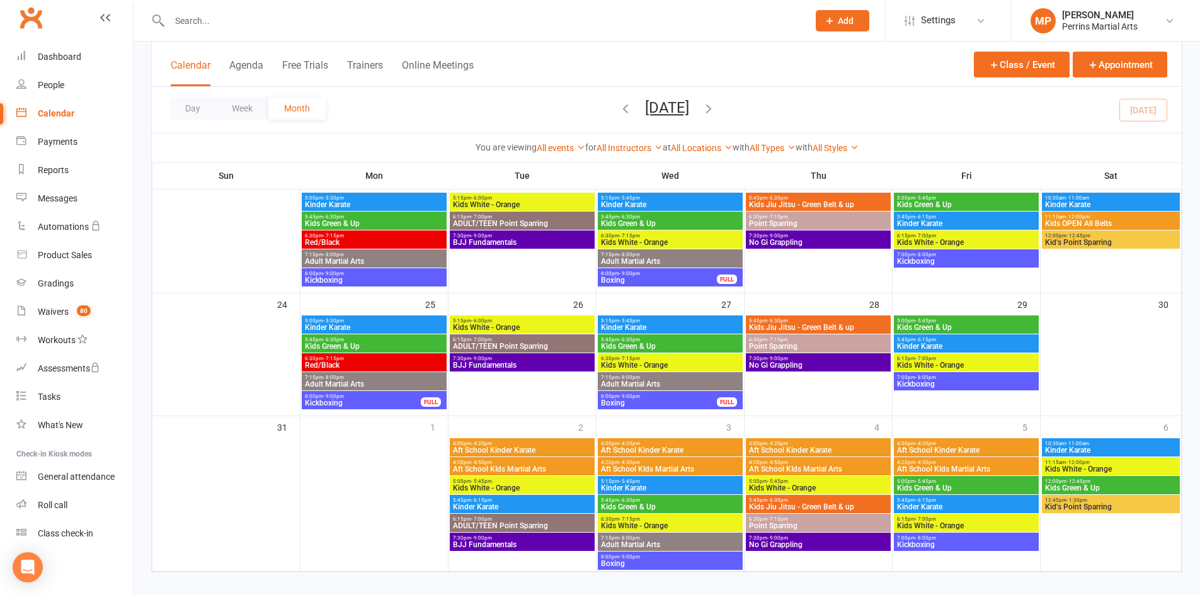
scroll to position [473, 0]
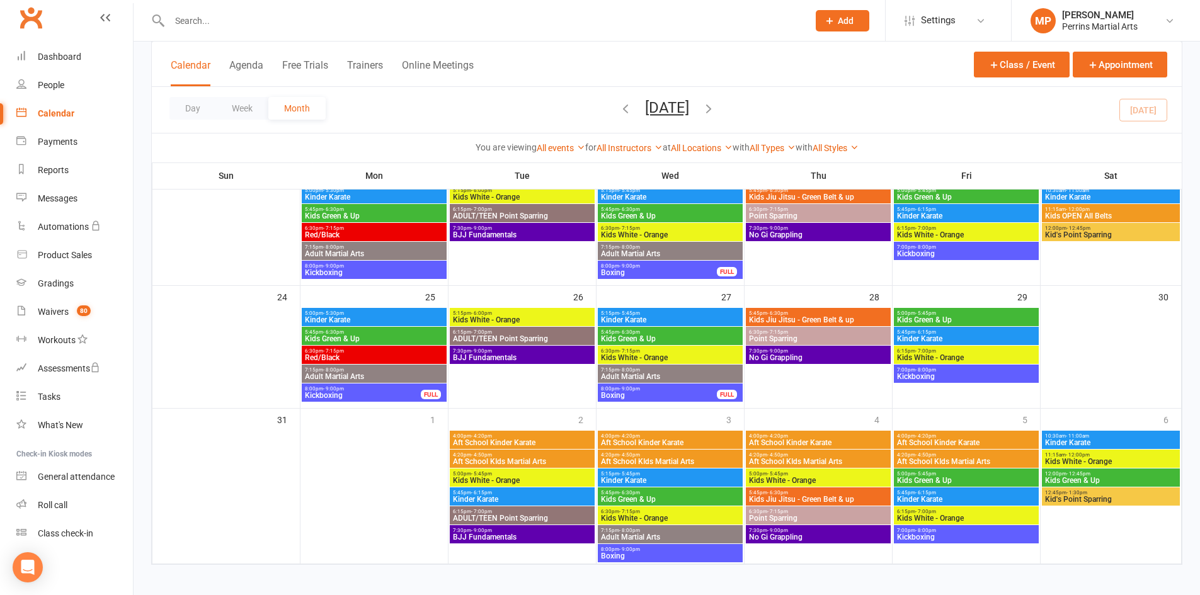
click at [533, 496] on span "Kinder Karate" at bounding box center [522, 500] width 140 height 8
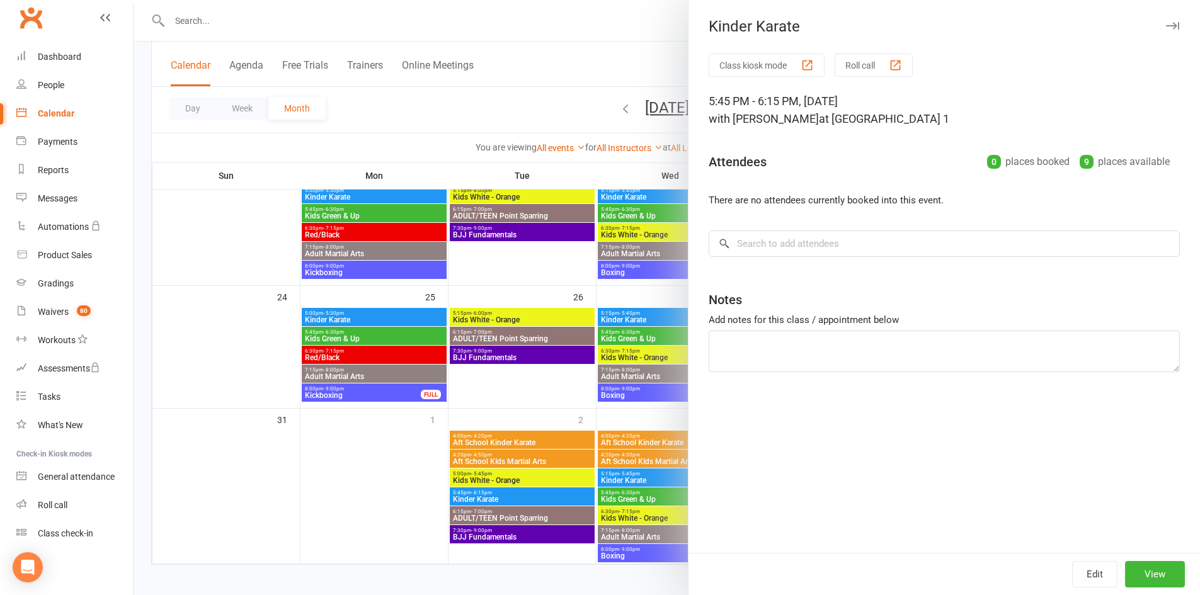
click at [1166, 26] on icon "button" at bounding box center [1172, 26] width 13 height 8
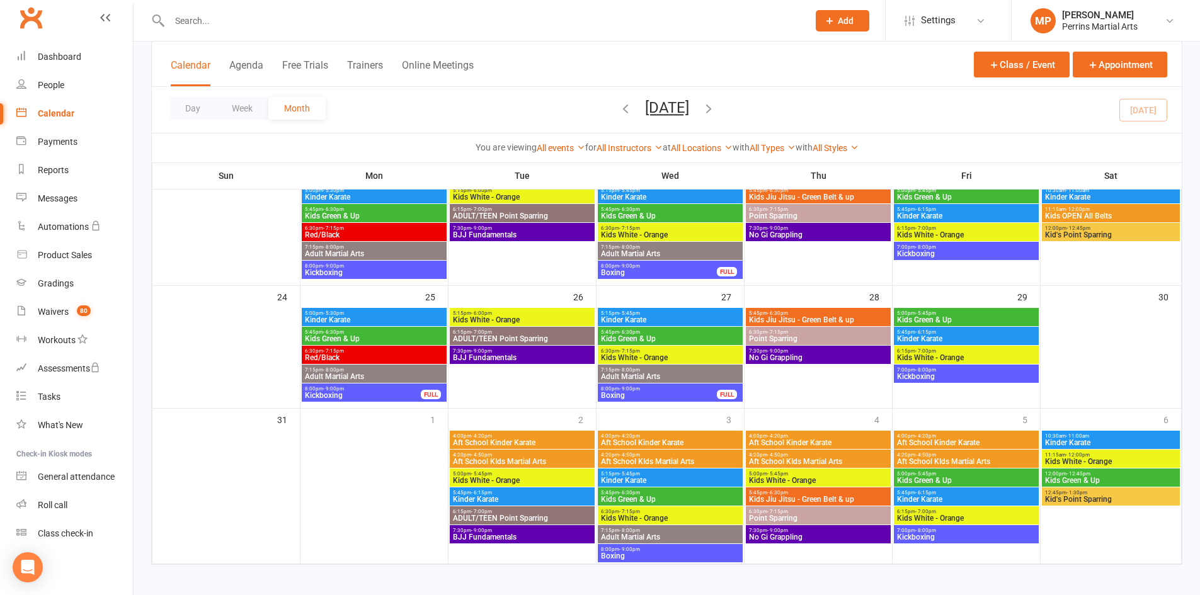
click at [688, 479] on span "Kinder Karate" at bounding box center [670, 481] width 140 height 8
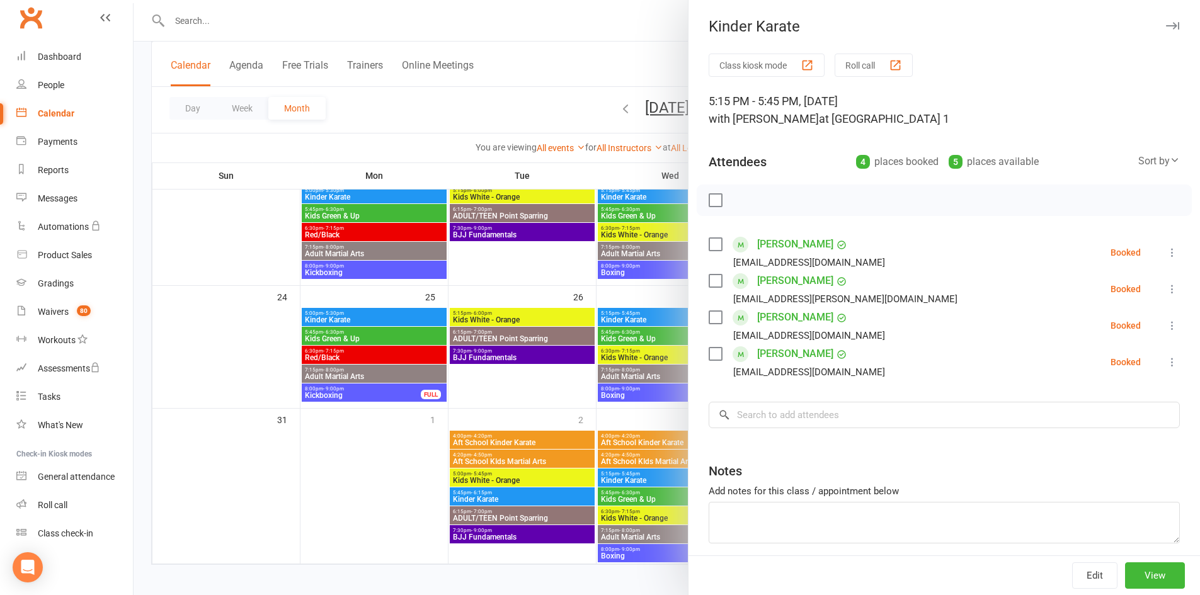
click at [1166, 26] on icon "button" at bounding box center [1172, 26] width 13 height 8
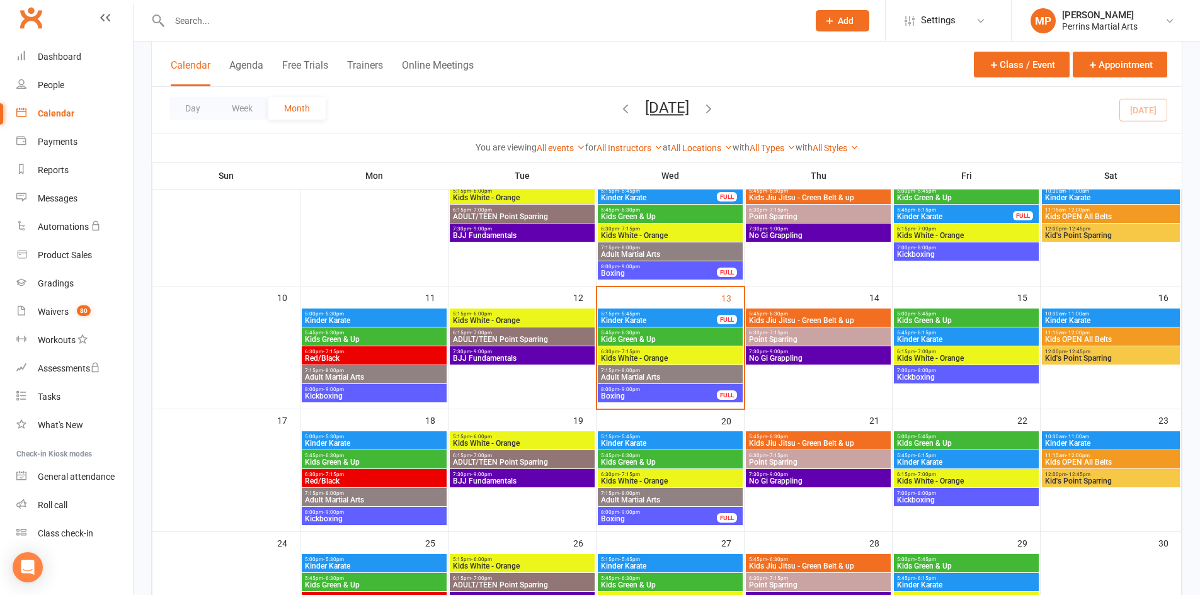
scroll to position [197, 0]
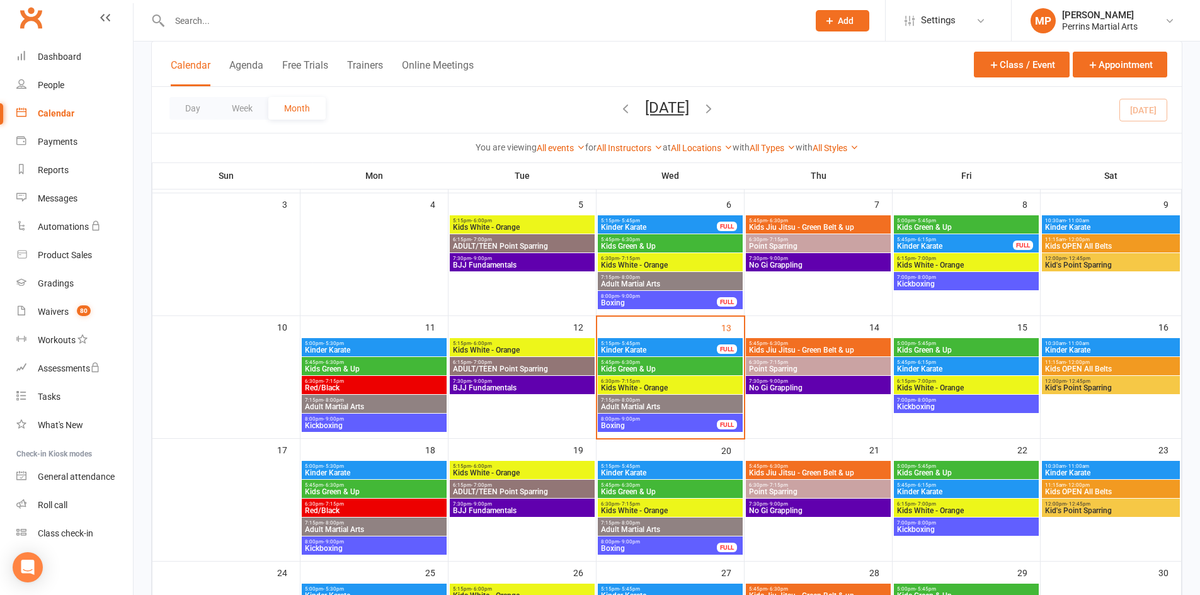
click at [671, 361] on span "5:45pm - 6:30pm" at bounding box center [670, 363] width 140 height 6
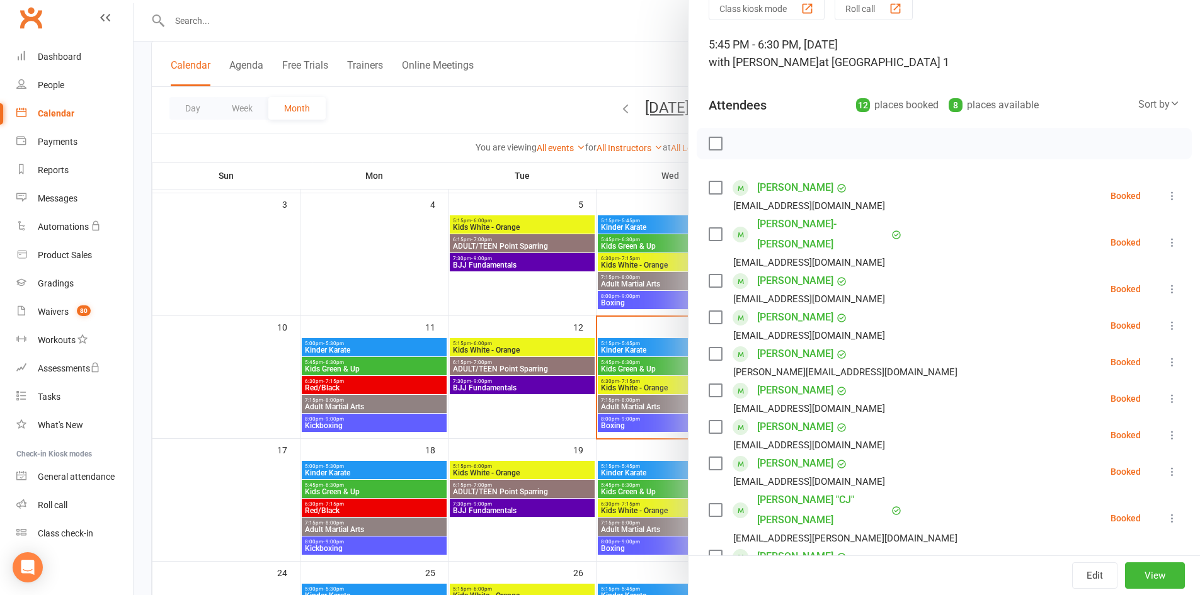
scroll to position [69, 0]
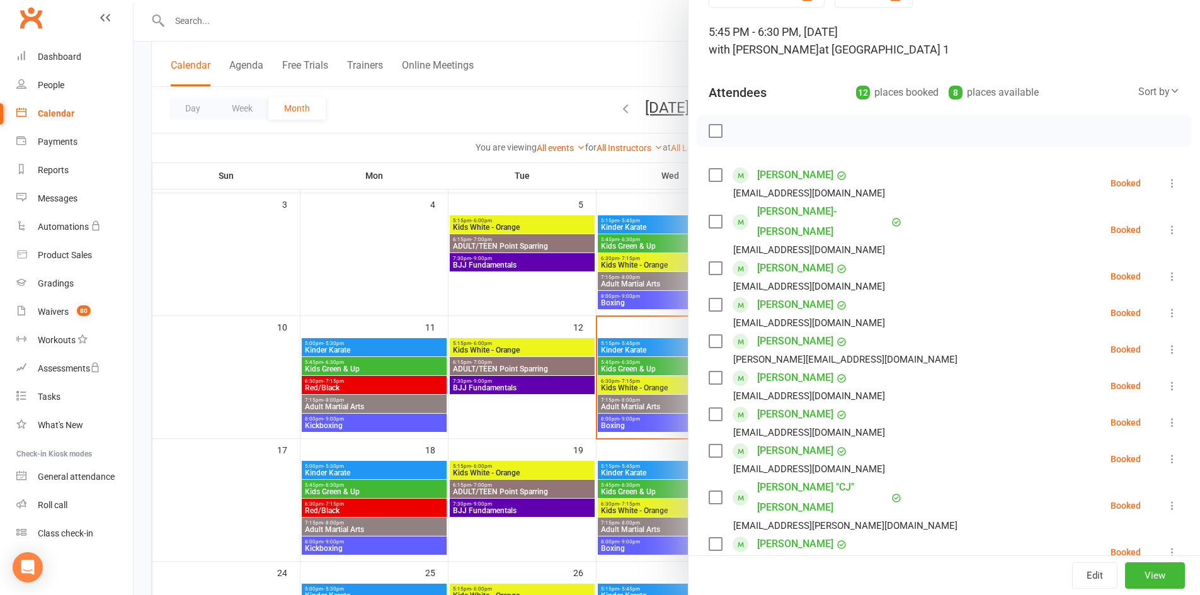
click at [1166, 224] on icon at bounding box center [1172, 230] width 13 height 13
click at [1102, 292] on link "Check in" at bounding box center [1116, 304] width 125 height 25
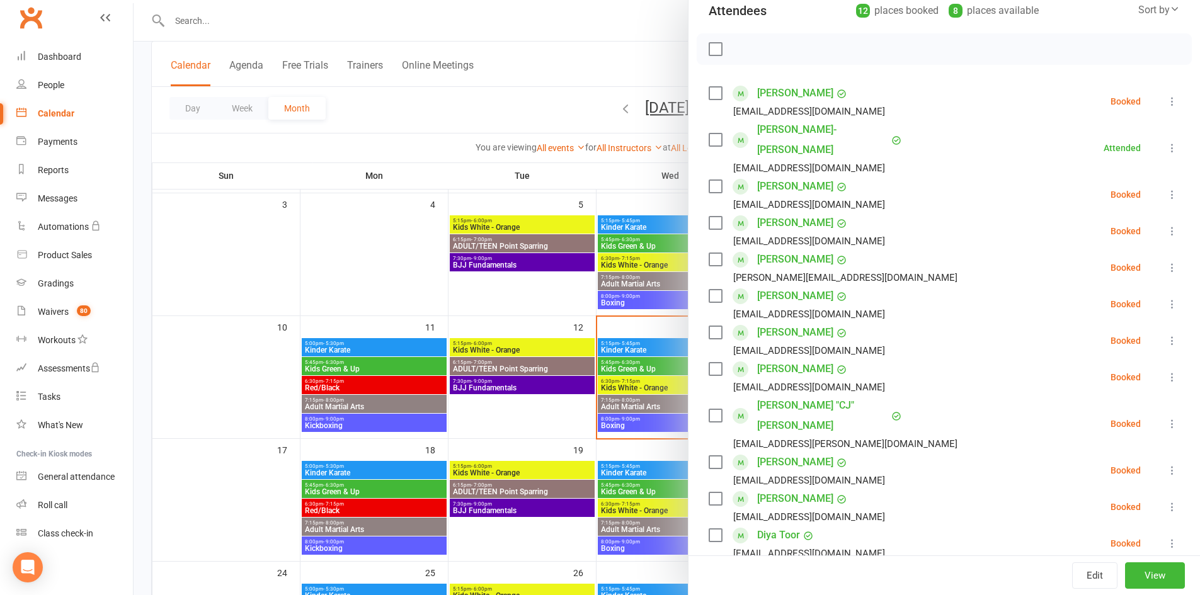
scroll to position [164, 0]
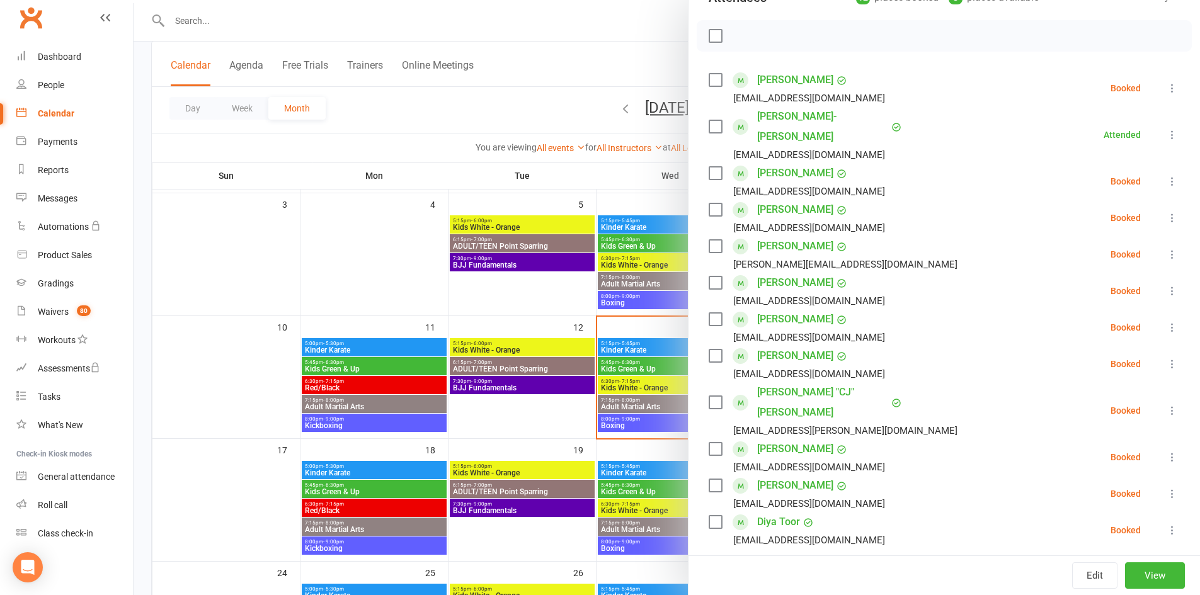
click at [1166, 248] on icon at bounding box center [1172, 254] width 13 height 13
click at [1120, 317] on link "Check in" at bounding box center [1116, 329] width 125 height 25
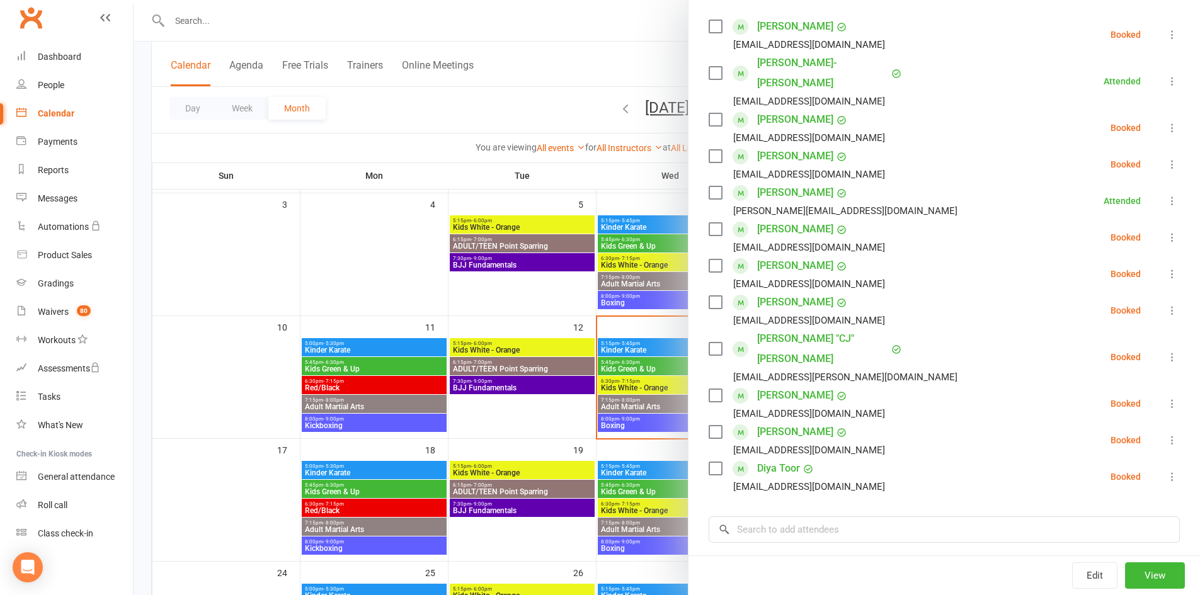
scroll to position [220, 0]
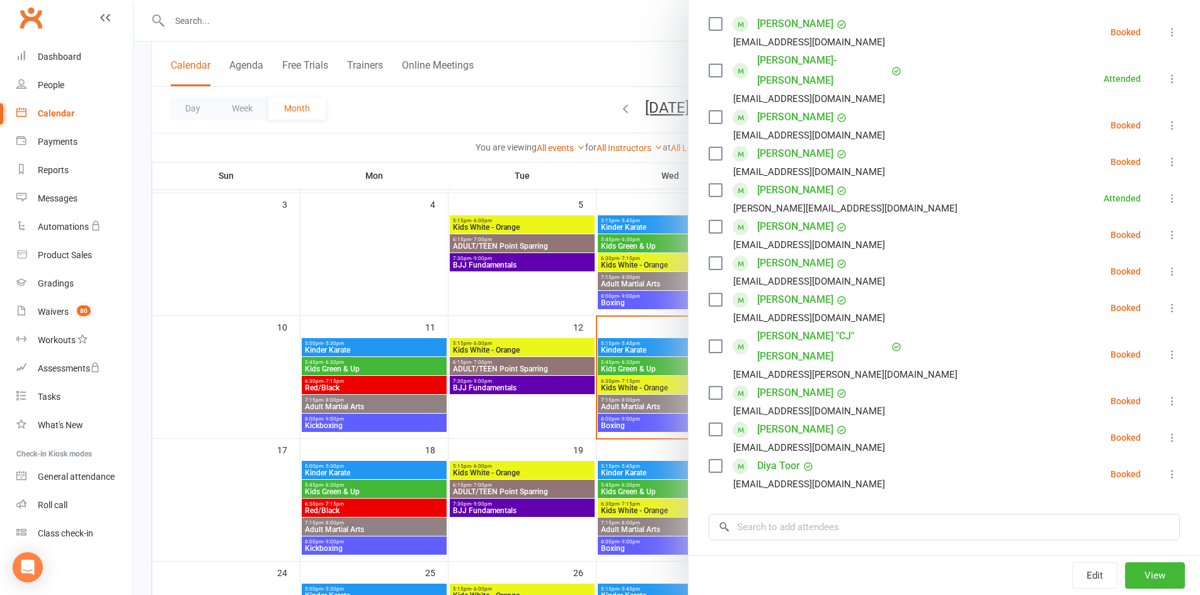
click at [1166, 229] on icon at bounding box center [1172, 235] width 13 height 13
click at [1075, 297] on link "Check in" at bounding box center [1116, 309] width 125 height 25
click at [1166, 265] on icon at bounding box center [1172, 271] width 13 height 13
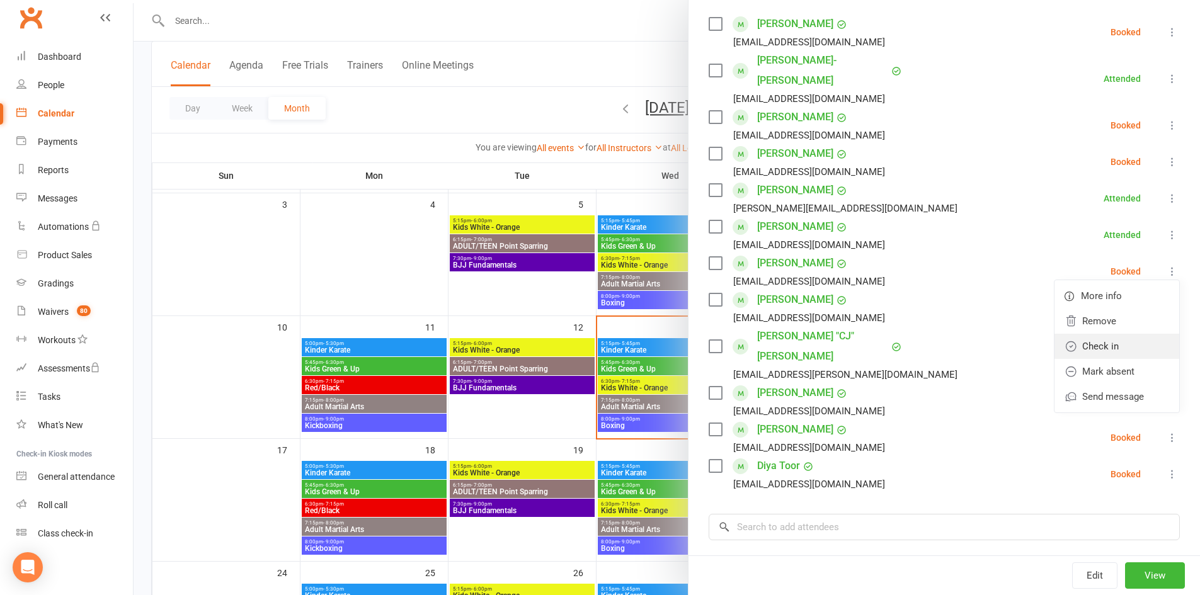
click at [1103, 334] on link "Check in" at bounding box center [1116, 346] width 125 height 25
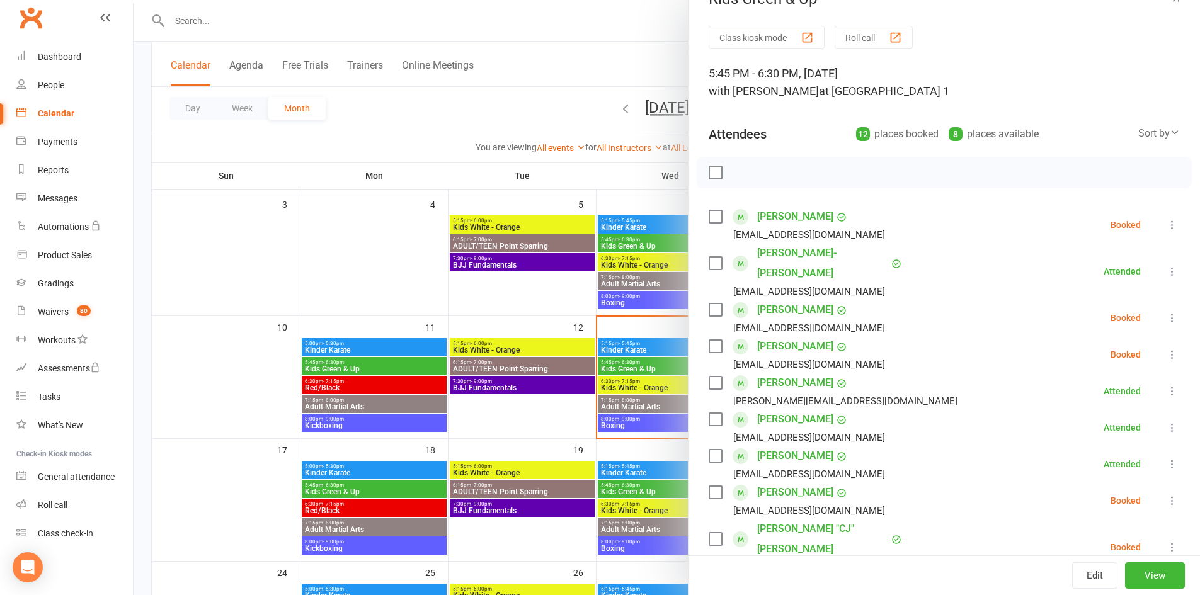
scroll to position [0, 0]
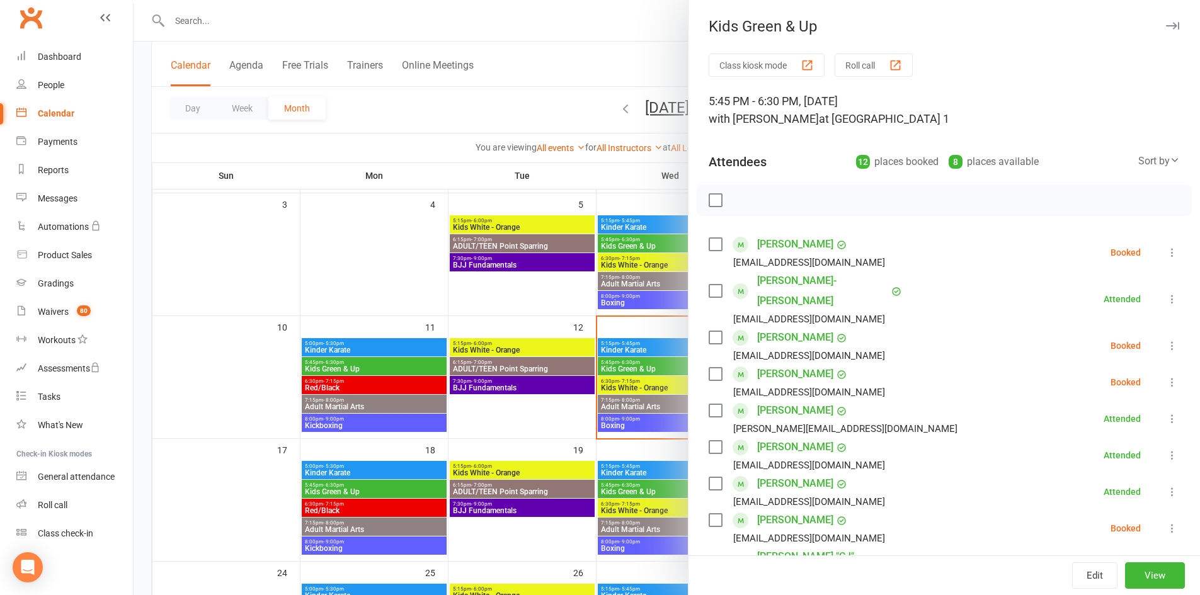
click at [1166, 24] on icon "button" at bounding box center [1172, 26] width 13 height 8
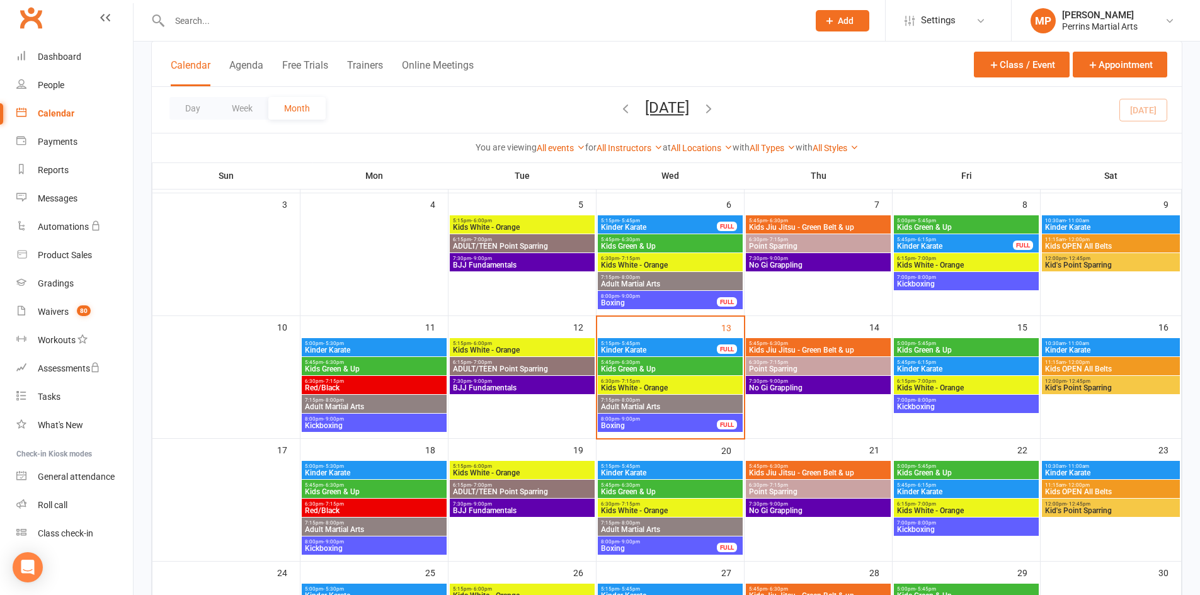
click at [692, 369] on span "Kids Green & Up" at bounding box center [670, 369] width 140 height 8
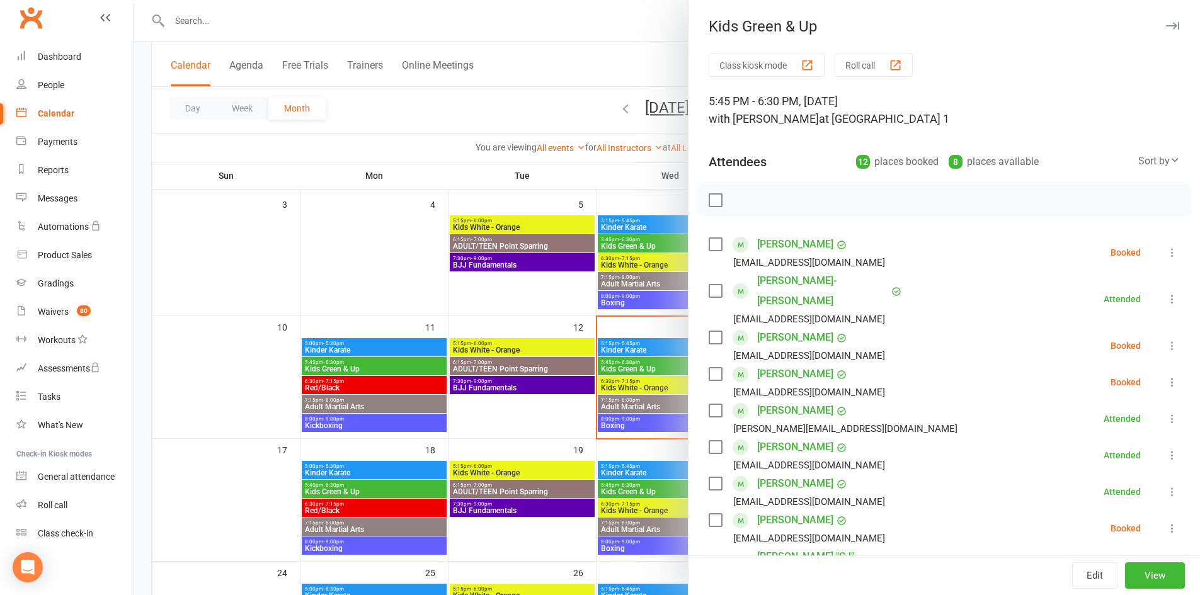
click at [1166, 25] on icon "button" at bounding box center [1172, 26] width 13 height 8
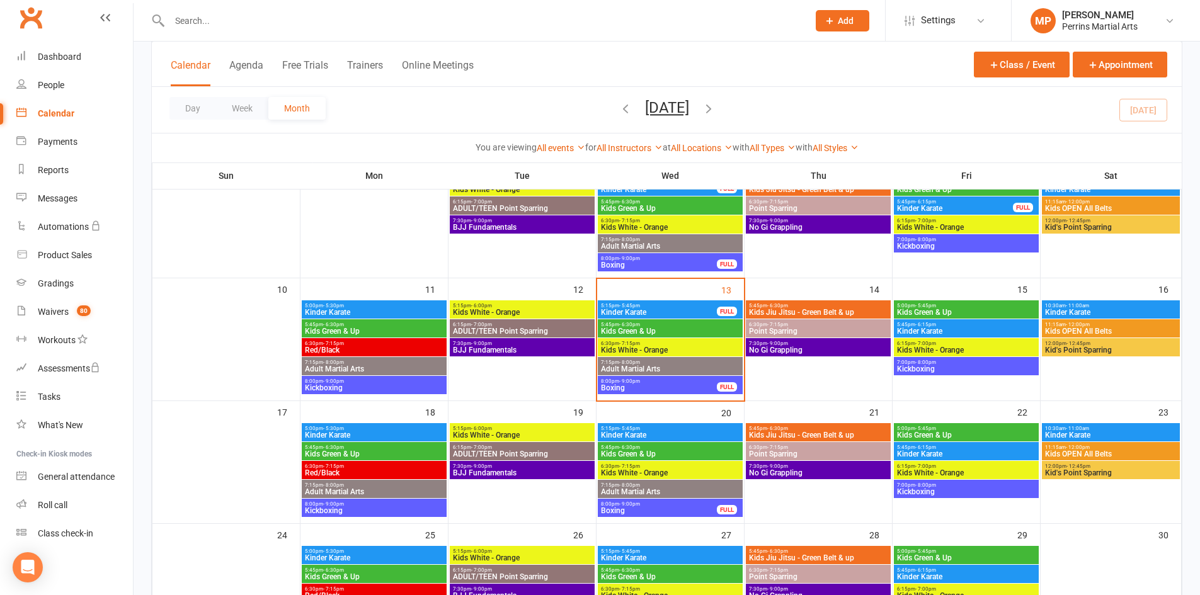
scroll to position [225, 0]
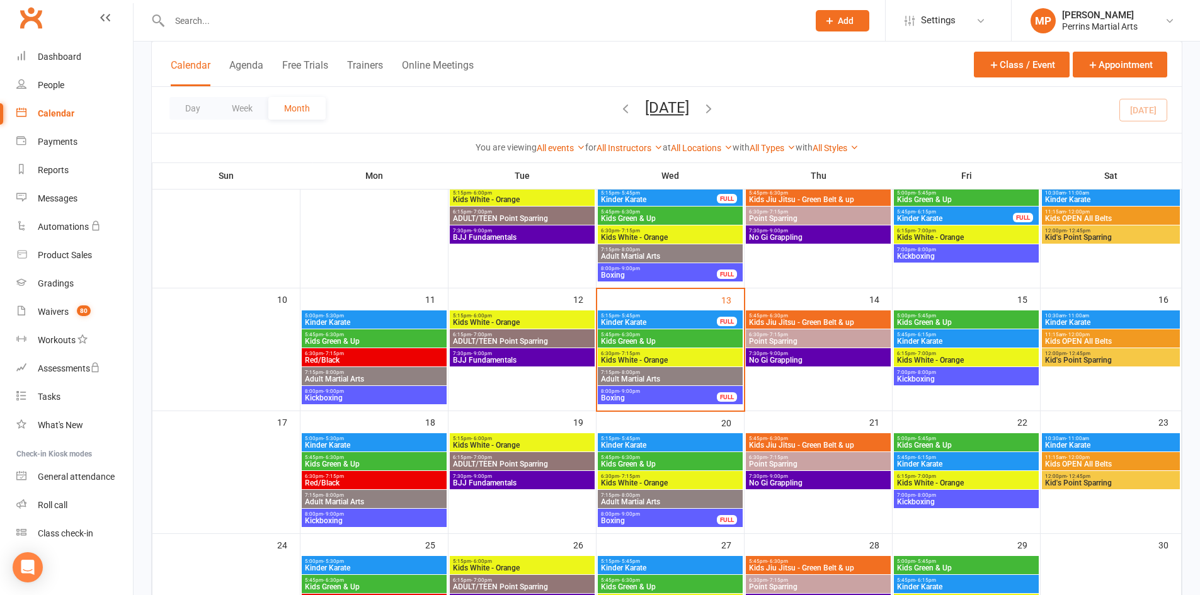
click at [674, 338] on span "Kids Green & Up" at bounding box center [670, 342] width 140 height 8
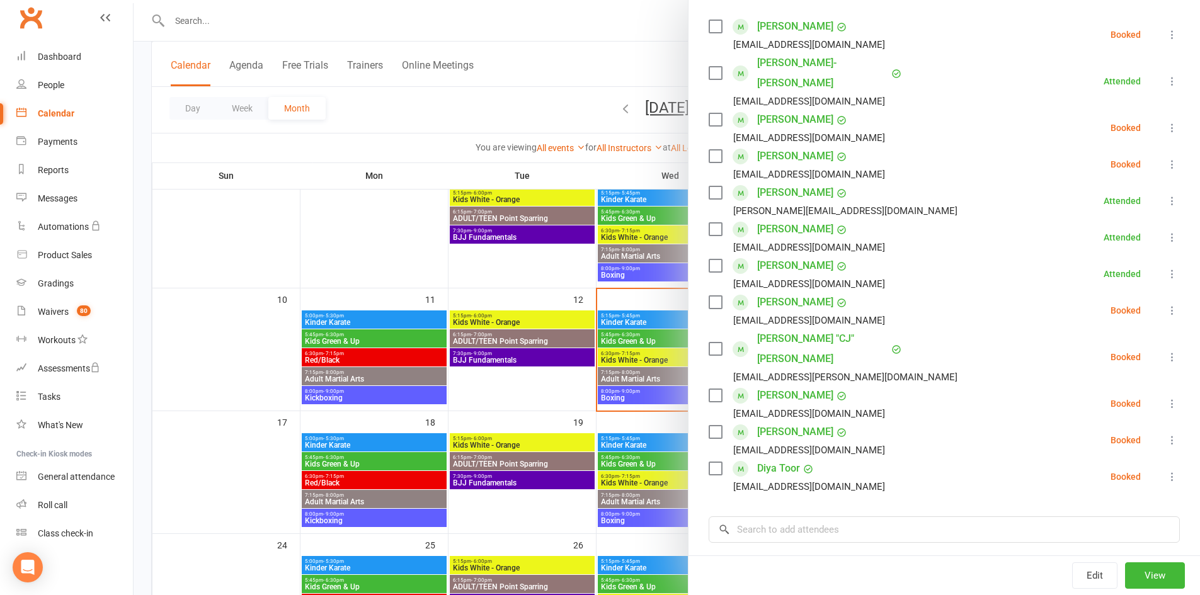
scroll to position [221, 0]
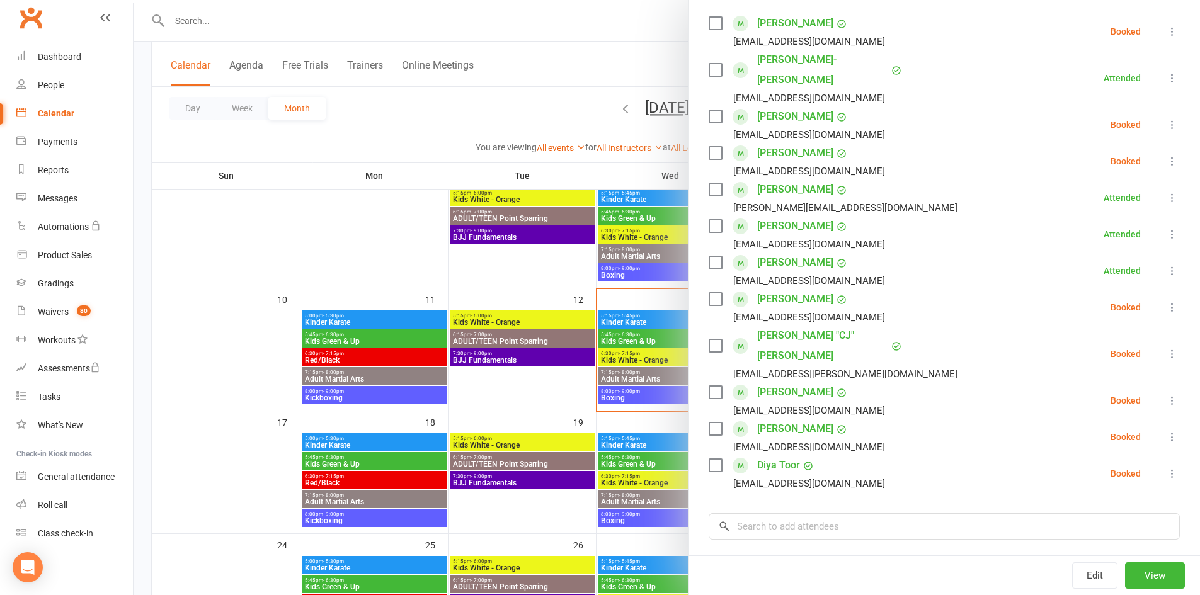
click at [1166, 394] on icon at bounding box center [1172, 400] width 13 height 13
click at [1088, 463] on link "Check in" at bounding box center [1116, 475] width 125 height 25
click at [777, 513] on input "search" at bounding box center [944, 526] width 471 height 26
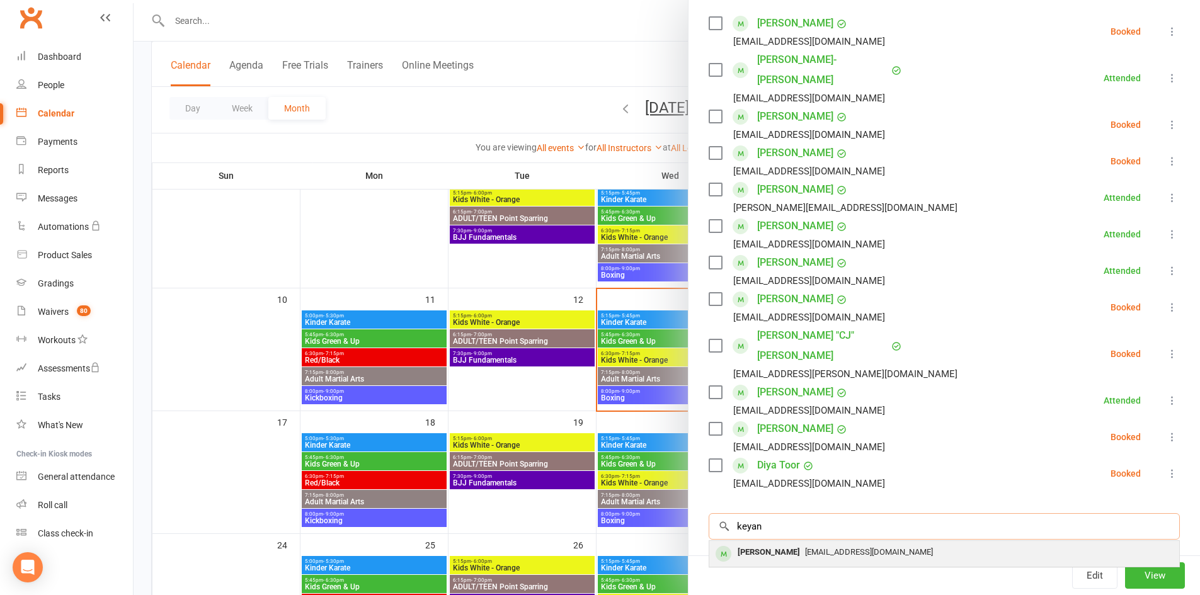
type input "keyan"
click at [784, 544] on div "Keyan Talaue" at bounding box center [768, 553] width 72 height 18
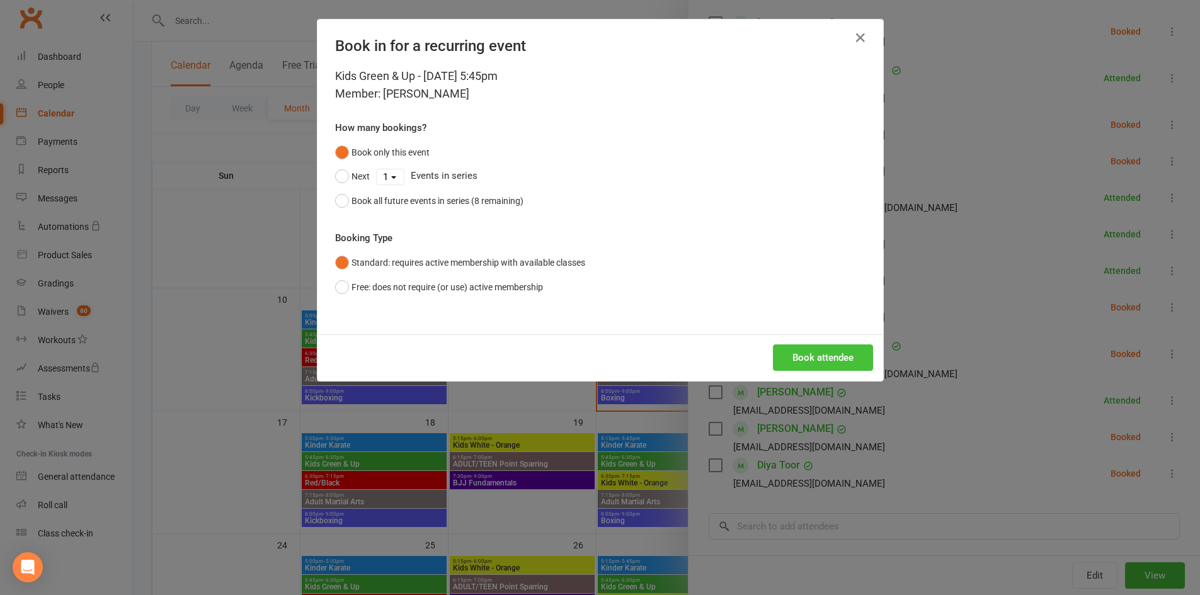
click at [825, 356] on button "Book attendee" at bounding box center [823, 357] width 100 height 26
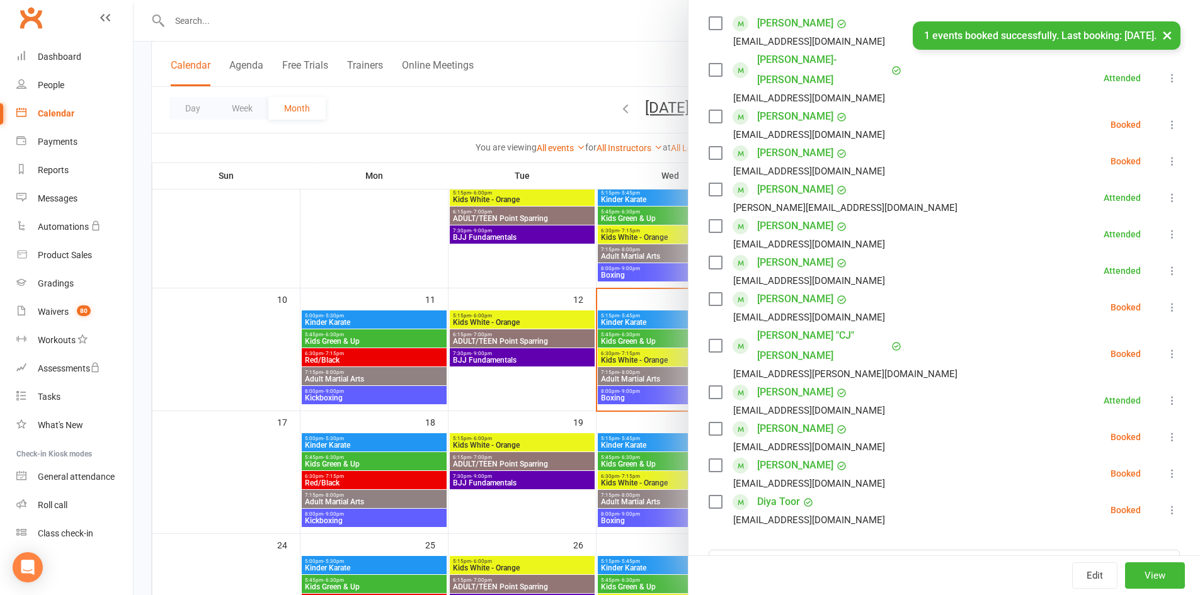
click at [1169, 35] on button "×" at bounding box center [1167, 34] width 23 height 27
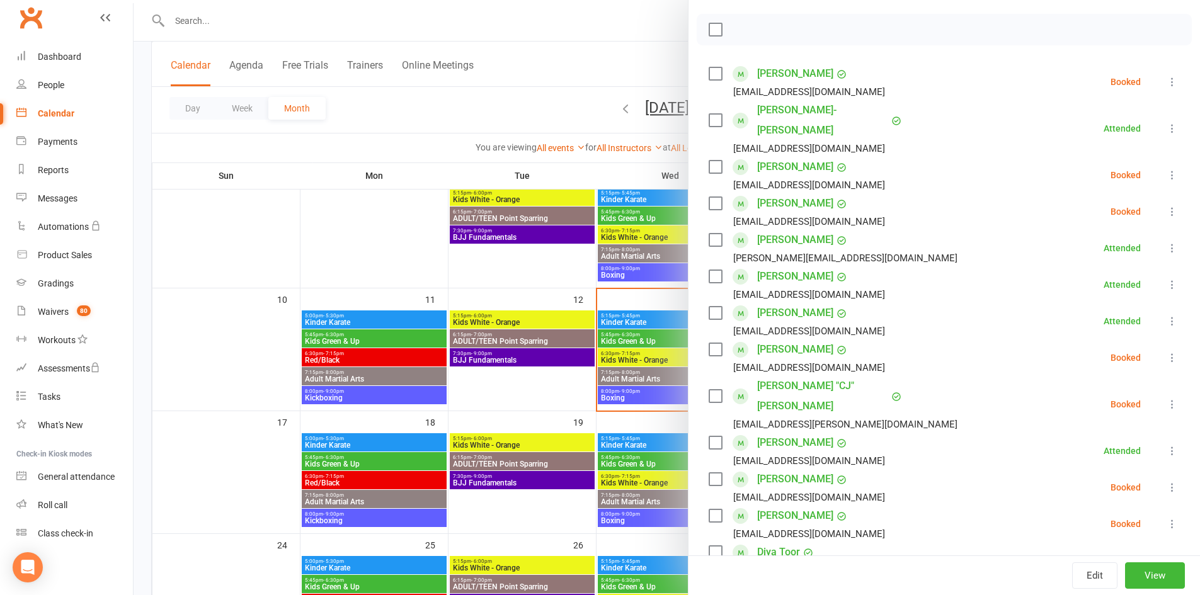
scroll to position [0, 0]
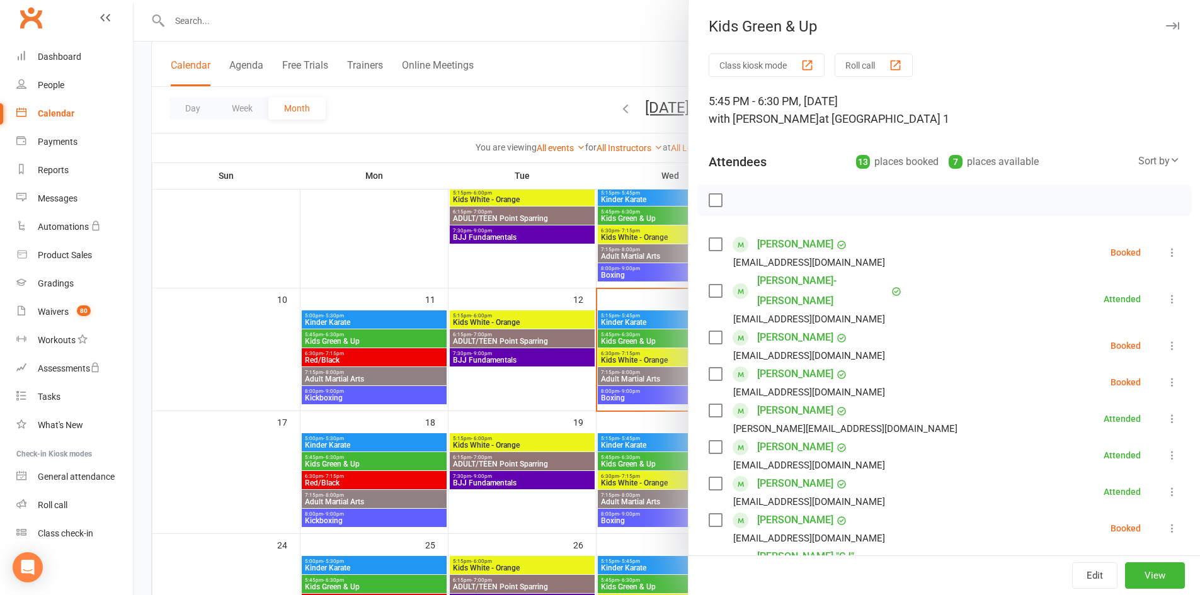
click at [1166, 23] on icon "button" at bounding box center [1172, 26] width 13 height 8
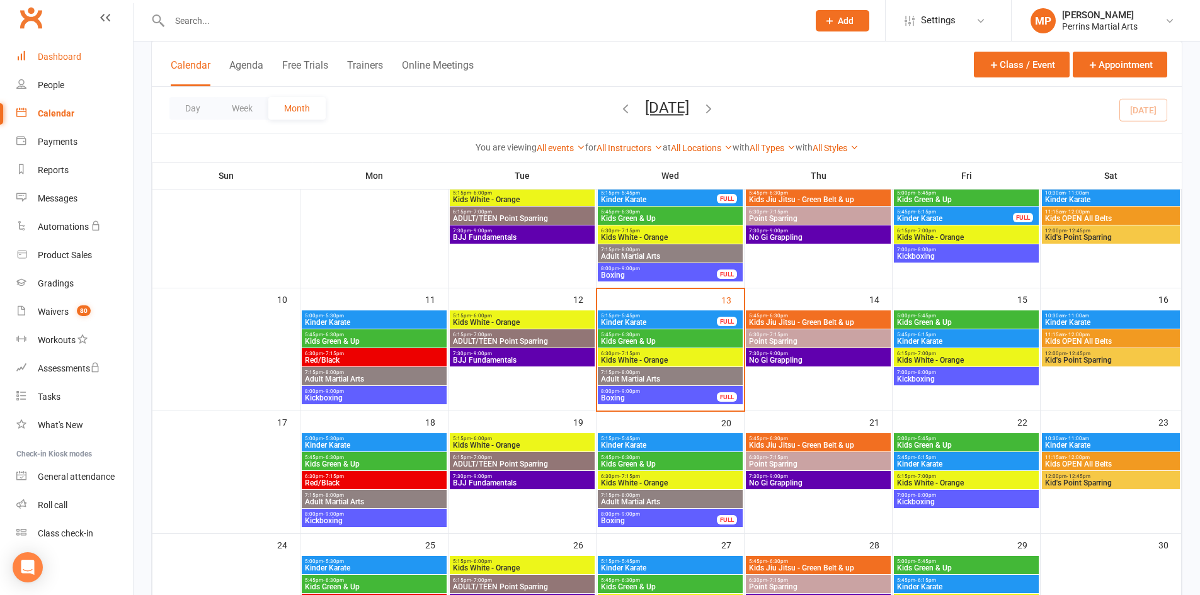
click at [64, 57] on div "Dashboard" at bounding box center [59, 57] width 43 height 10
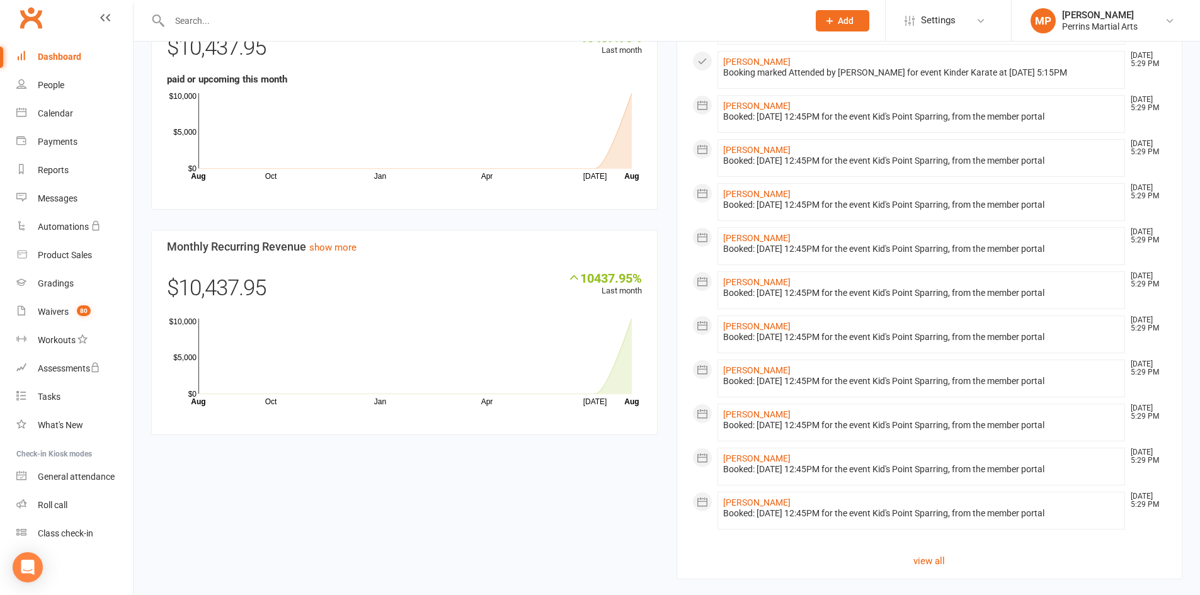
scroll to position [862, 0]
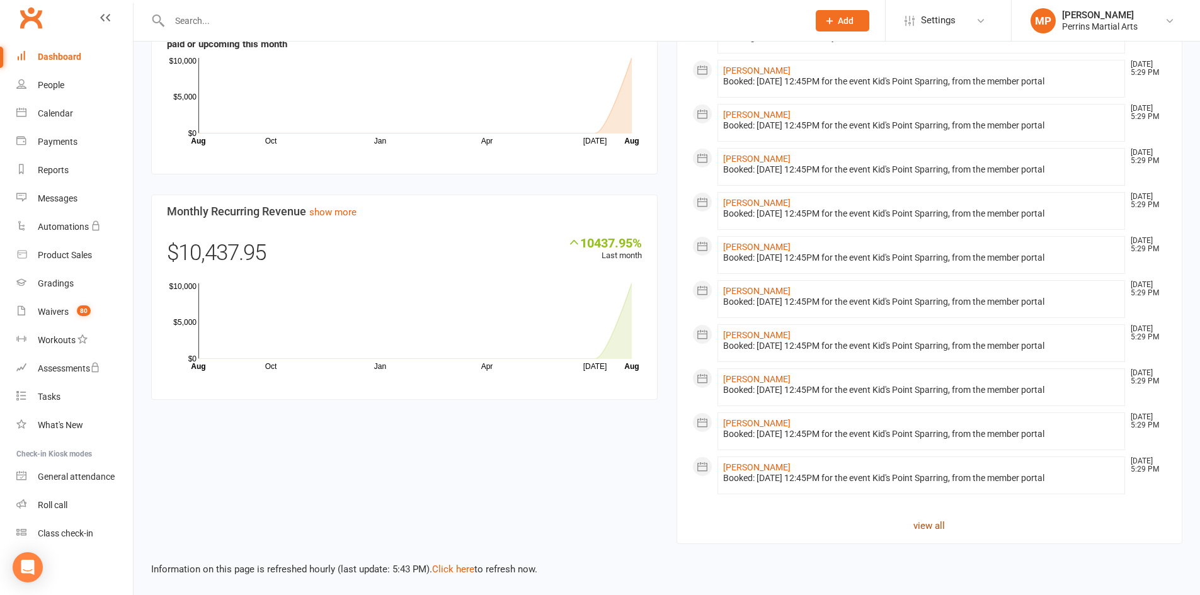
click at [926, 523] on link "view all" at bounding box center [929, 525] width 475 height 15
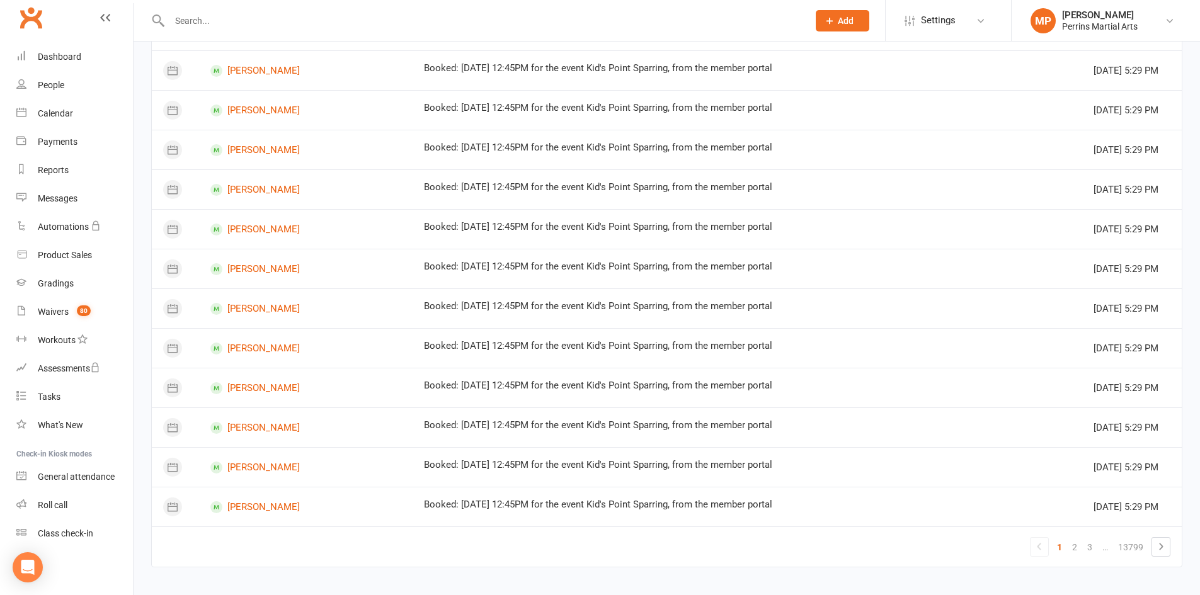
scroll to position [627, 0]
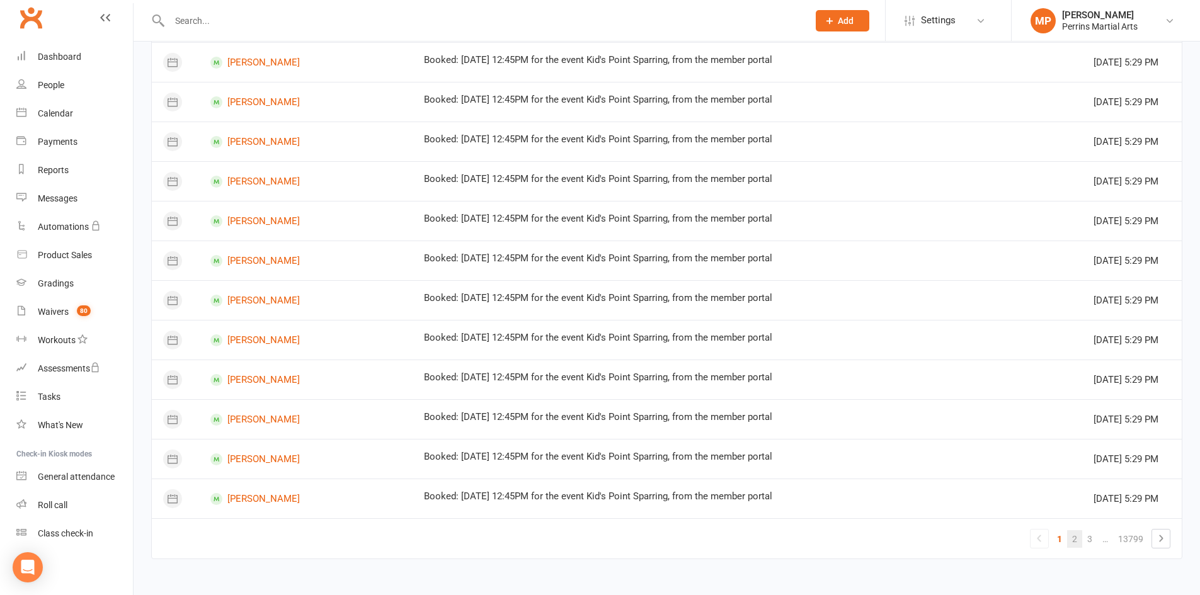
click at [1078, 537] on link "2" at bounding box center [1074, 539] width 15 height 18
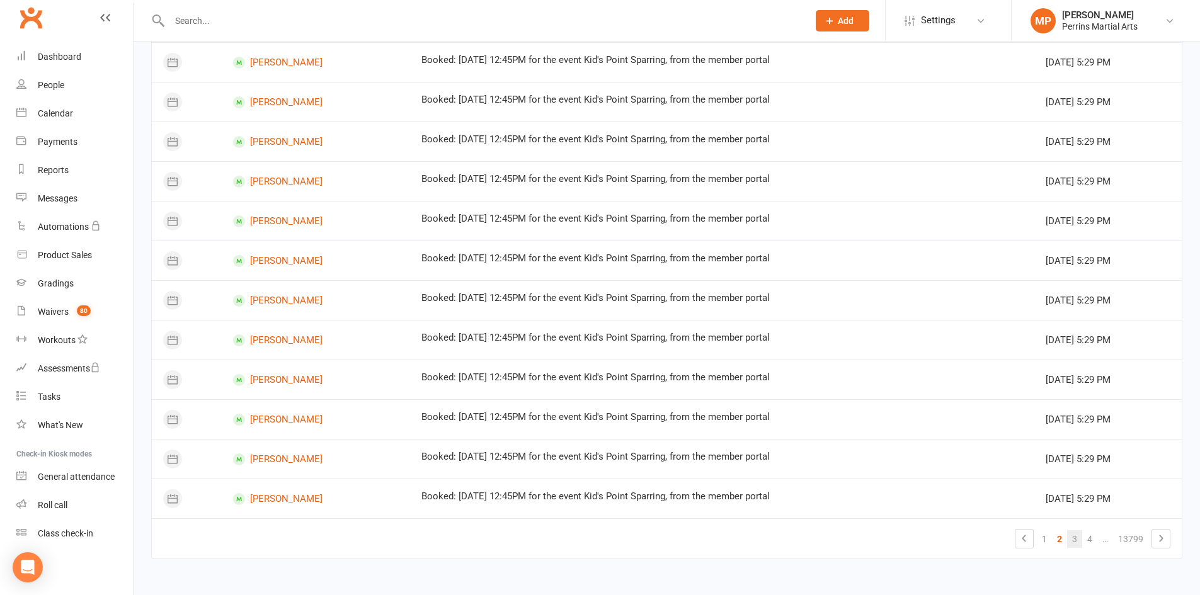
click at [1077, 535] on link "3" at bounding box center [1074, 539] width 15 height 18
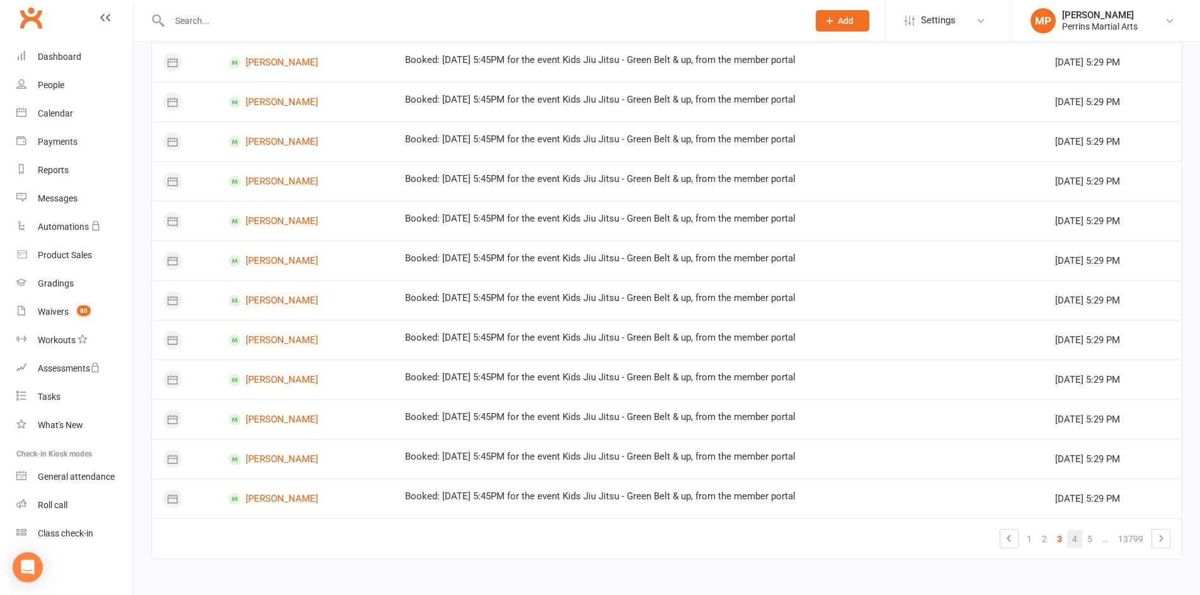
click at [1078, 537] on link "4" at bounding box center [1074, 539] width 15 height 18
click at [1079, 540] on link "5" at bounding box center [1074, 539] width 15 height 18
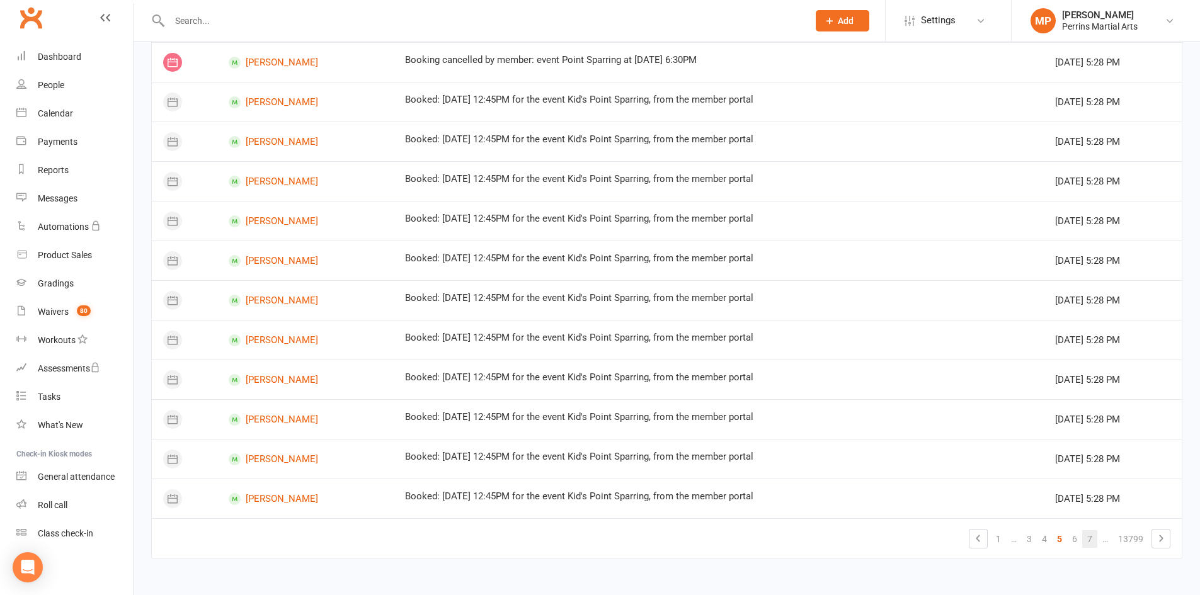
click at [1083, 540] on link "7" at bounding box center [1089, 539] width 15 height 18
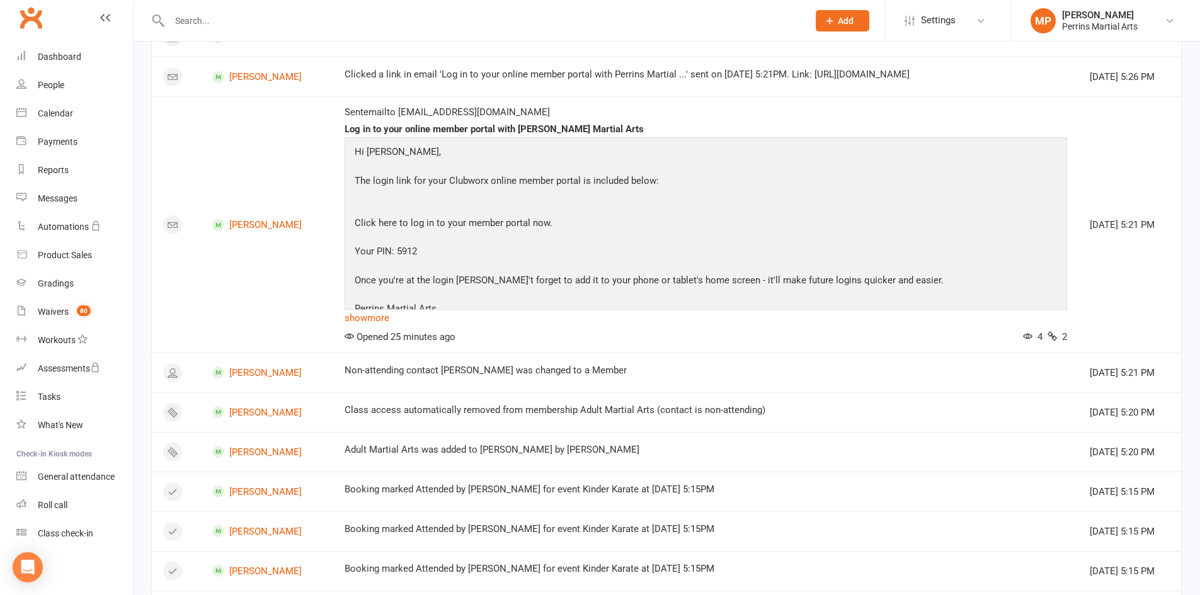
scroll to position [812, 0]
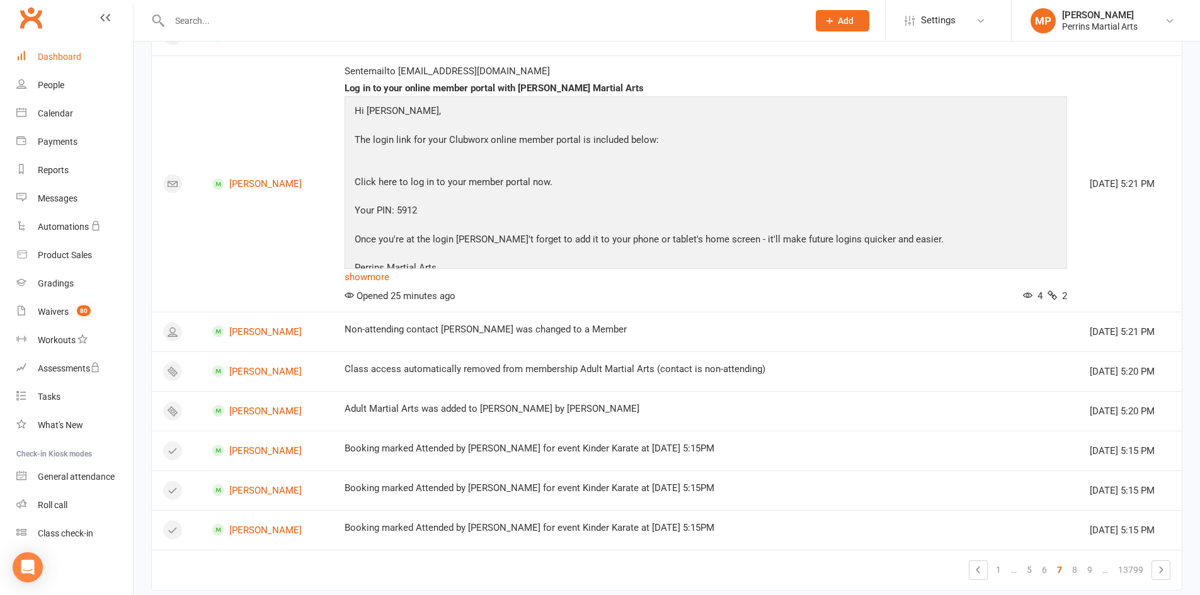
click at [64, 52] on div "Dashboard" at bounding box center [59, 57] width 43 height 10
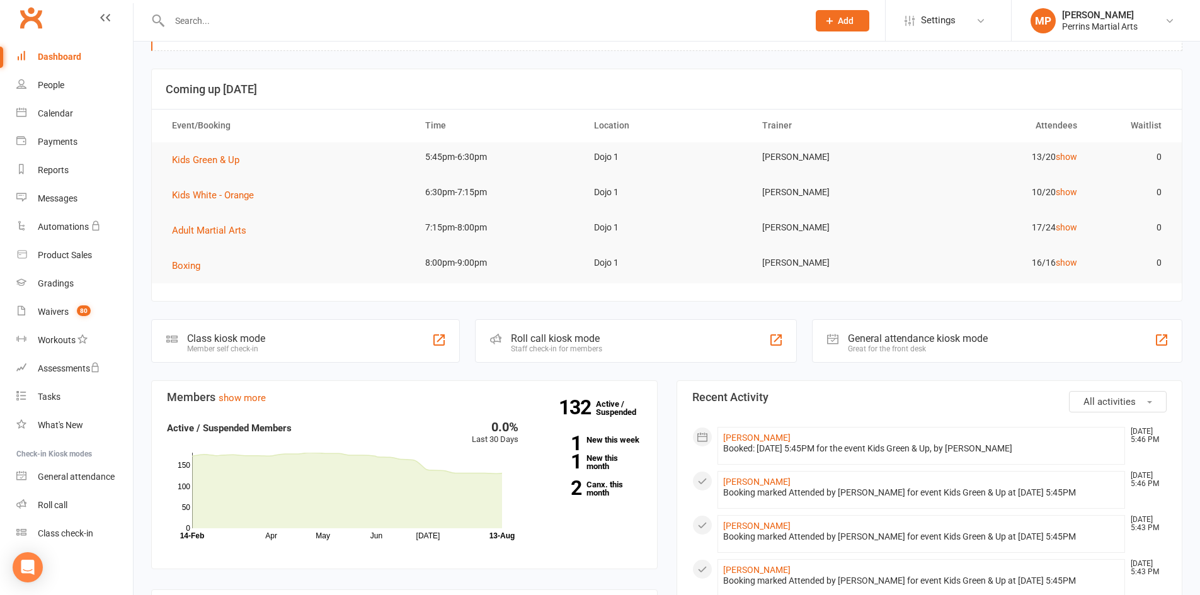
scroll to position [40, 0]
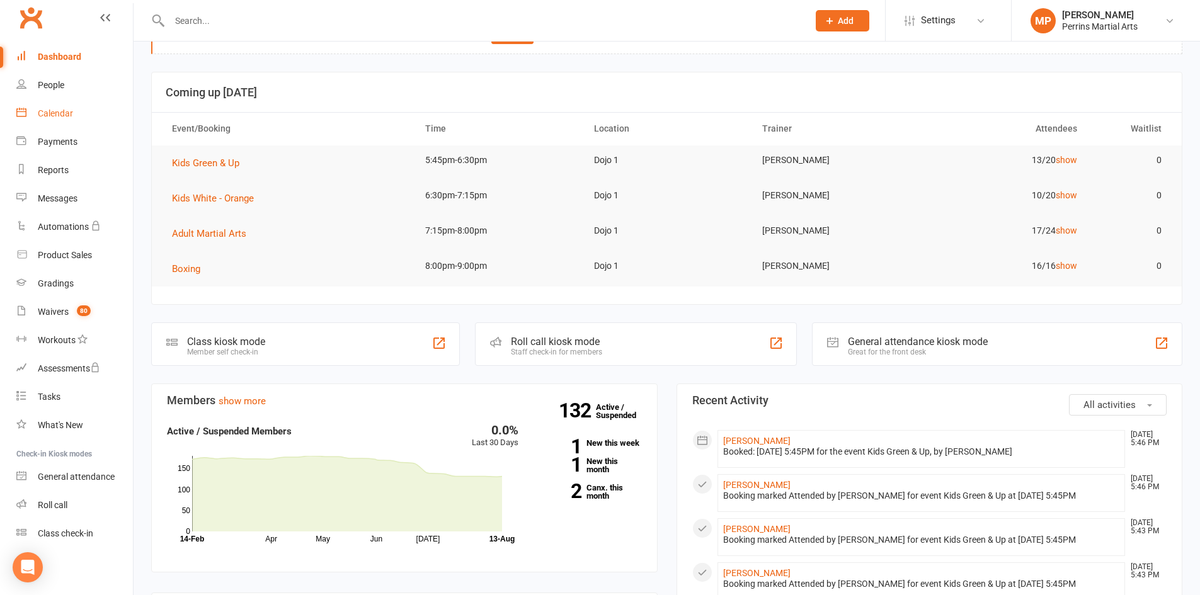
click at [48, 112] on div "Calendar" at bounding box center [55, 113] width 35 height 10
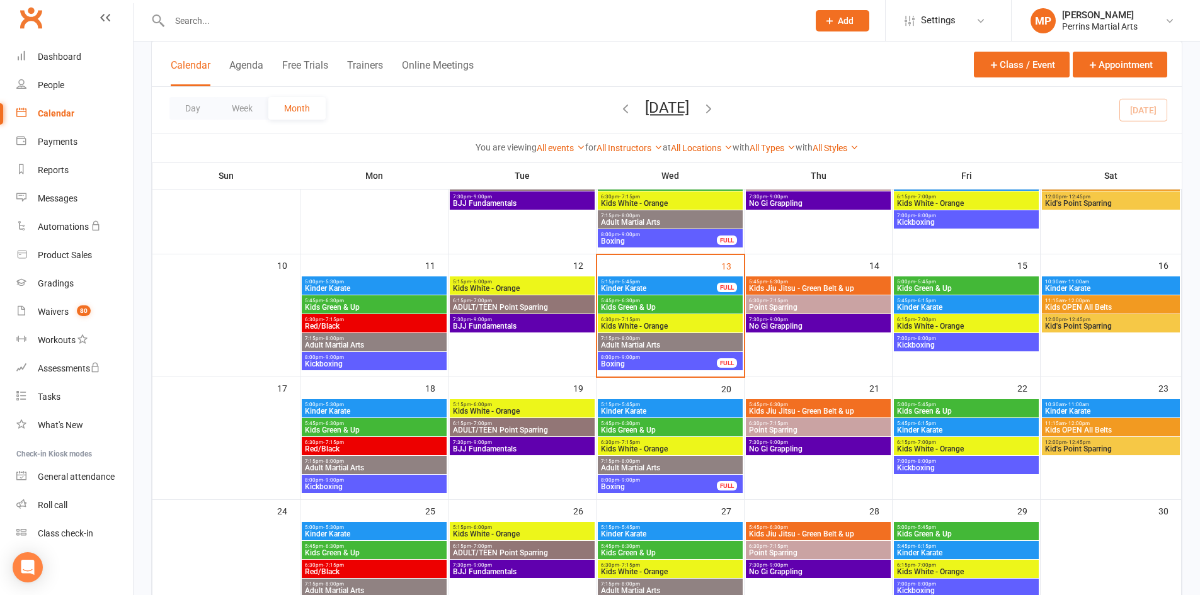
scroll to position [261, 0]
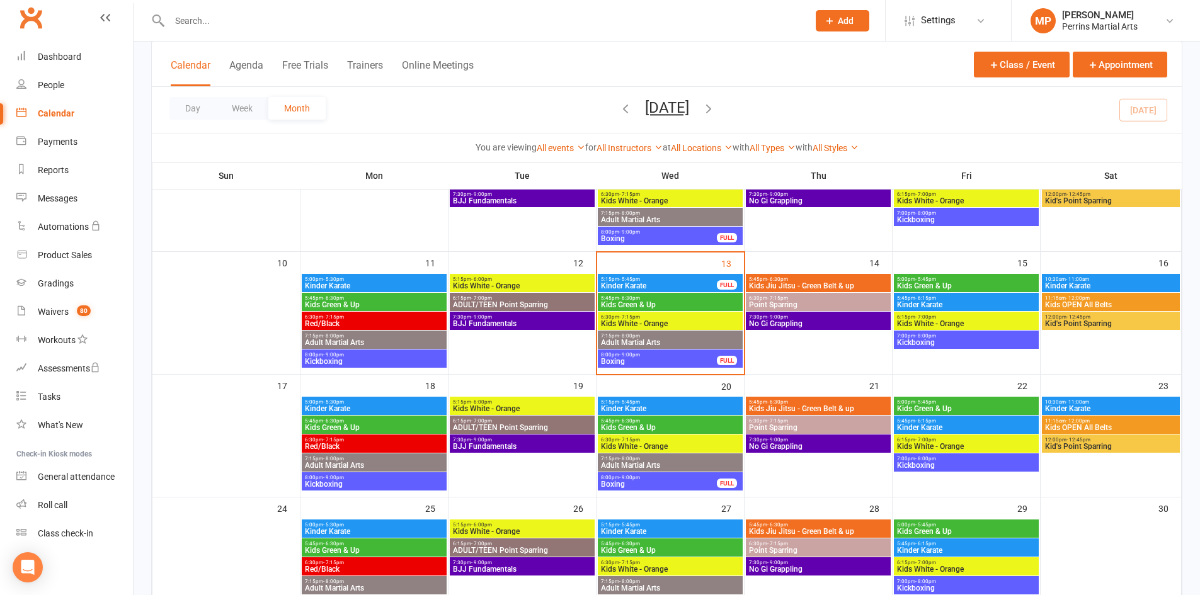
click at [682, 300] on span "5:45pm - 6:30pm" at bounding box center [670, 298] width 140 height 6
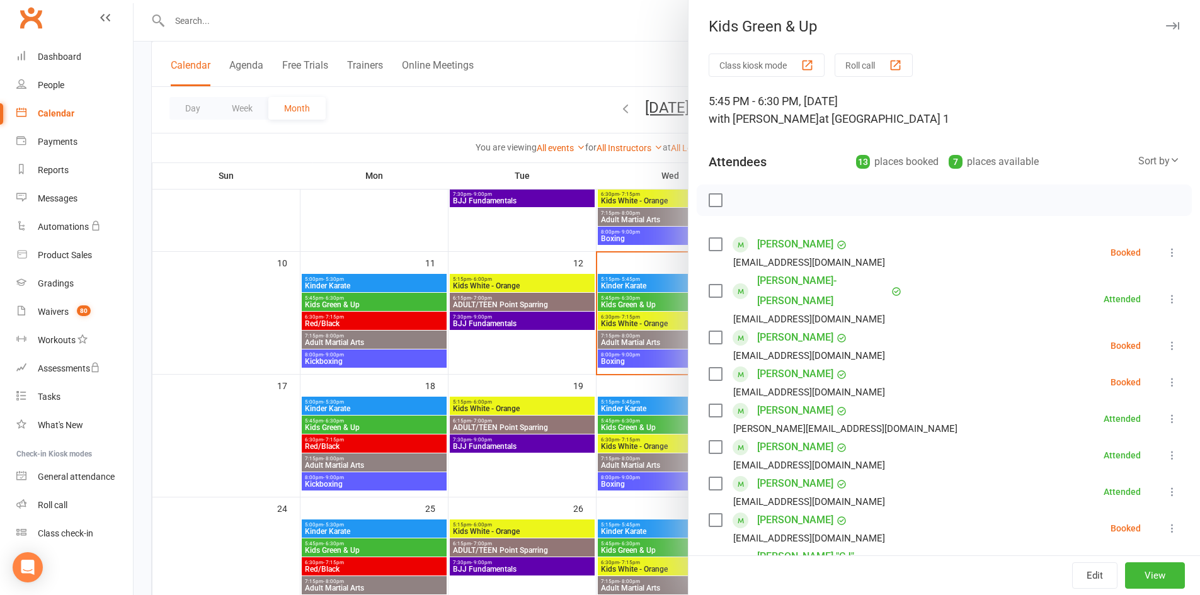
click at [785, 327] on link "Avery Betka" at bounding box center [795, 337] width 76 height 20
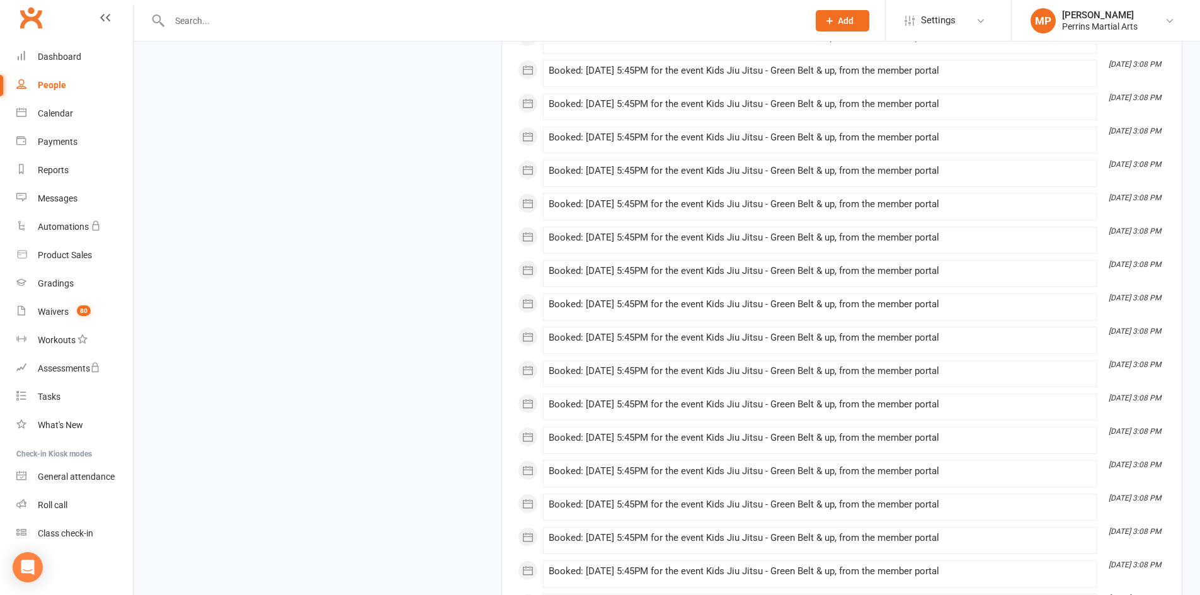
scroll to position [4772, 0]
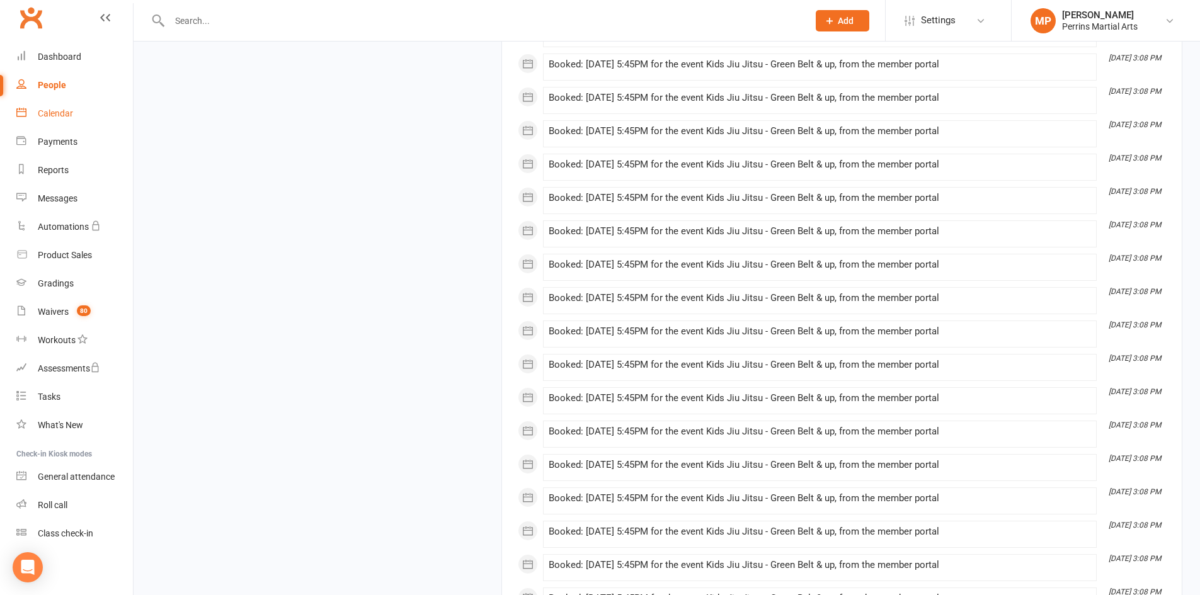
click at [54, 111] on div "Calendar" at bounding box center [55, 113] width 35 height 10
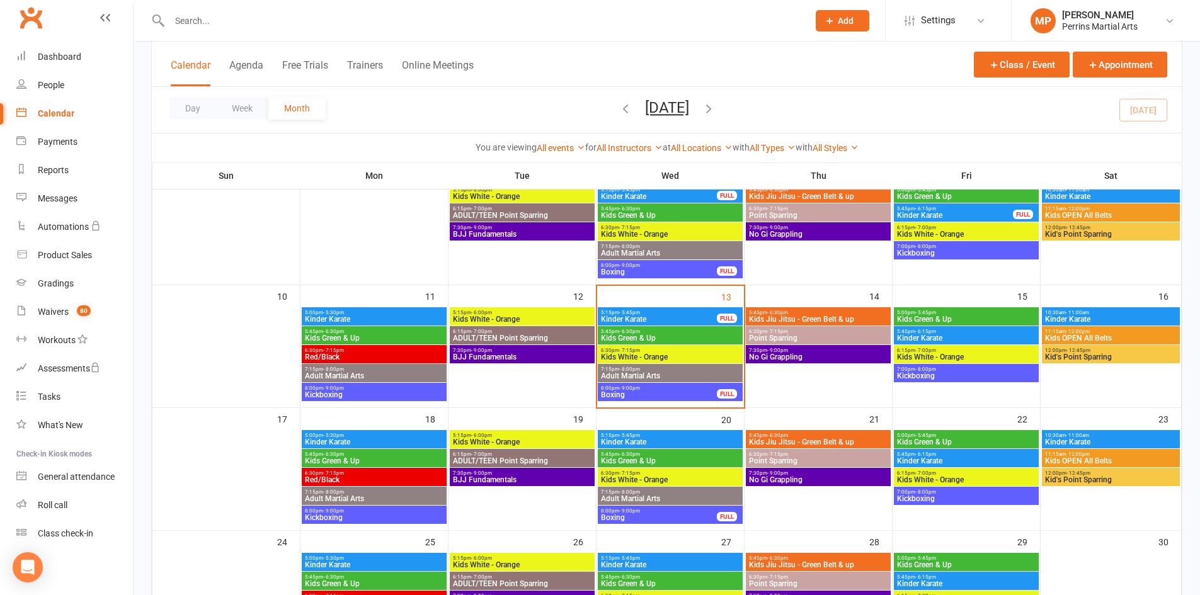
scroll to position [227, 0]
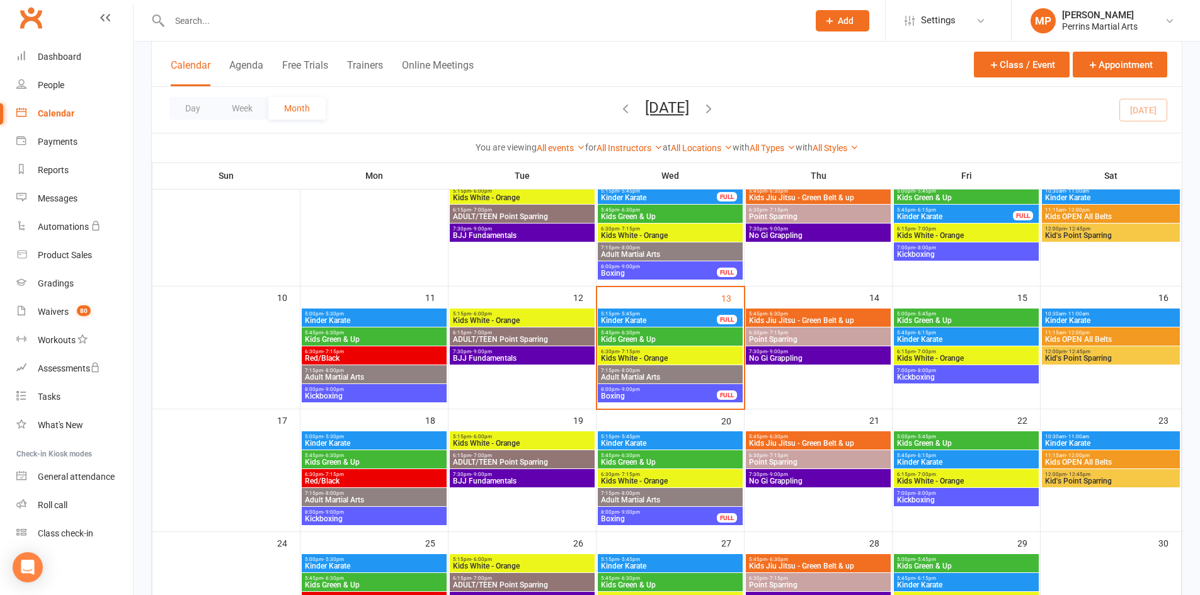
click at [695, 350] on span "6:30pm - 7:15pm" at bounding box center [670, 352] width 140 height 6
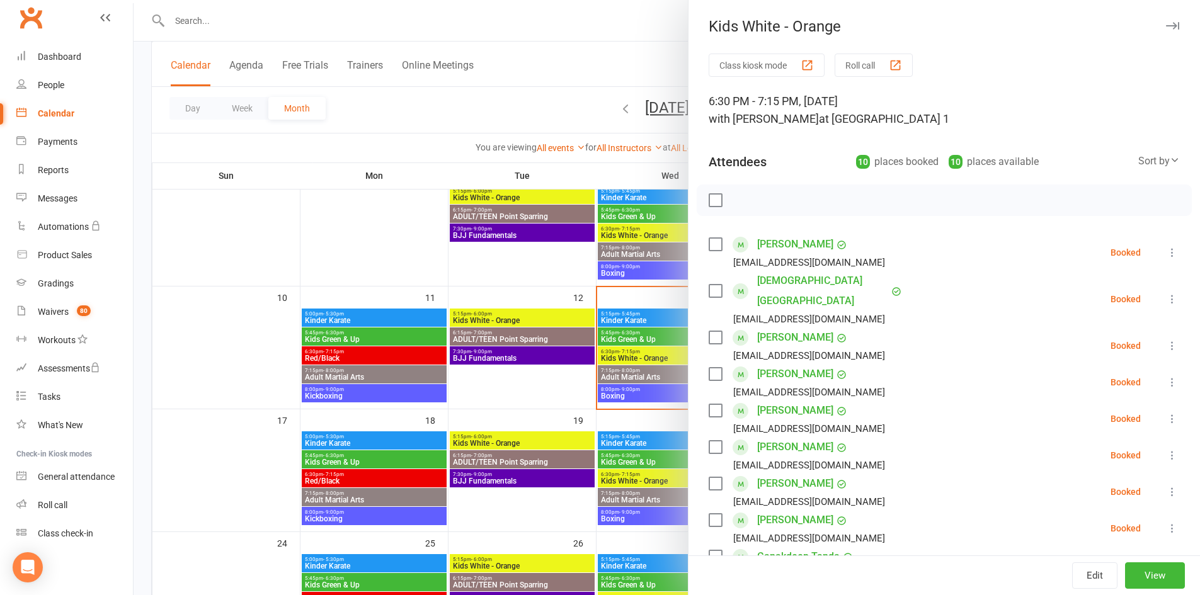
click at [1166, 293] on icon at bounding box center [1172, 299] width 13 height 13
click at [1096, 365] on link "Check in" at bounding box center [1116, 373] width 125 height 25
click at [1166, 252] on icon at bounding box center [1172, 252] width 13 height 13
click at [1090, 330] on link "Check in" at bounding box center [1116, 327] width 125 height 25
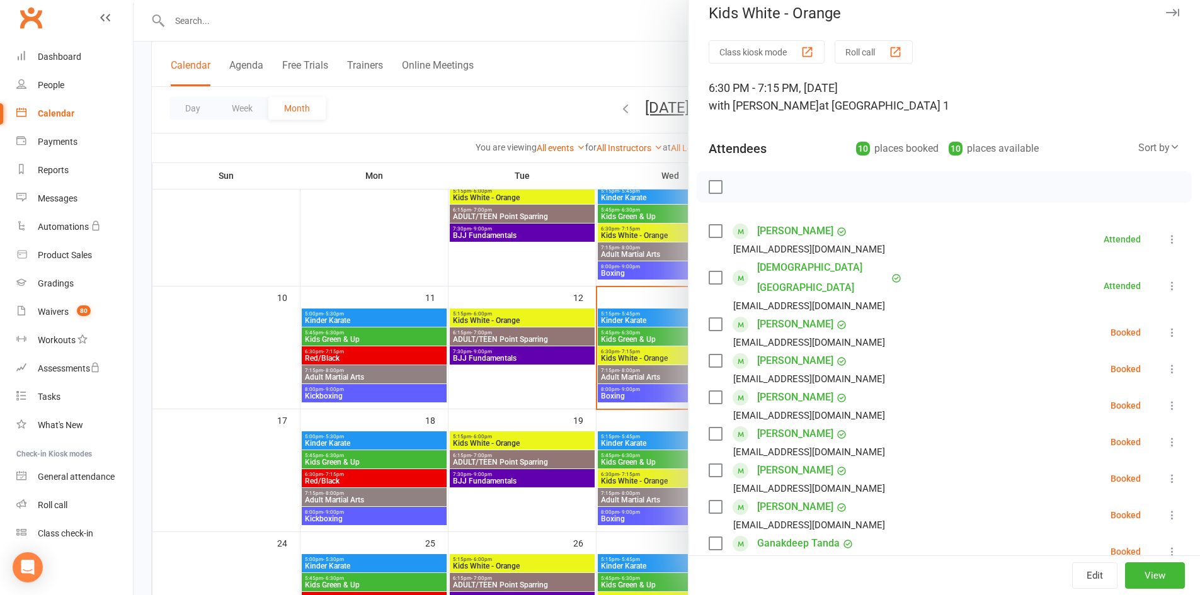
scroll to position [0, 0]
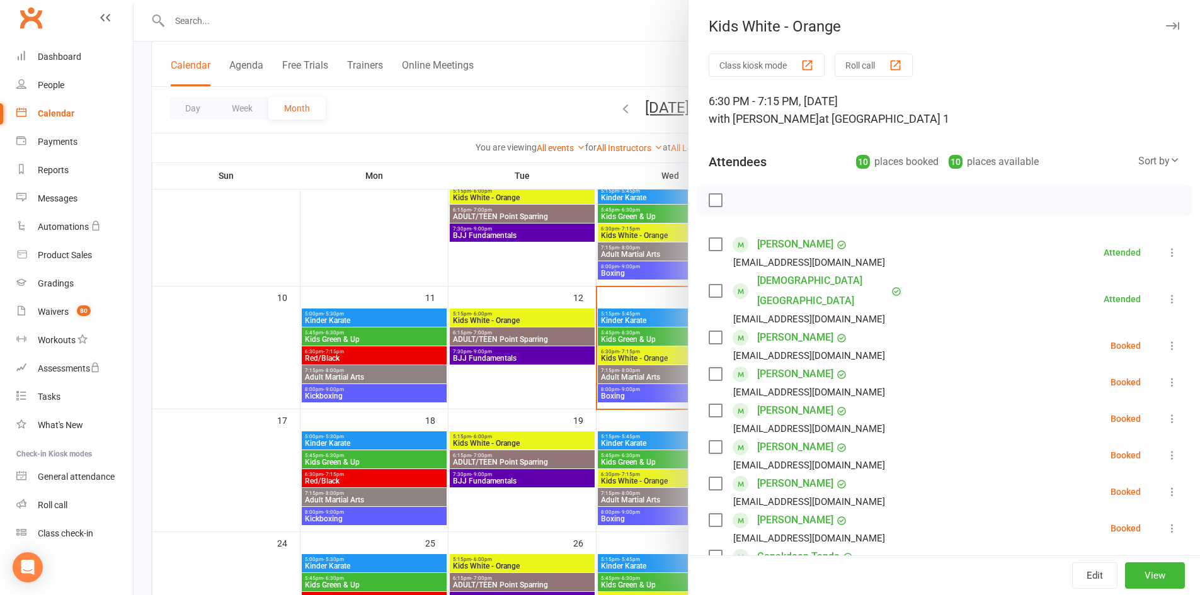
click at [1166, 23] on icon "button" at bounding box center [1172, 26] width 13 height 8
